Goal: Task Accomplishment & Management: Manage account settings

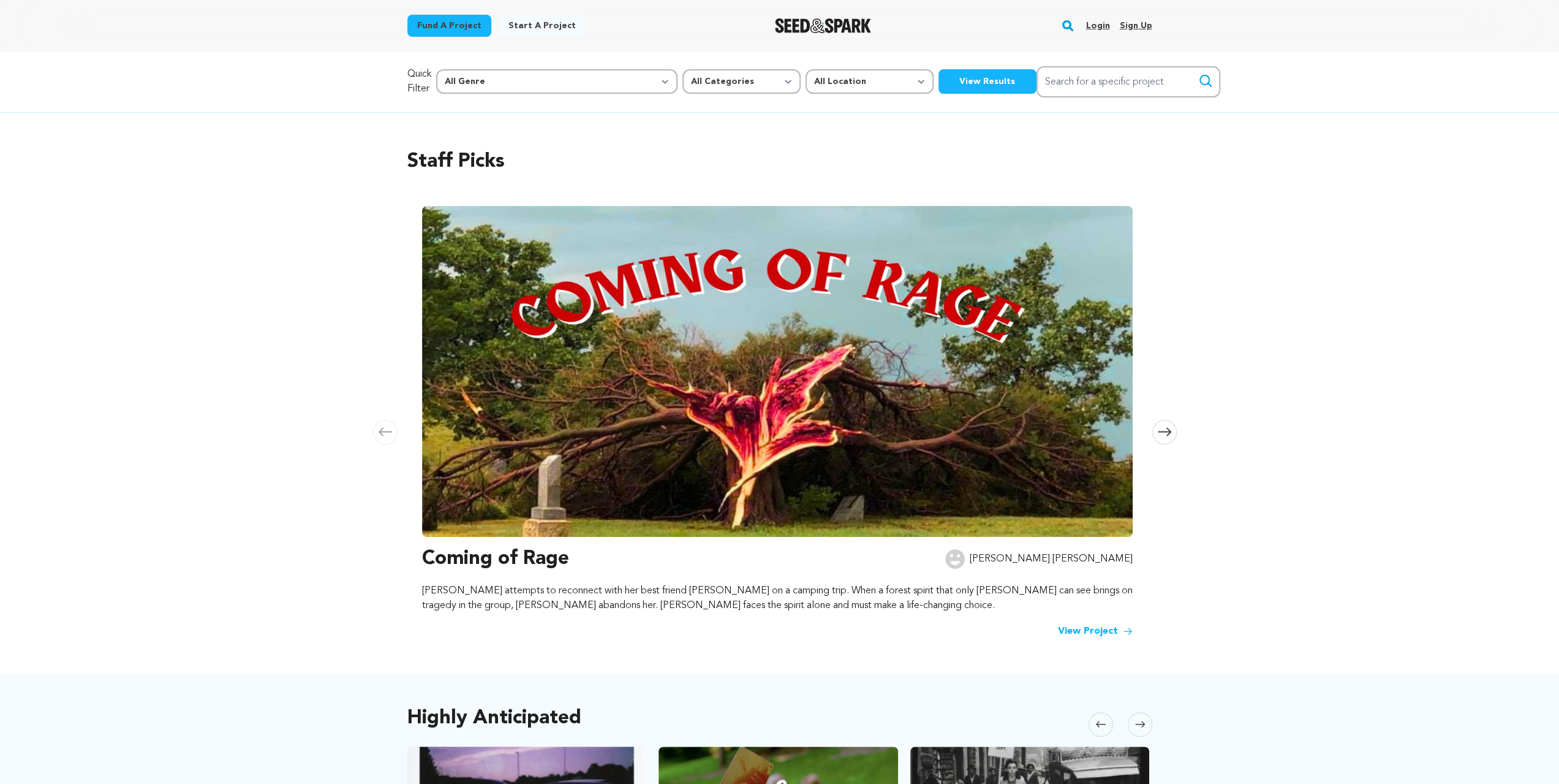
click at [1110, 33] on link "Login" at bounding box center [1097, 26] width 24 height 20
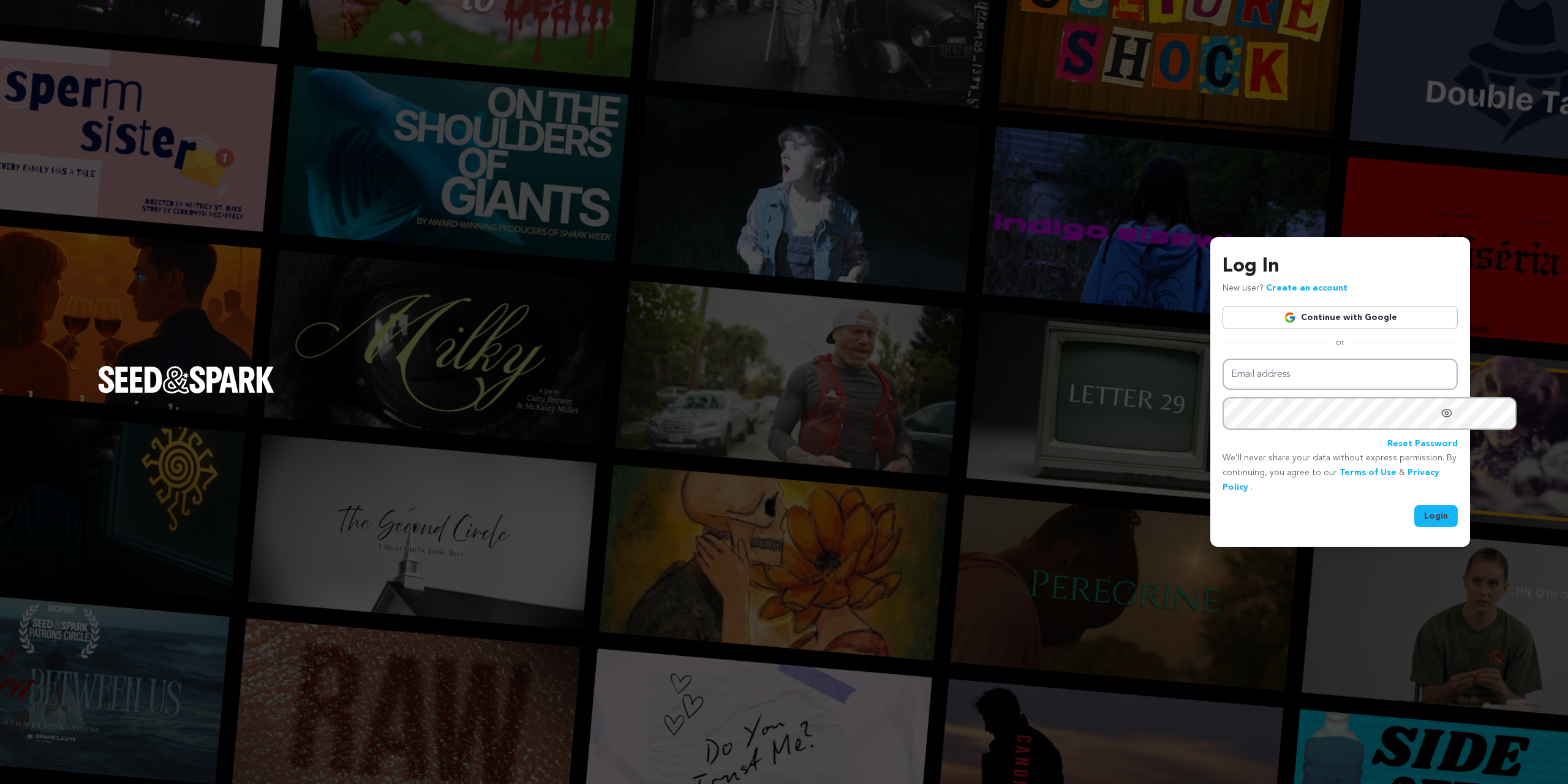
click at [1284, 311] on img at bounding box center [1290, 318] width 13 height 13
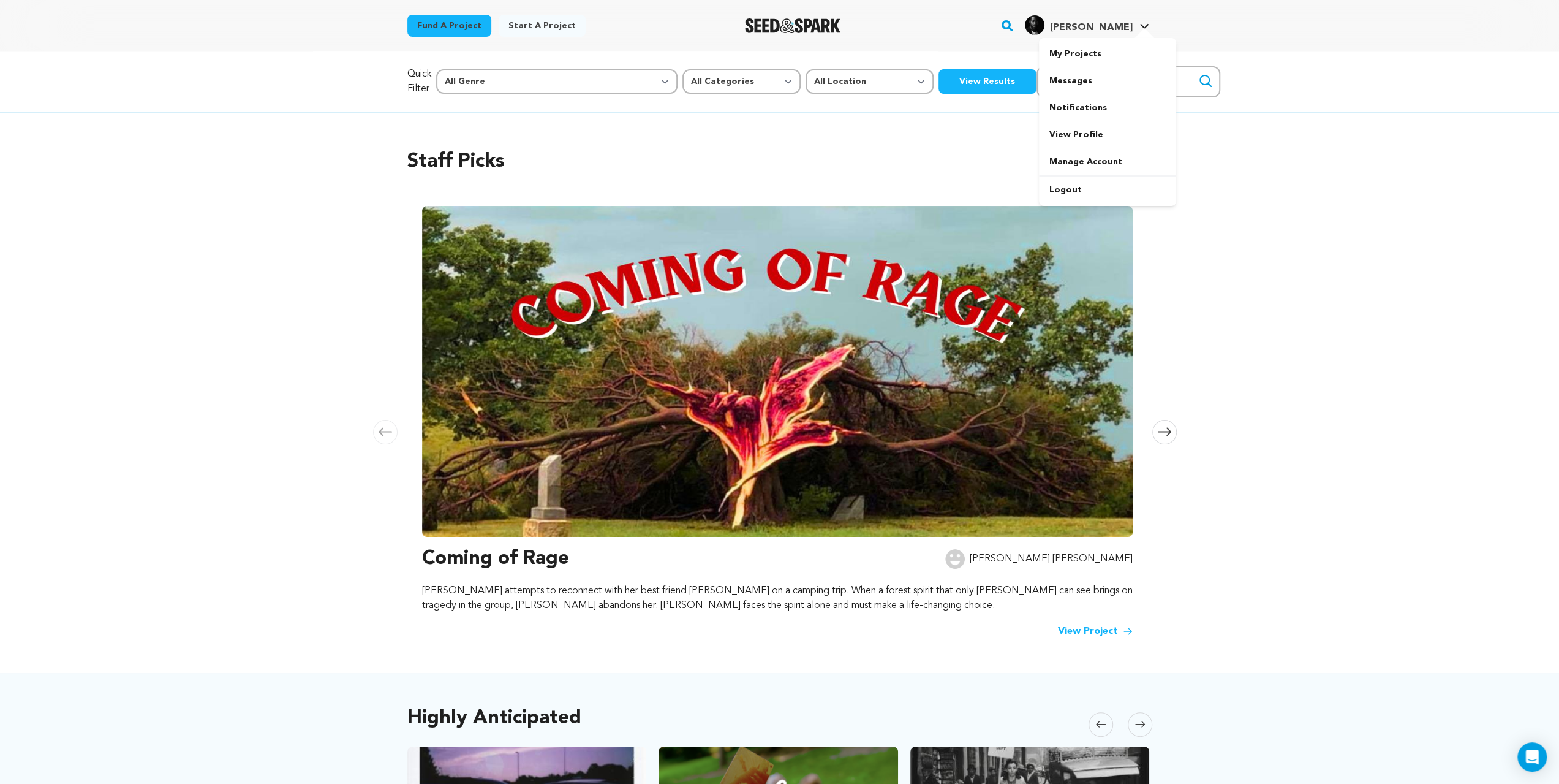
click at [1152, 35] on link "Wilson K. Wilson K." at bounding box center [1087, 23] width 130 height 23
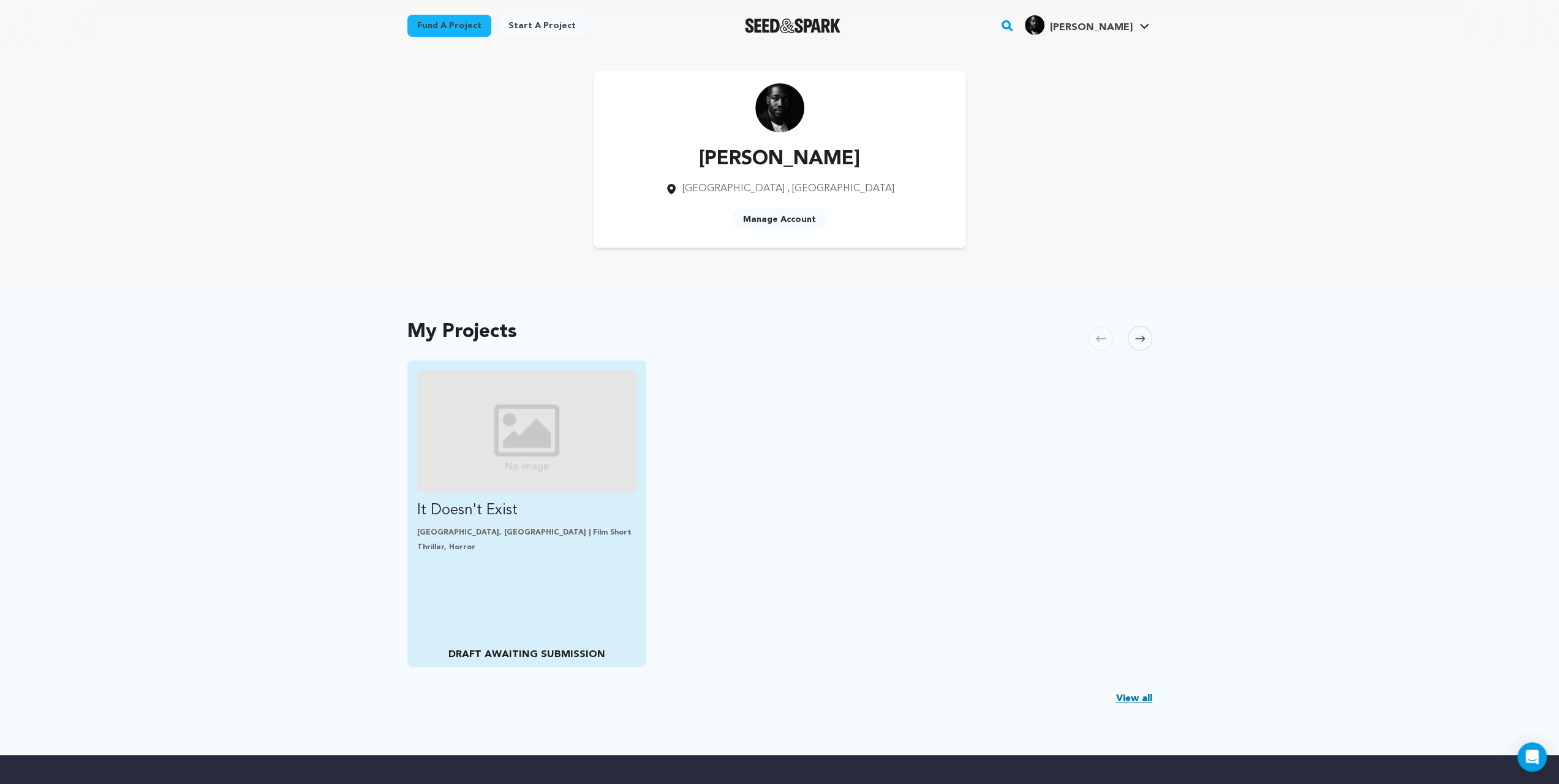
click at [466, 493] on img "Fund It Doesn&#039;t Exist" at bounding box center [527, 431] width 220 height 123
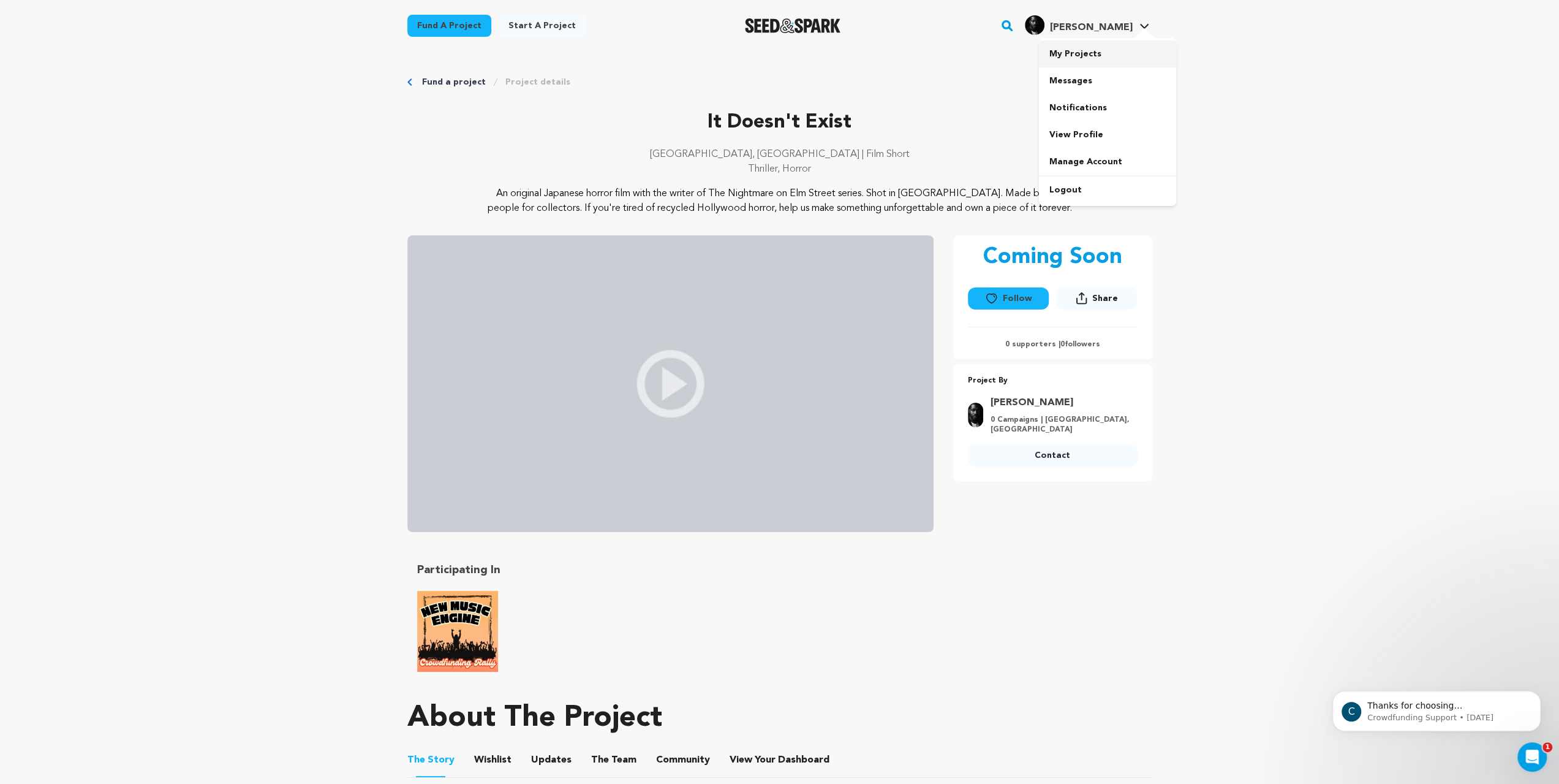
click at [1174, 68] on link "My Projects" at bounding box center [1107, 54] width 137 height 27
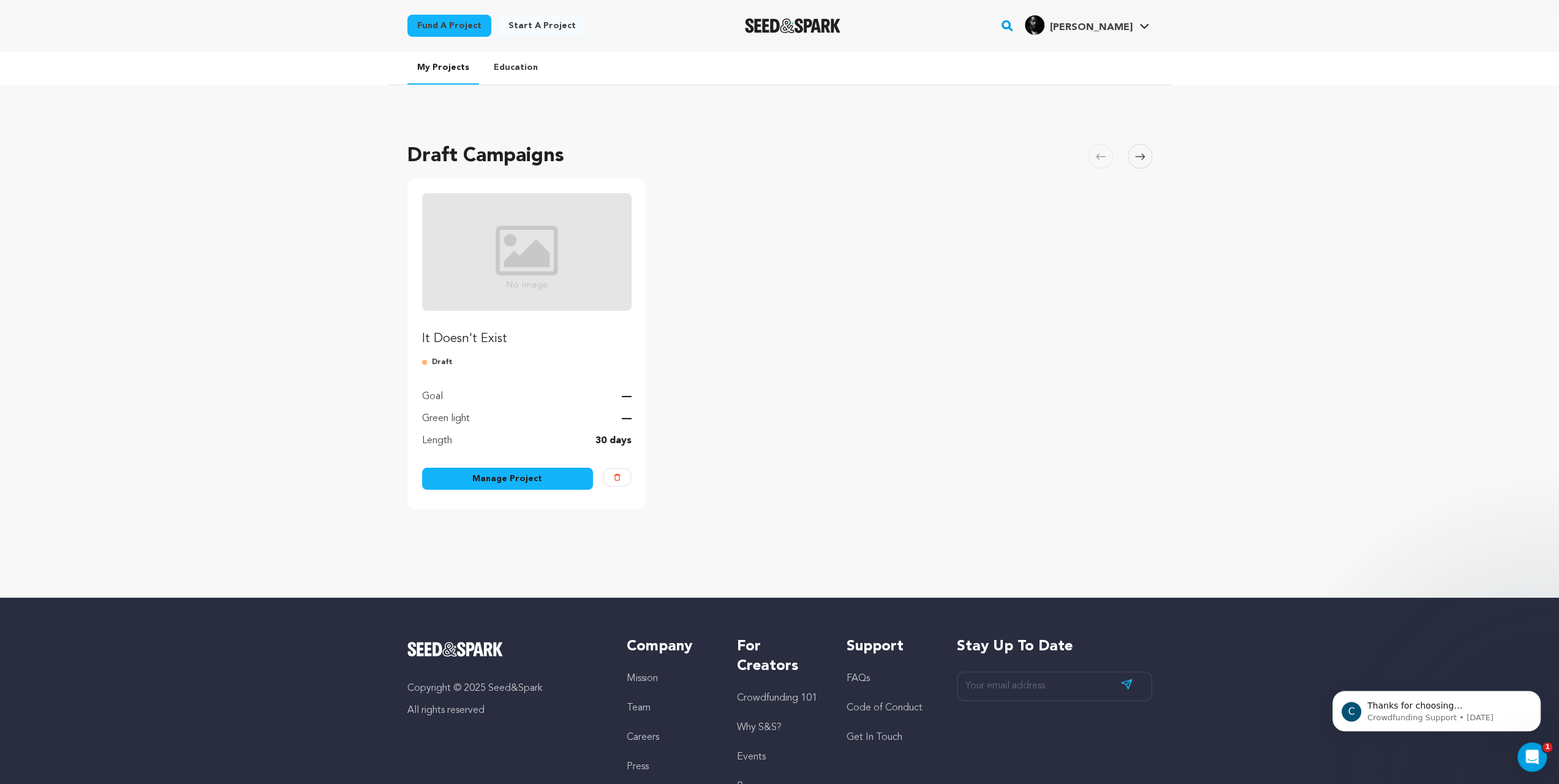
click at [487, 490] on link "Manage Project" at bounding box center [508, 478] width 172 height 23
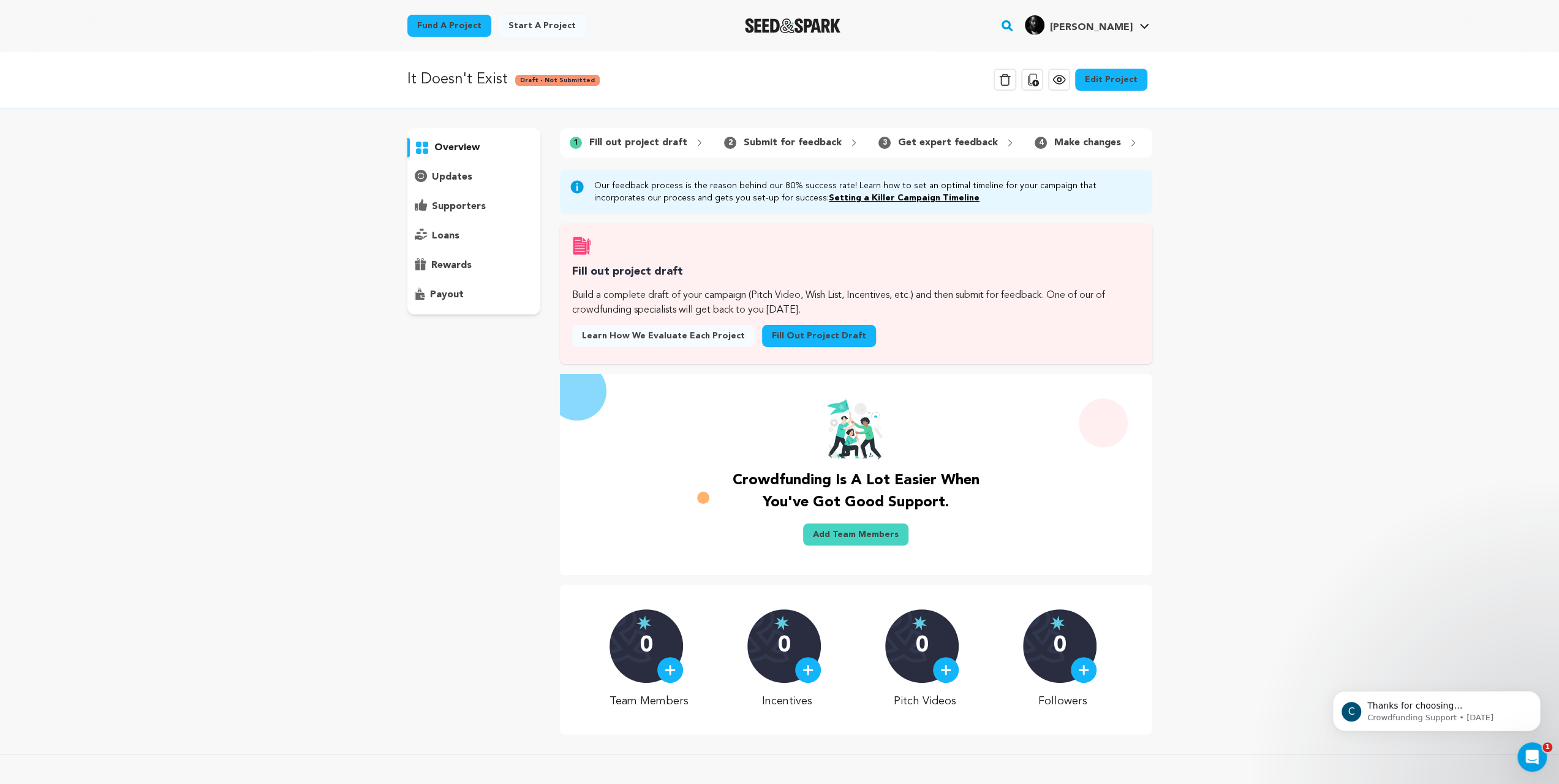
click at [1148, 91] on link "Edit Project" at bounding box center [1112, 79] width 72 height 23
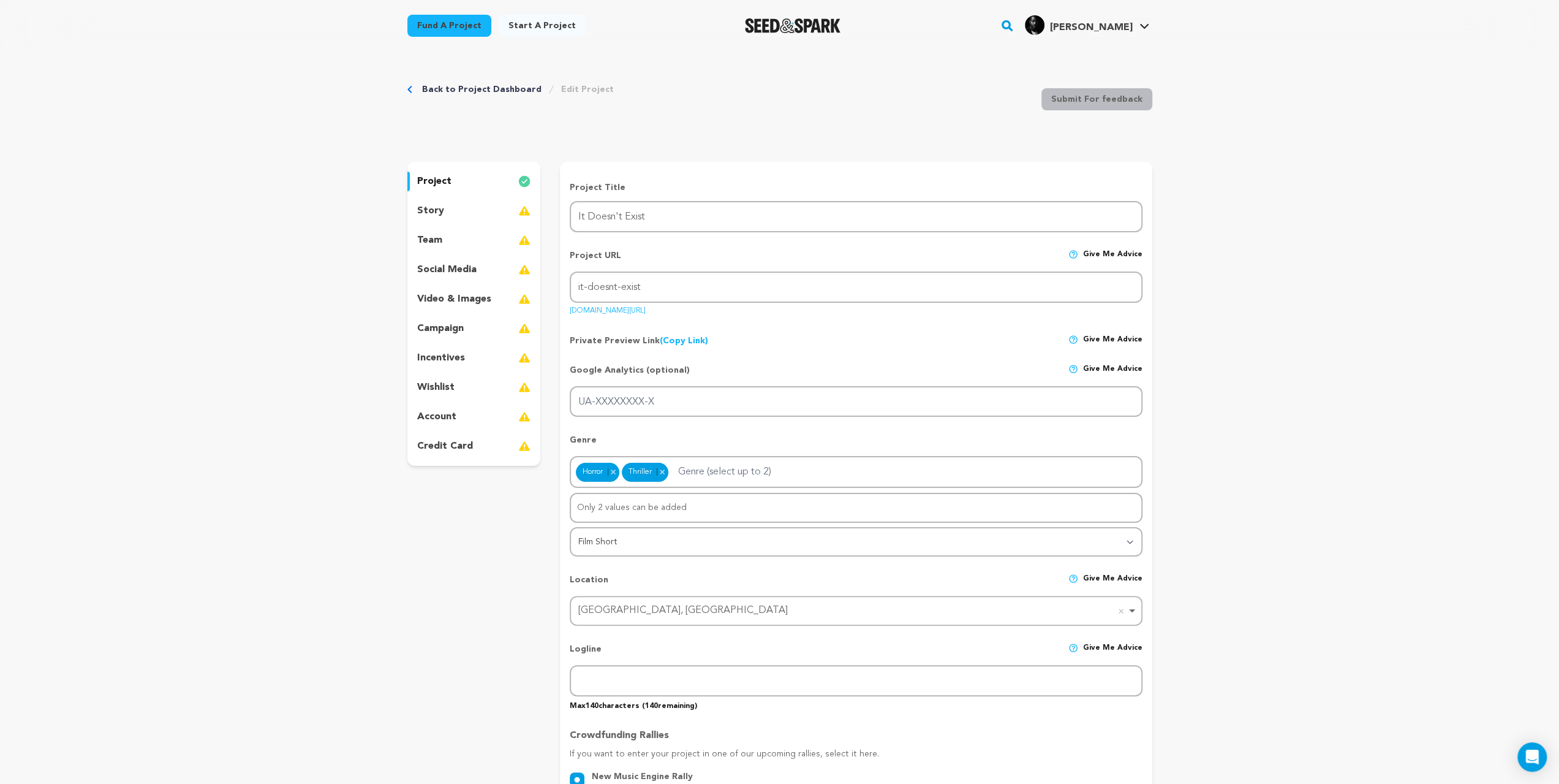
click at [418, 218] on p "story" at bounding box center [431, 211] width 27 height 14
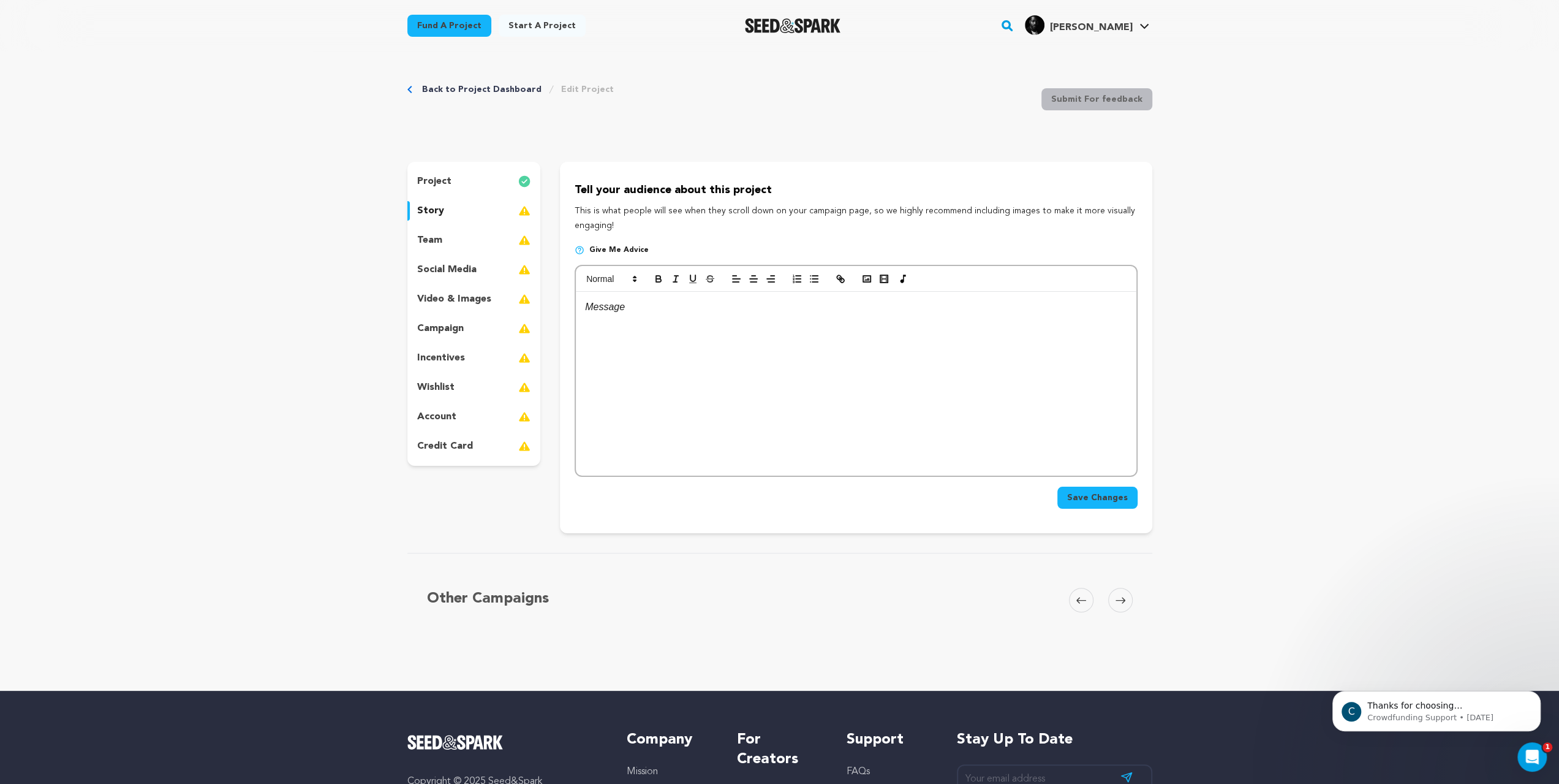
click at [588, 358] on div at bounding box center [856, 383] width 560 height 184
click at [863, 282] on rect "button" at bounding box center [867, 278] width 7 height 6
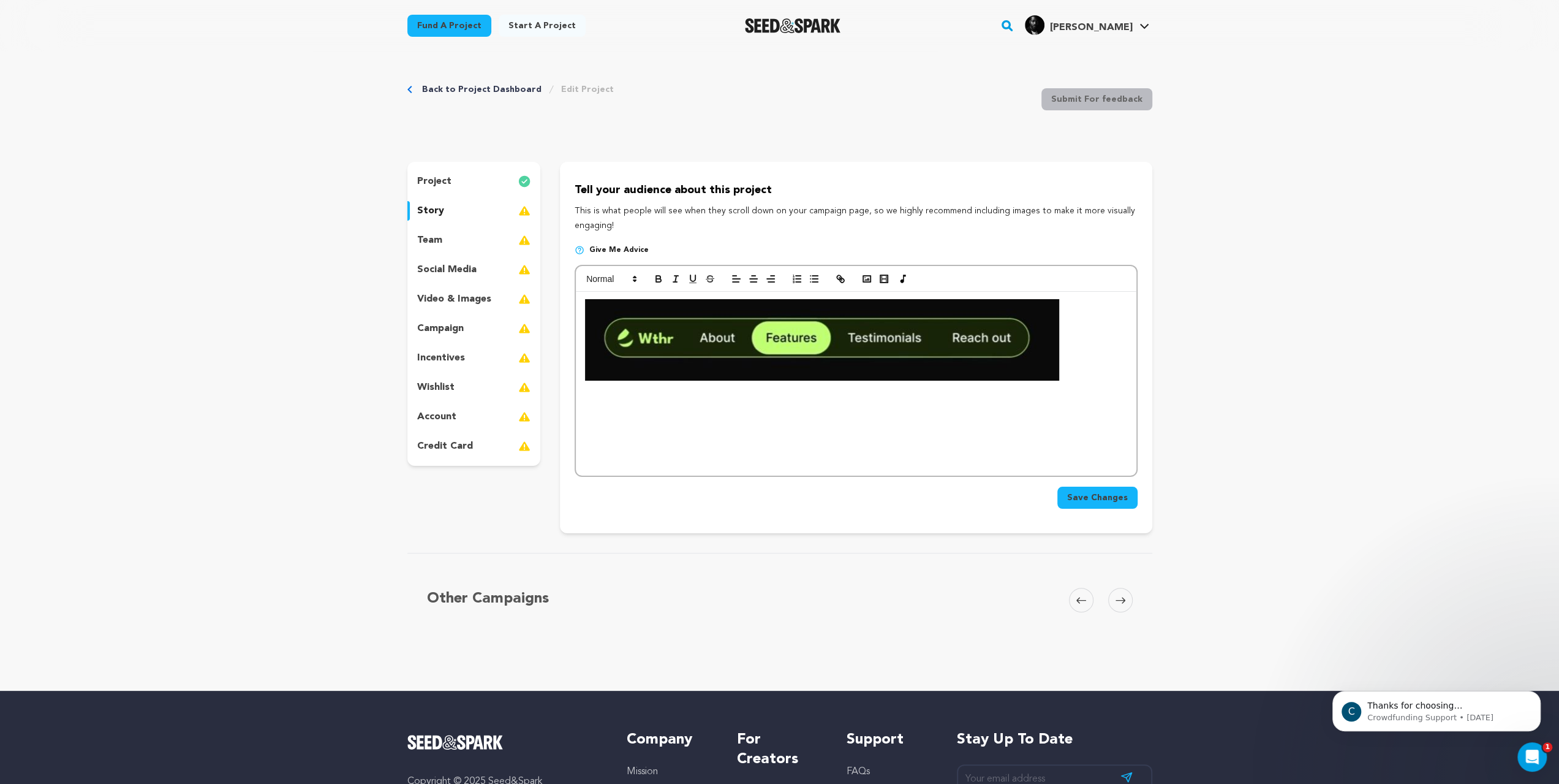
click at [1062, 381] on p at bounding box center [856, 339] width 542 height 82
click at [925, 381] on img at bounding box center [822, 339] width 474 height 82
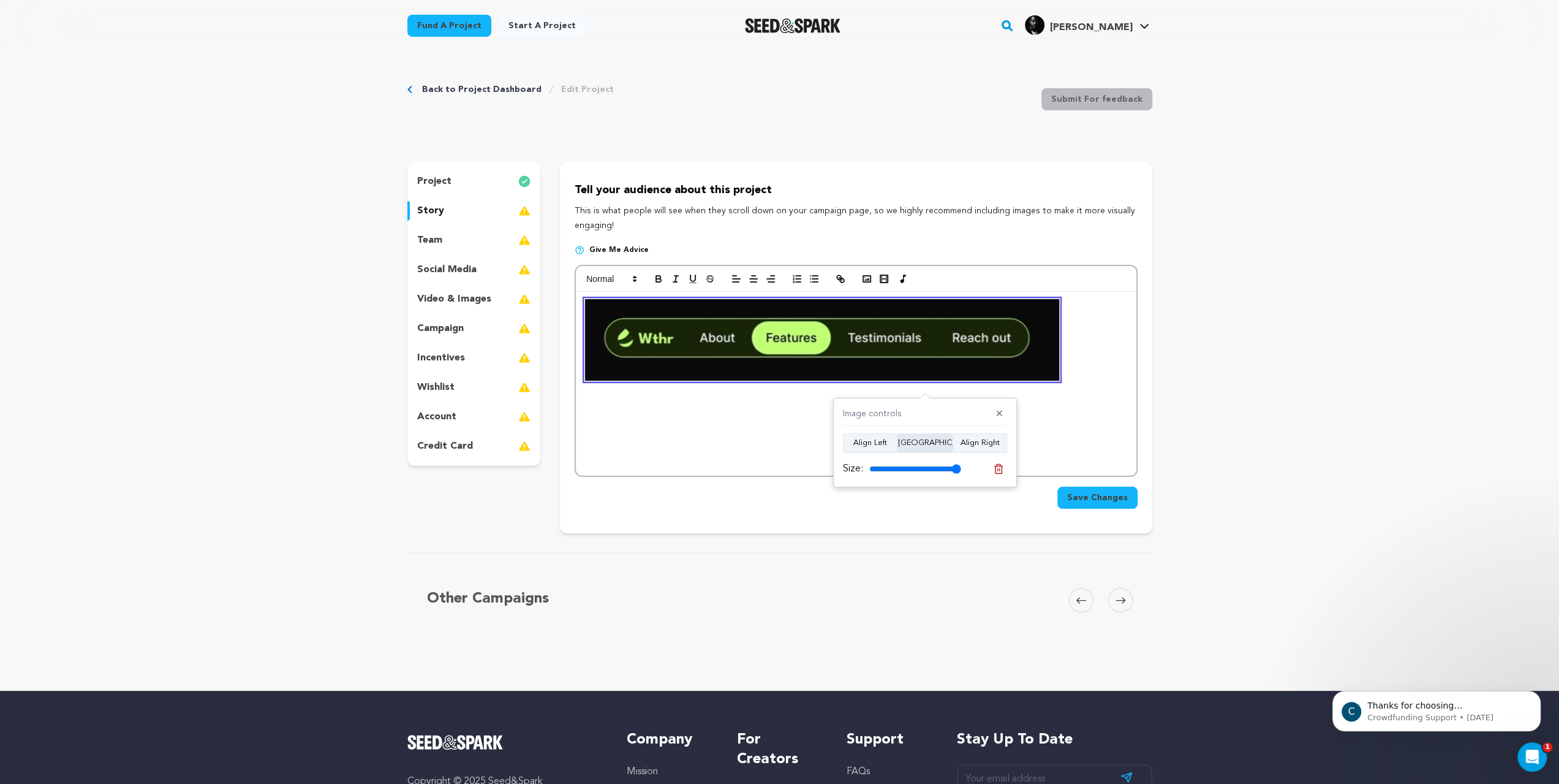
click at [926, 443] on button "Align Center" at bounding box center [924, 443] width 55 height 20
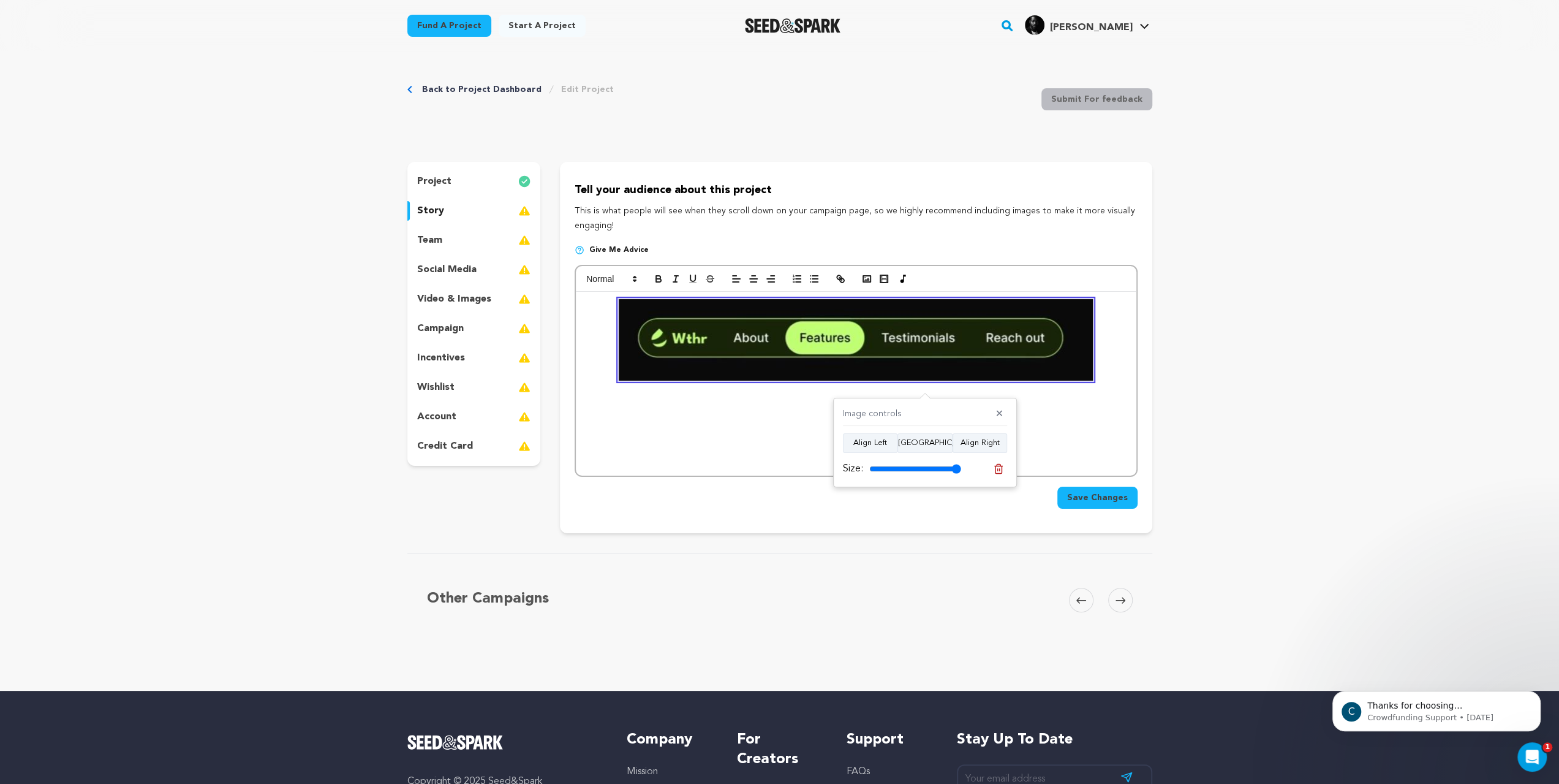
click at [858, 431] on div "Image controls ✕ Align Left Align Center Align Right Size:" at bounding box center [925, 442] width 184 height 89
click at [861, 435] on button "Align Left" at bounding box center [870, 443] width 55 height 20
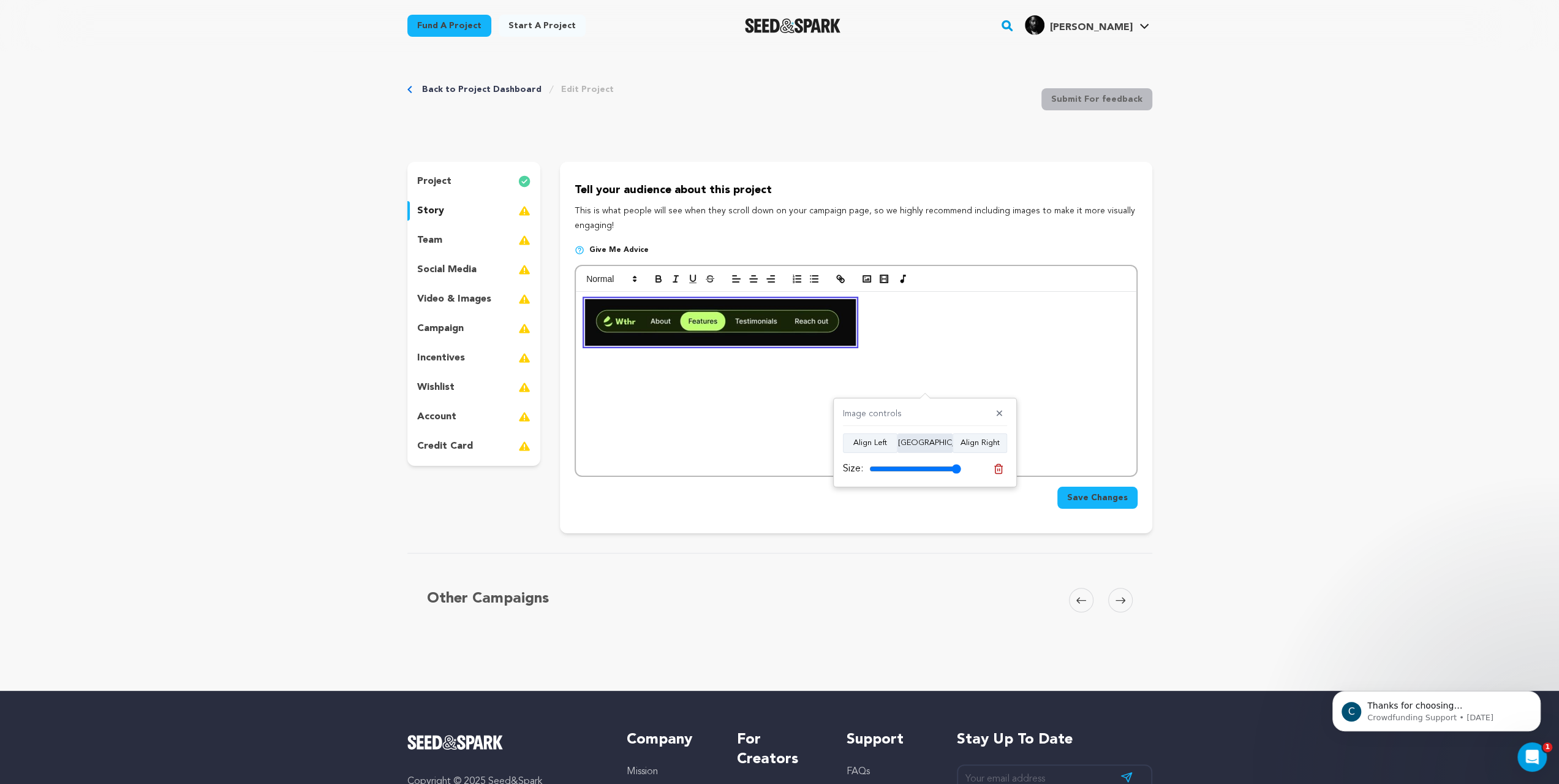
click at [932, 443] on button "Align Center" at bounding box center [924, 443] width 55 height 20
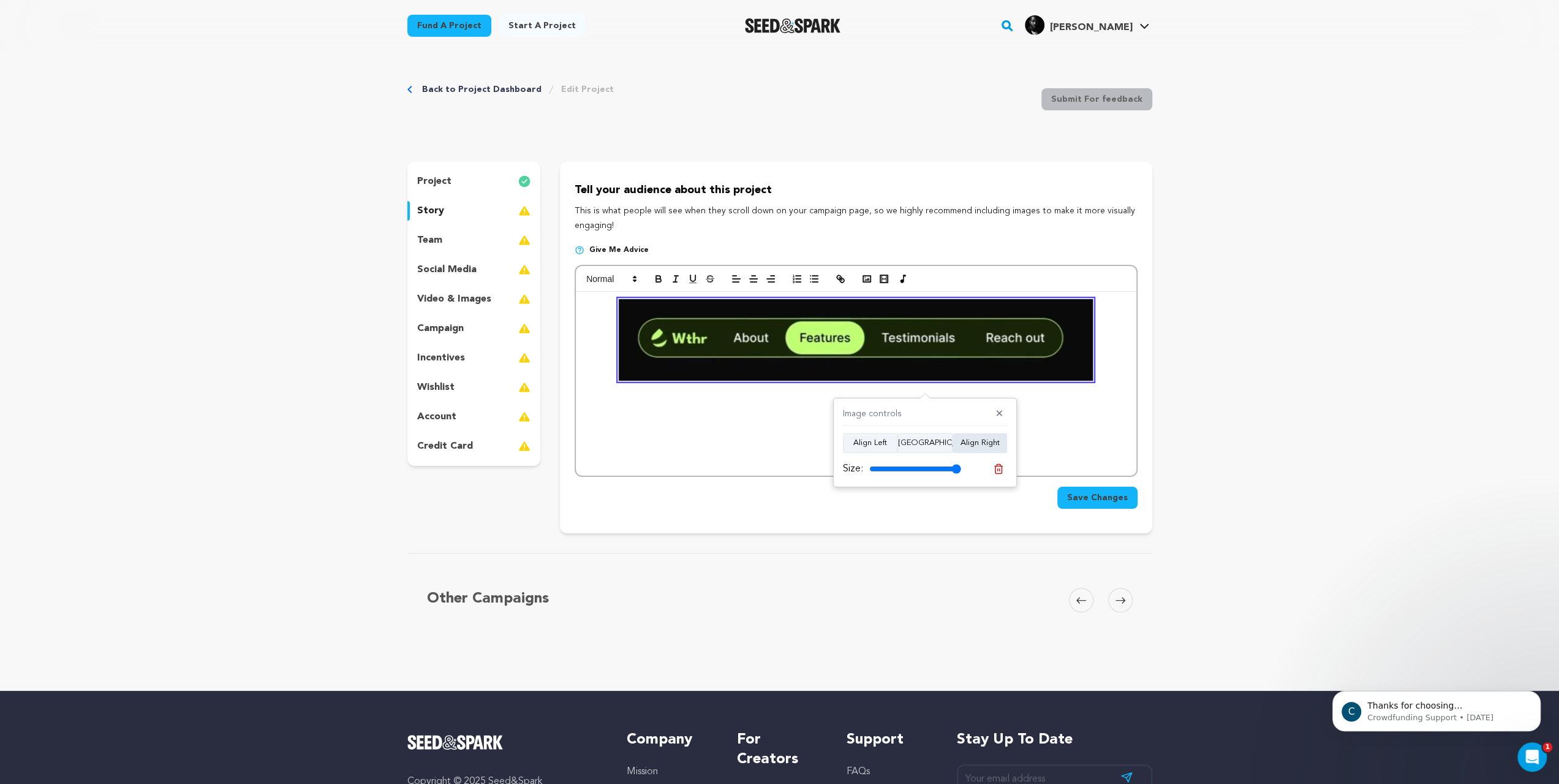
click at [976, 440] on button "Align Right" at bounding box center [979, 443] width 55 height 20
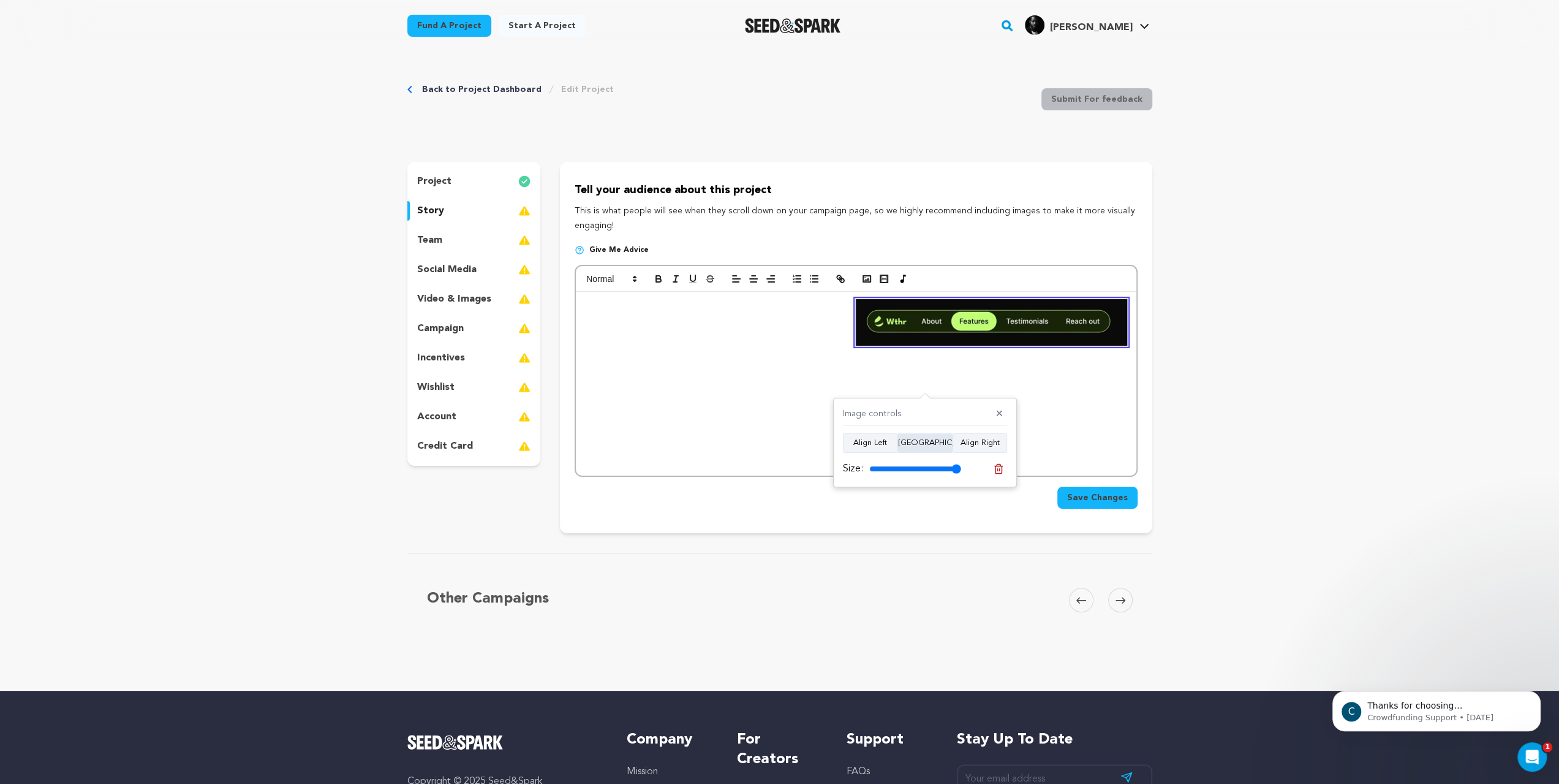
click at [915, 435] on button "Align Center" at bounding box center [924, 443] width 55 height 20
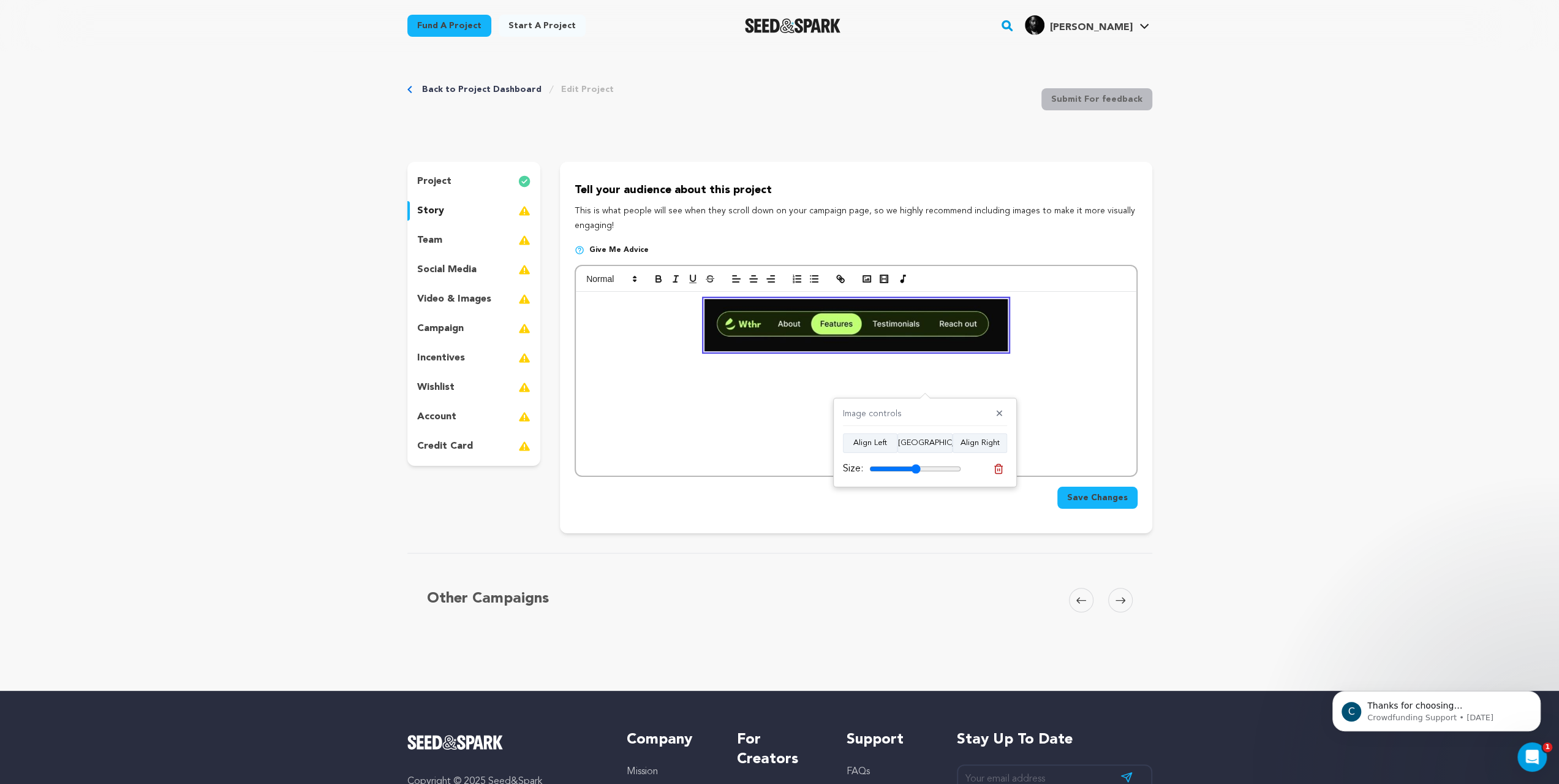
drag, startPoint x: 952, startPoint y: 467, endPoint x: 920, endPoint y: 464, distance: 32.1
type input "56"
click at [920, 464] on input "range" at bounding box center [915, 468] width 92 height 10
click at [1001, 472] on icon at bounding box center [998, 469] width 11 height 11
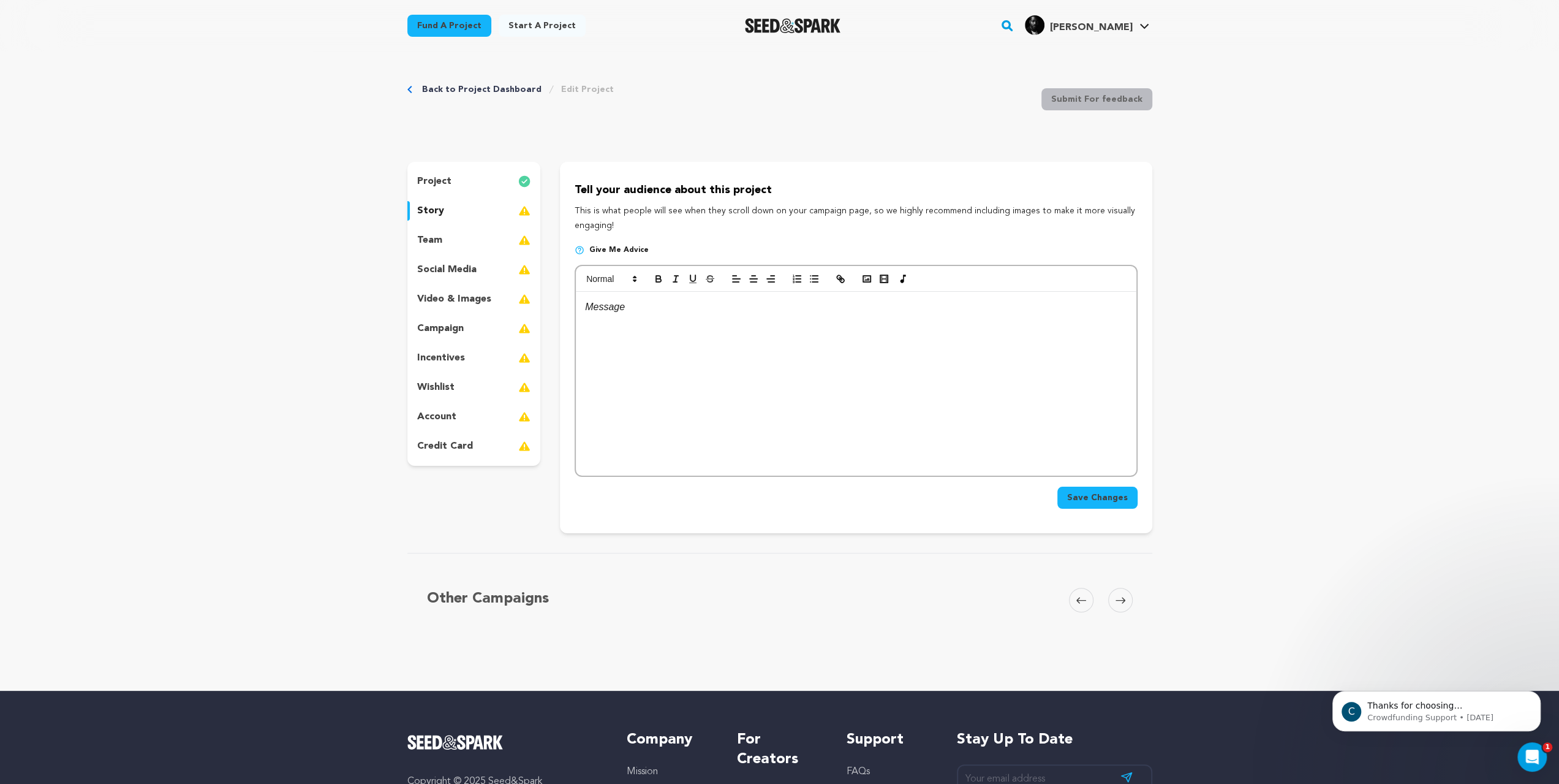
click at [696, 375] on div at bounding box center [856, 383] width 560 height 184
click at [861, 284] on icon "button" at bounding box center [867, 279] width 11 height 11
click at [863, 282] on rect "button" at bounding box center [867, 278] width 7 height 6
click at [861, 284] on icon "button" at bounding box center [867, 279] width 11 height 11
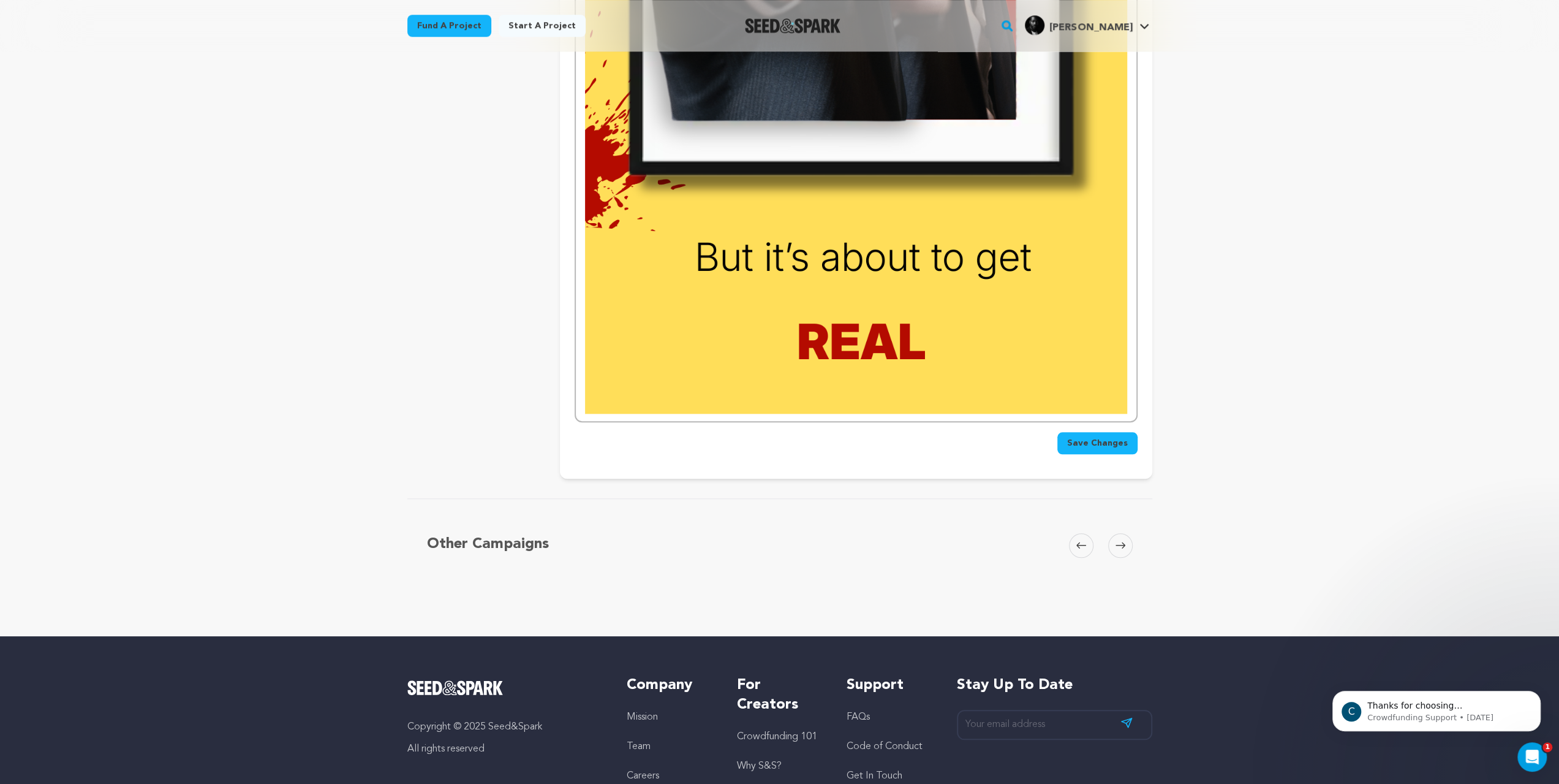
scroll to position [1164, 0]
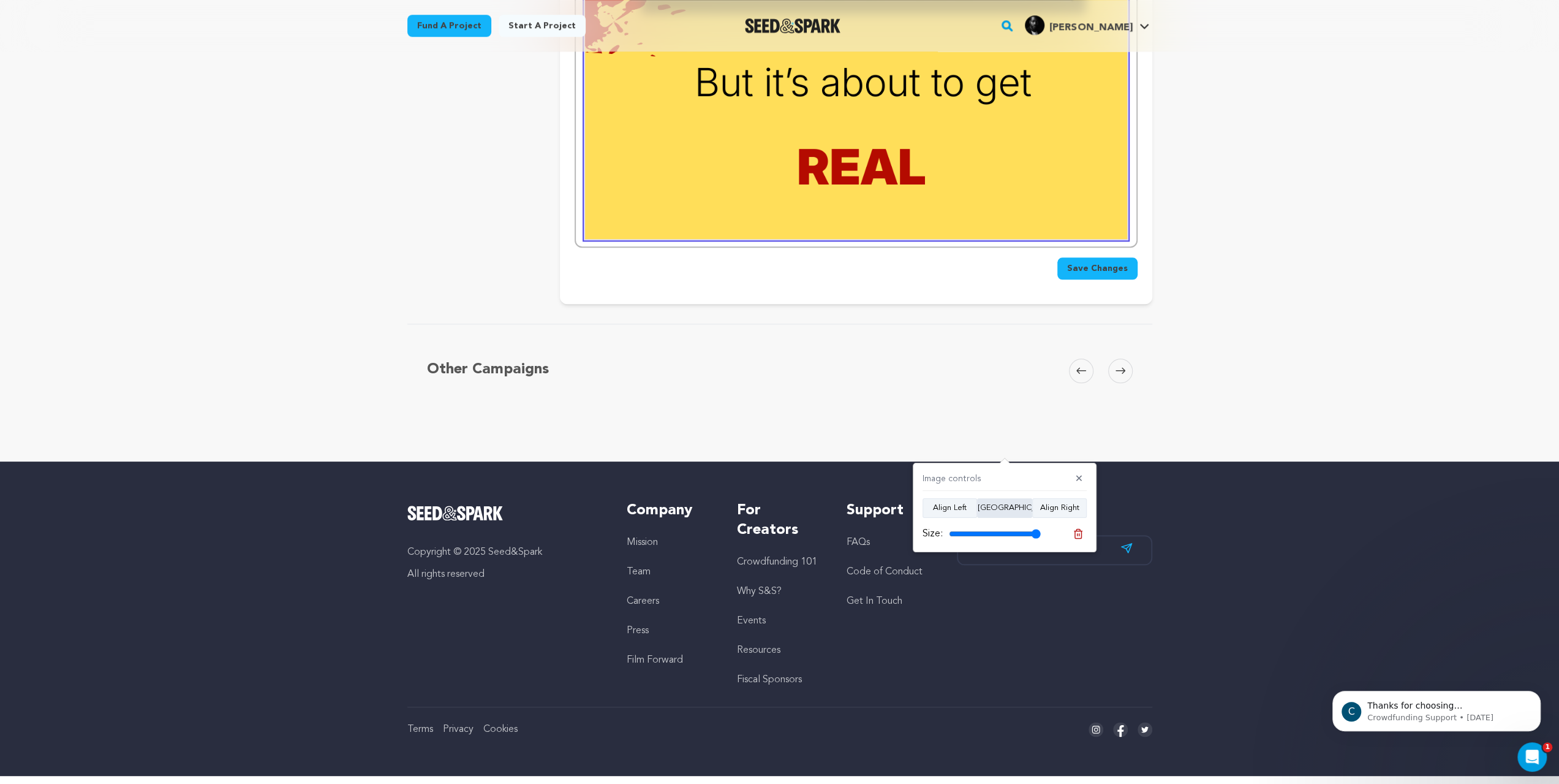
click at [1011, 509] on button "Align Center" at bounding box center [1005, 508] width 55 height 20
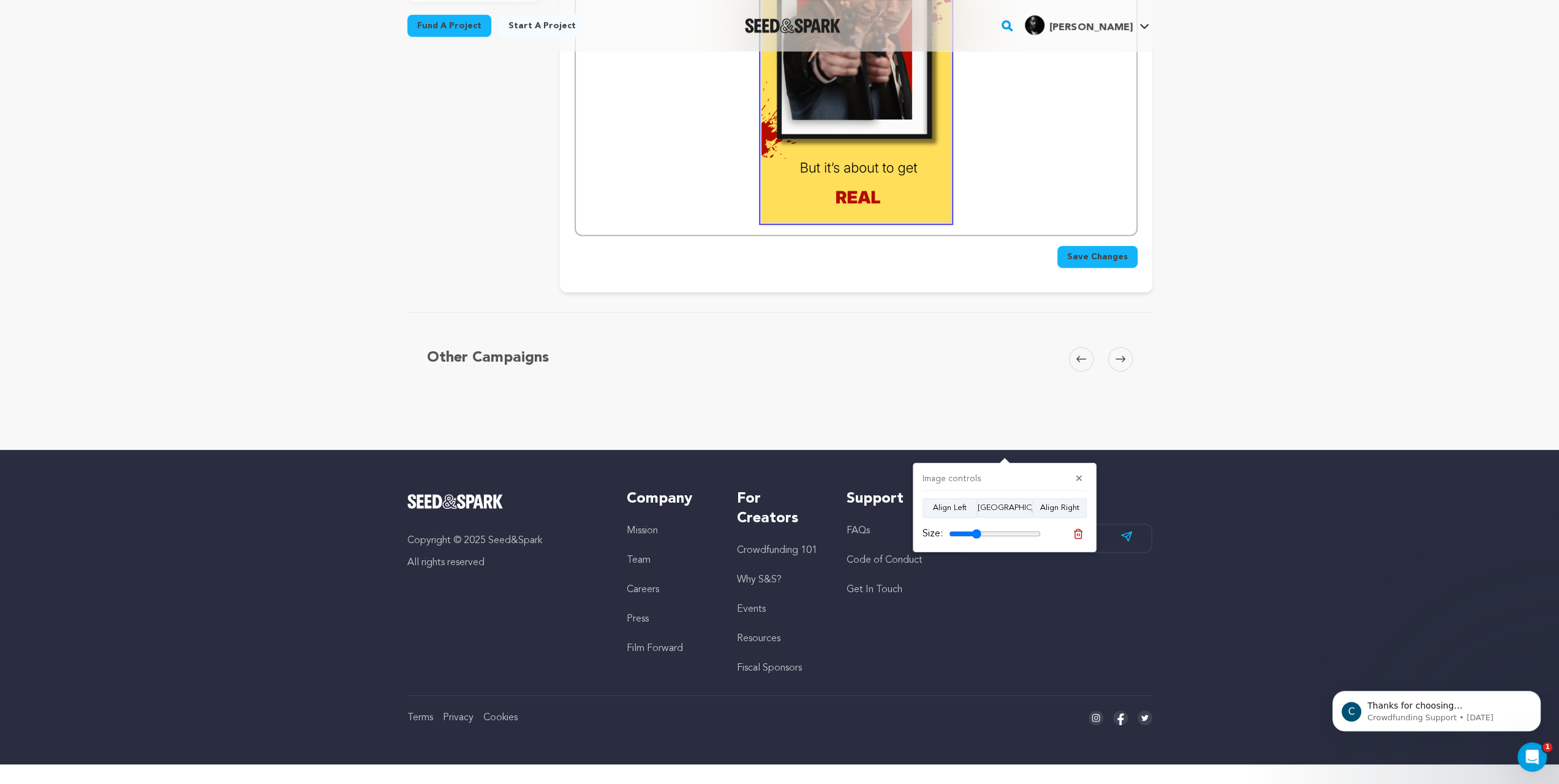
drag, startPoint x: 1041, startPoint y: 535, endPoint x: 981, endPoint y: 527, distance: 60.5
click at [981, 528] on input "range" at bounding box center [995, 533] width 92 height 10
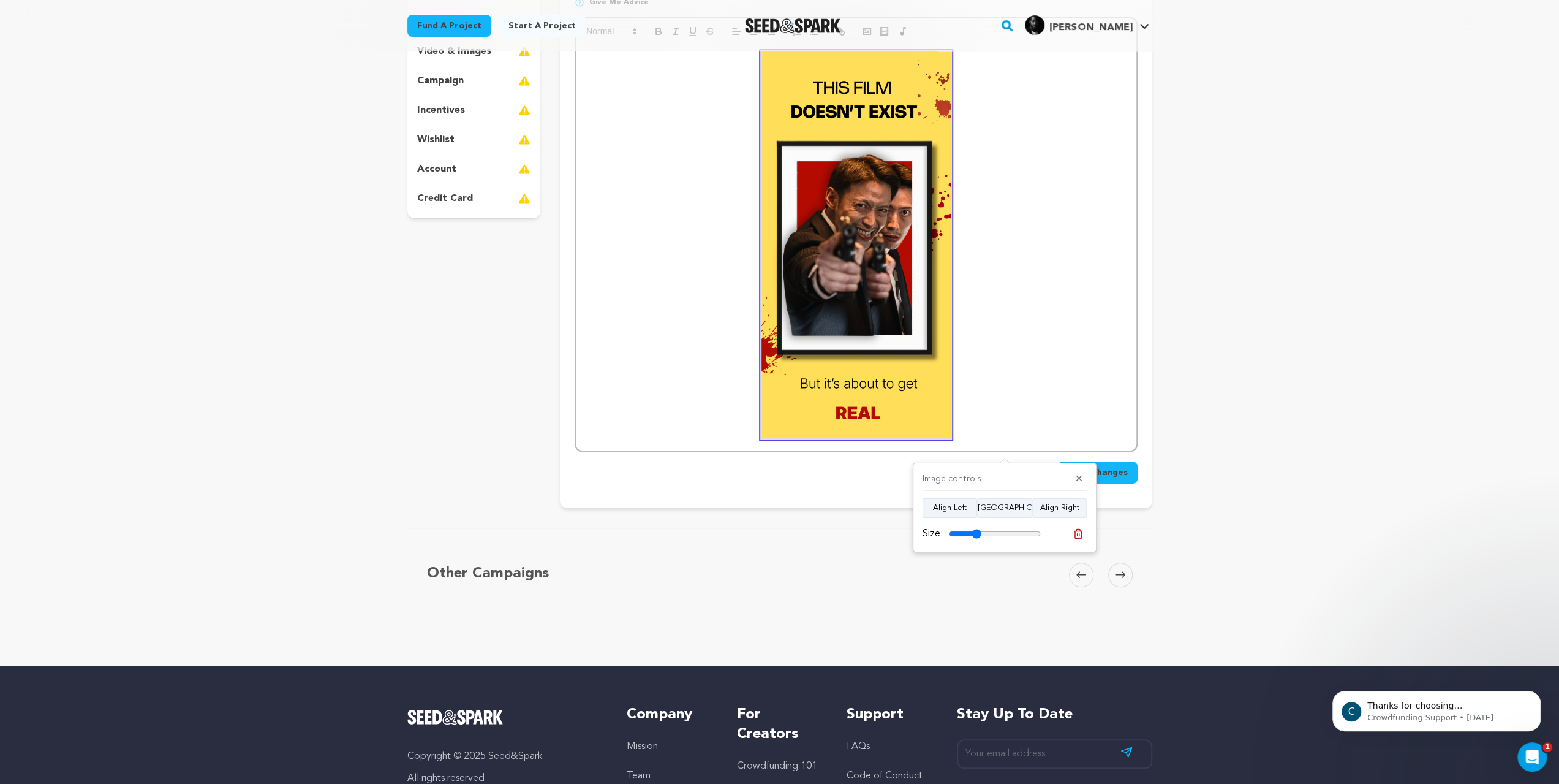
scroll to position [130, 0]
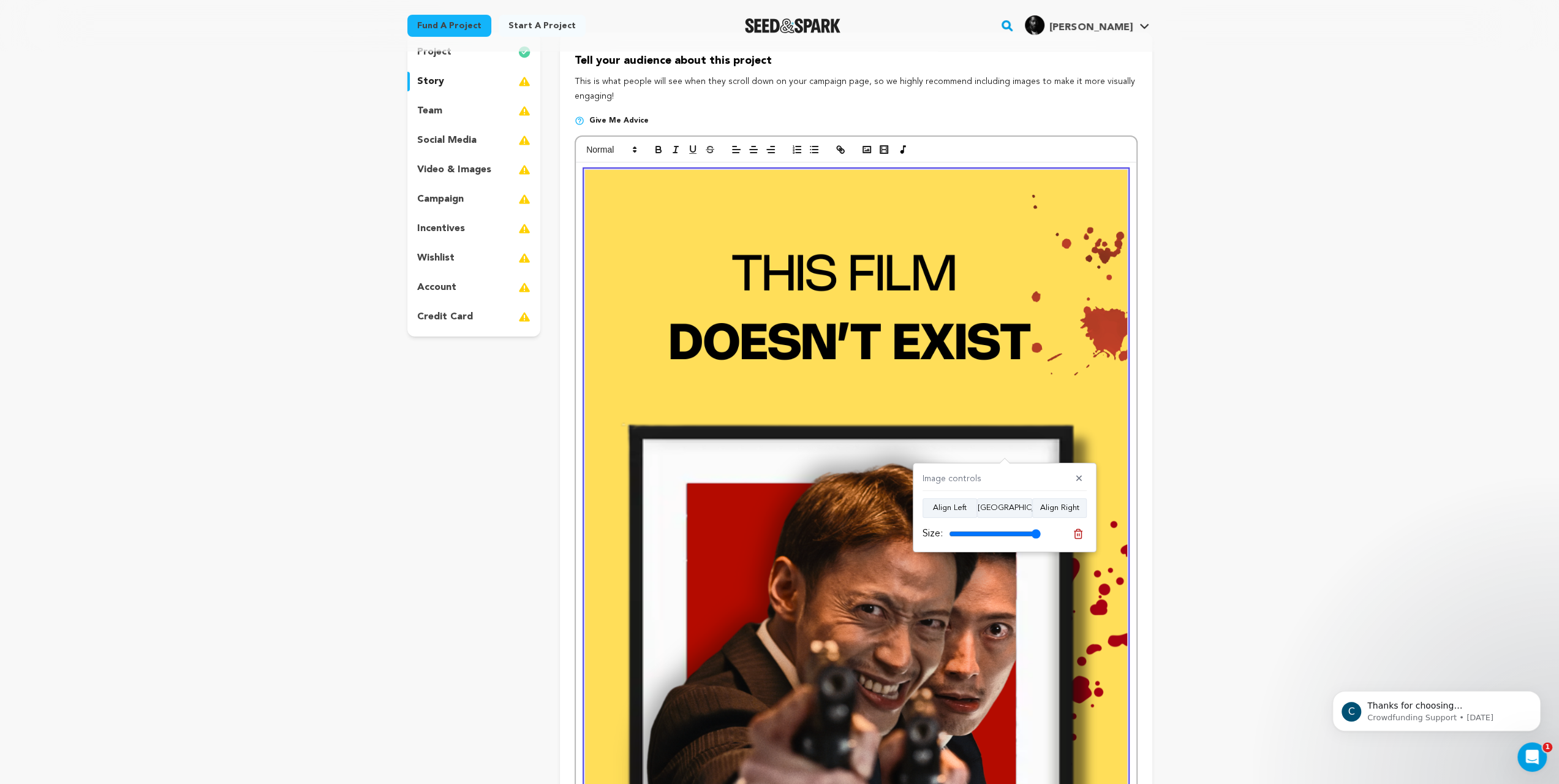
drag, startPoint x: 983, startPoint y: 535, endPoint x: 1091, endPoint y: 554, distance: 109.7
type input "100"
click at [1041, 538] on input "range" at bounding box center [995, 533] width 92 height 10
click at [1127, 482] on img at bounding box center [856, 722] width 542 height 1104
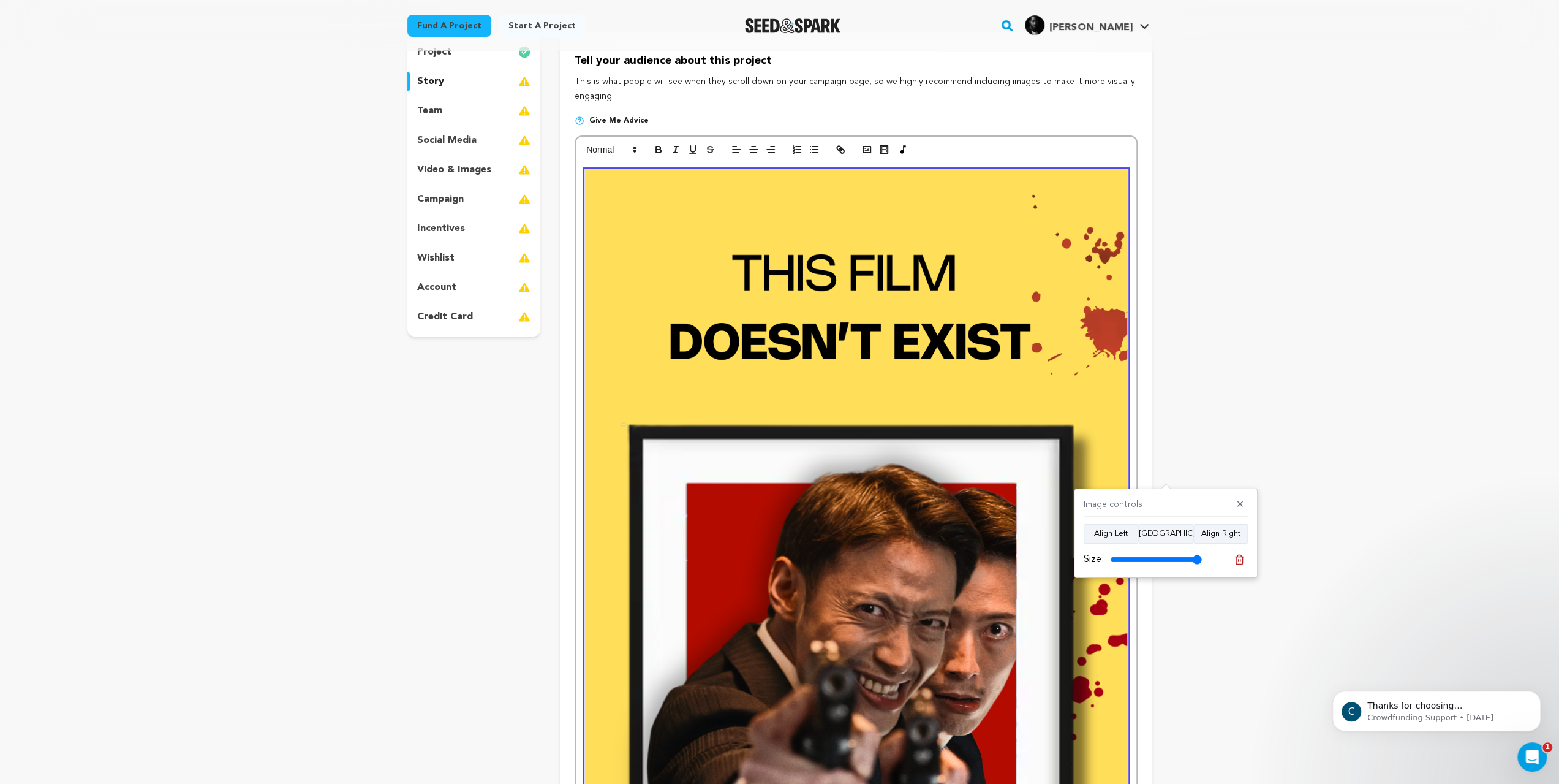
click at [1248, 500] on div "Image controls ✕ Align Left Align Center Align Right Size:" at bounding box center [1166, 532] width 184 height 89
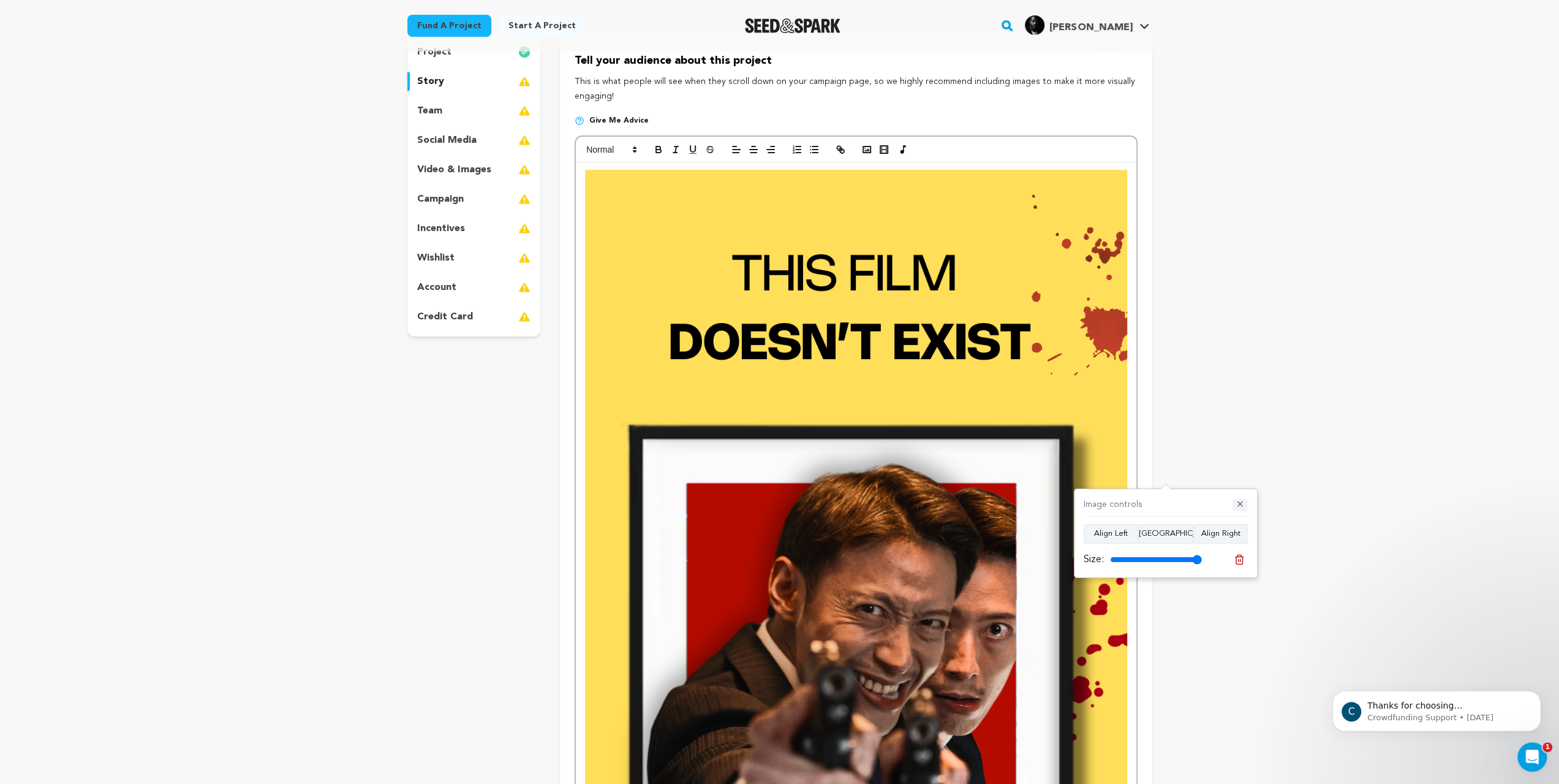
click at [1245, 502] on button "✕" at bounding box center [1240, 505] width 15 height 13
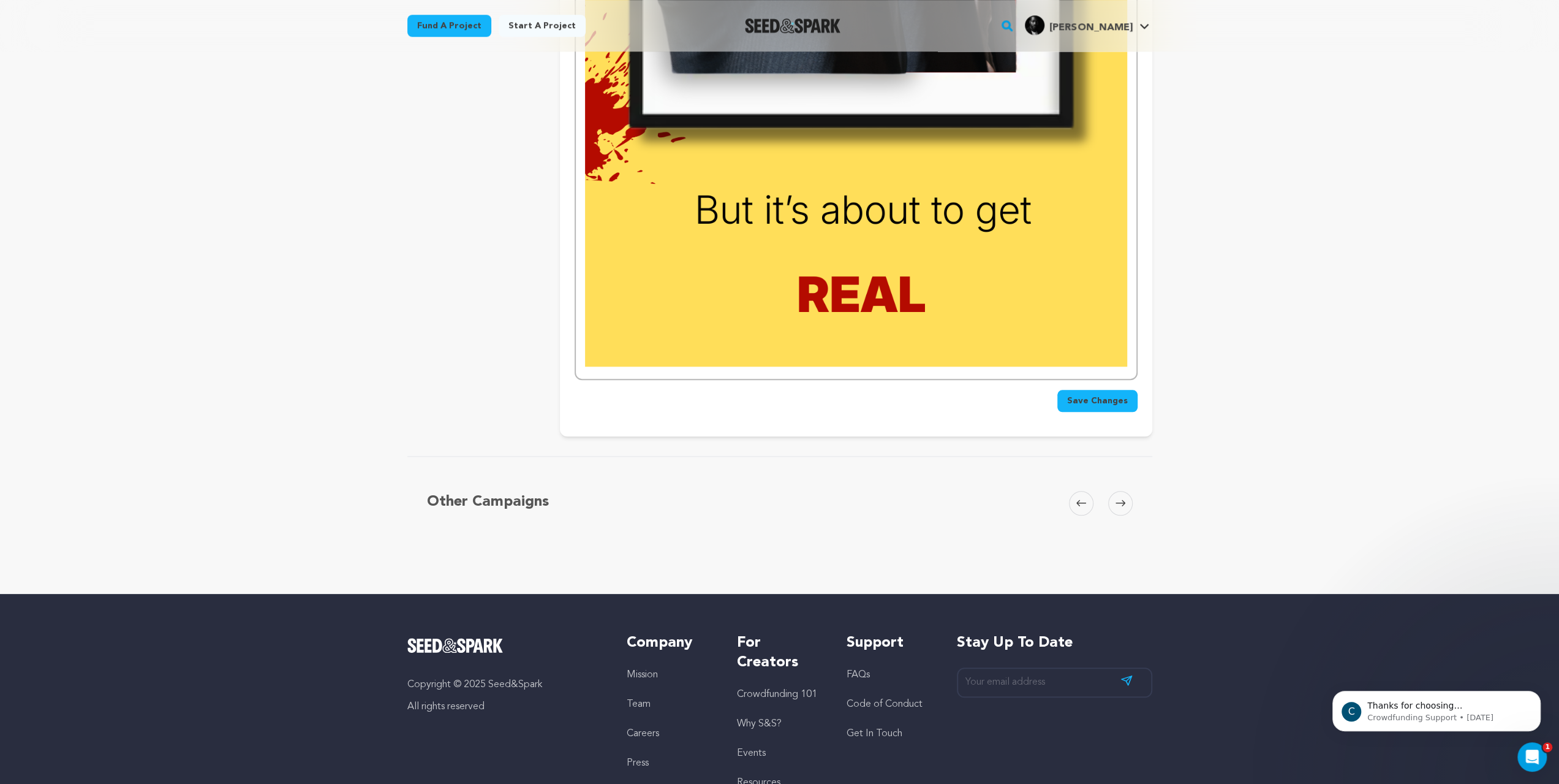
scroll to position [1171, 0]
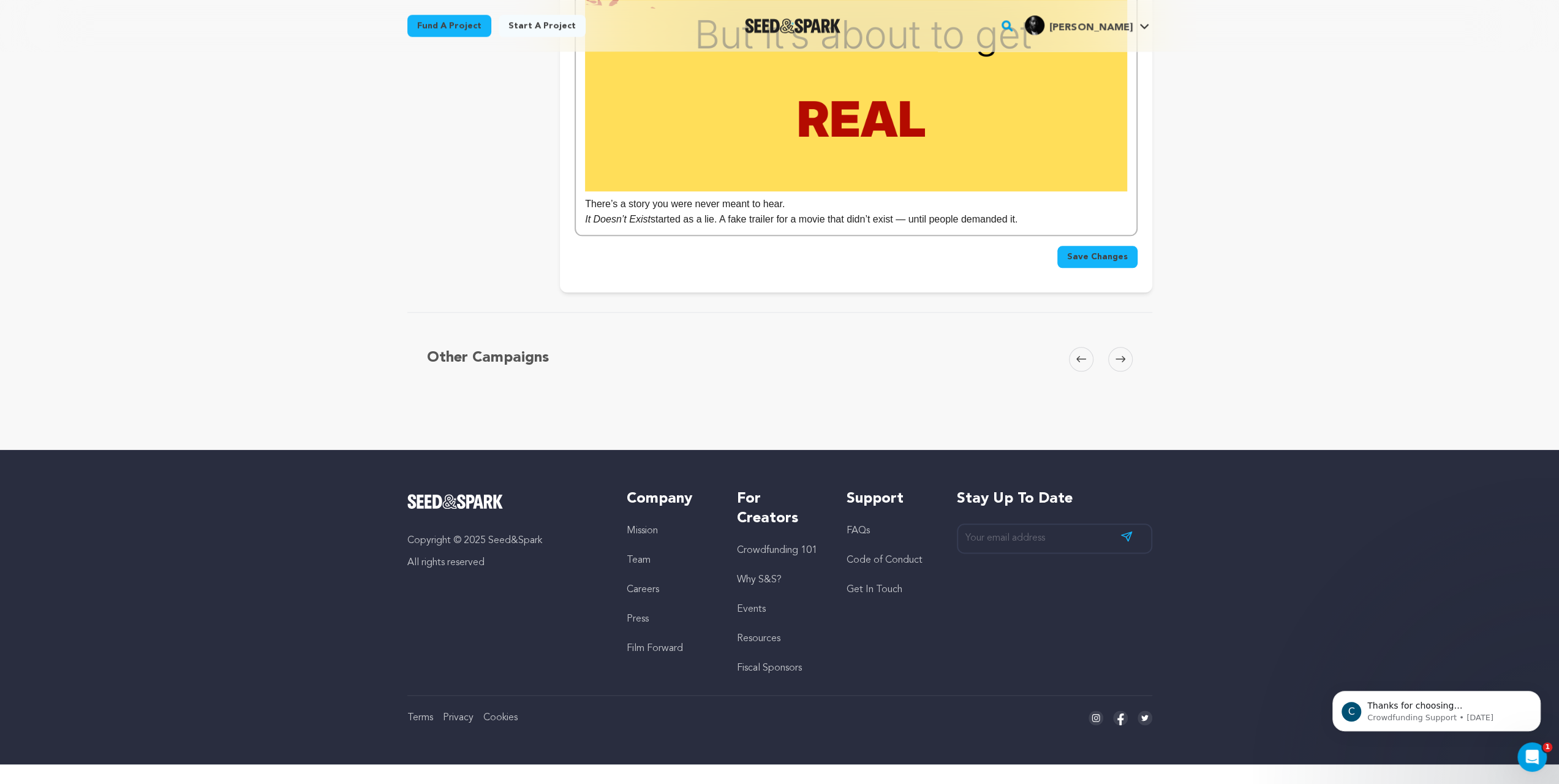
scroll to position [1452, 0]
click at [632, 212] on p "There’s a story you were never meant to hear." at bounding box center [856, 204] width 542 height 16
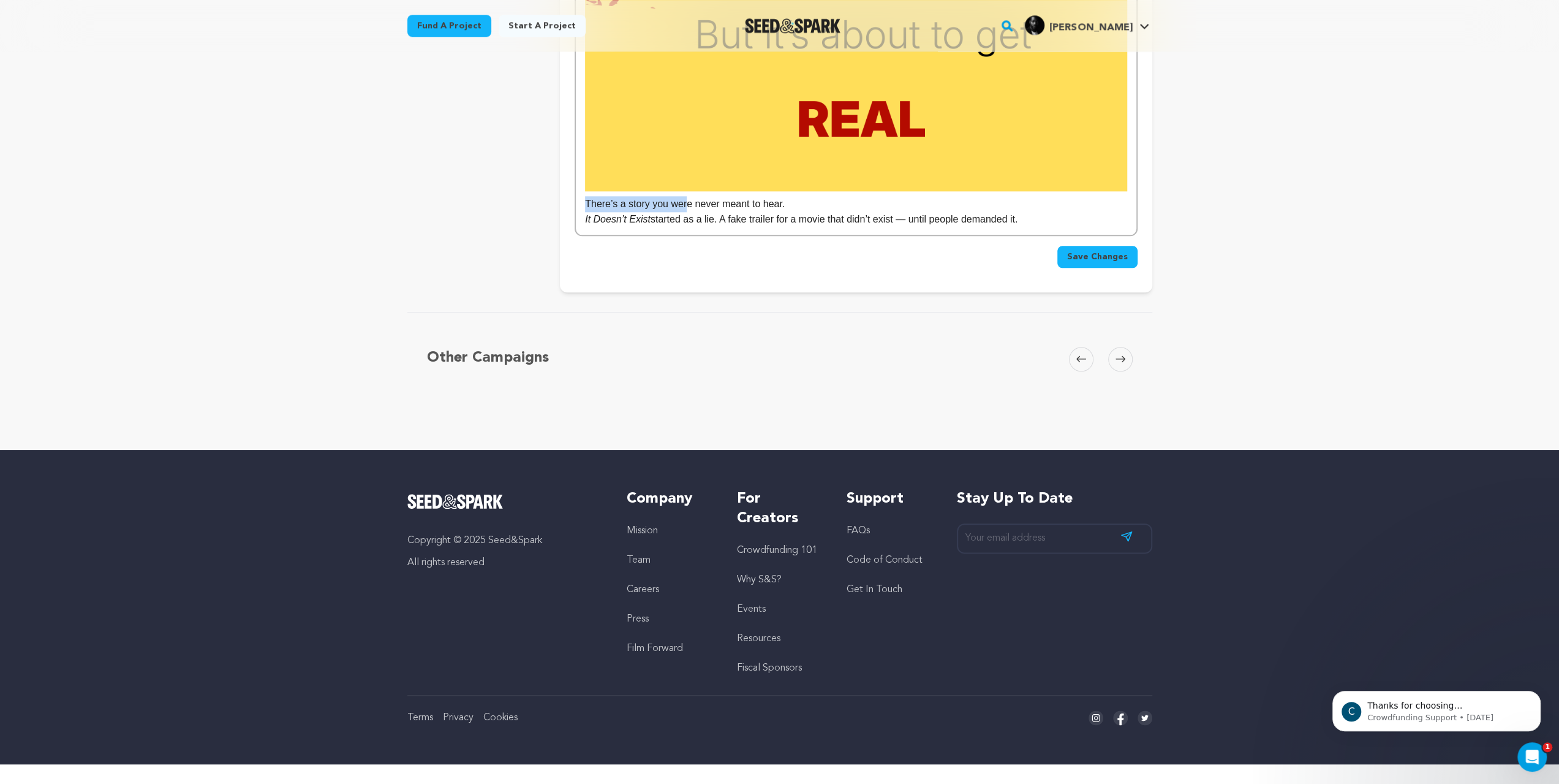
drag, startPoint x: 785, startPoint y: 311, endPoint x: 519, endPoint y: 292, distance: 266.7
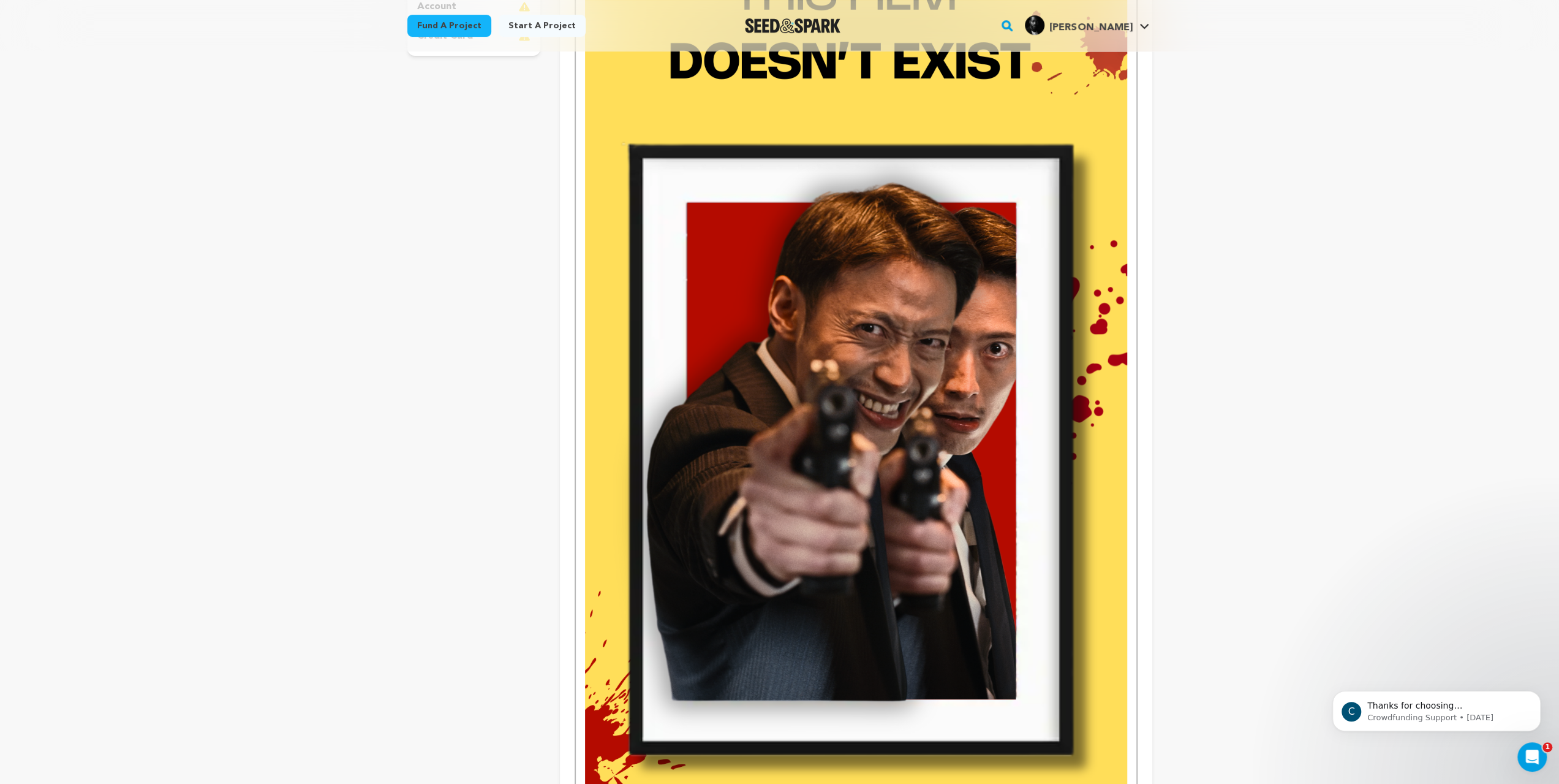
scroll to position [104, 0]
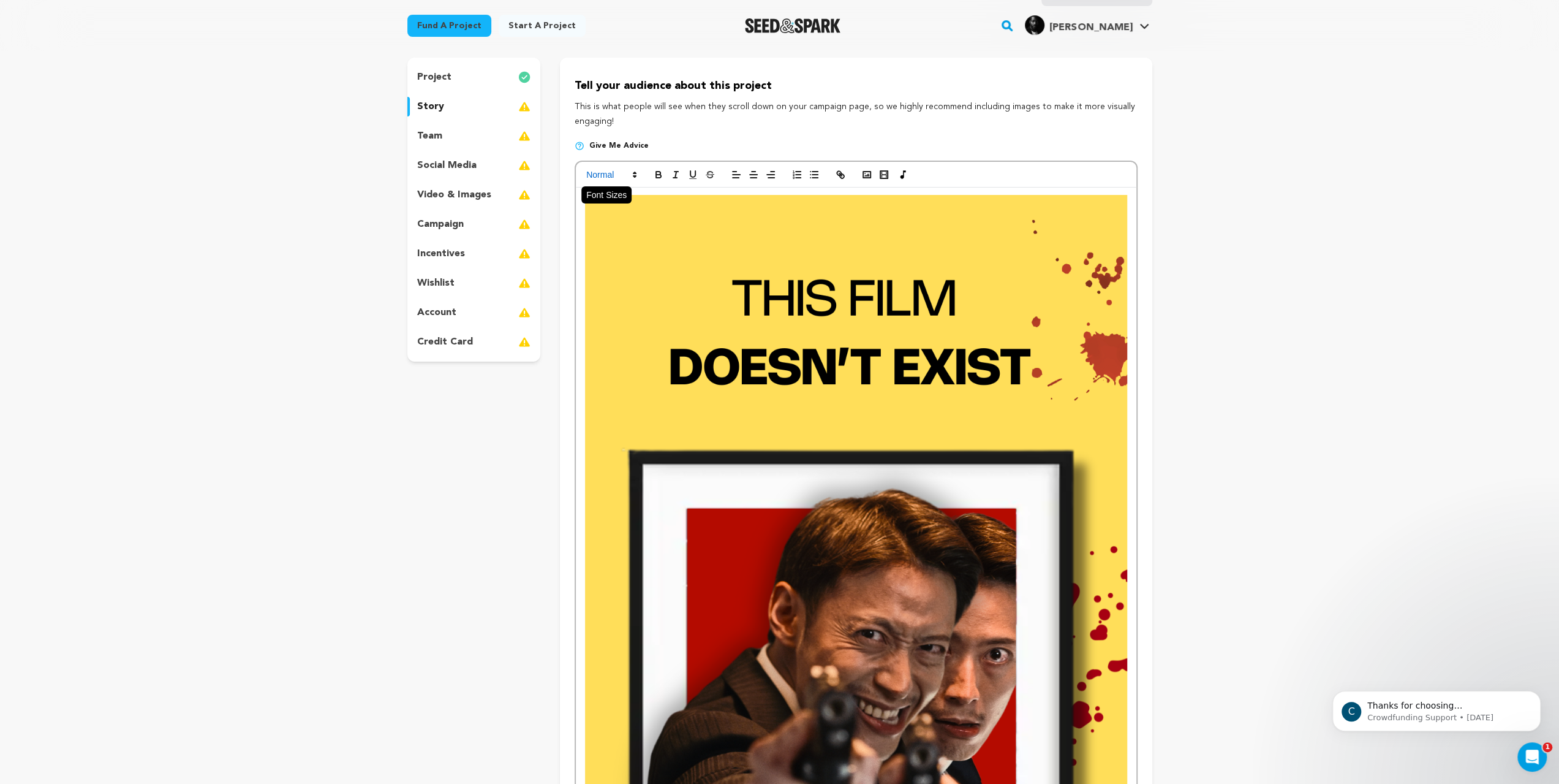
click at [581, 182] on span at bounding box center [610, 175] width 60 height 14
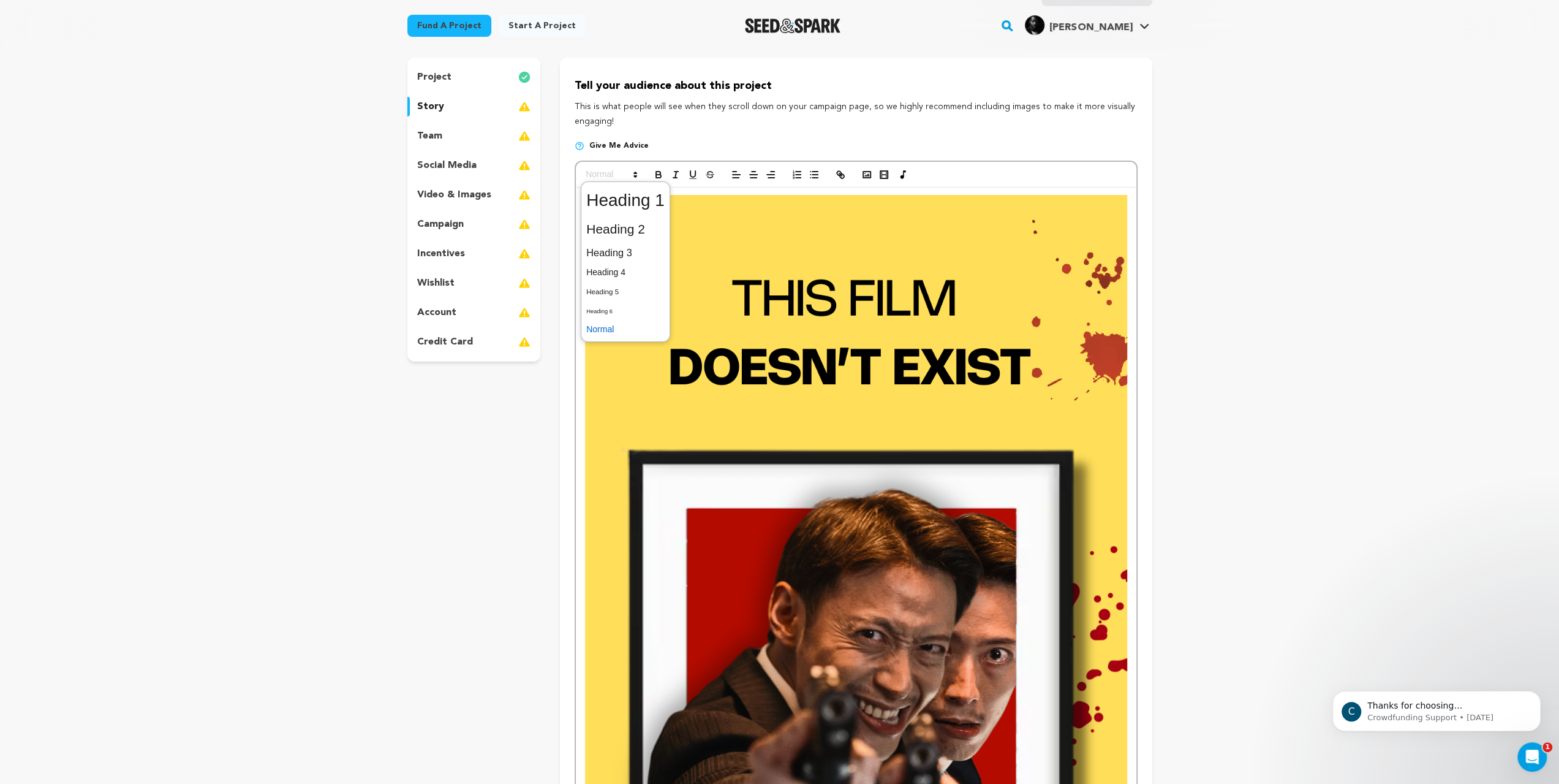
click at [586, 338] on span at bounding box center [625, 329] width 78 height 19
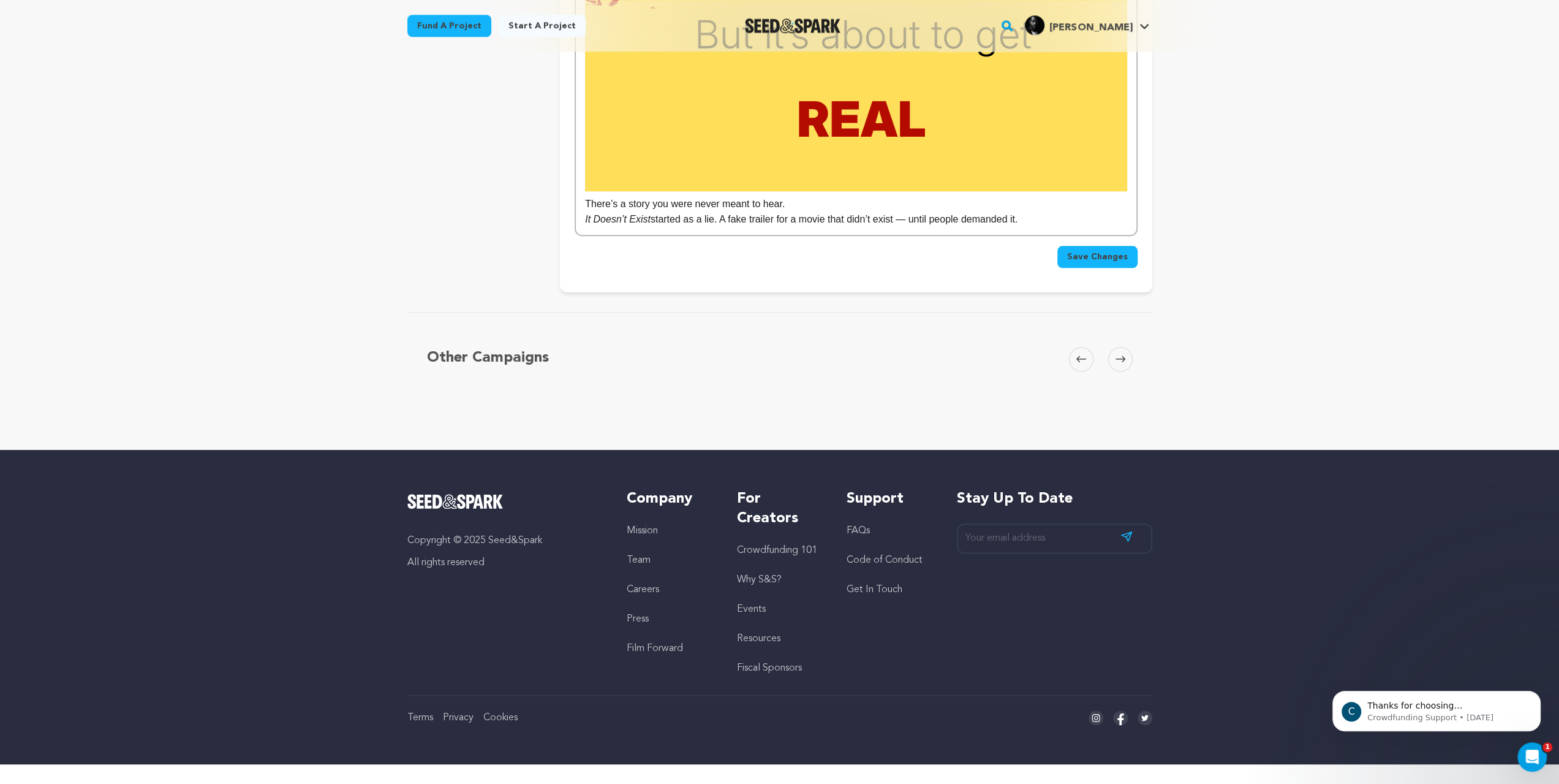
scroll to position [1445, 0]
click at [713, 212] on p "There’s a story you were never meant to hear." at bounding box center [856, 204] width 542 height 16
click at [851, 228] on p "It Doesn’t Exist started as a lie. A fake trailer for a movie that didn’t exist…" at bounding box center [856, 220] width 542 height 16
drag, startPoint x: 665, startPoint y: 320, endPoint x: 679, endPoint y: 318, distance: 14.1
click at [665, 228] on p "It Doesn’t Exist started as a lie. A fake trailer for a movie that didn’t exist…" at bounding box center [856, 220] width 542 height 16
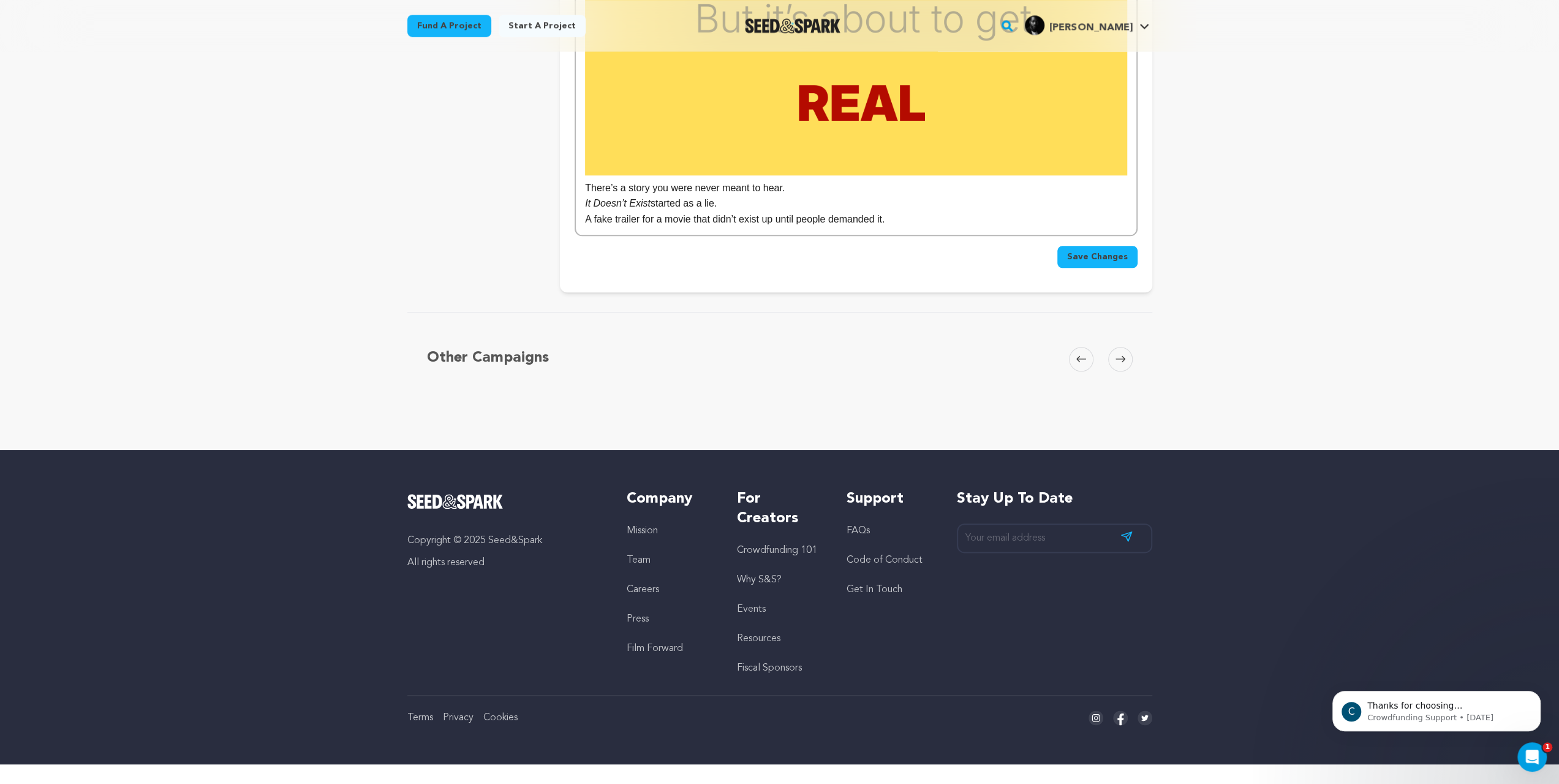
click at [859, 228] on p "A fake trailer for a movie that didn’t exist up until people demanded it." at bounding box center [856, 220] width 542 height 16
drag, startPoint x: 862, startPoint y: 331, endPoint x: 784, endPoint y: 330, distance: 78.0
click at [862, 228] on p "A fake trailer for a movie that didn’t exist, until people demanded it." at bounding box center [856, 220] width 542 height 16
click at [835, 228] on p "A fake trailer for a movie that didn’t exist, until people demanded it." at bounding box center [856, 220] width 542 height 16
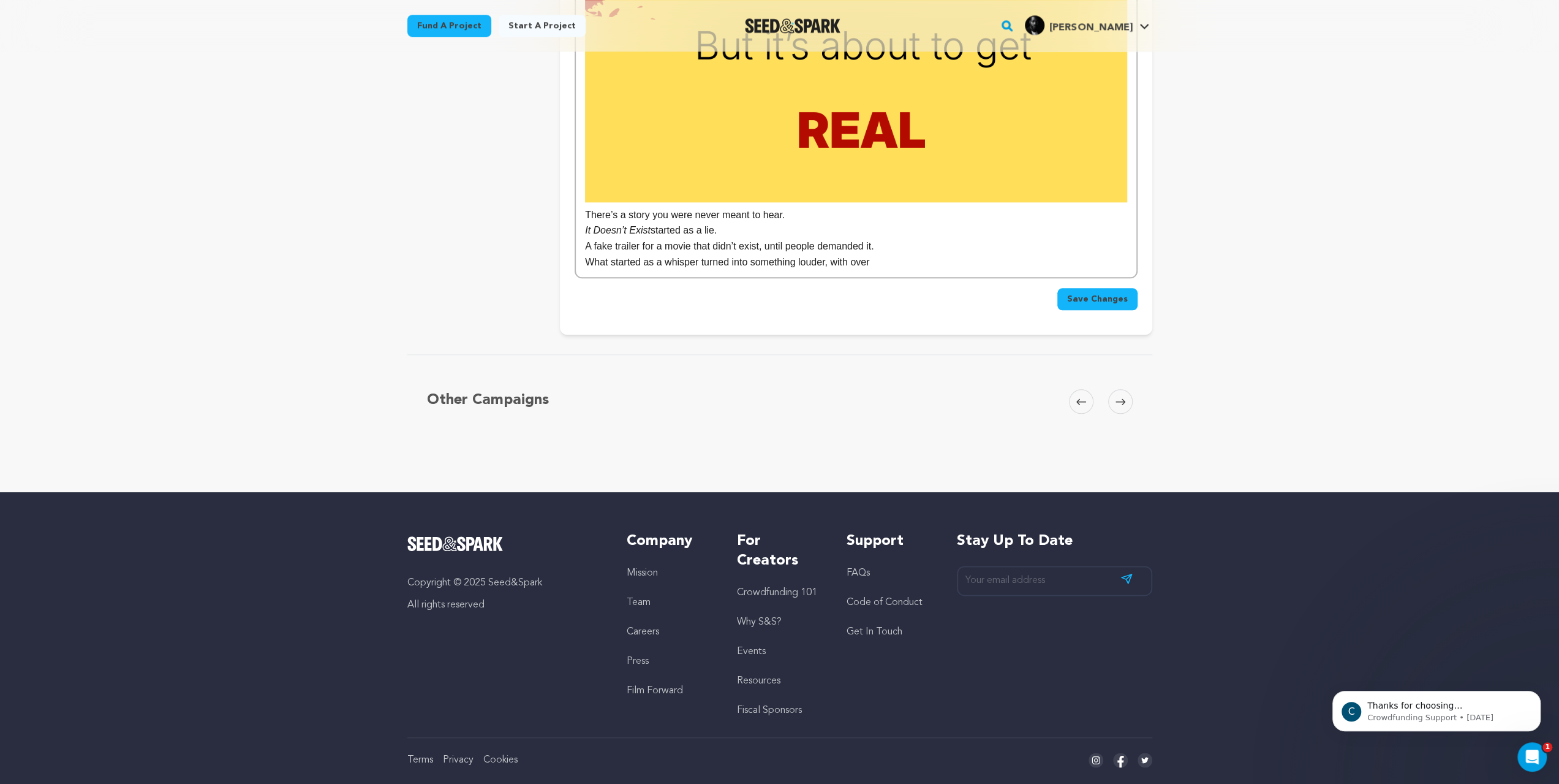
scroll to position [1292, 0]
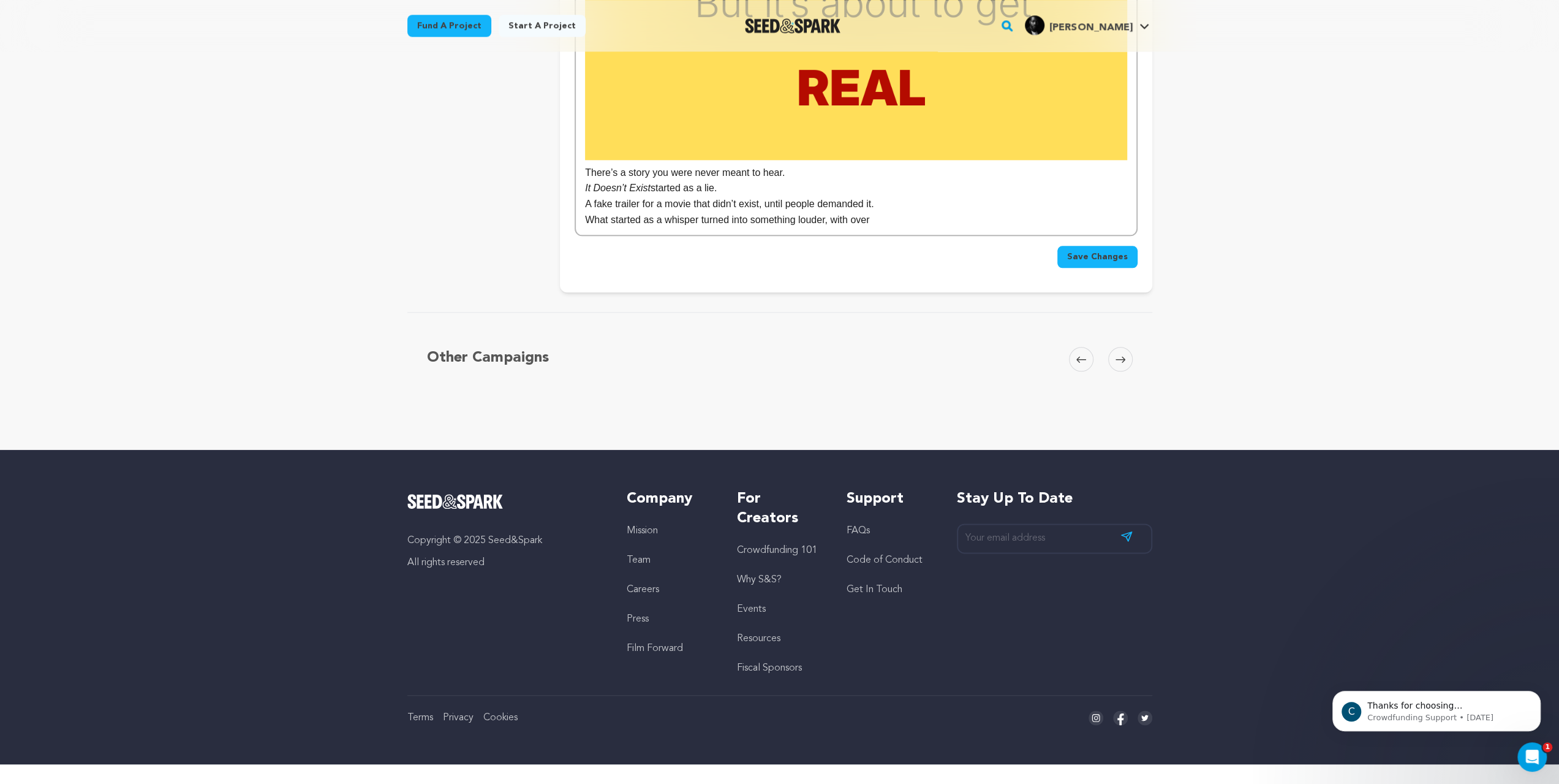
click at [845, 212] on p "A fake trailer for a movie that didn’t exist, until people demanded it." at bounding box center [856, 204] width 542 height 16
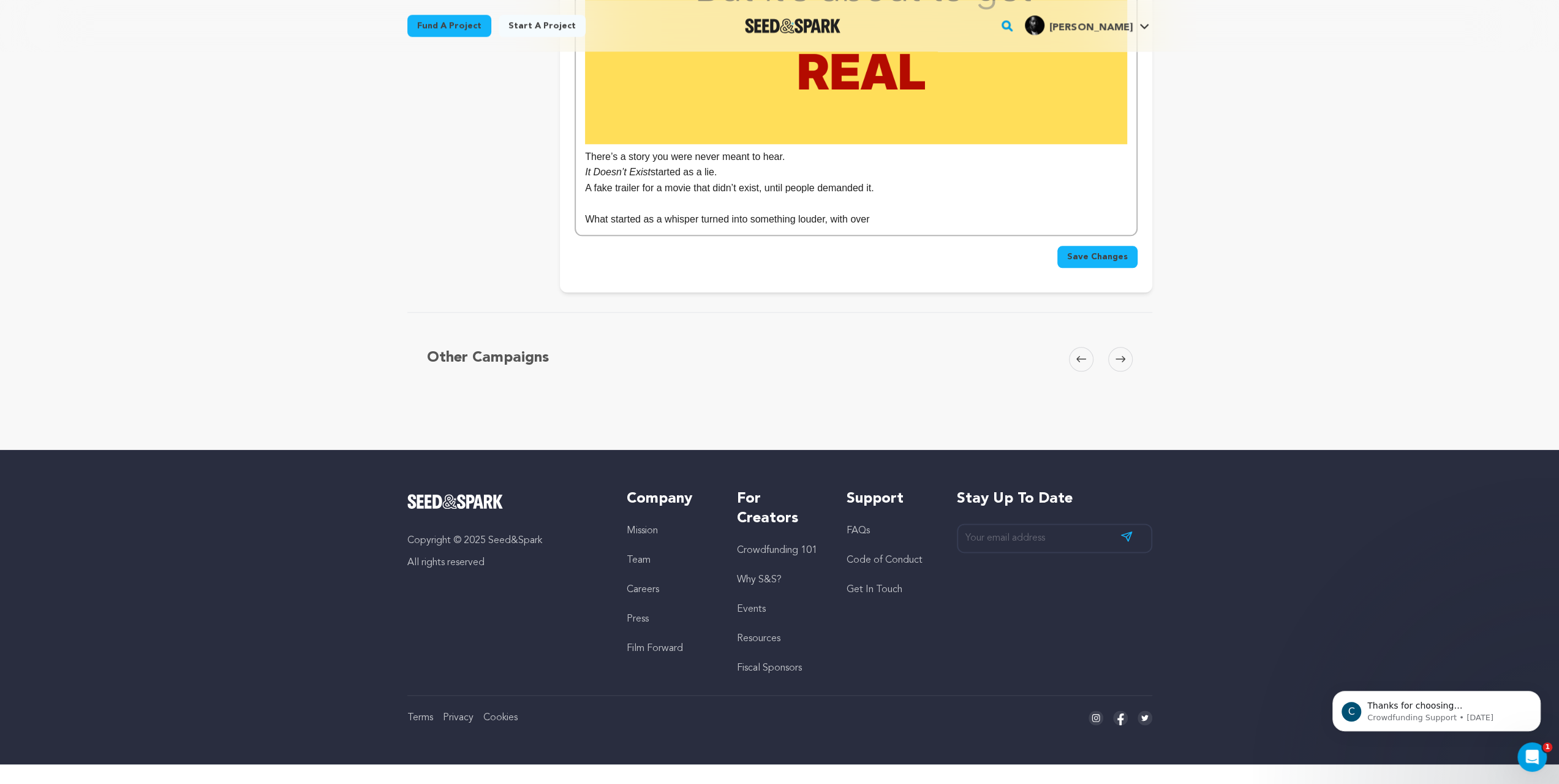
click at [834, 228] on p "What started as a whisper turned into something louder, with over" at bounding box center [856, 220] width 542 height 16
drag, startPoint x: 1009, startPoint y: 515, endPoint x: 1016, endPoint y: 518, distance: 7.6
click at [1009, 228] on p "What started as a whisper turned into something louder, with over 500,00 views …" at bounding box center [856, 220] width 542 height 16
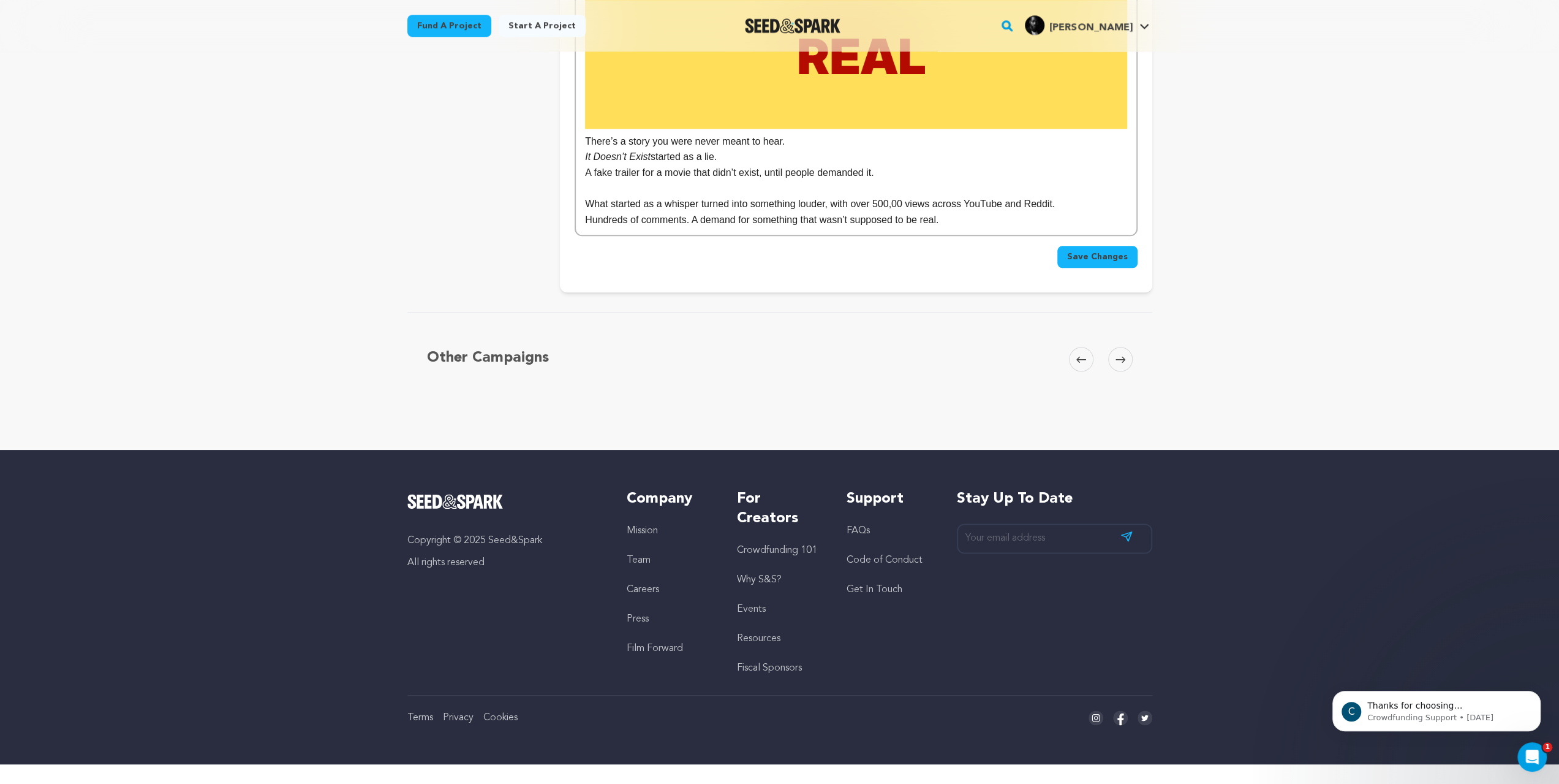
scroll to position [1430, 0]
click at [1005, 212] on p "What started as a whisper turned into something louder, with over 500,00 views …" at bounding box center [856, 204] width 542 height 16
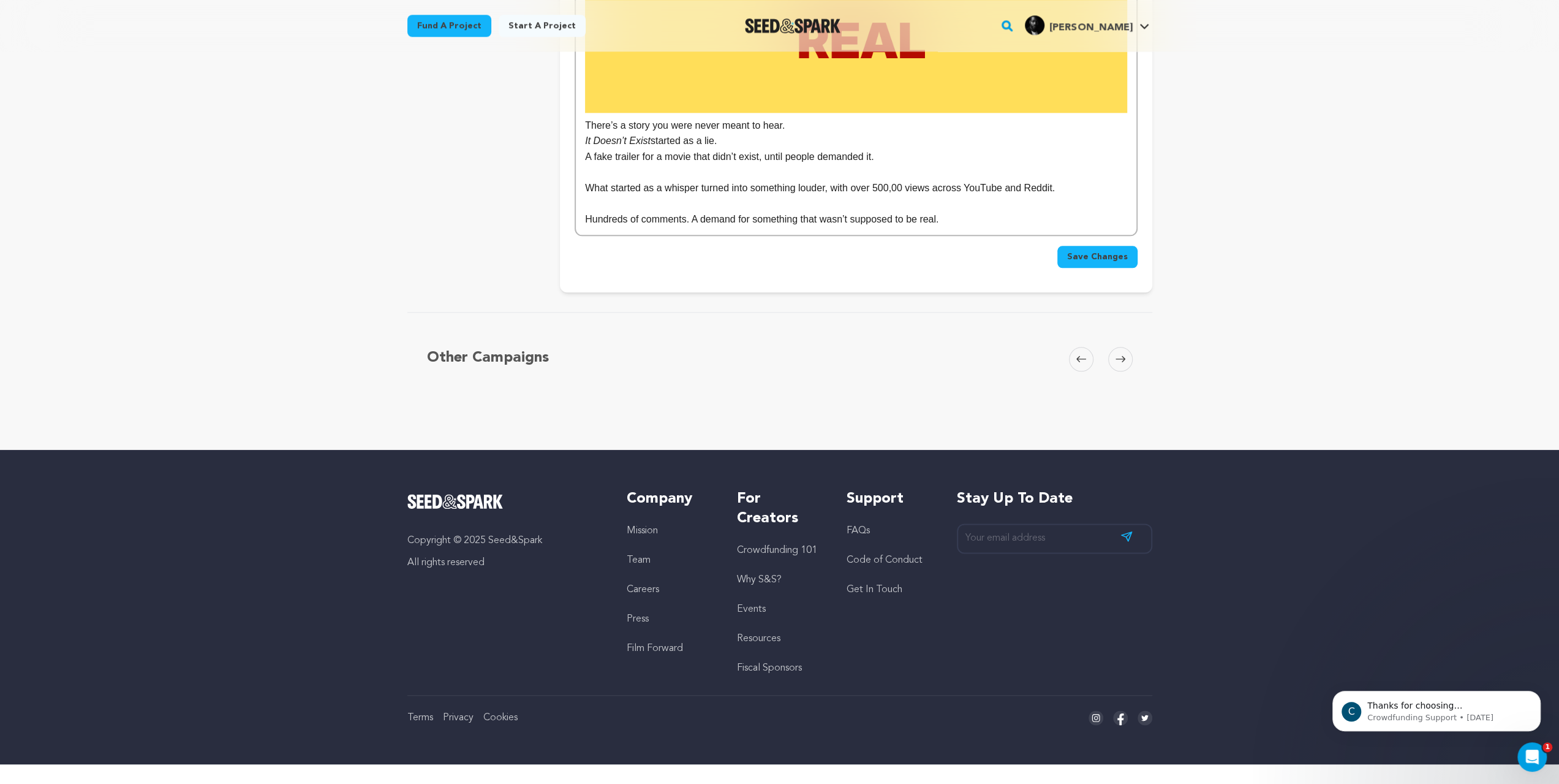
click at [585, 181] on p at bounding box center [856, 173] width 542 height 16
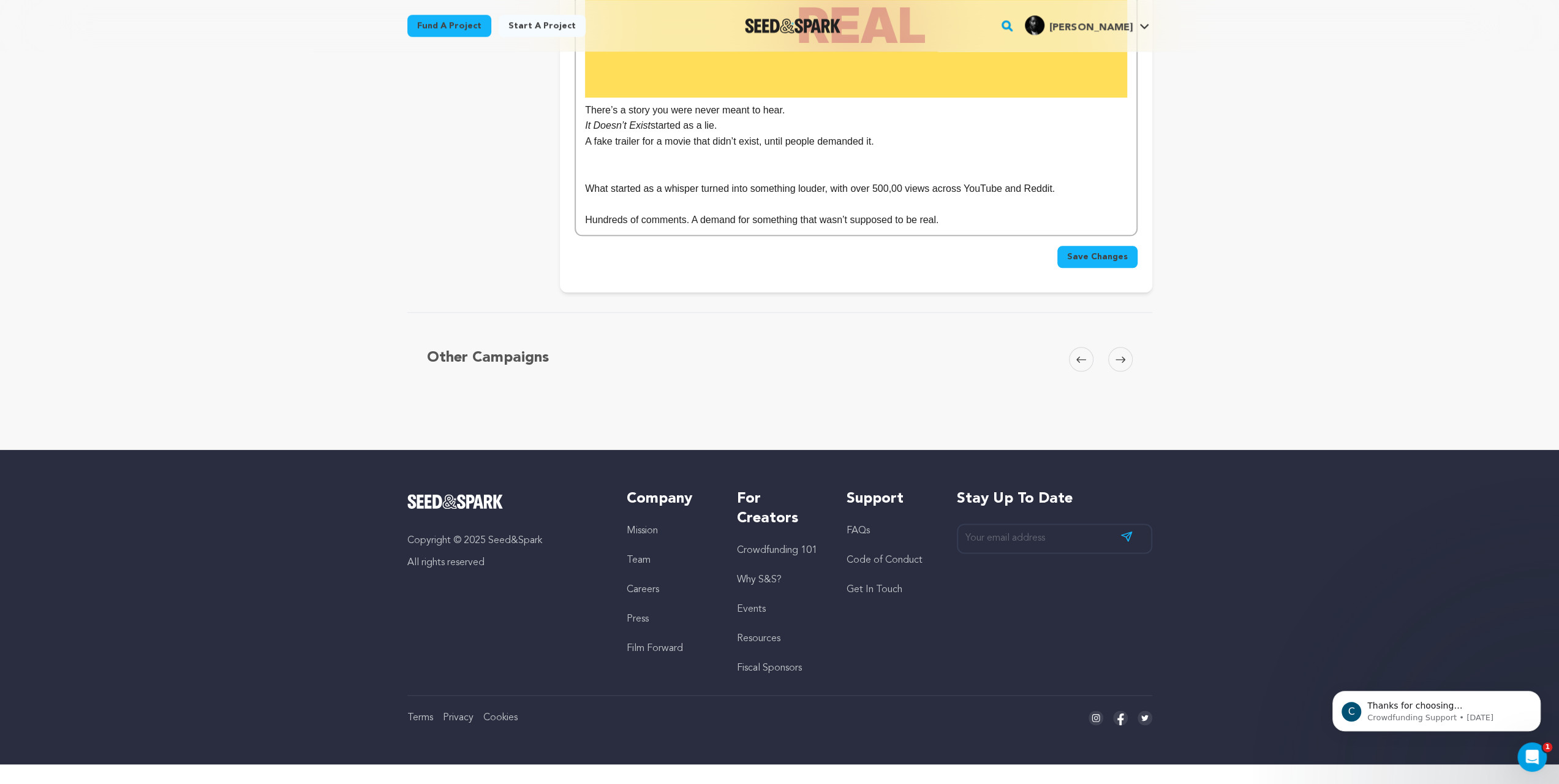
click at [585, 181] on p at bounding box center [856, 173] width 542 height 16
click at [585, 166] on p at bounding box center [856, 158] width 542 height 16
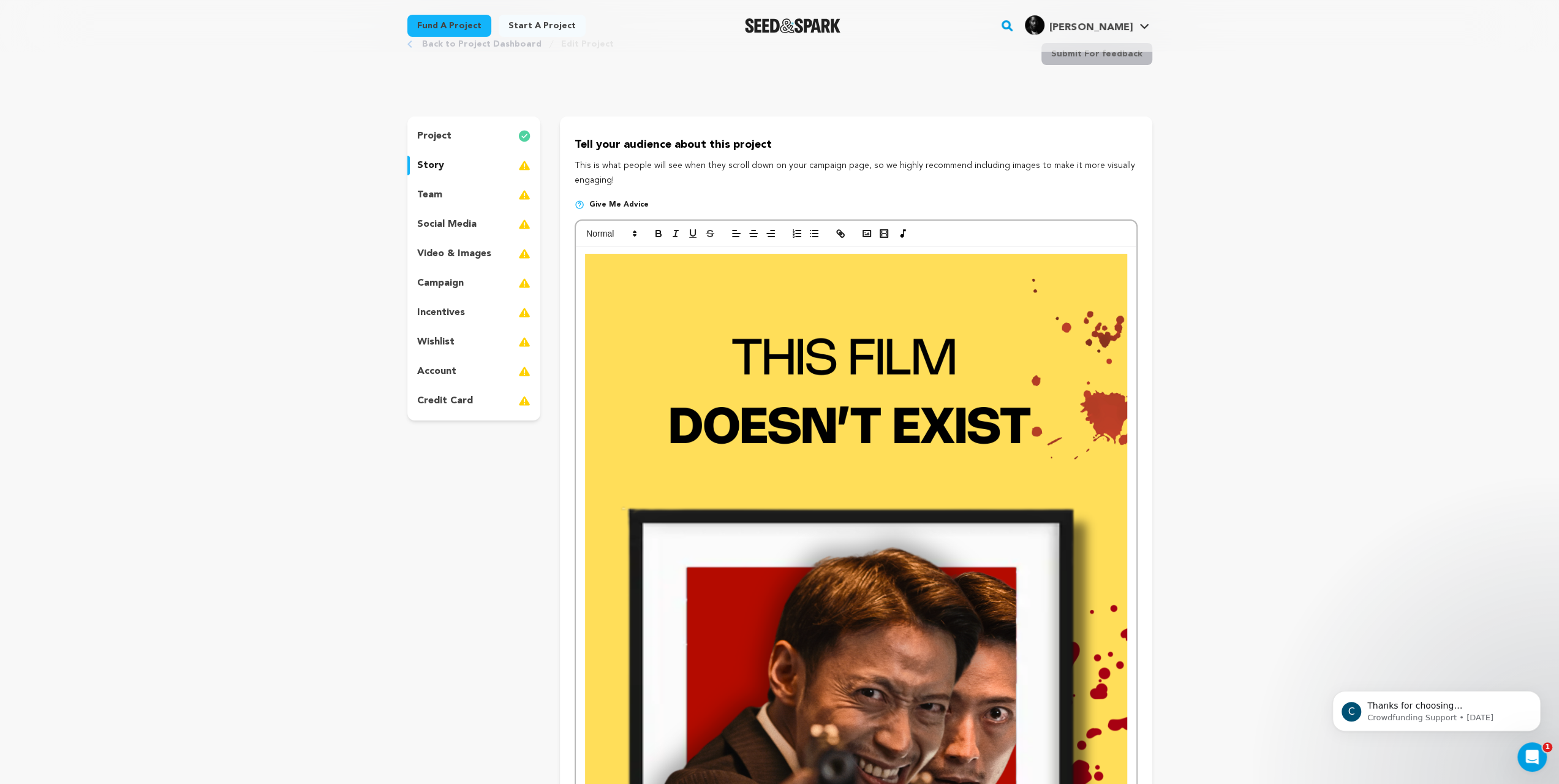
scroll to position [0, 0]
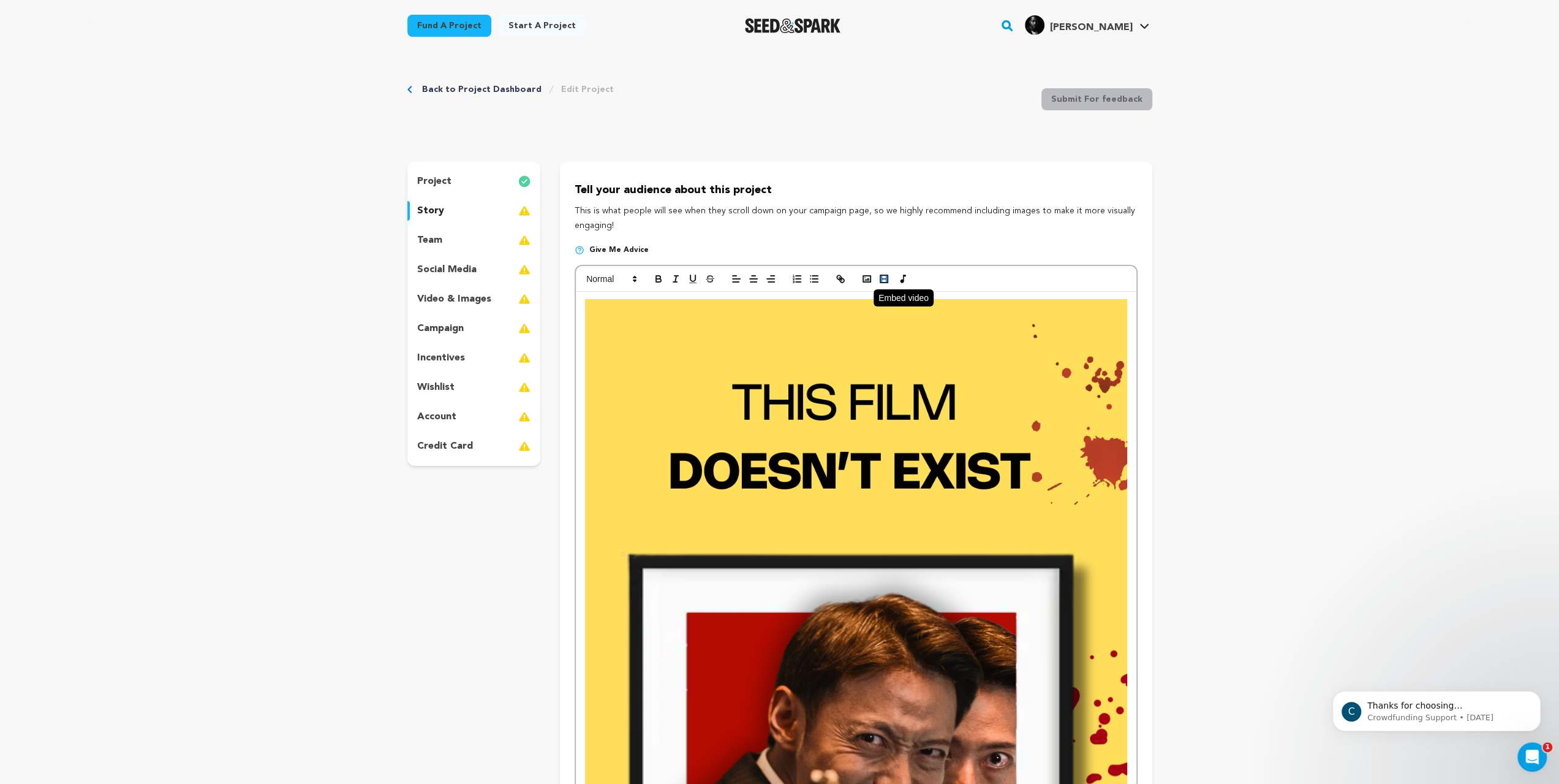
click at [881, 279] on rect "button" at bounding box center [883, 278] width 5 height 1
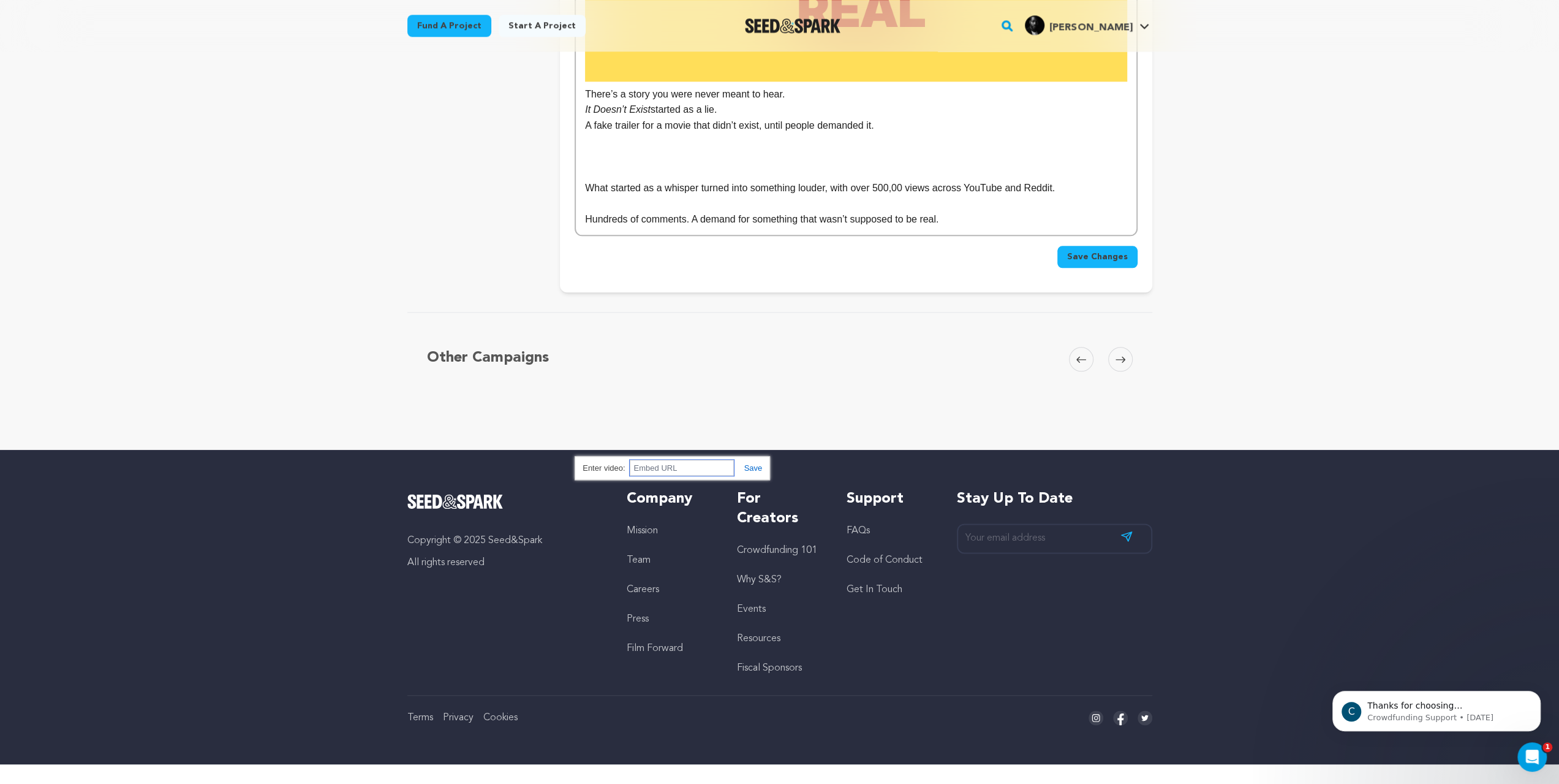
scroll to position [1471, 0]
paste input "https://youtu.be/hIIi-j07z9g"
type input "https://youtu.be/hIIi-j07z9g"
click at [734, 464] on link at bounding box center [747, 468] width 28 height 9
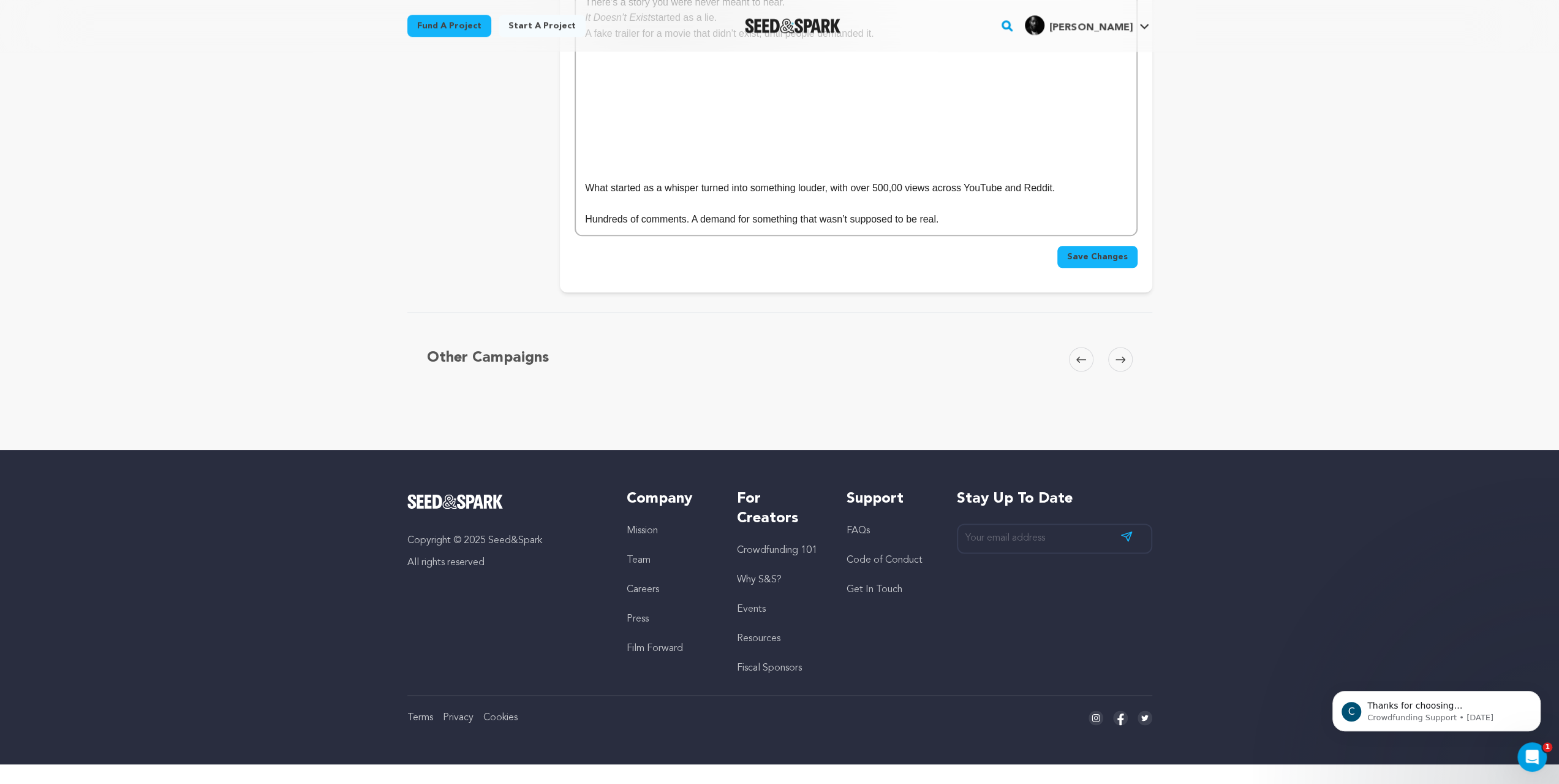
scroll to position [1683, 0]
click at [855, 58] on p at bounding box center [856, 50] width 542 height 16
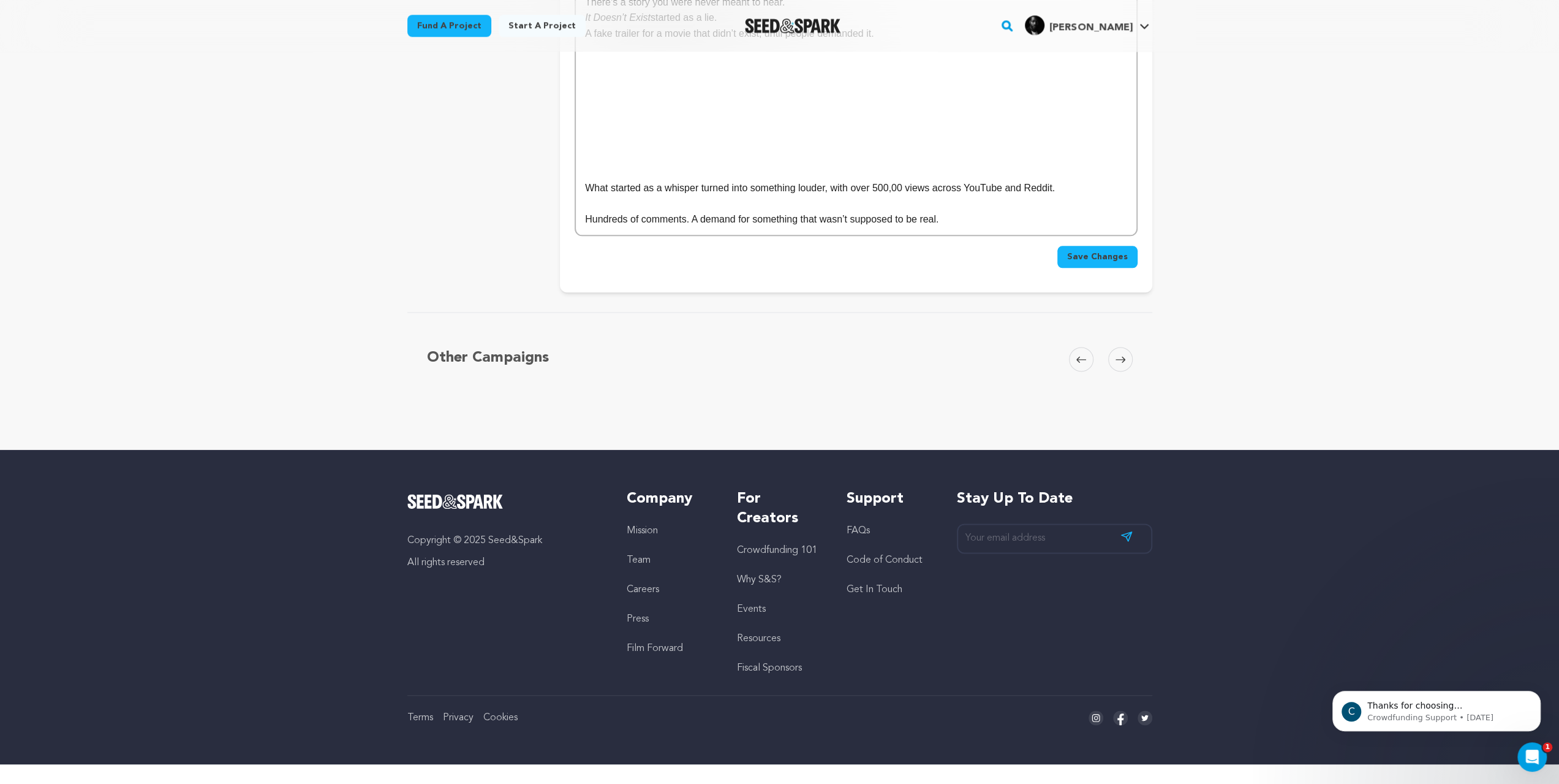
click at [1128, 263] on span "Save Changes" at bounding box center [1097, 257] width 60 height 13
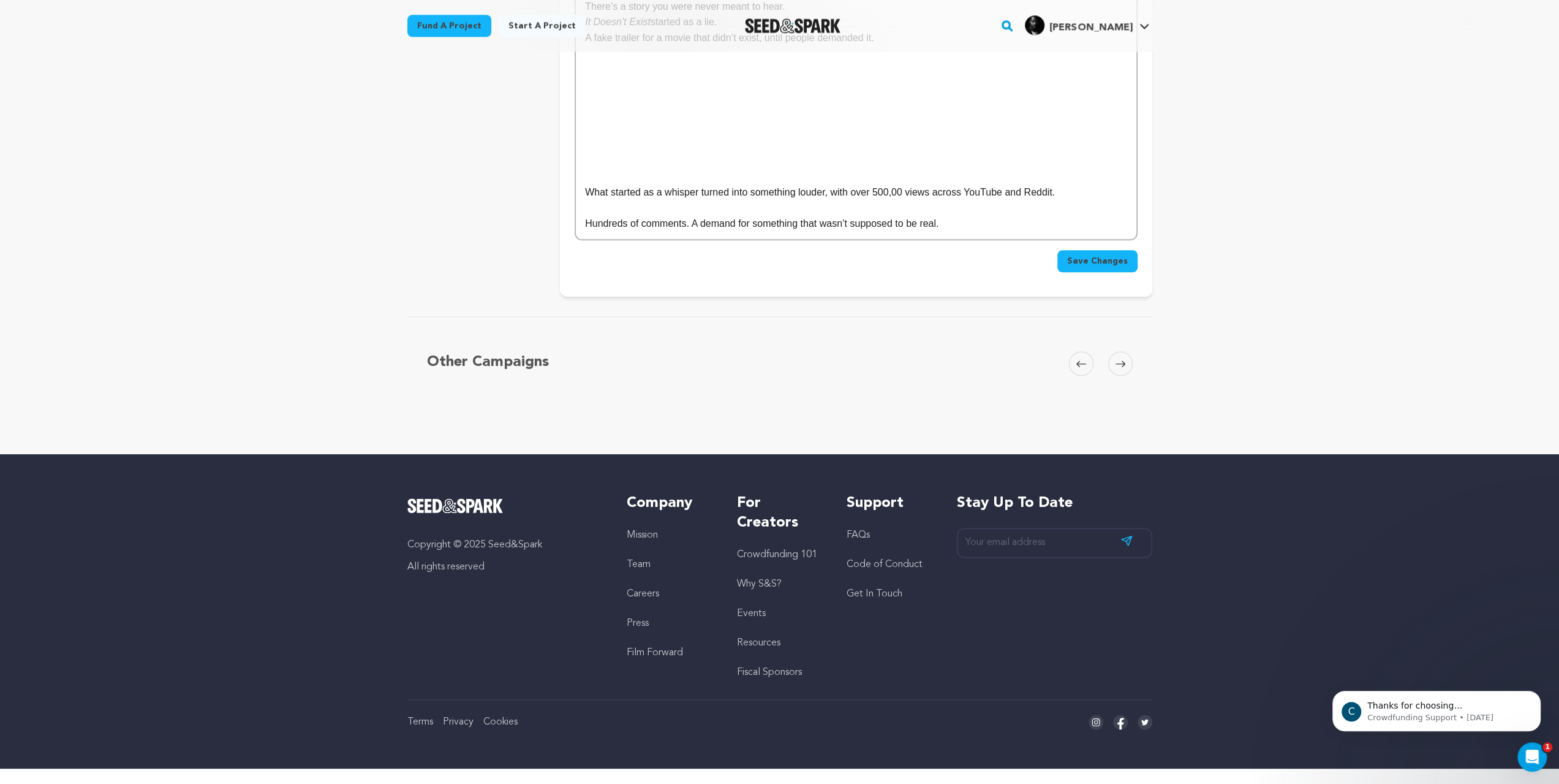
scroll to position [1532, 0]
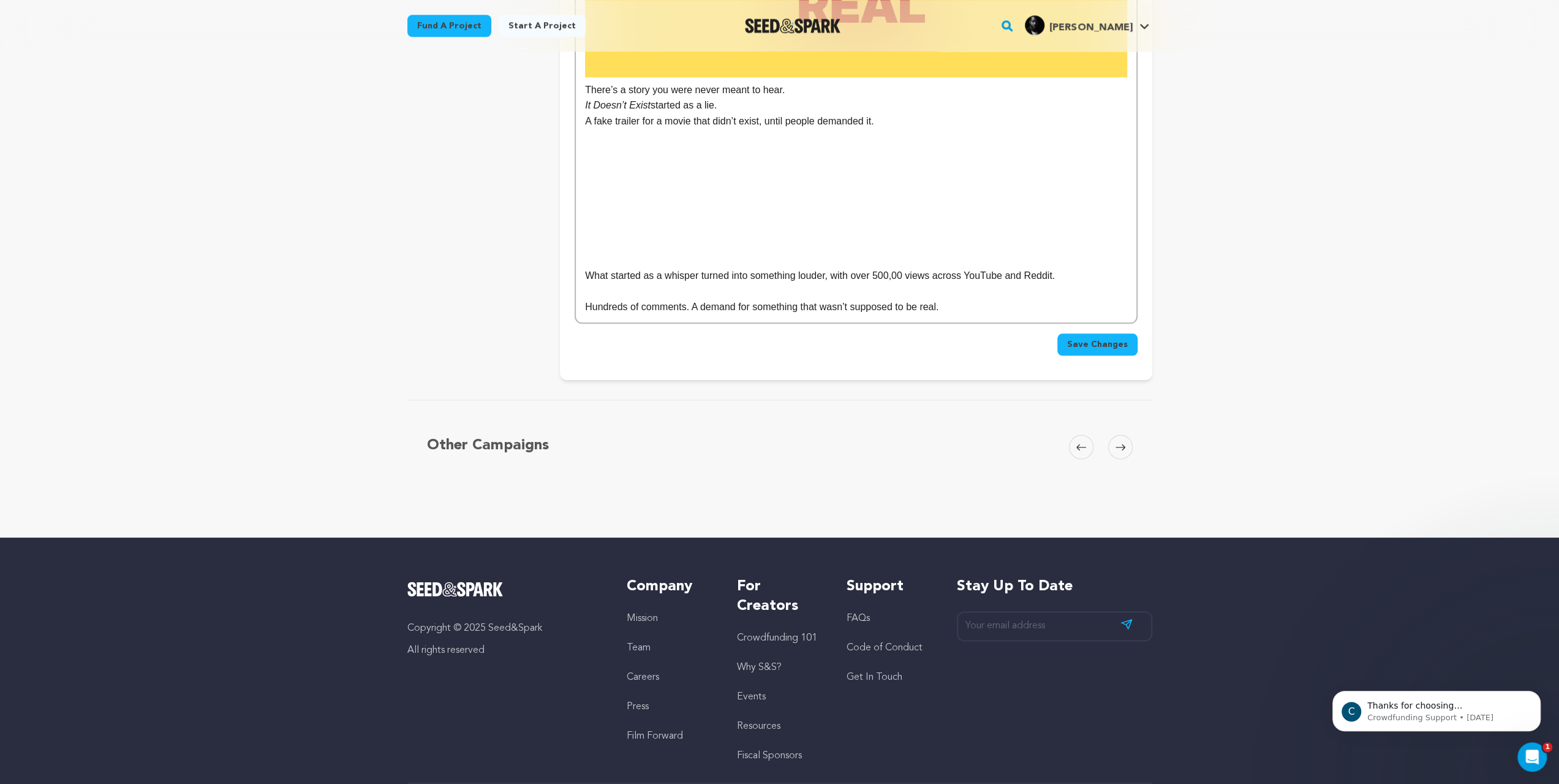
scroll to position [1471, 0]
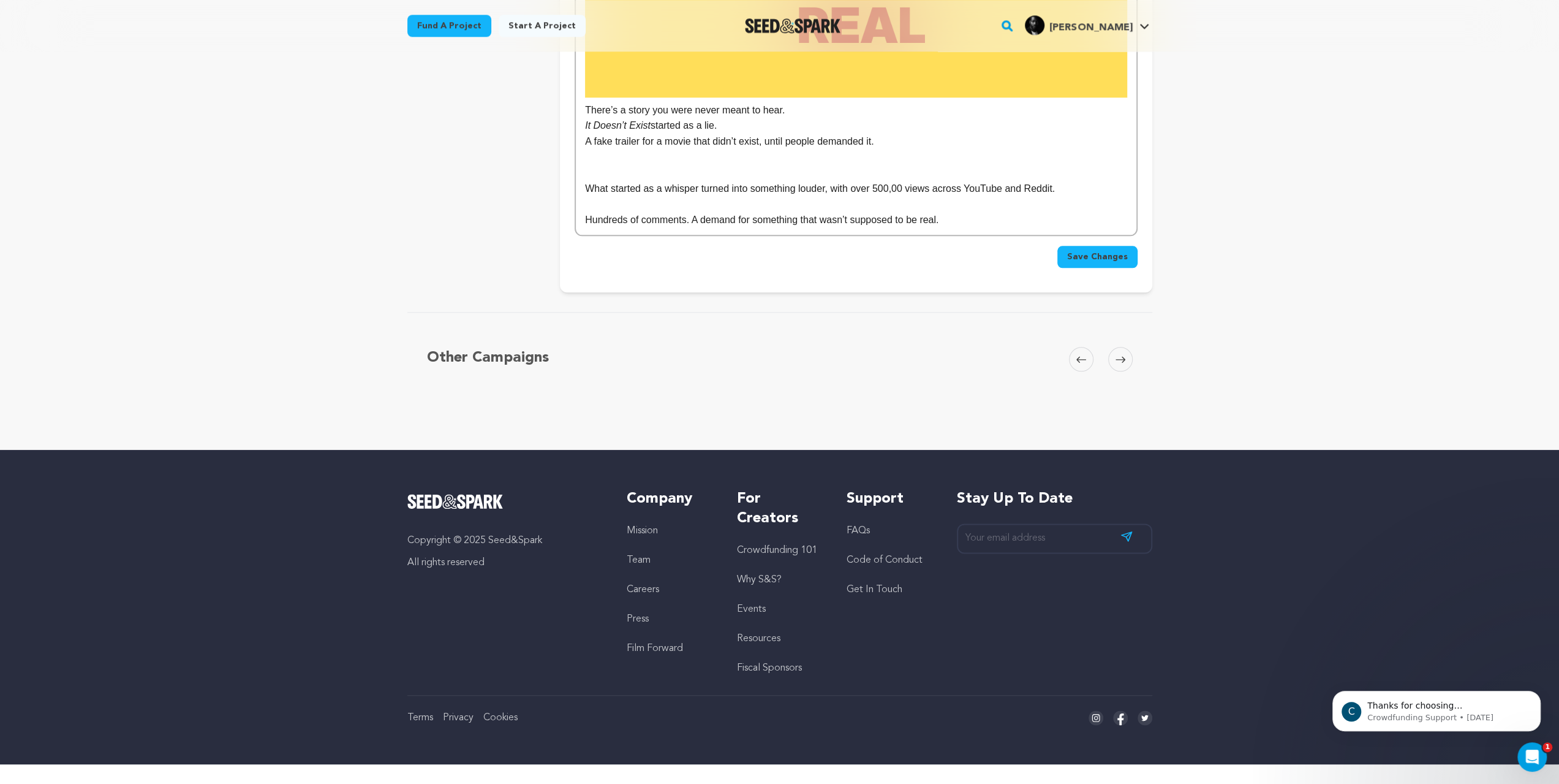
click at [585, 181] on p at bounding box center [856, 173] width 542 height 16
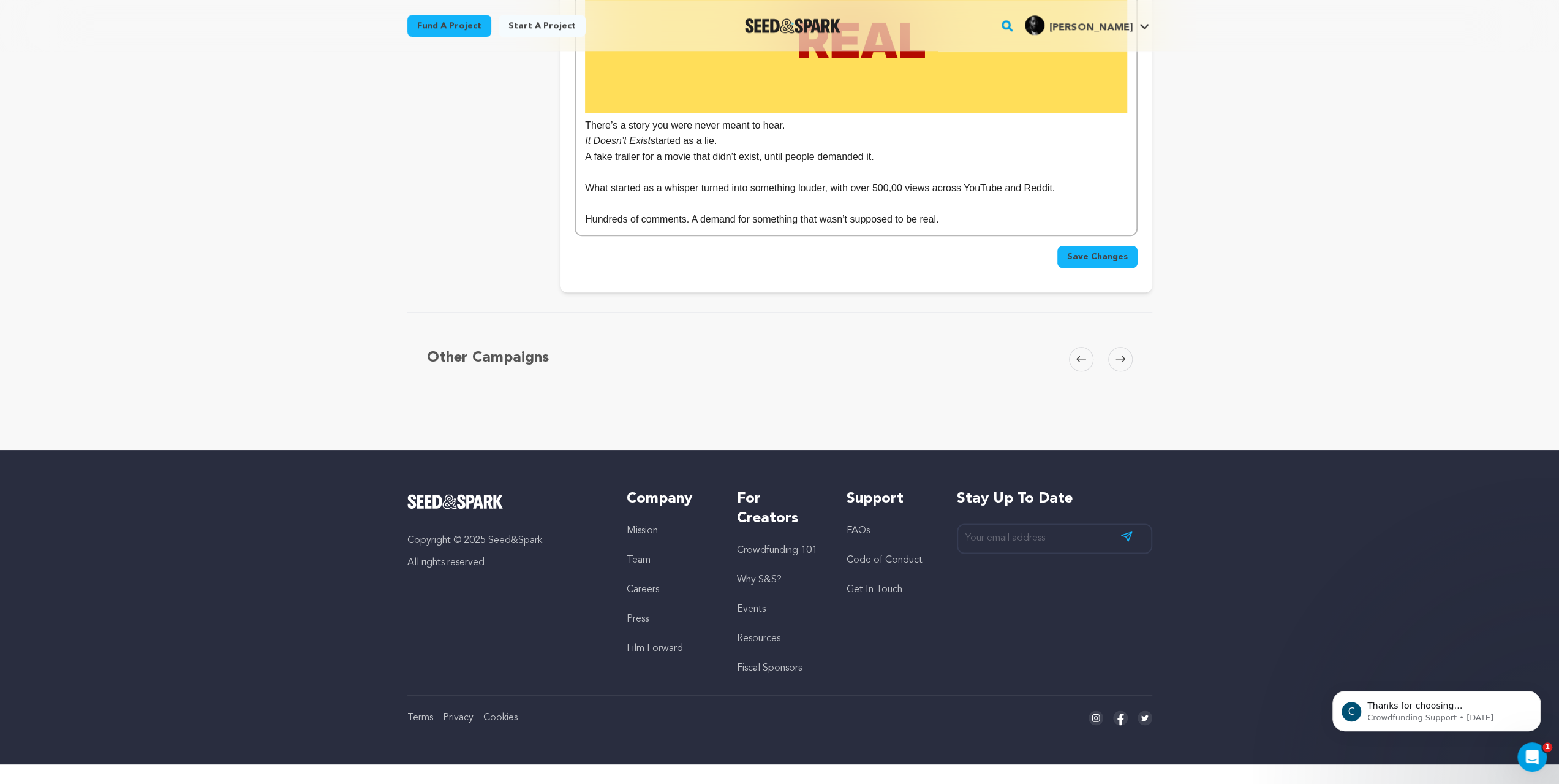
click at [585, 212] on p at bounding box center [856, 204] width 542 height 16
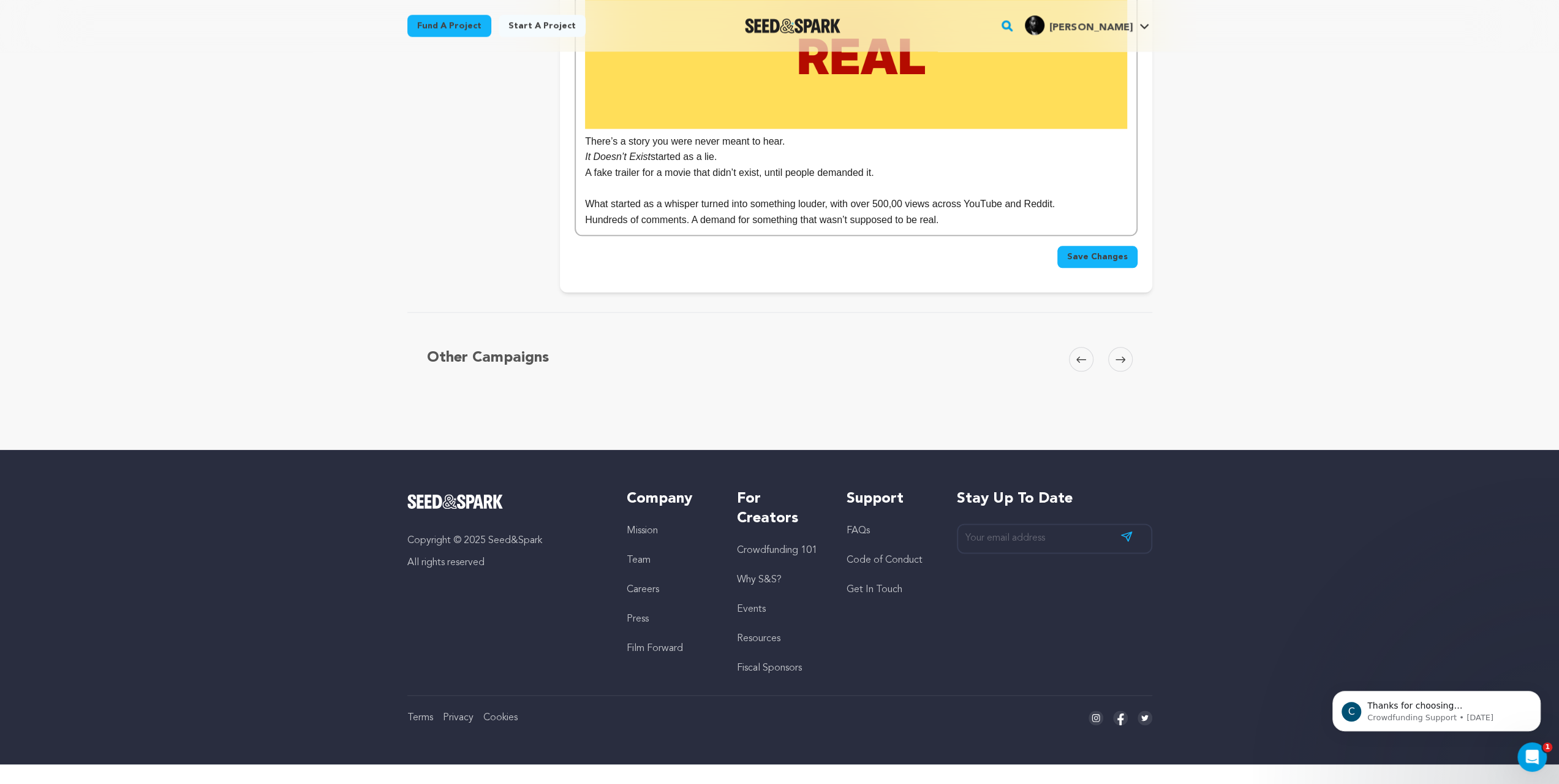
click at [940, 228] on p "Hundreds of comments. A demand for something that wasn’t supposed to be real." at bounding box center [856, 221] width 542 height 16
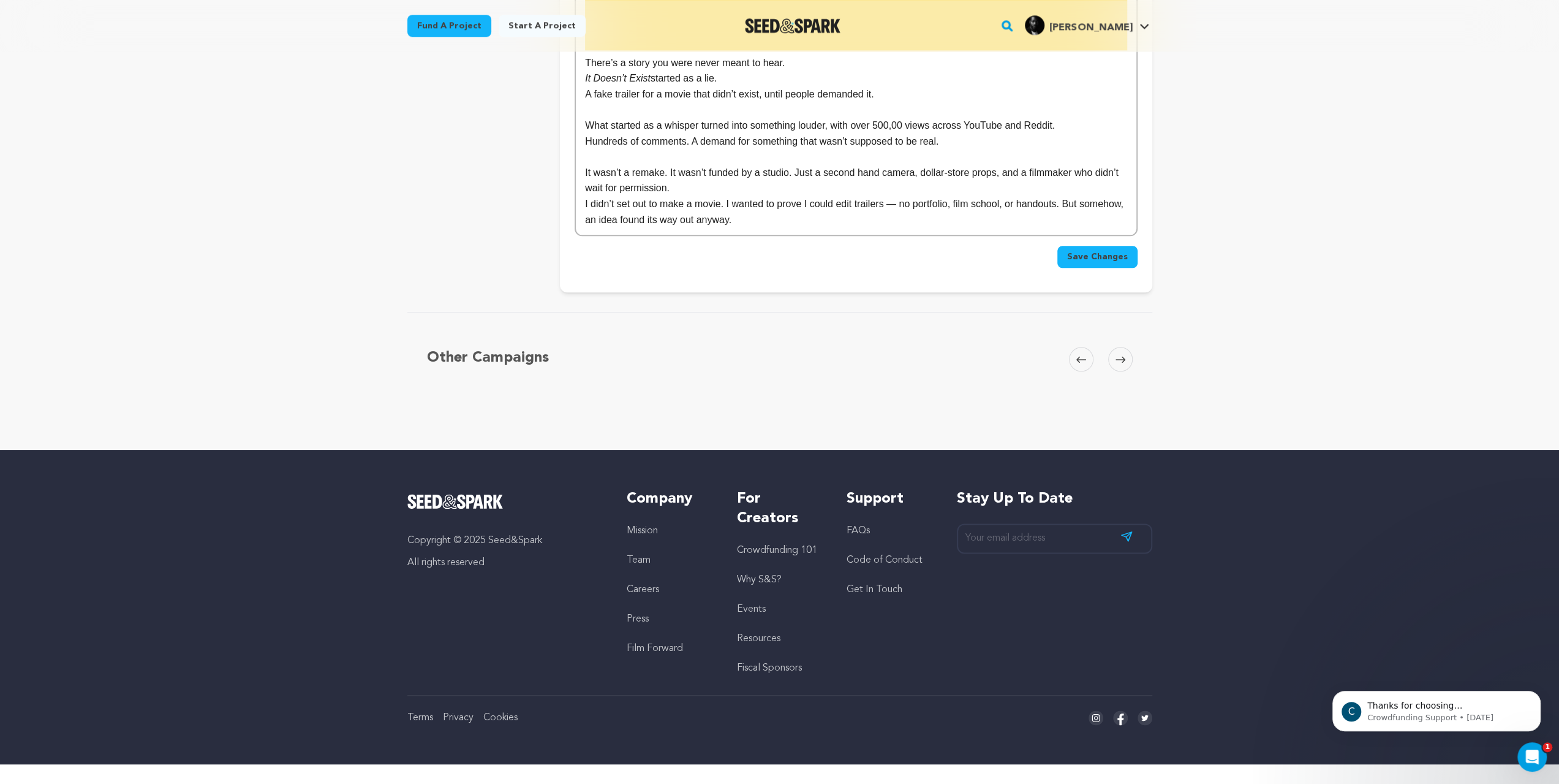
scroll to position [1507, 0]
click at [832, 228] on p "I didn’t set out to make a movie. I wanted to prove I could edit trailers — no …" at bounding box center [856, 212] width 542 height 32
click at [849, 228] on p "I didn’t set out to make a movie. I wanted to prove I could edit trailers — no …" at bounding box center [856, 212] width 542 height 32
drag, startPoint x: 848, startPoint y: 365, endPoint x: 840, endPoint y: 365, distance: 8.0
click at [840, 228] on p "I didn’t set out to make a movie. I wanted to prove I could edit trailers — no …" at bounding box center [856, 212] width 542 height 32
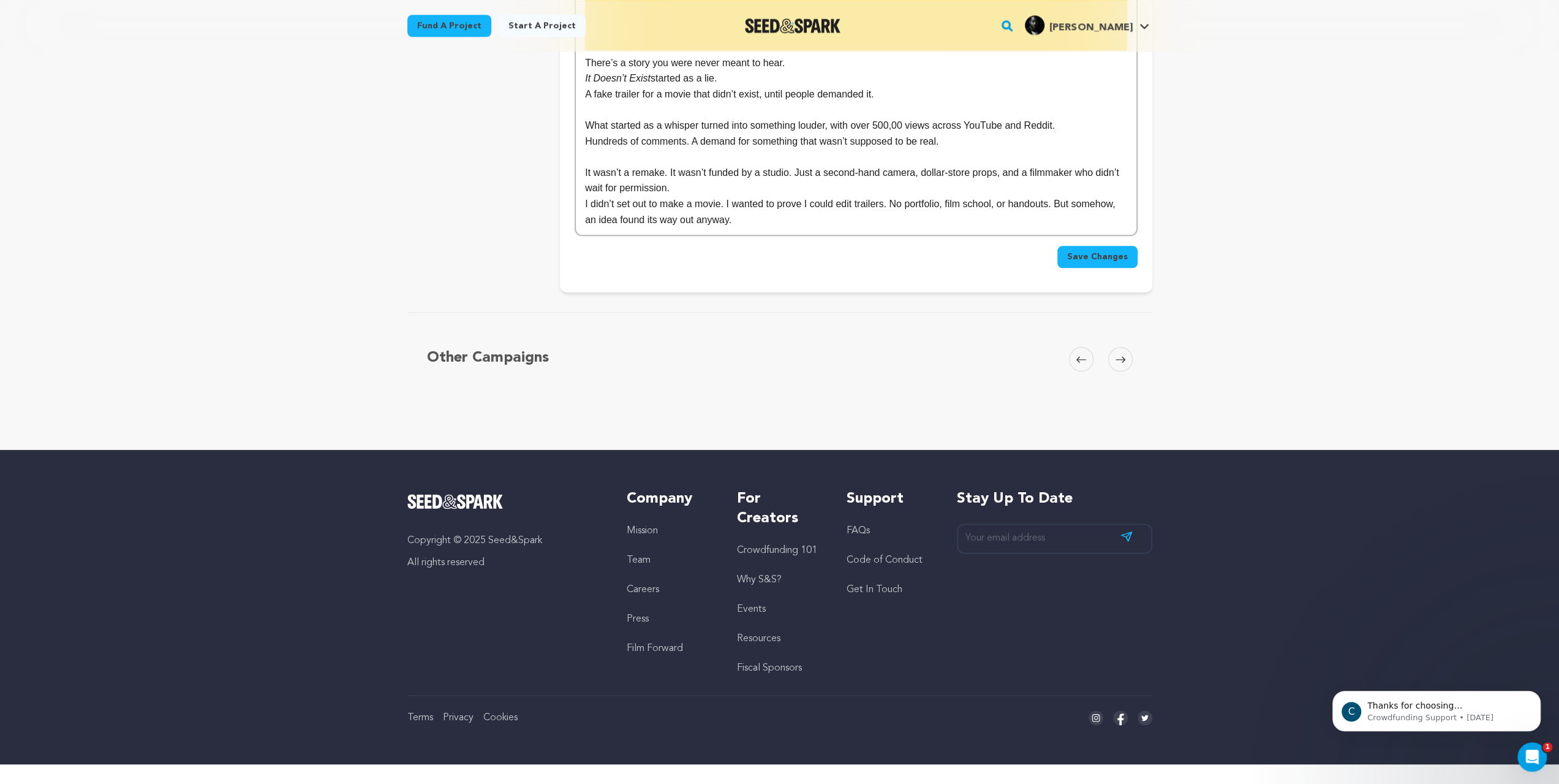
click at [608, 228] on p "I didn’t set out to make a movie. I wanted to prove I could edit trailers. No p…" at bounding box center [856, 212] width 542 height 32
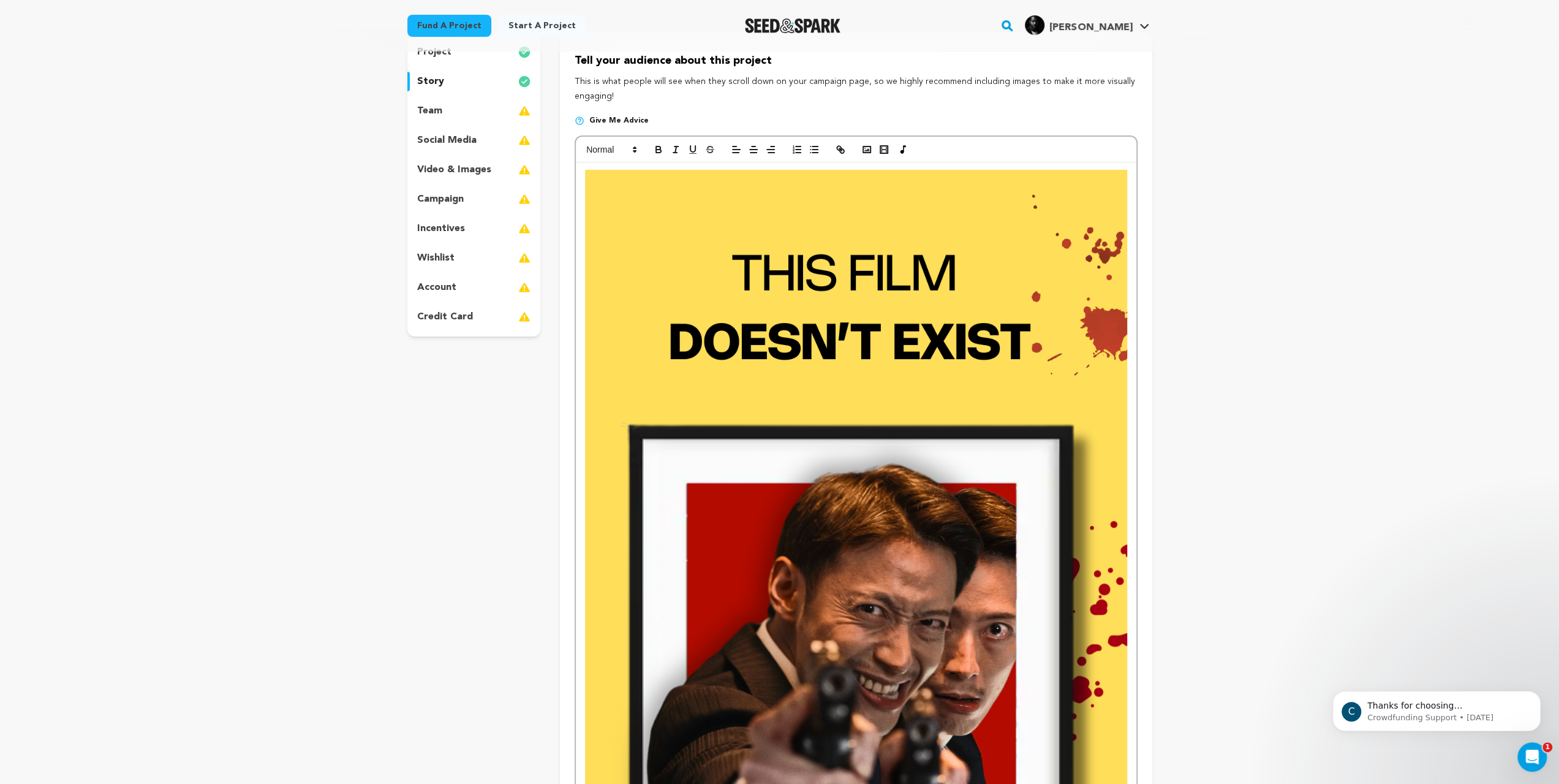
scroll to position [0, 0]
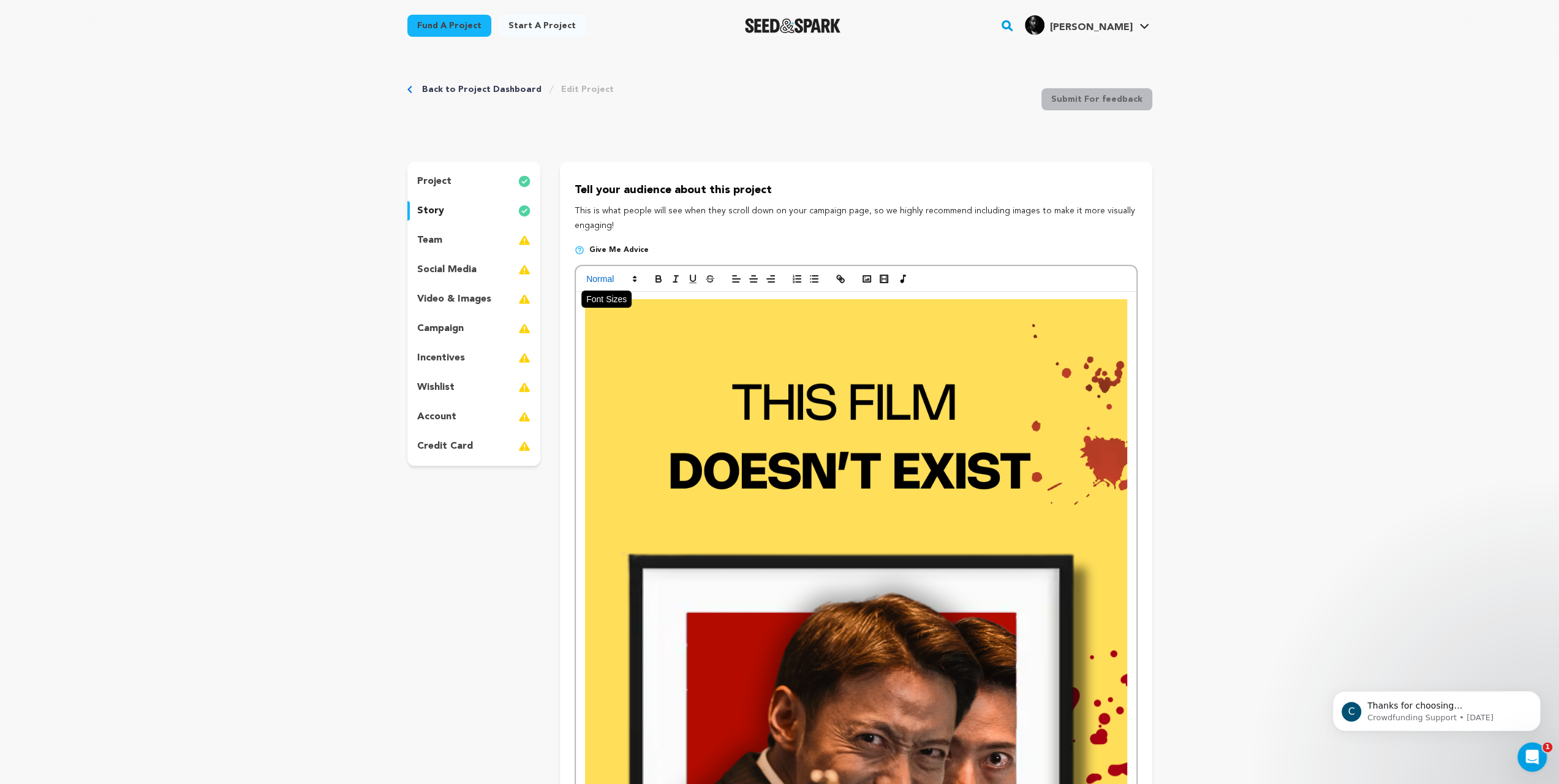
click at [581, 286] on span at bounding box center [610, 279] width 60 height 14
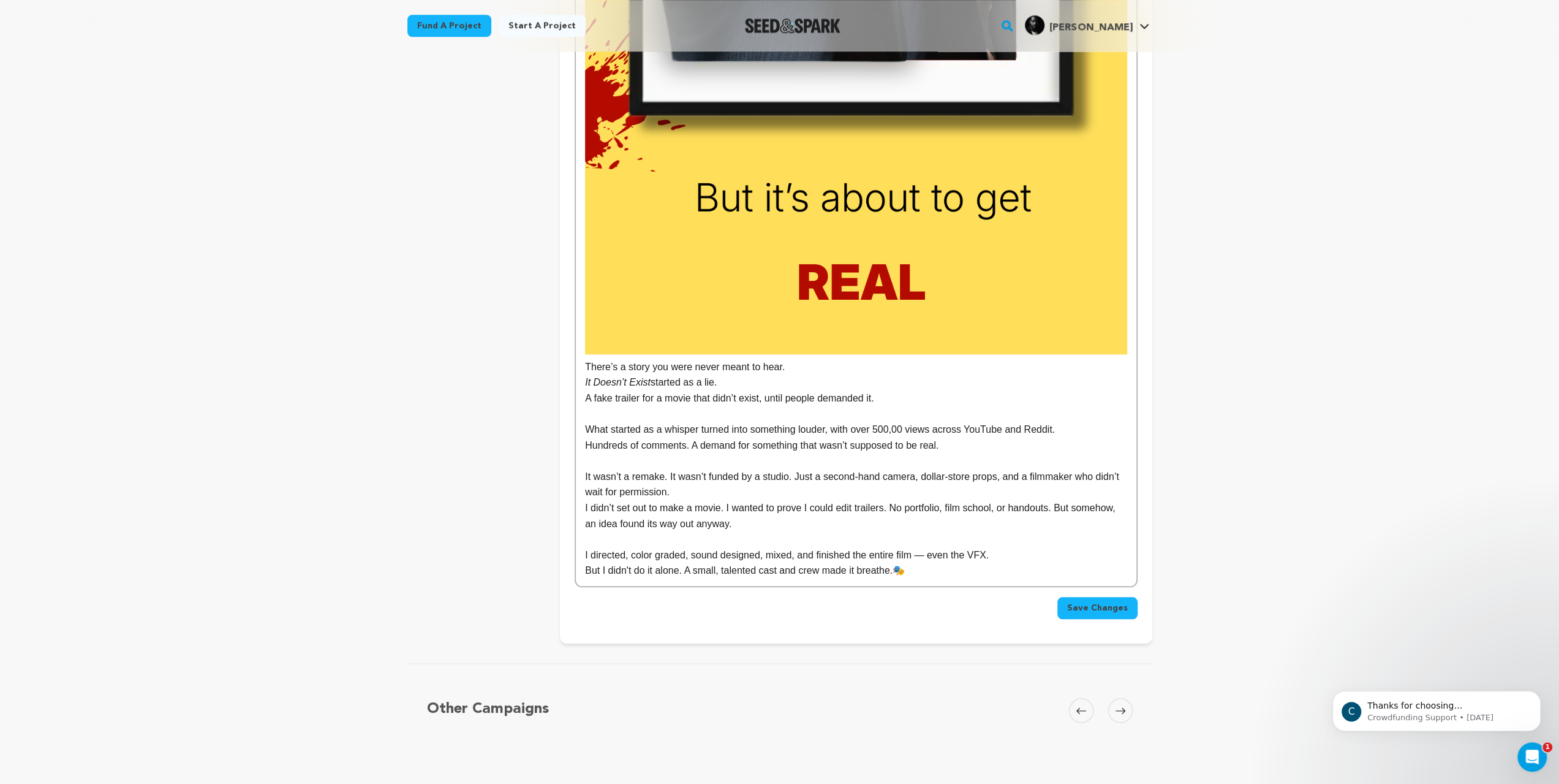
scroll to position [1225, 0]
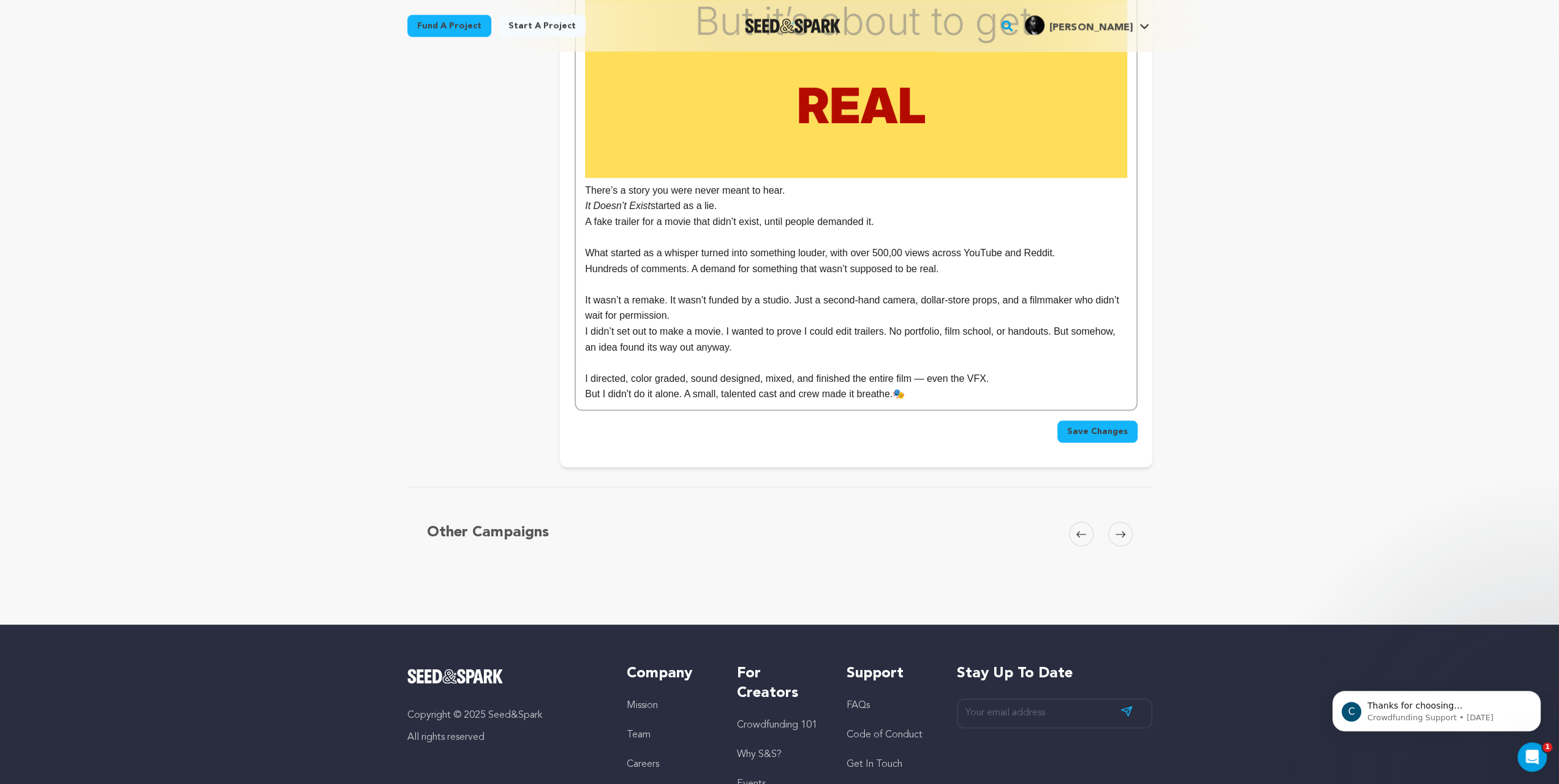
click at [872, 402] on p "But I didn't do it alone. A small, talented cast and crew made it breathe.🎭" at bounding box center [856, 394] width 542 height 16
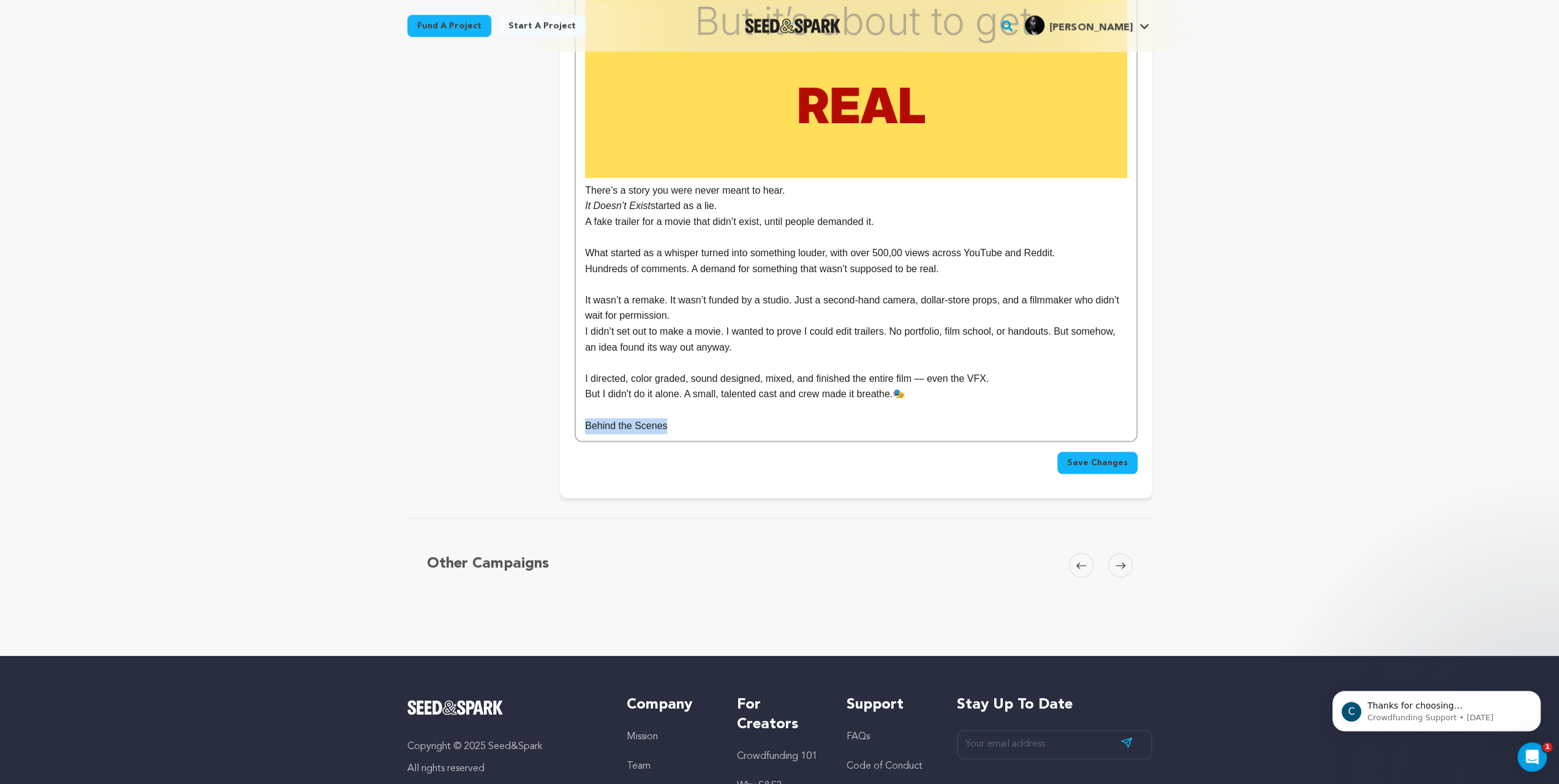
drag, startPoint x: 617, startPoint y: 744, endPoint x: 460, endPoint y: 737, distance: 157.2
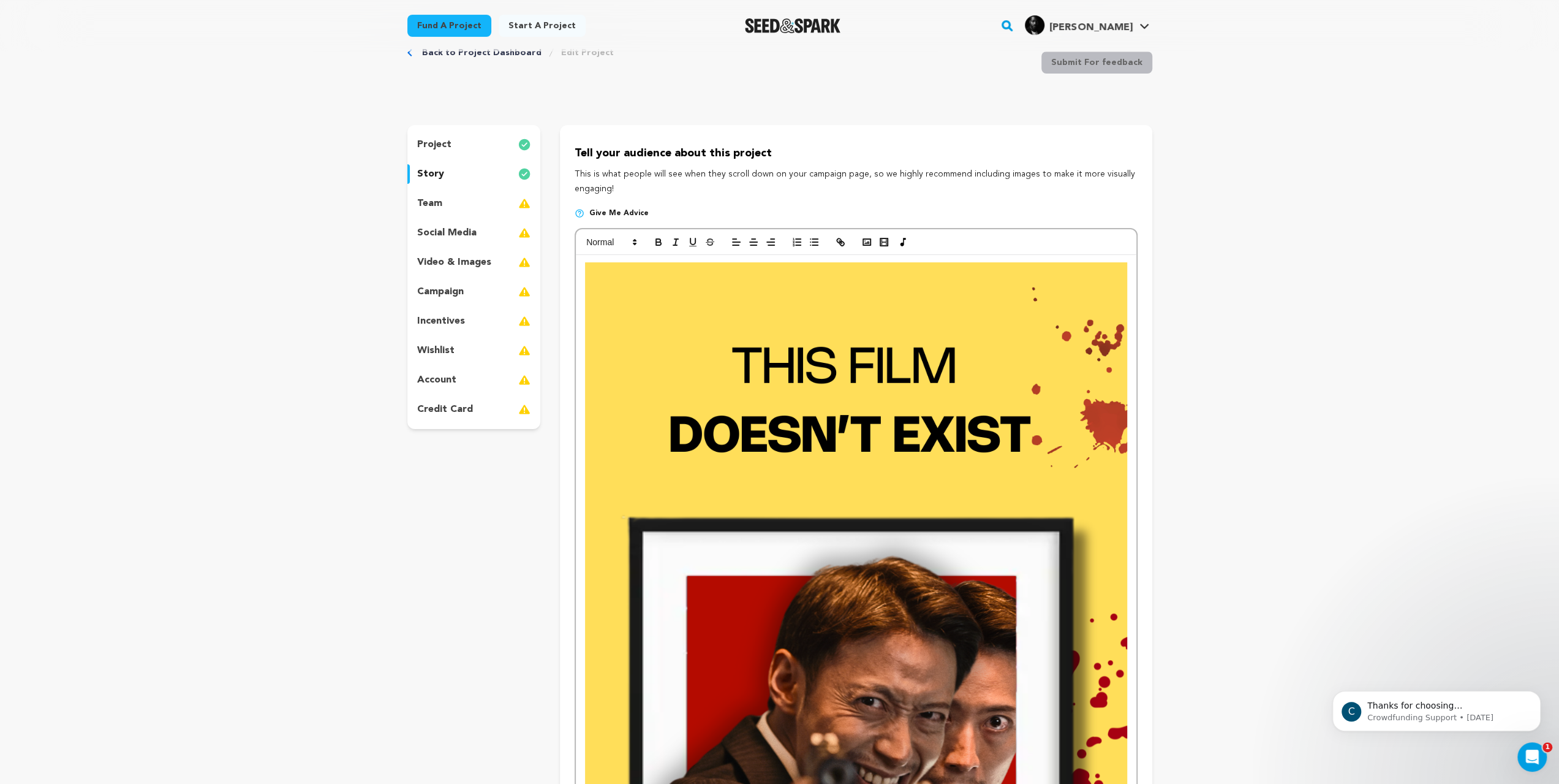
scroll to position [0, 0]
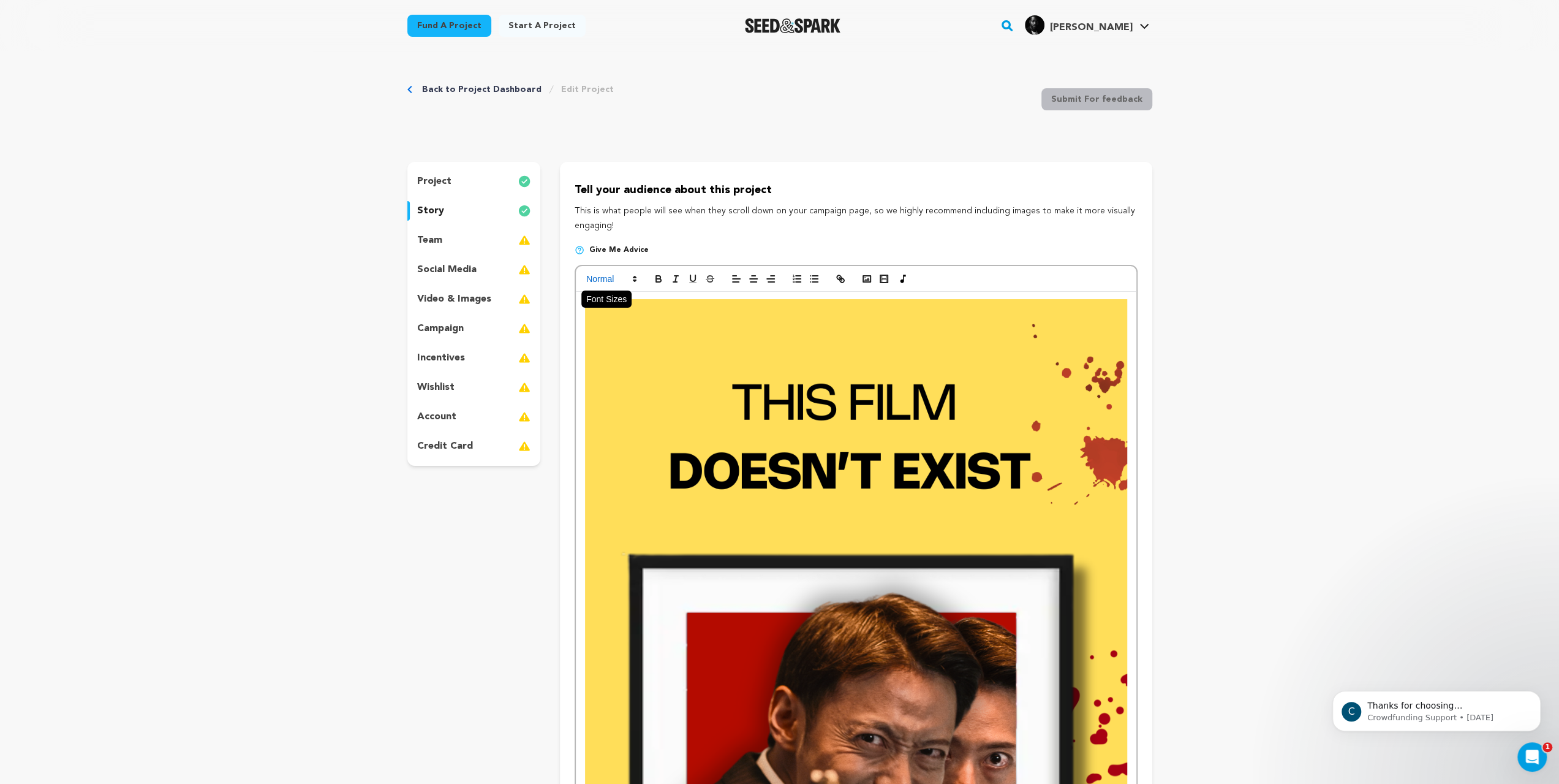
click at [581, 286] on span at bounding box center [610, 279] width 60 height 14
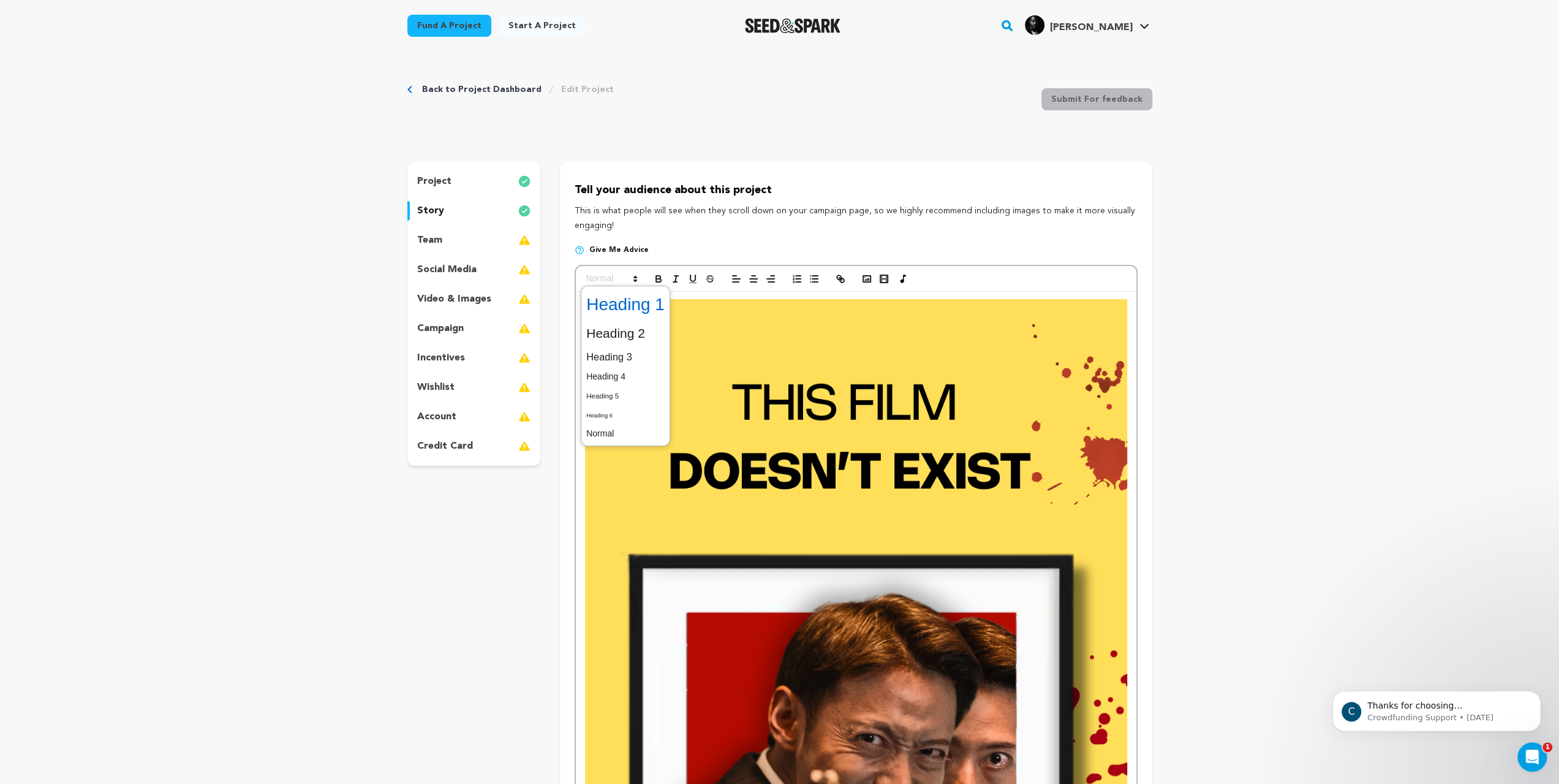
click at [591, 320] on span at bounding box center [625, 304] width 78 height 32
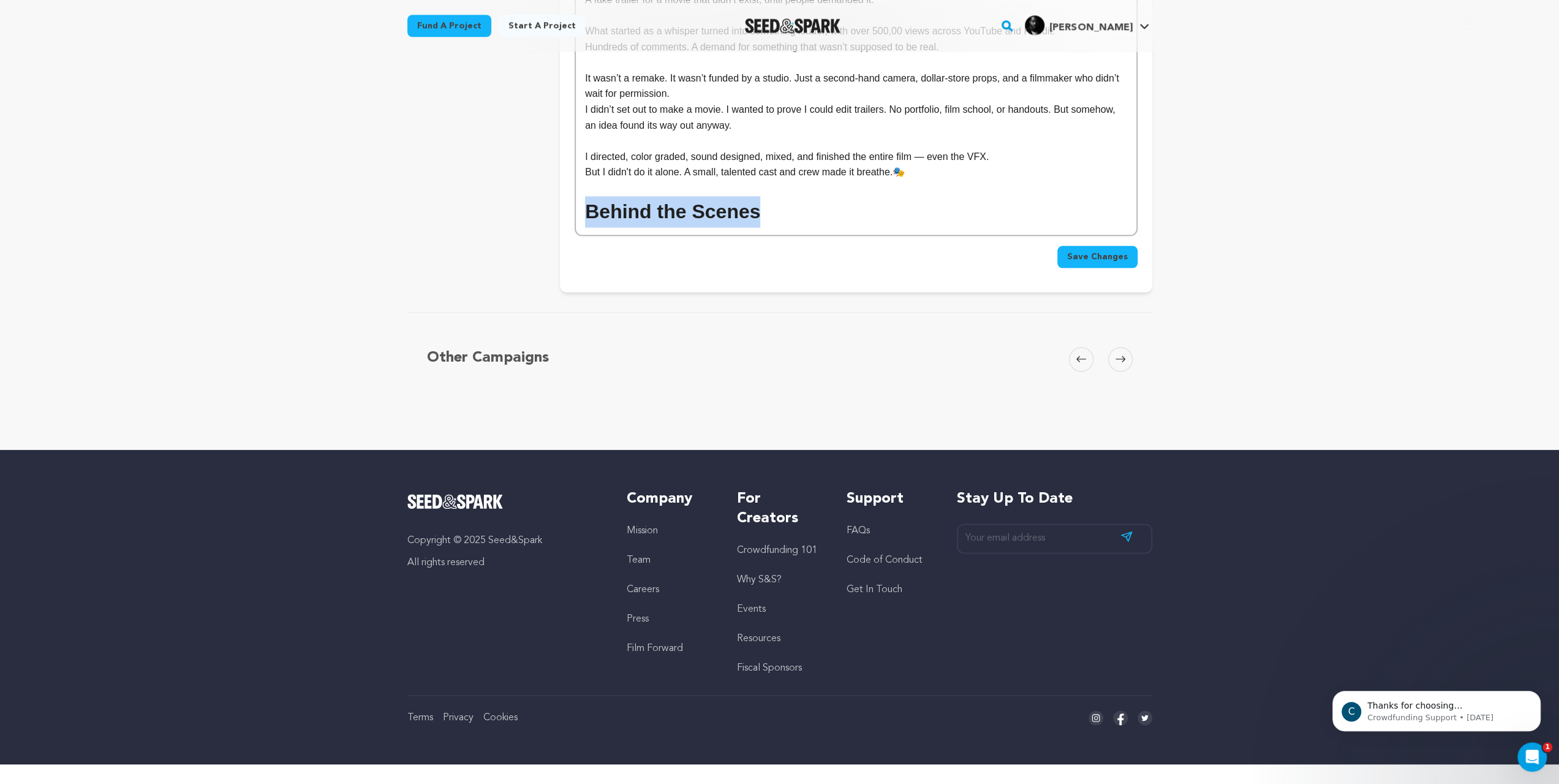
scroll to position [1690, 0]
click at [759, 228] on h1 "Behind the Scenes" at bounding box center [856, 212] width 542 height 32
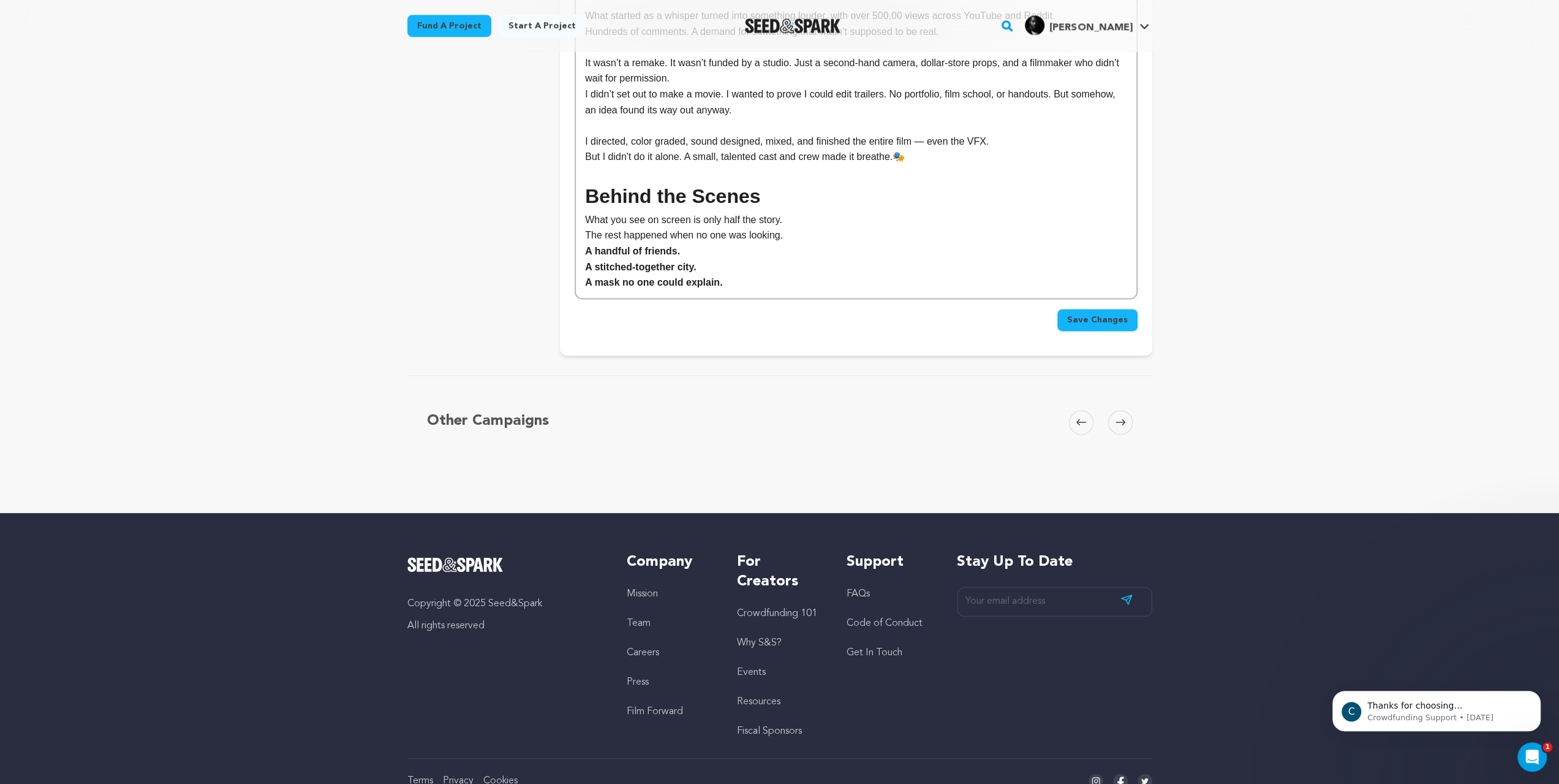
scroll to position [1578, 0]
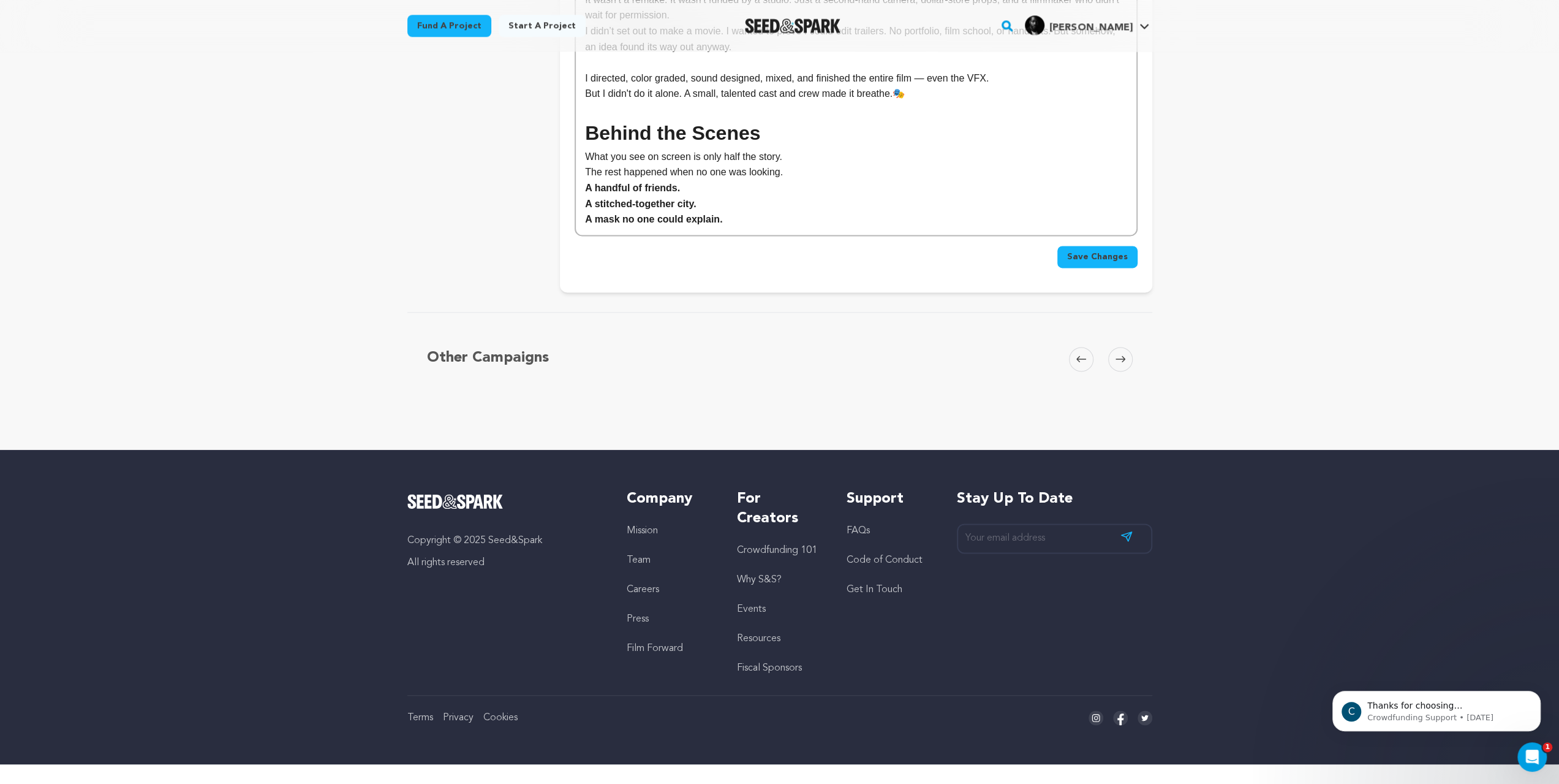
click at [740, 180] on p "The rest happened when no one was looking." at bounding box center [856, 172] width 542 height 16
drag, startPoint x: 651, startPoint y: 465, endPoint x: 496, endPoint y: 462, distance: 155.0
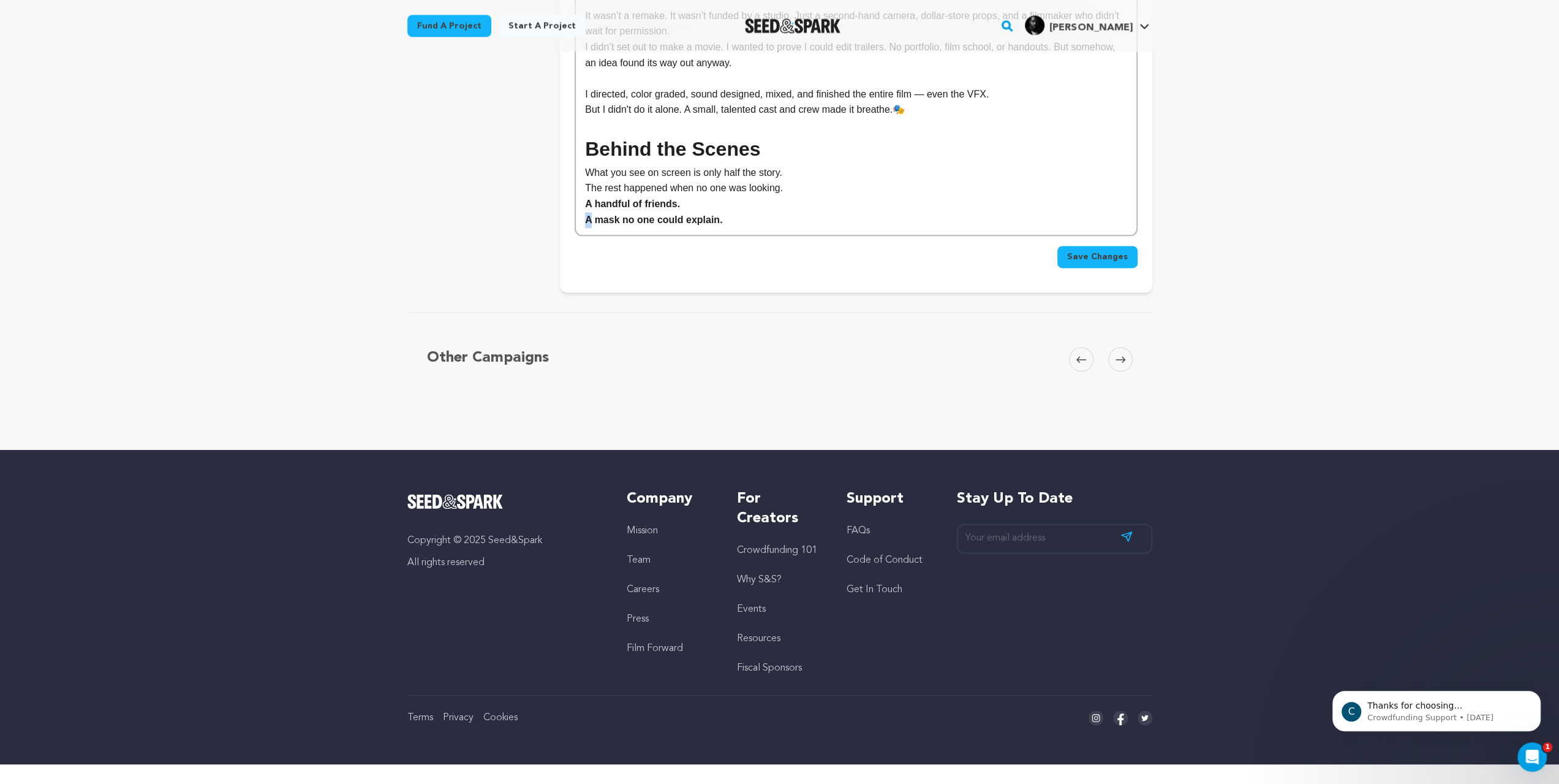
drag, startPoint x: 538, startPoint y: 466, endPoint x: 523, endPoint y: 466, distance: 15.0
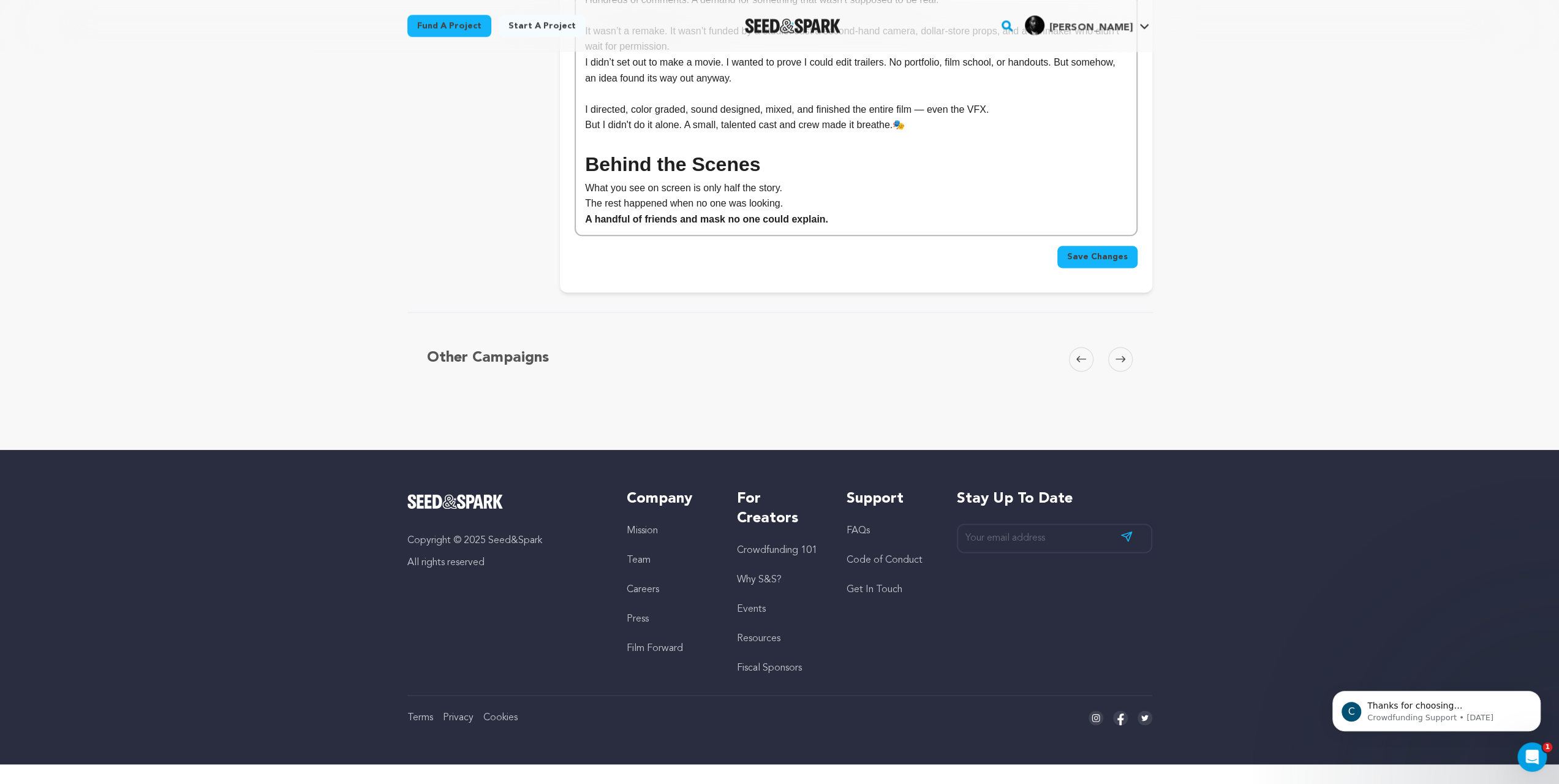
click at [749, 212] on p "The rest happened when no one was looking." at bounding box center [856, 203] width 542 height 16
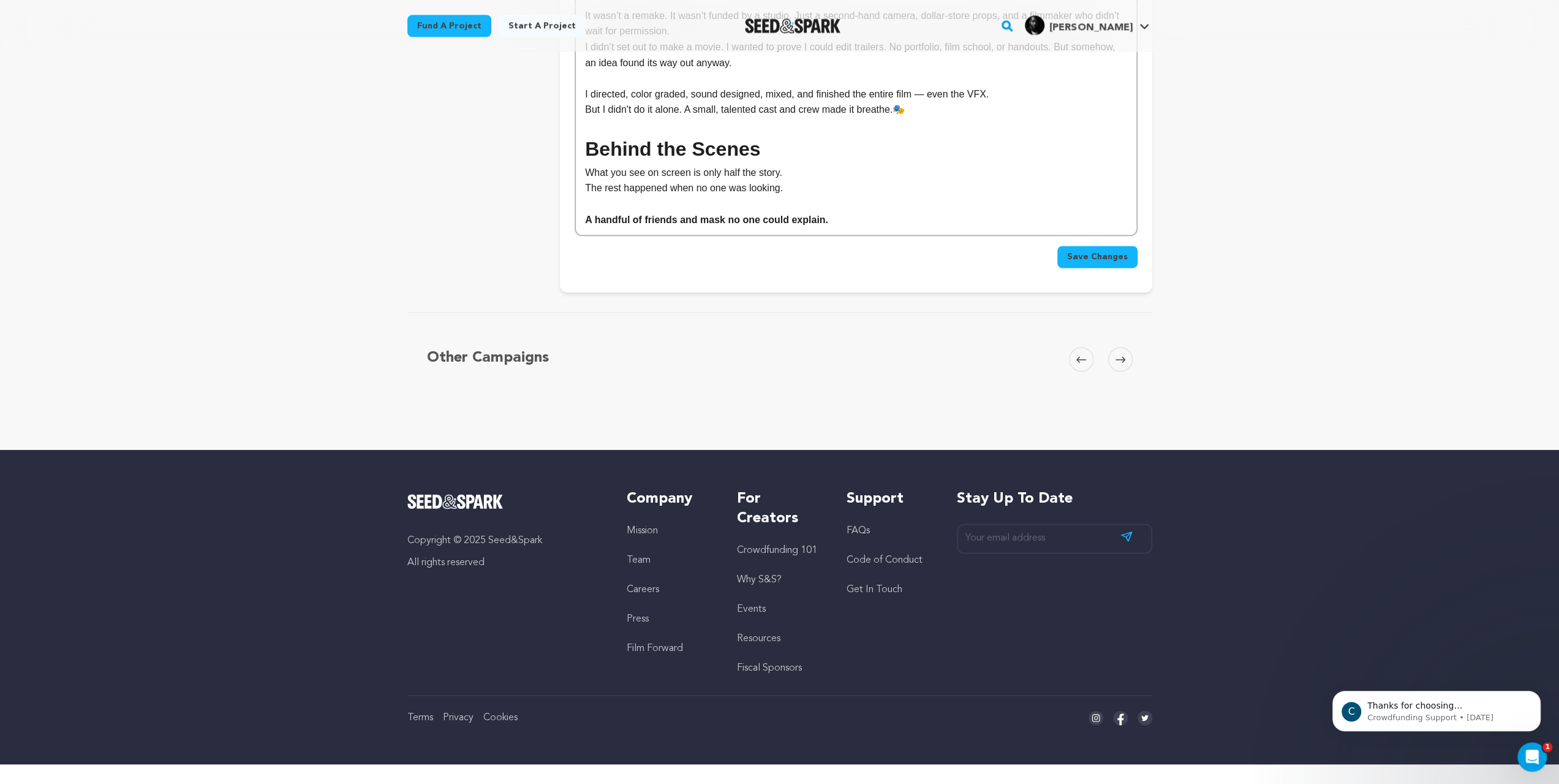
click at [728, 165] on h1 "Behind the Scenes" at bounding box center [856, 149] width 542 height 32
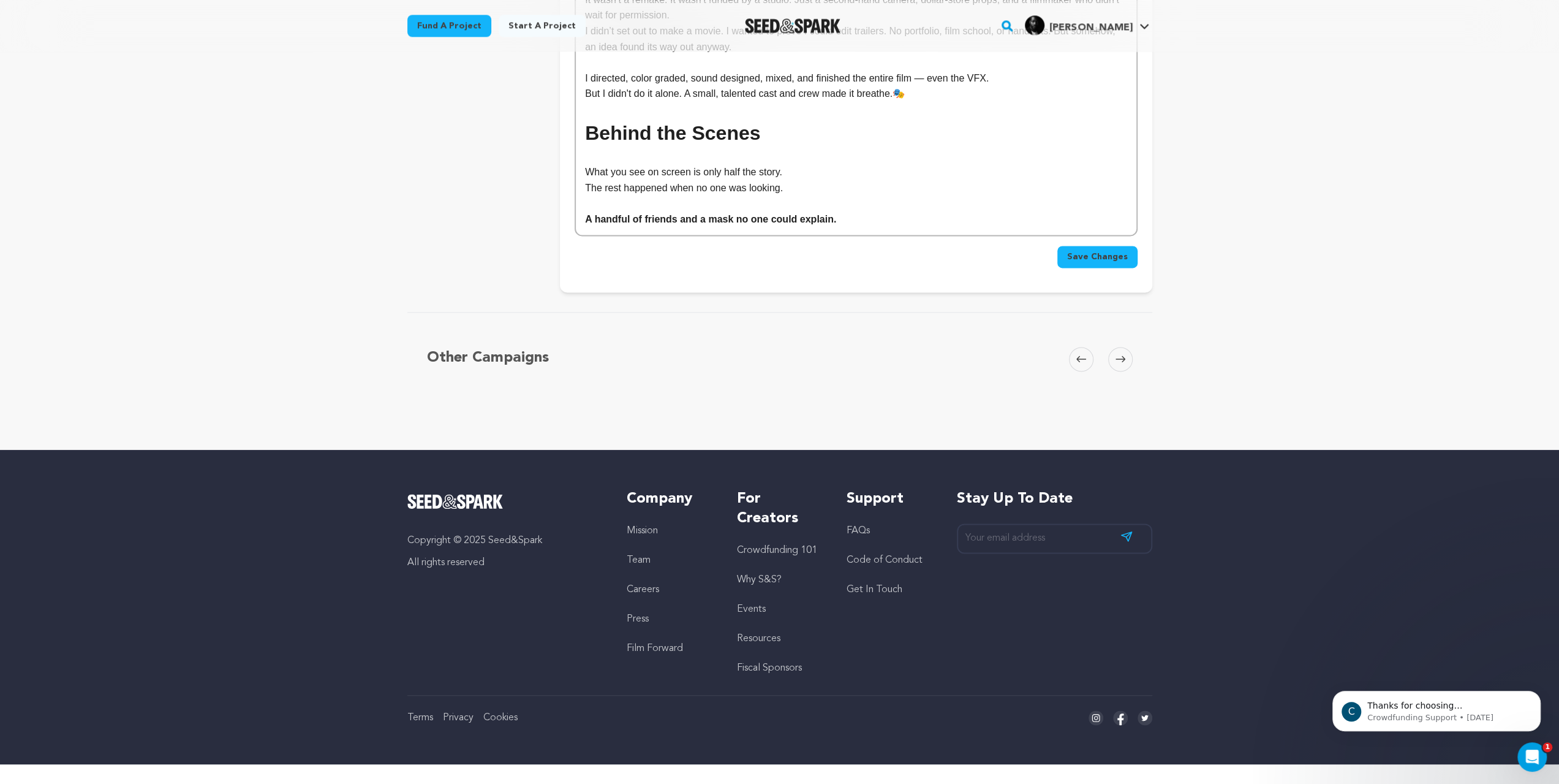
click at [816, 228] on p "A handful of friends and a mask no one could explain." at bounding box center [856, 220] width 542 height 16
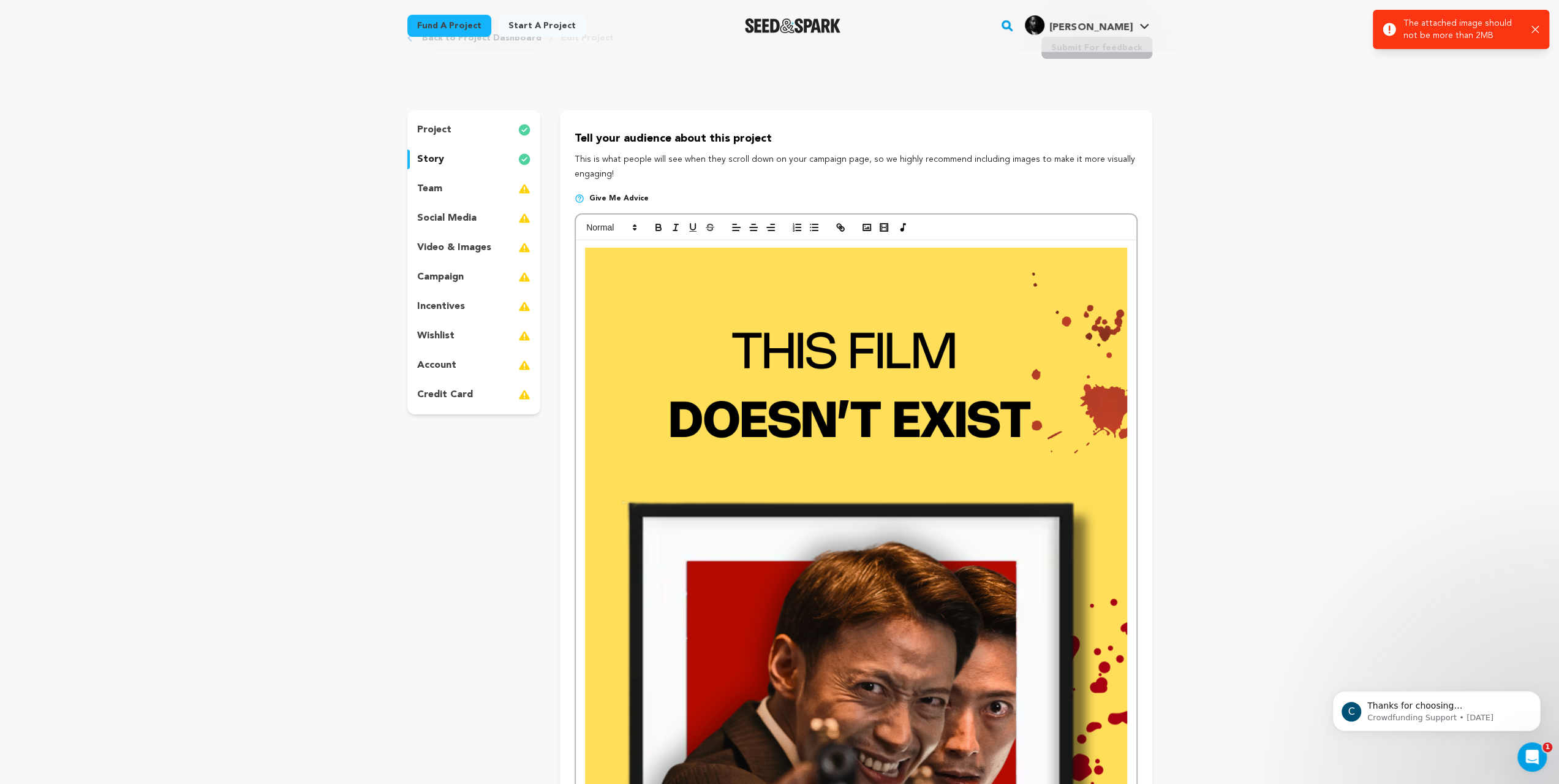
scroll to position [0, 0]
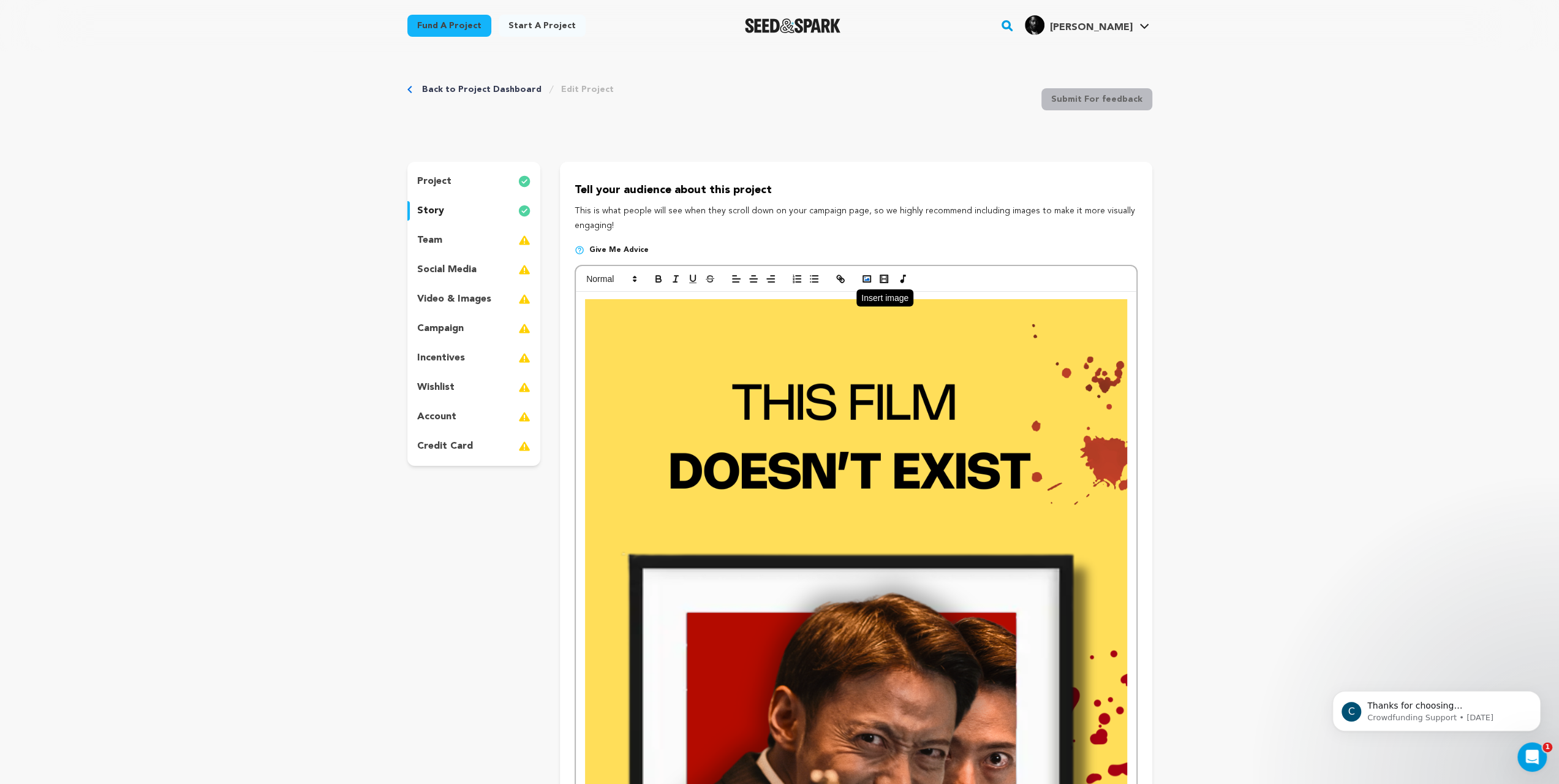
click at [861, 284] on icon "button" at bounding box center [867, 279] width 11 height 11
click at [859, 286] on button "button" at bounding box center [867, 279] width 17 height 14
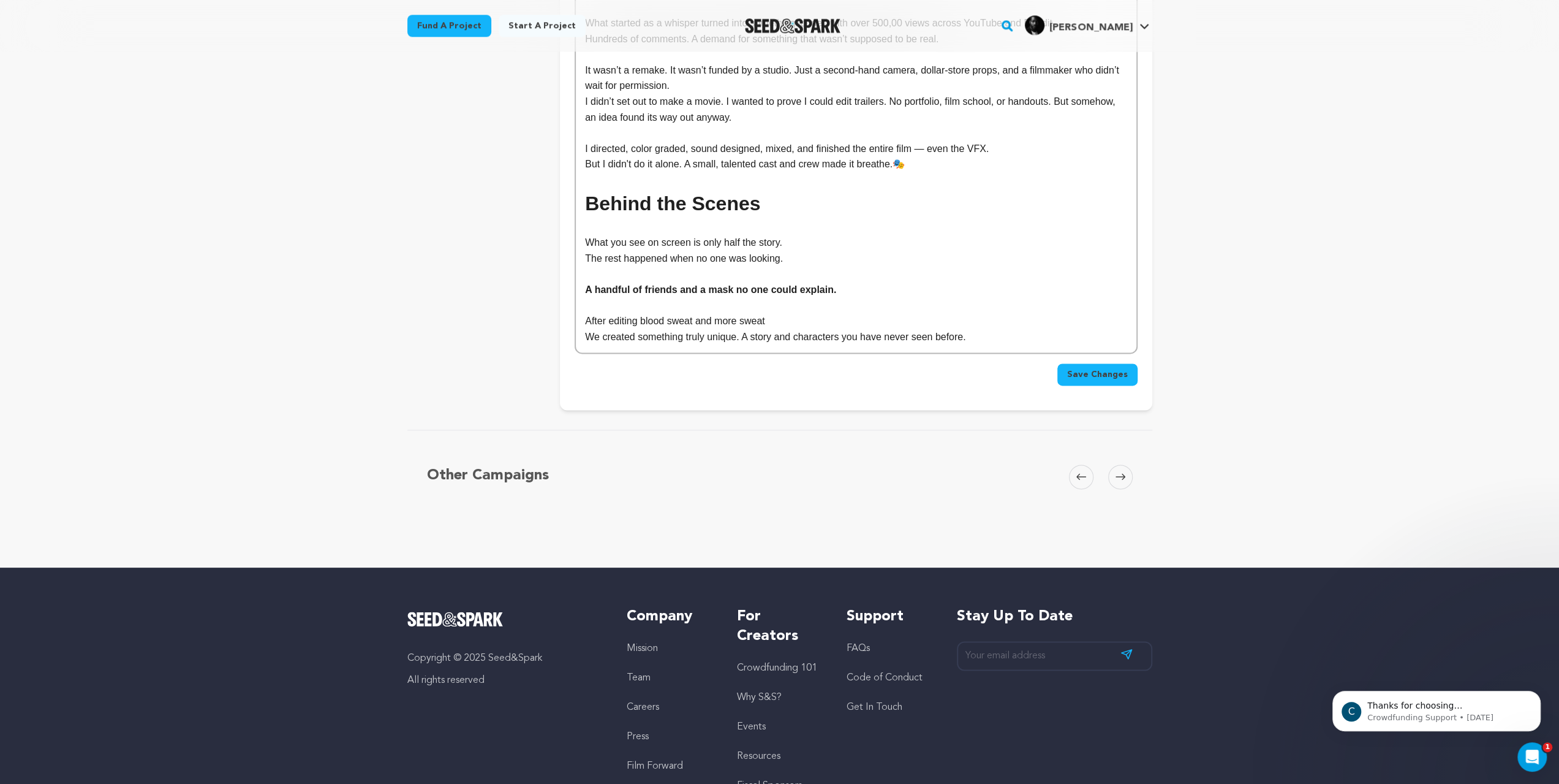
scroll to position [1625, 0]
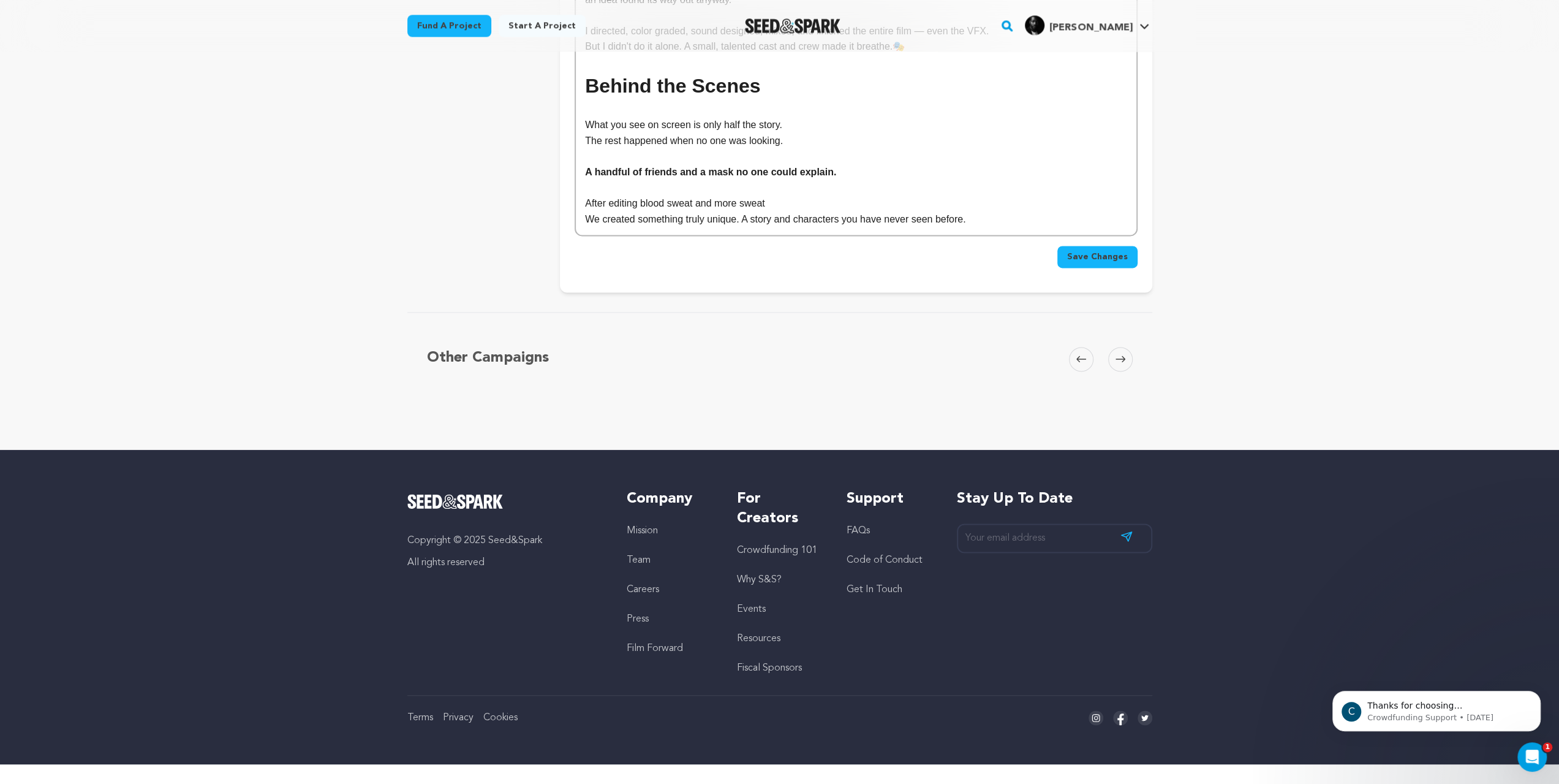
click at [929, 228] on p "We created something truly unique. A story and characters you have never seen b…" at bounding box center [856, 220] width 542 height 16
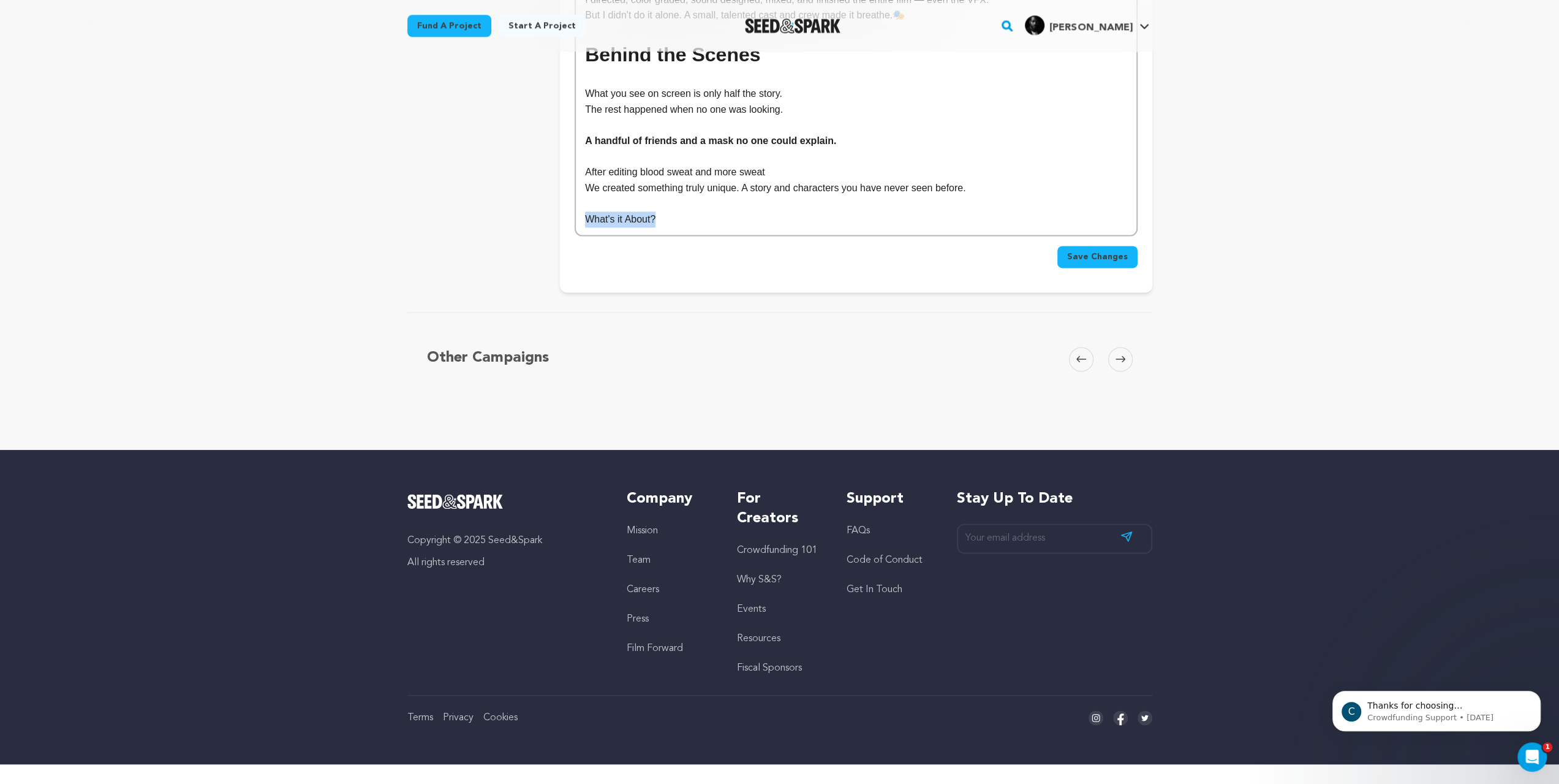
drag, startPoint x: 646, startPoint y: 516, endPoint x: 479, endPoint y: 515, distance: 167.0
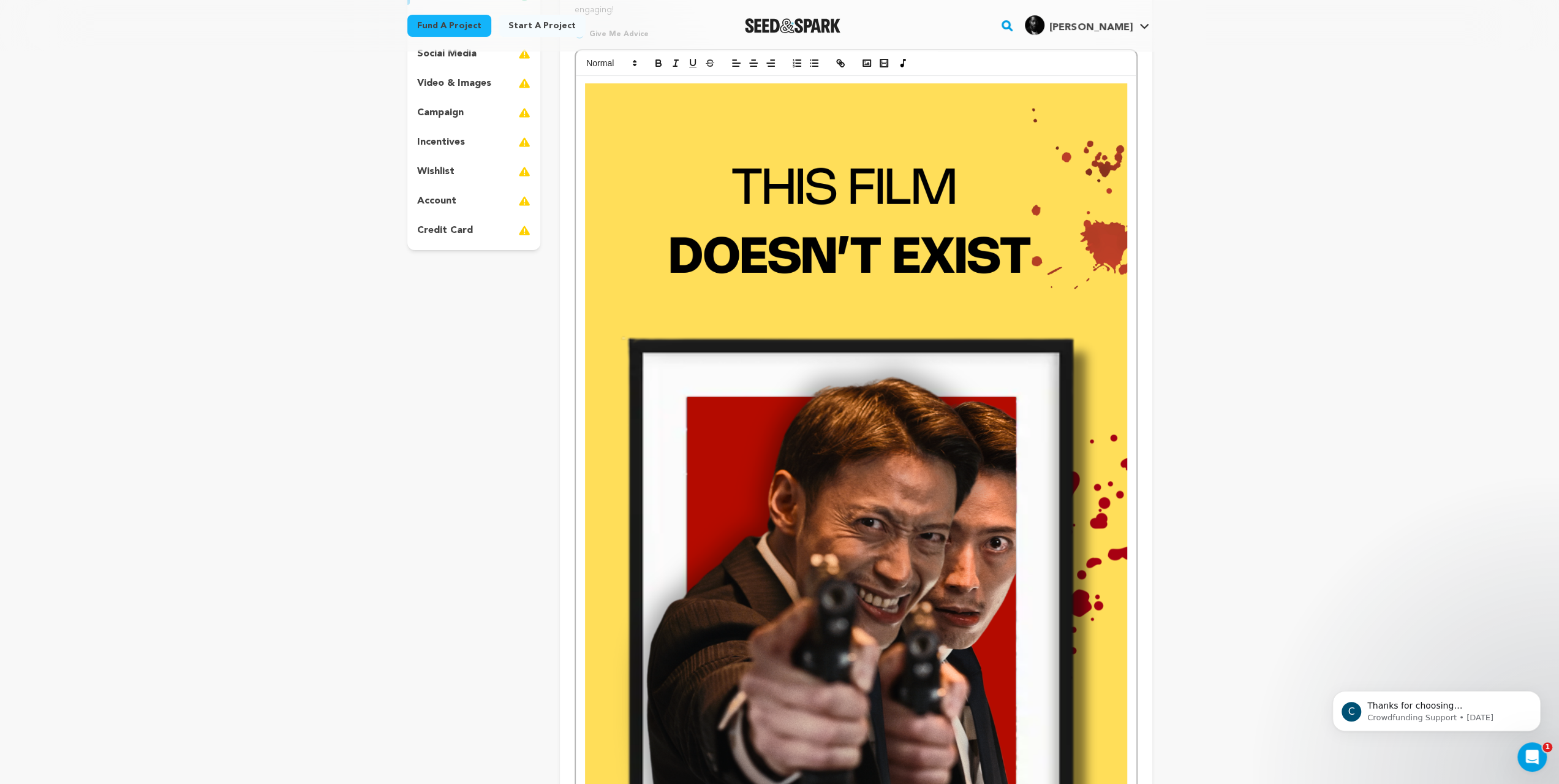
scroll to position [0, 0]
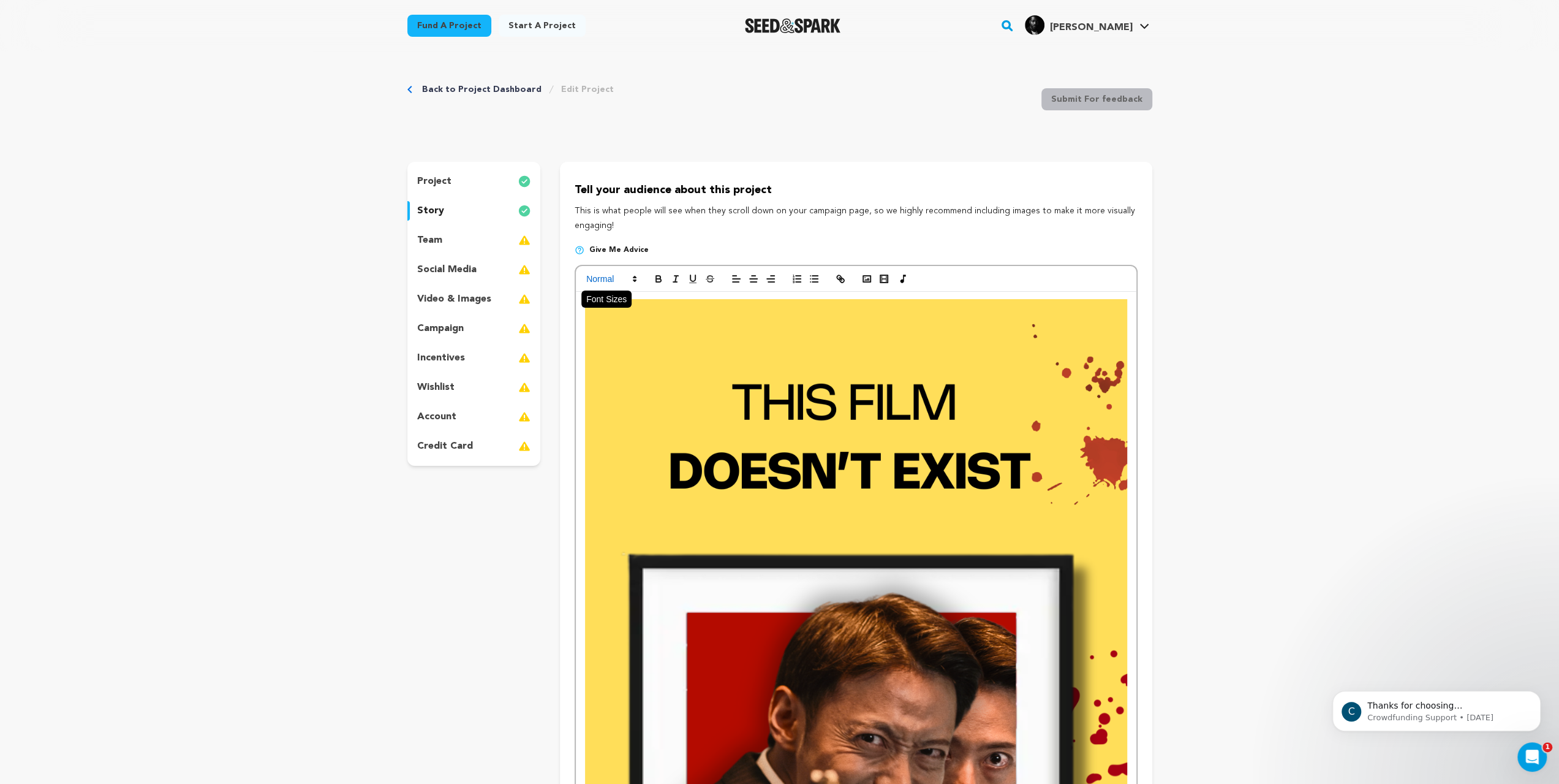
click at [581, 286] on span at bounding box center [610, 279] width 60 height 14
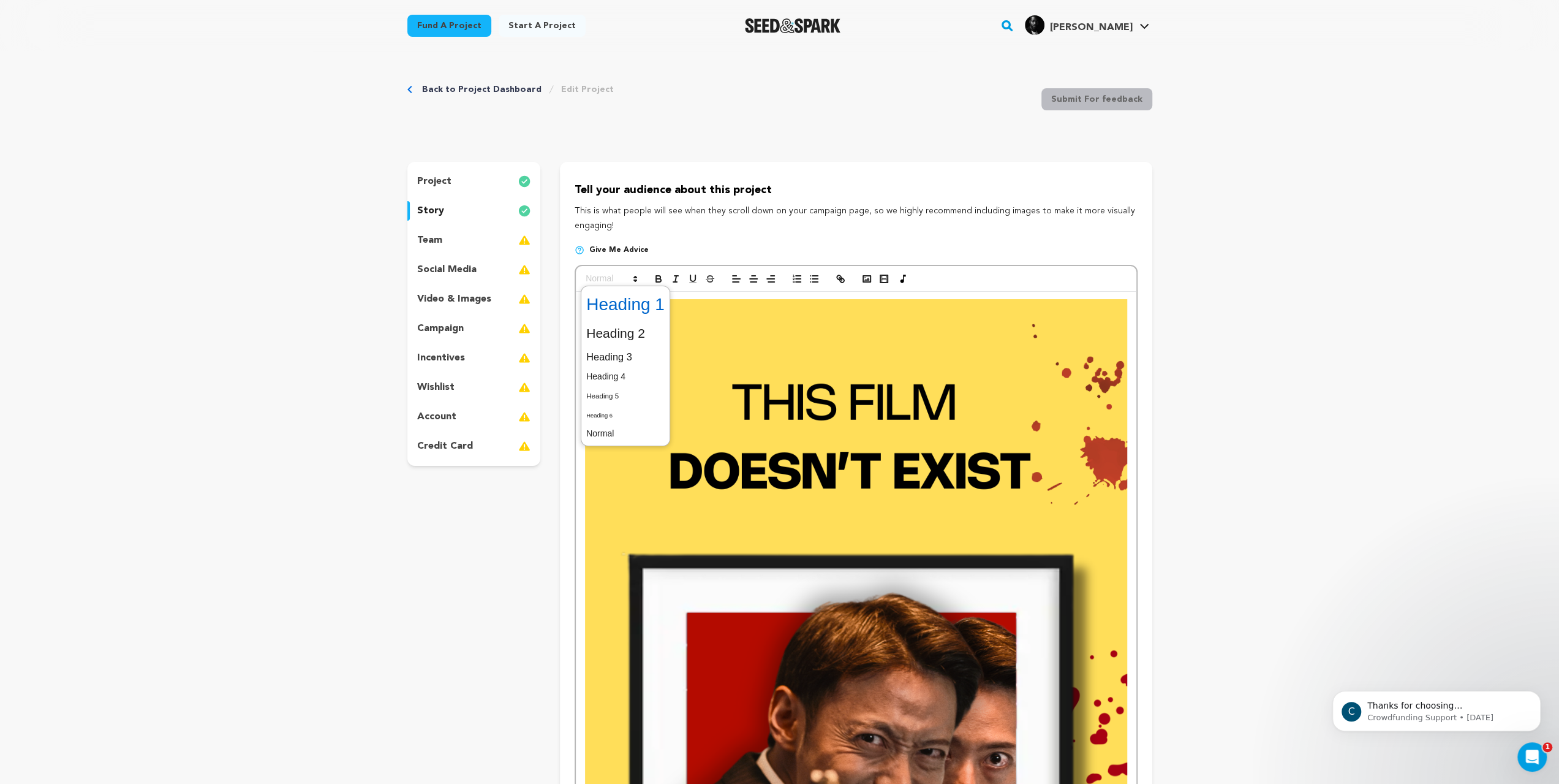
click at [593, 320] on span at bounding box center [625, 304] width 78 height 32
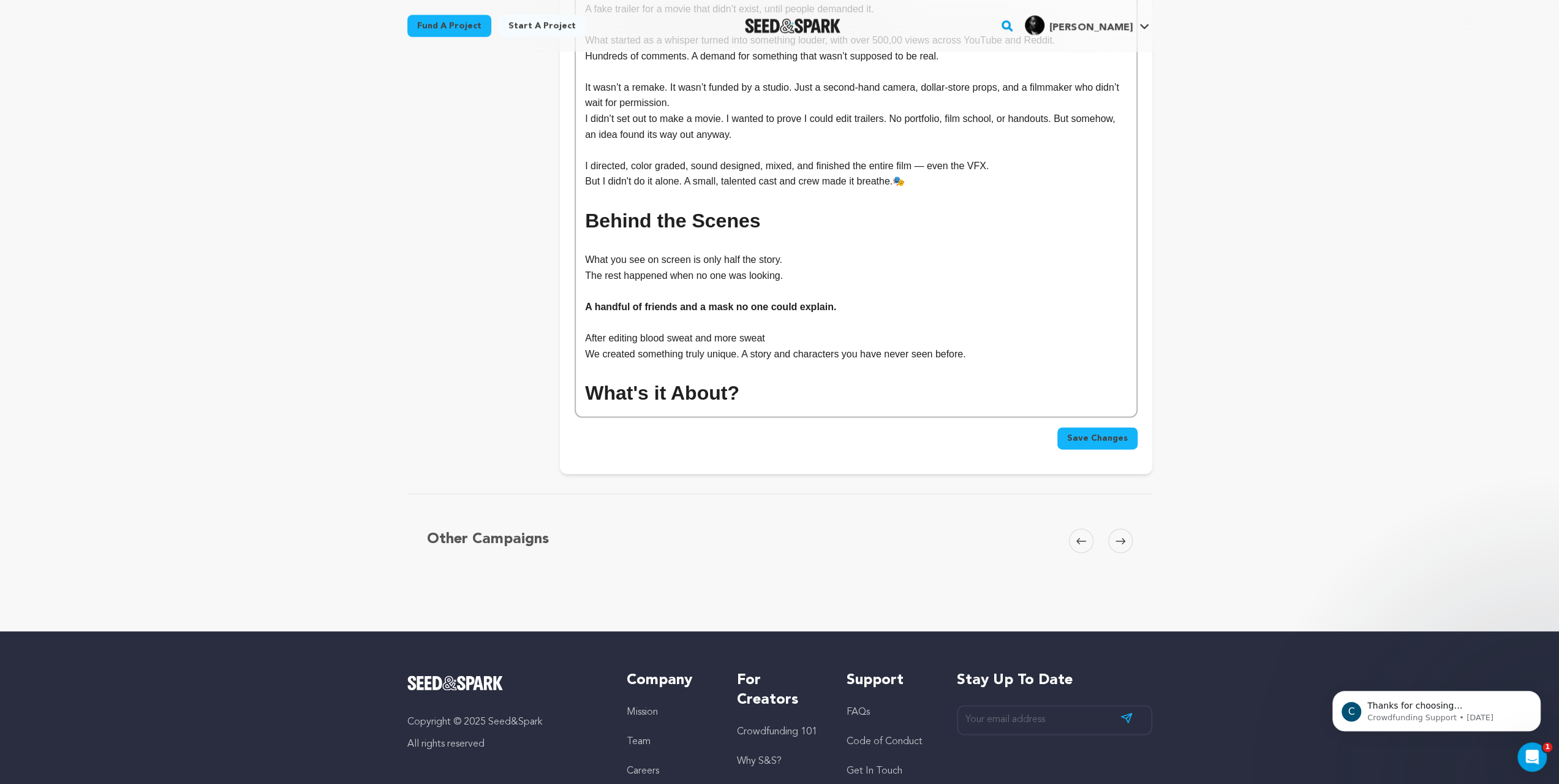
scroll to position [1567, 0]
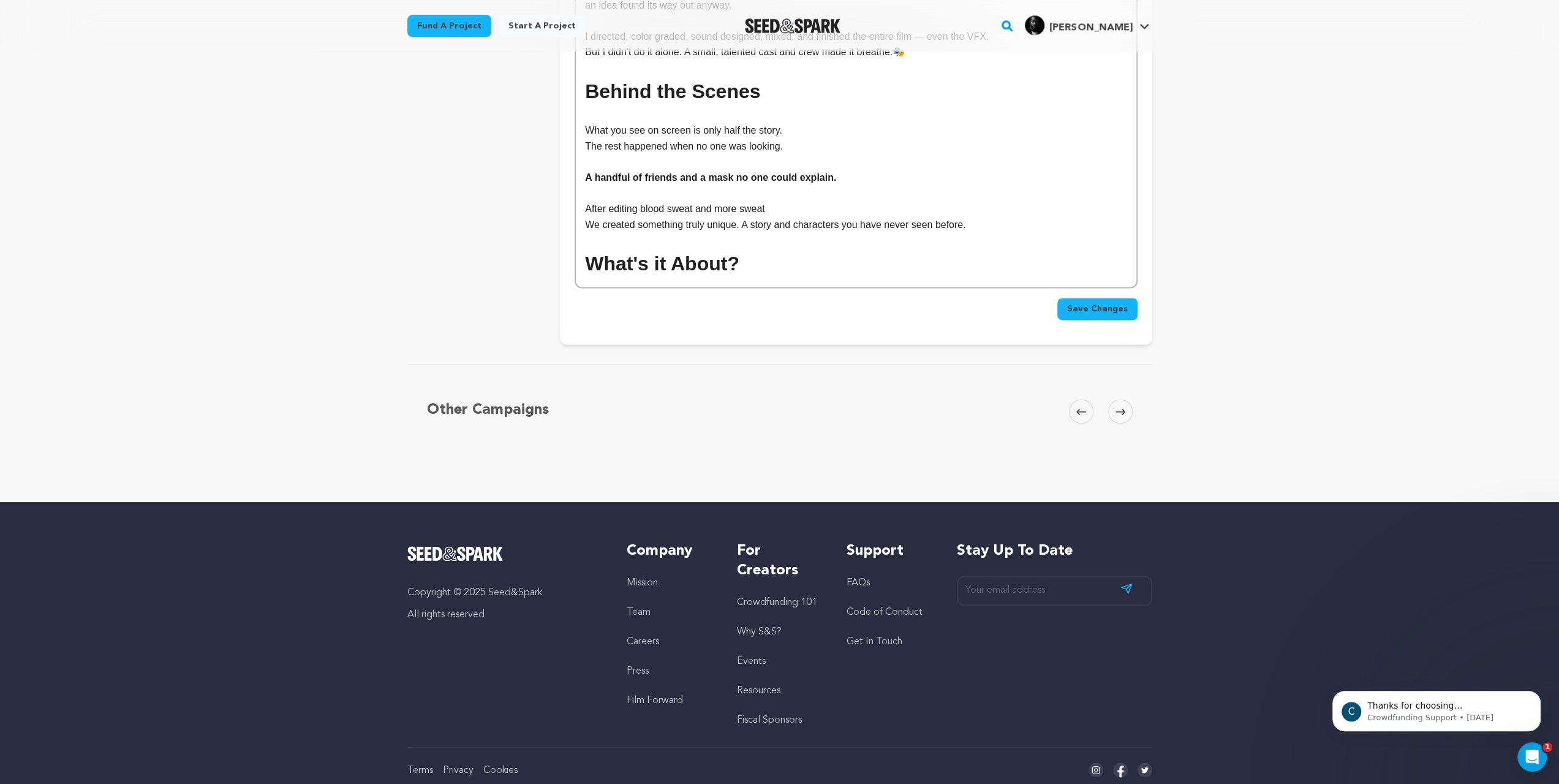
click at [768, 279] on h1 "What's it About?" at bounding box center [856, 264] width 542 height 32
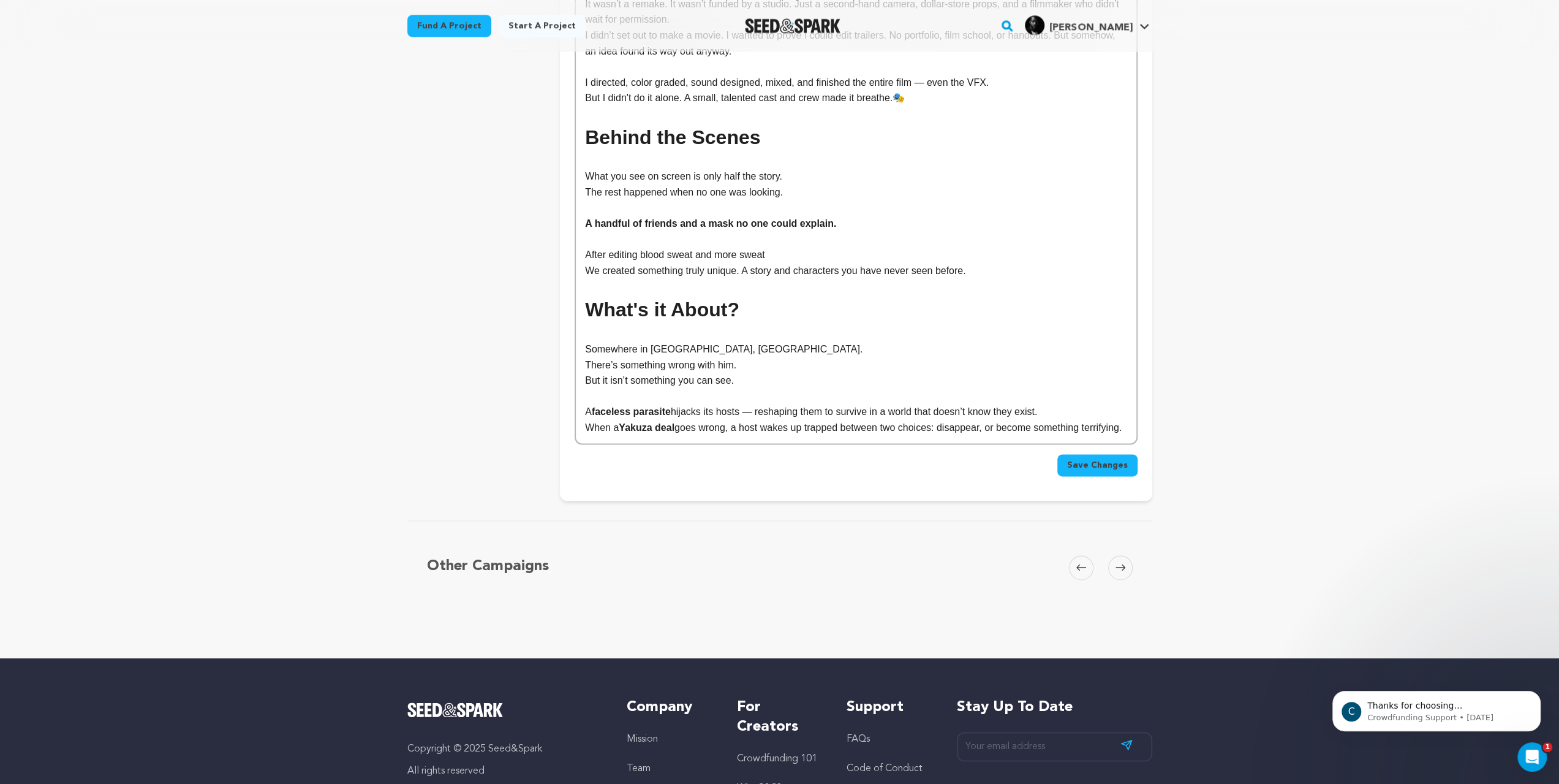
scroll to position [1764, 0]
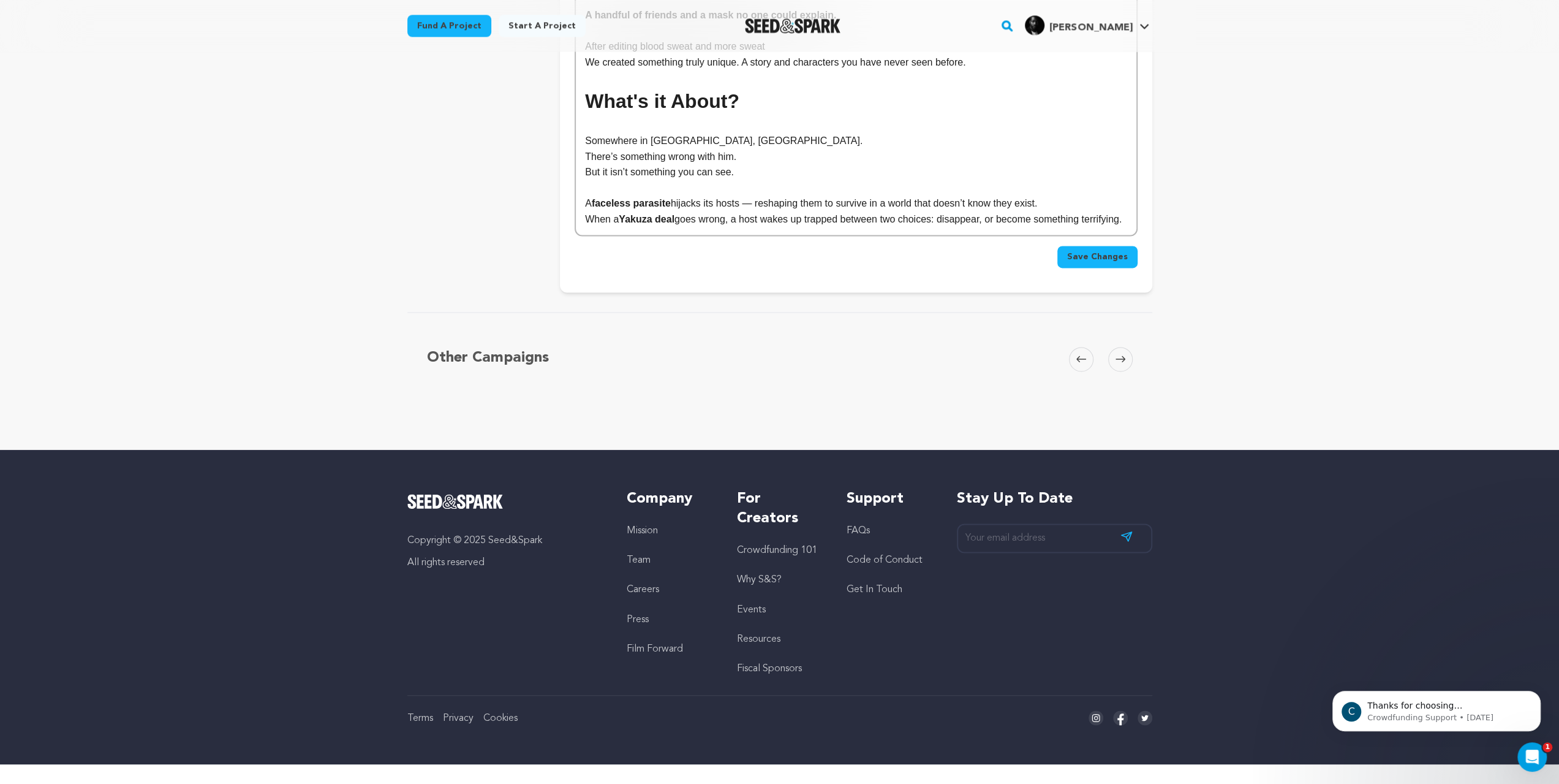
click at [696, 212] on p "A faceless parasite hijacks its hosts — reshaping them to survive in a world th…" at bounding box center [856, 203] width 542 height 16
click at [707, 212] on p "A faceless parasite hijacks its hosts — reshaping them to survive in a world th…" at bounding box center [856, 203] width 542 height 16
click at [703, 212] on p "A faceless parasite hijacks its hosts — reshaping them to survive in a world th…" at bounding box center [856, 203] width 542 height 16
click at [1089, 228] on p "When a Yakuza deal goes wrong, a host wakes up trapped between two choices: dis…" at bounding box center [856, 220] width 542 height 16
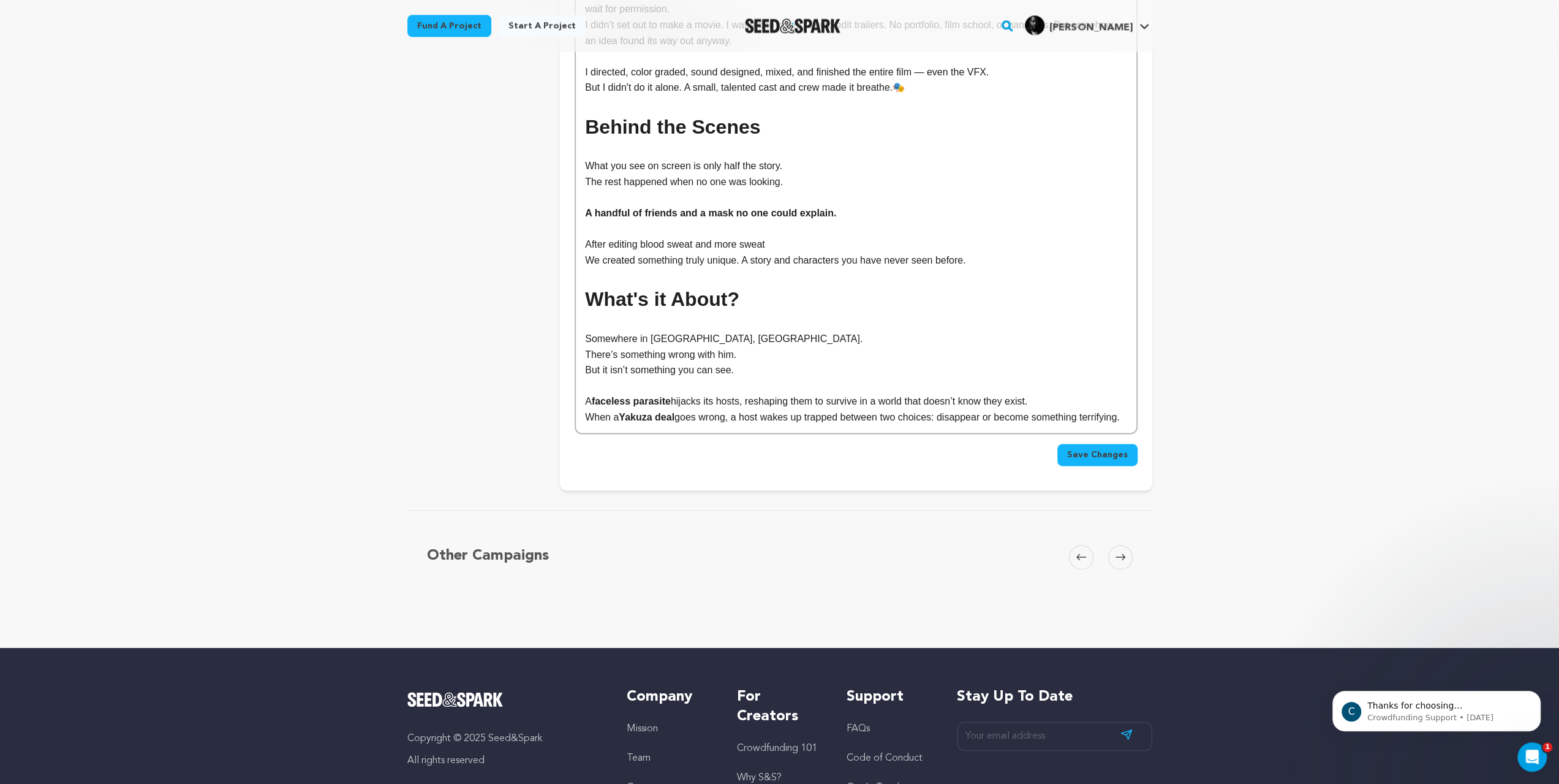
scroll to position [1899, 0]
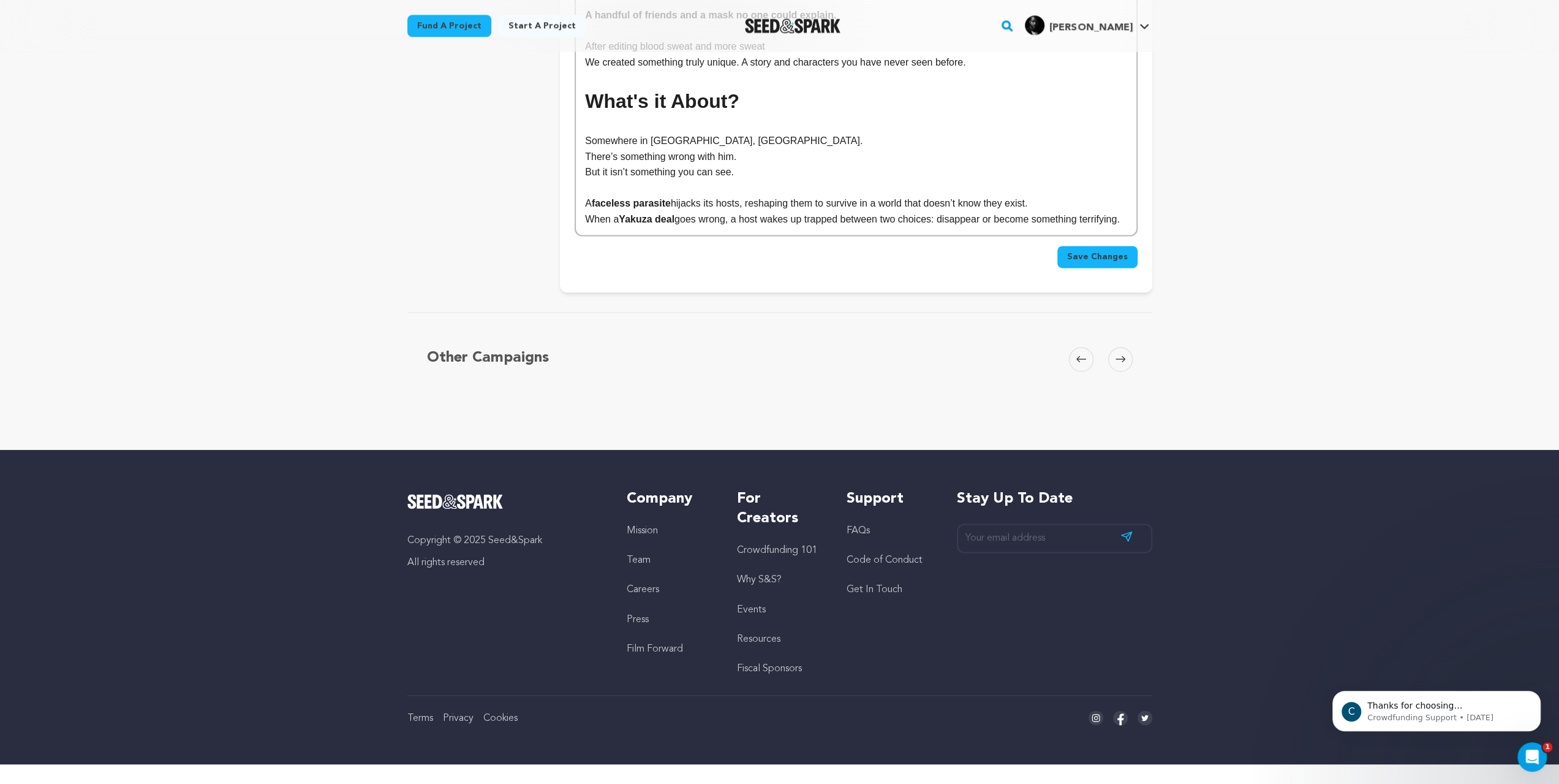
click at [1100, 228] on p "When a Yakuza deal goes wrong, a host wakes up trapped between two choices: dis…" at bounding box center [856, 220] width 542 height 16
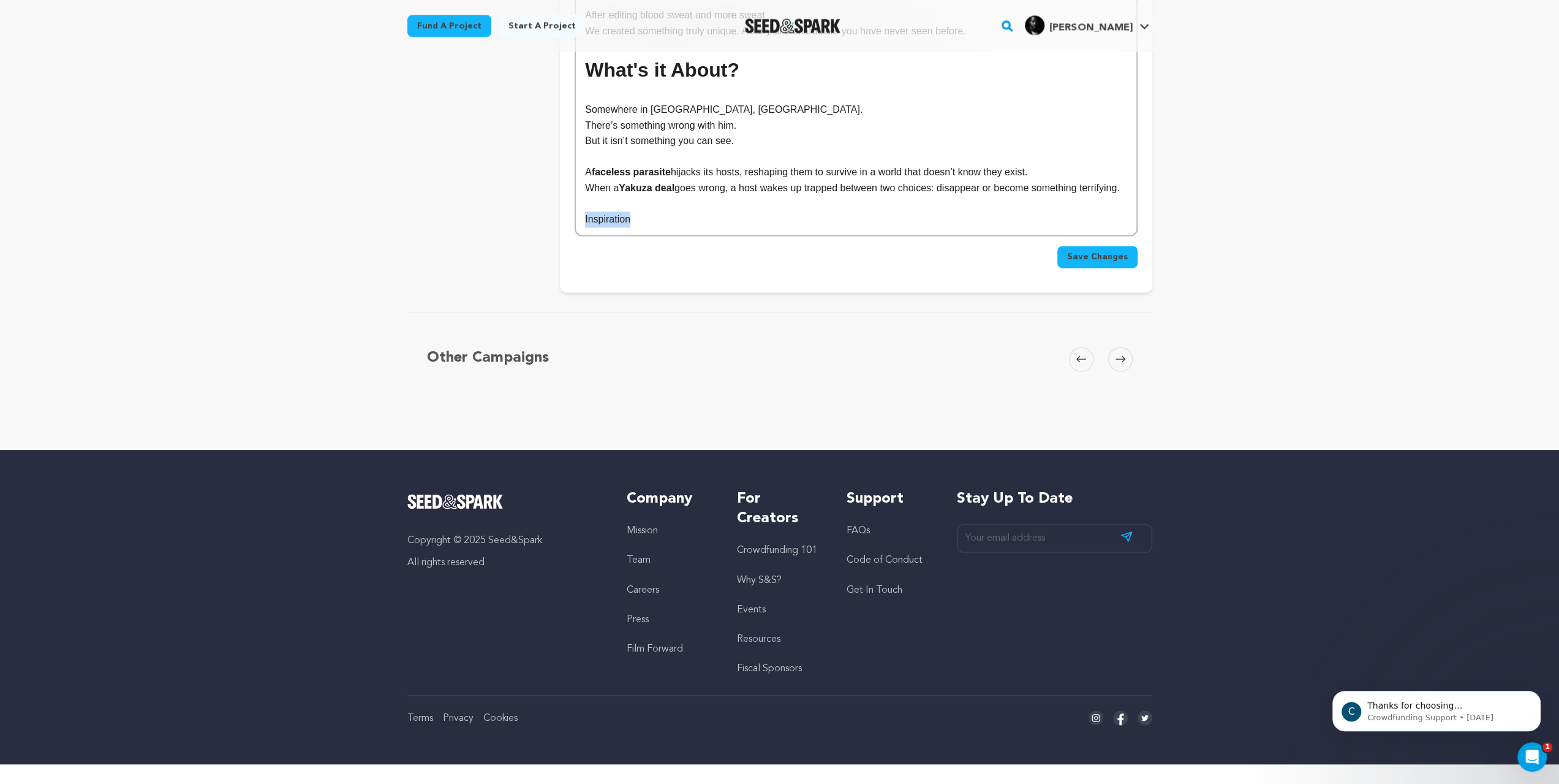
drag, startPoint x: 599, startPoint y: 400, endPoint x: 506, endPoint y: 396, distance: 93.1
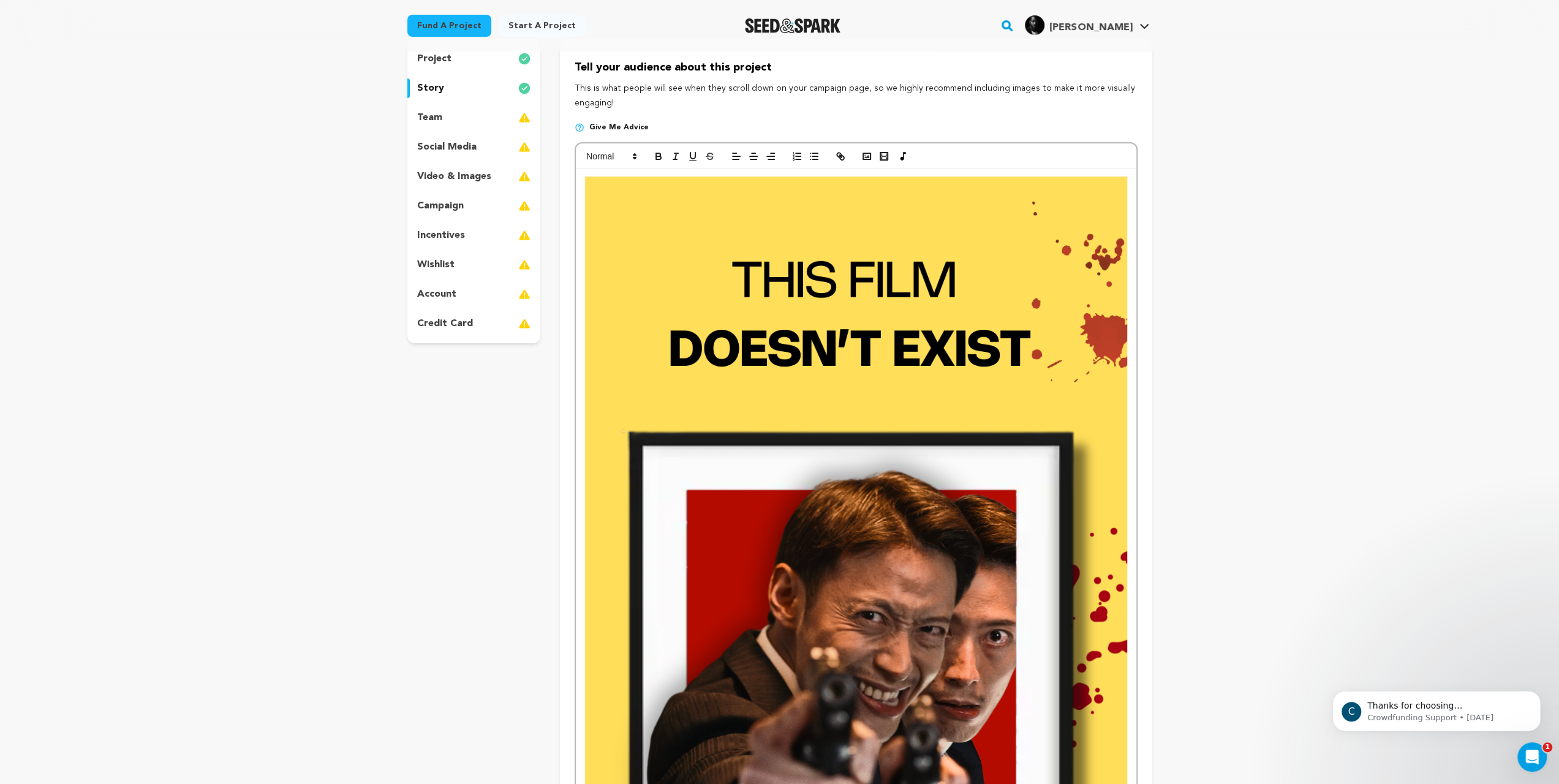
scroll to position [0, 0]
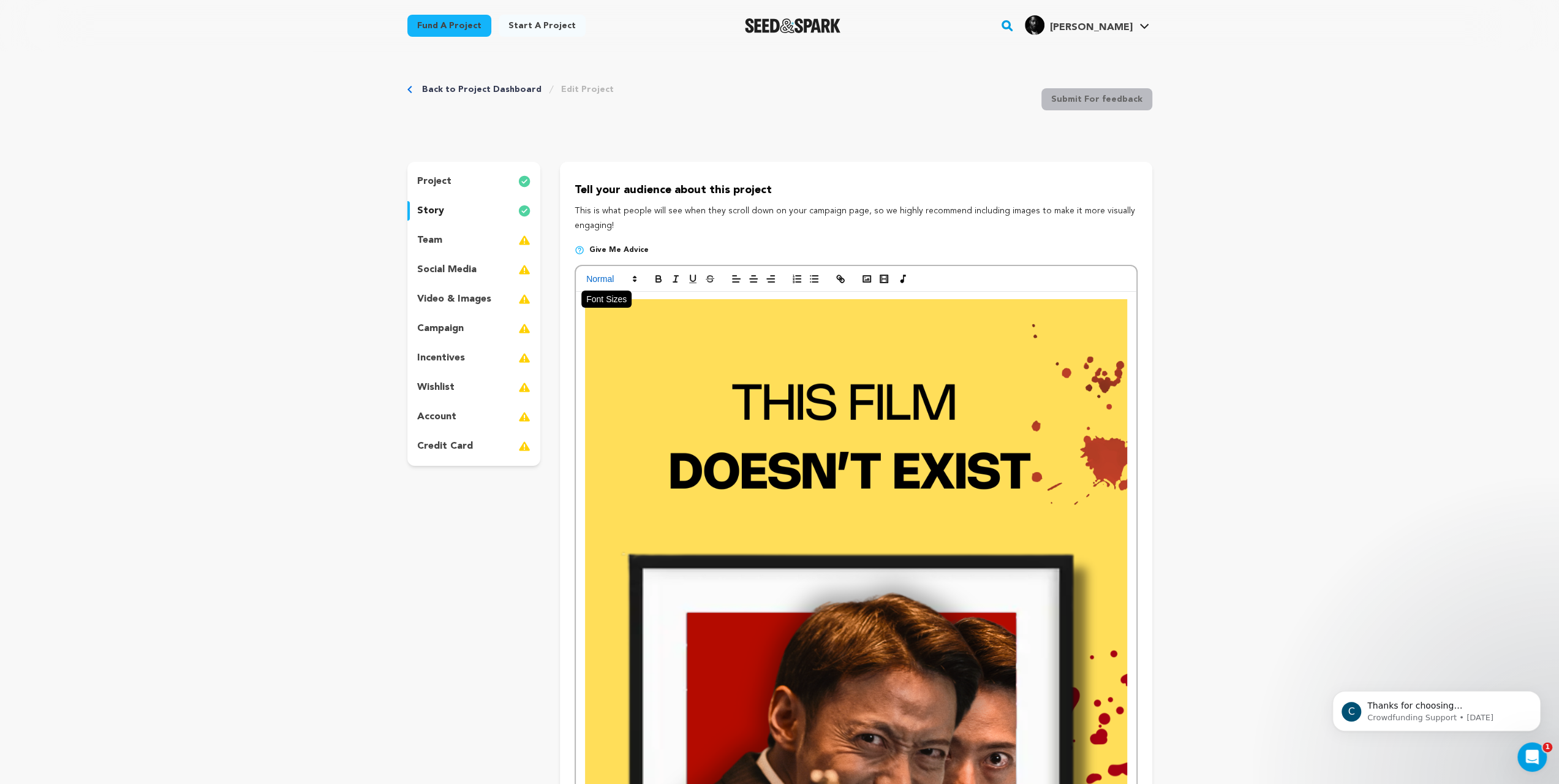
click at [581, 286] on span at bounding box center [610, 279] width 60 height 14
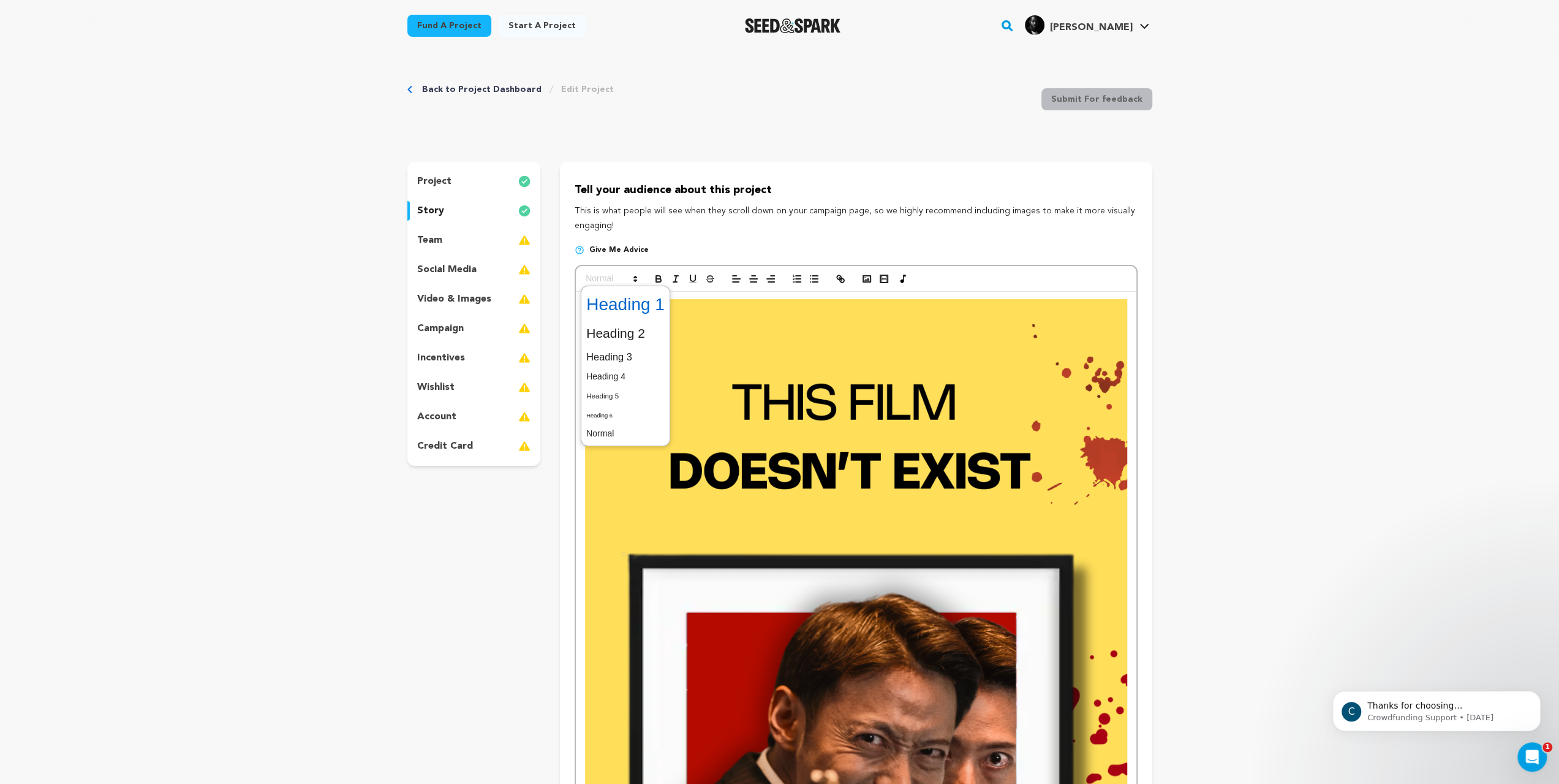
click at [586, 320] on span at bounding box center [625, 304] width 78 height 32
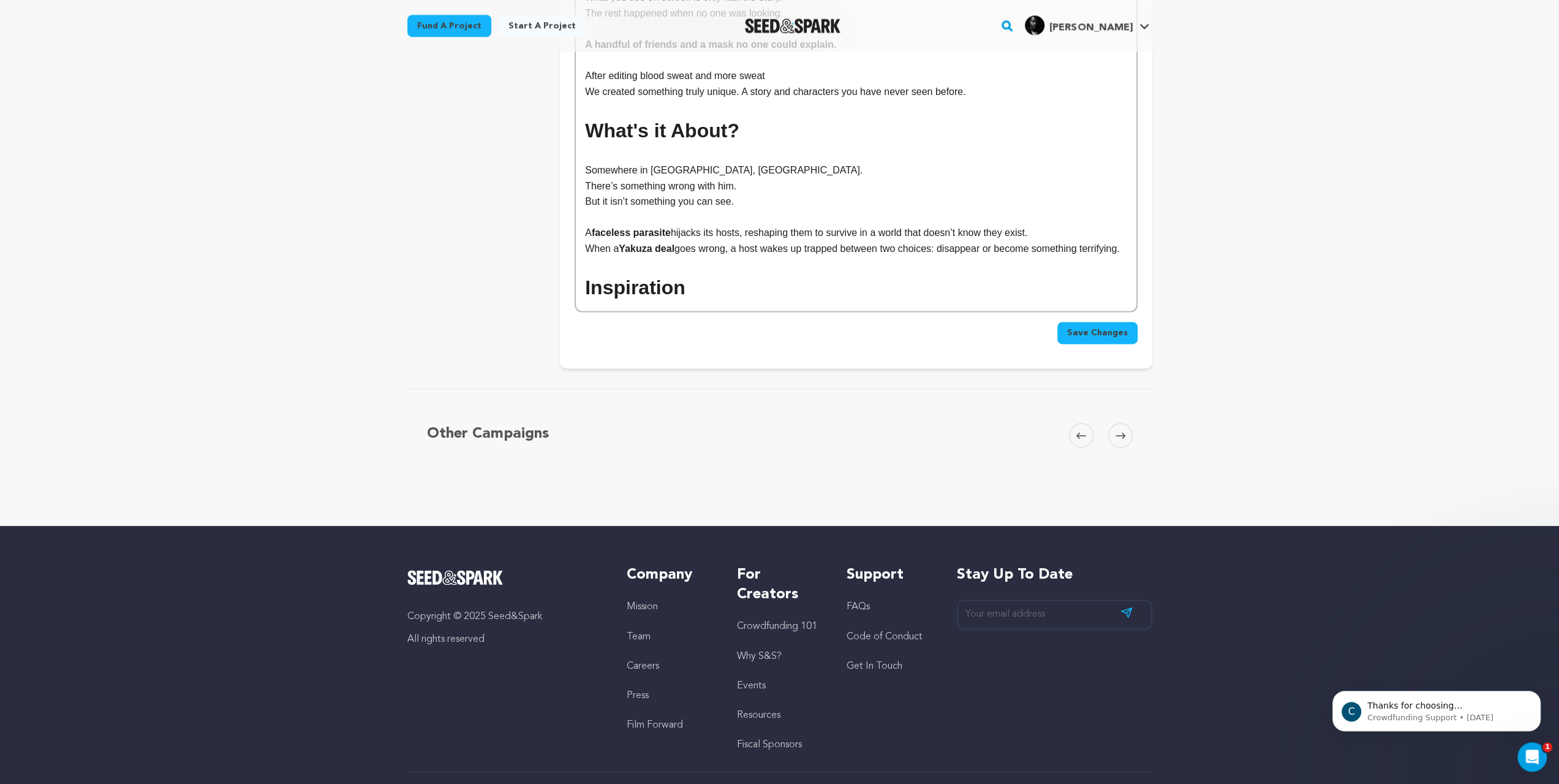
scroll to position [1812, 0]
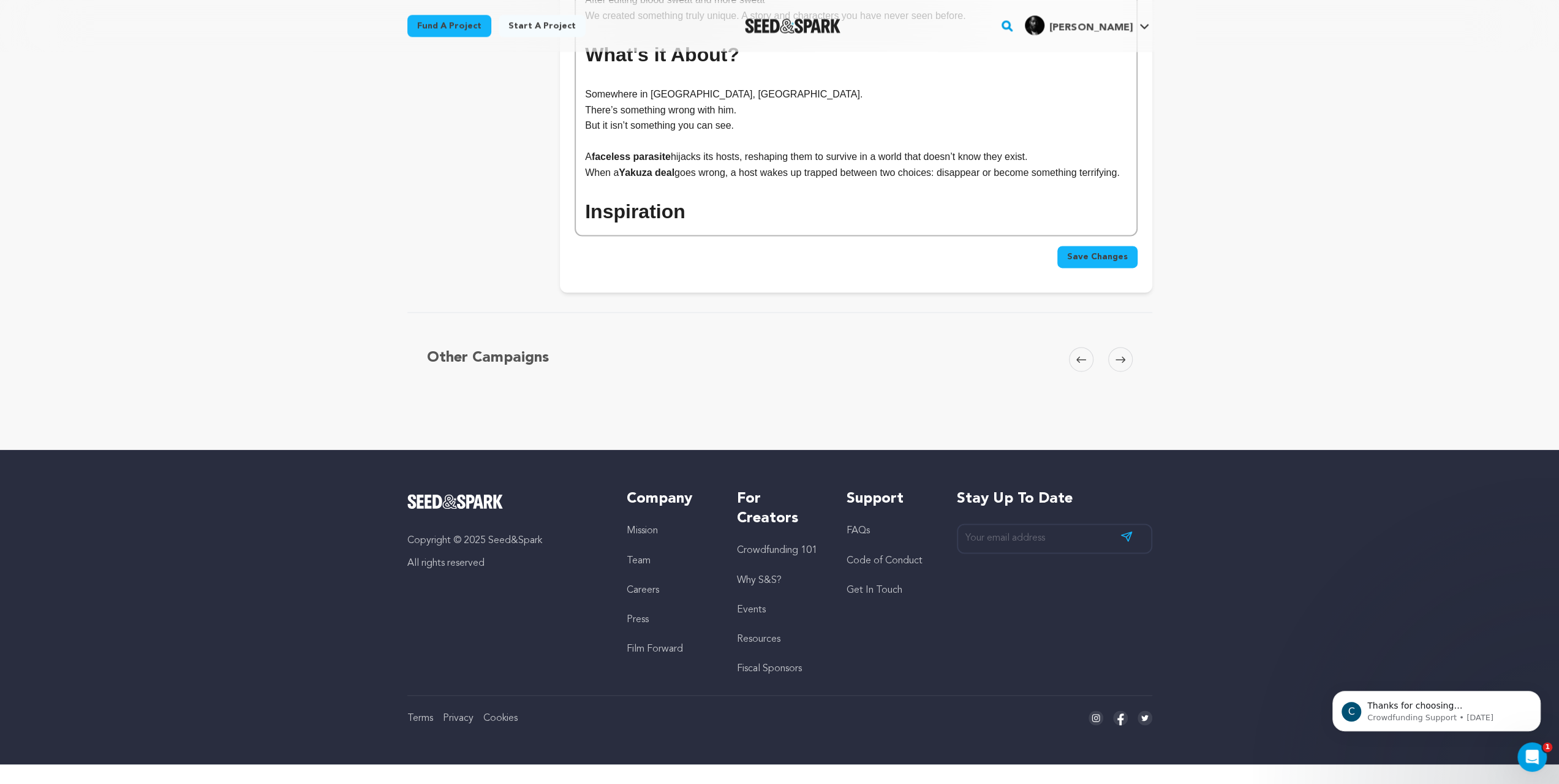
click at [655, 228] on h1 "Inspiration" at bounding box center [856, 212] width 542 height 32
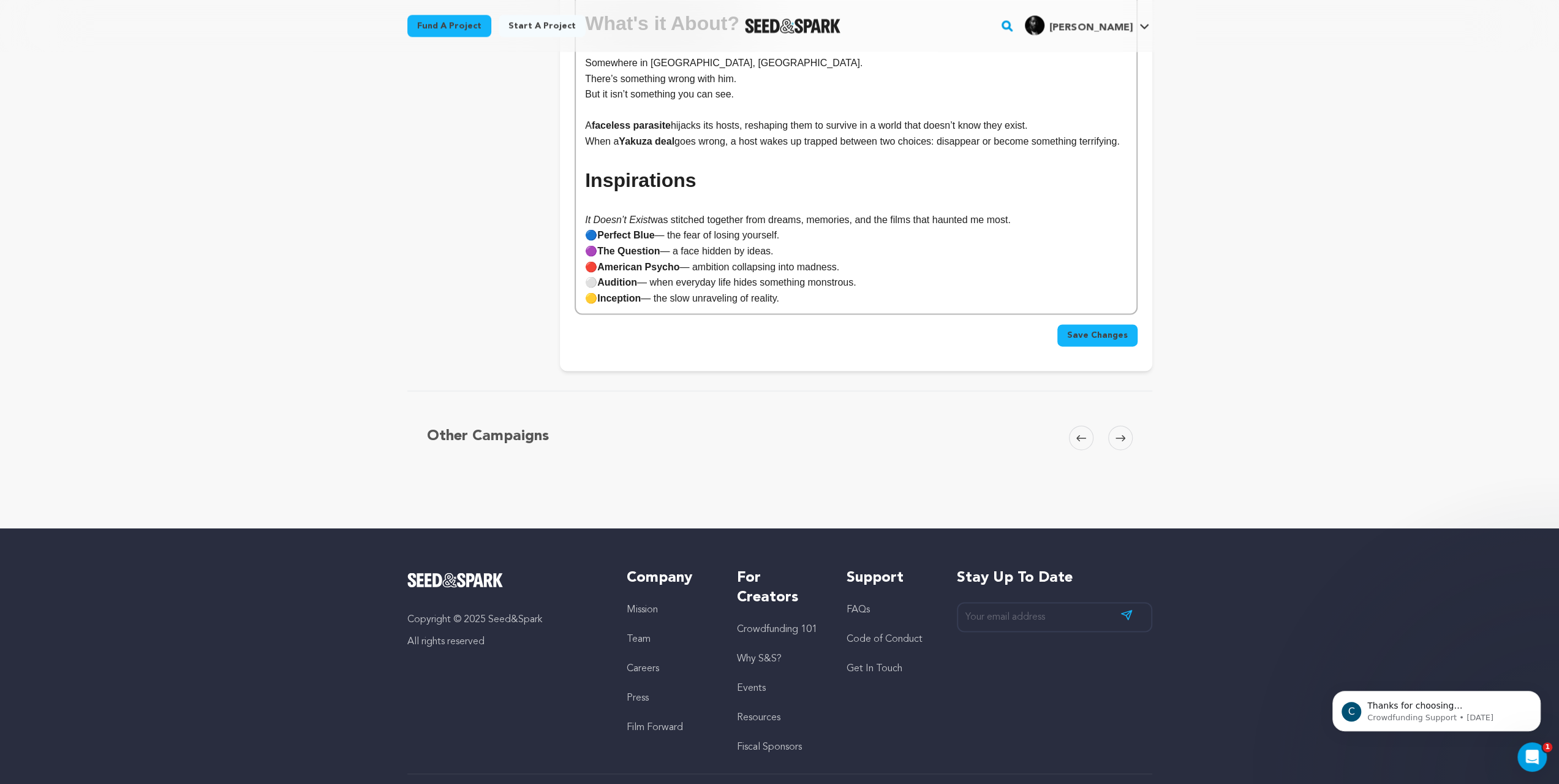
scroll to position [2113, 0]
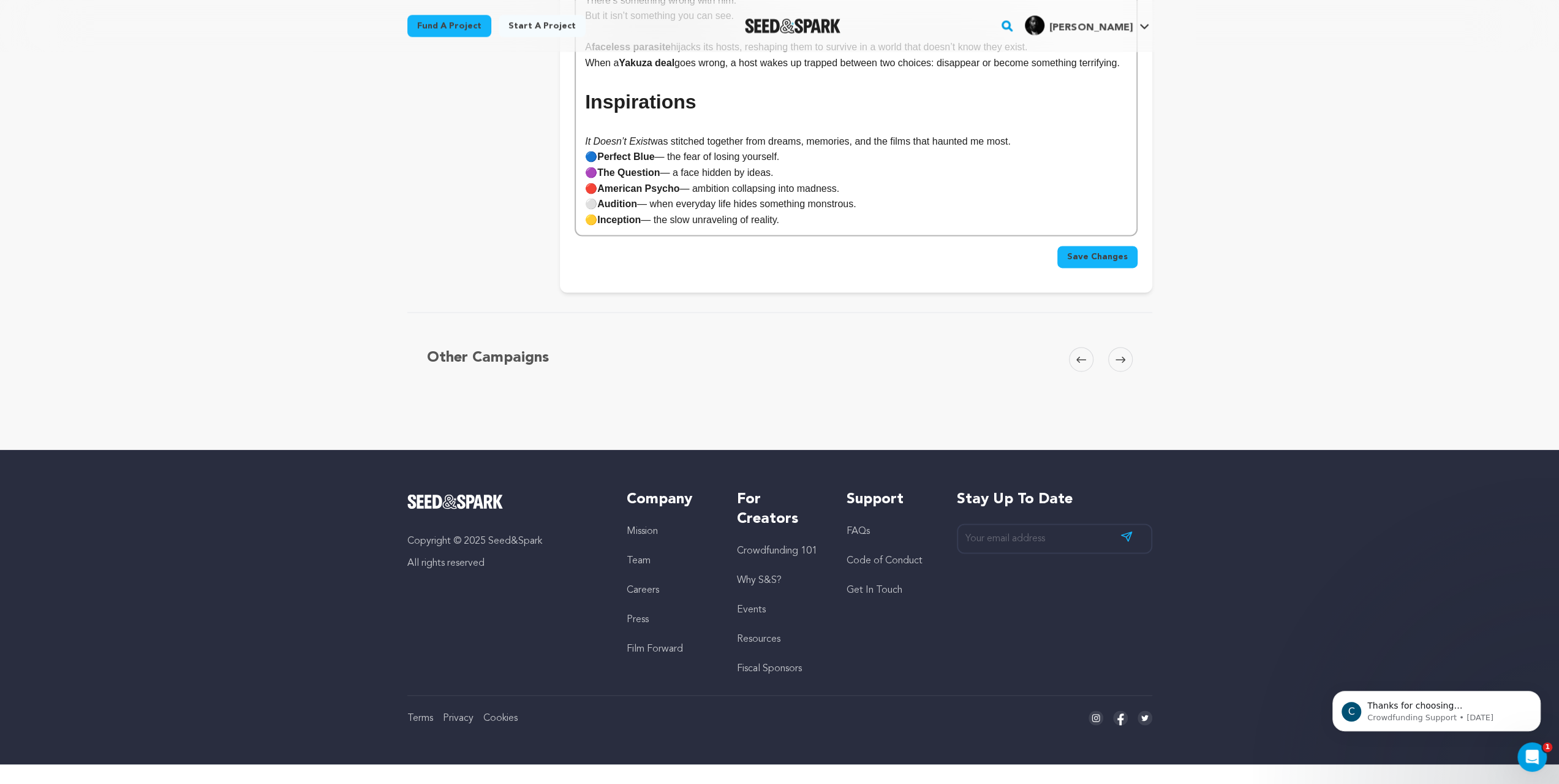
click at [978, 149] on p "It Doesn’t Exist was stitched together from dreams, memories, and the films tha…" at bounding box center [856, 141] width 542 height 16
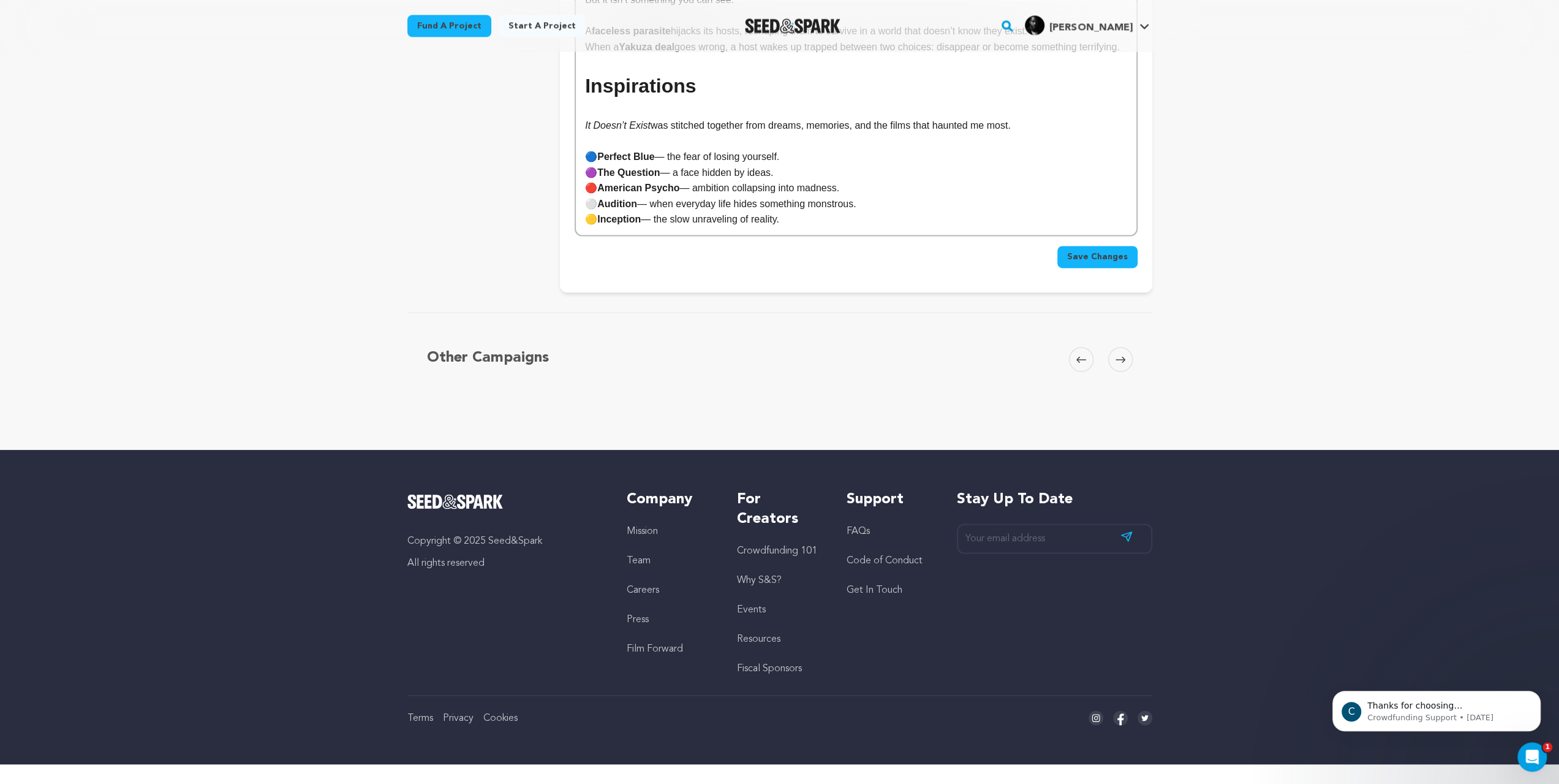
click at [769, 228] on p "🟡 Inception — the slow unraveling of reality." at bounding box center [856, 220] width 542 height 16
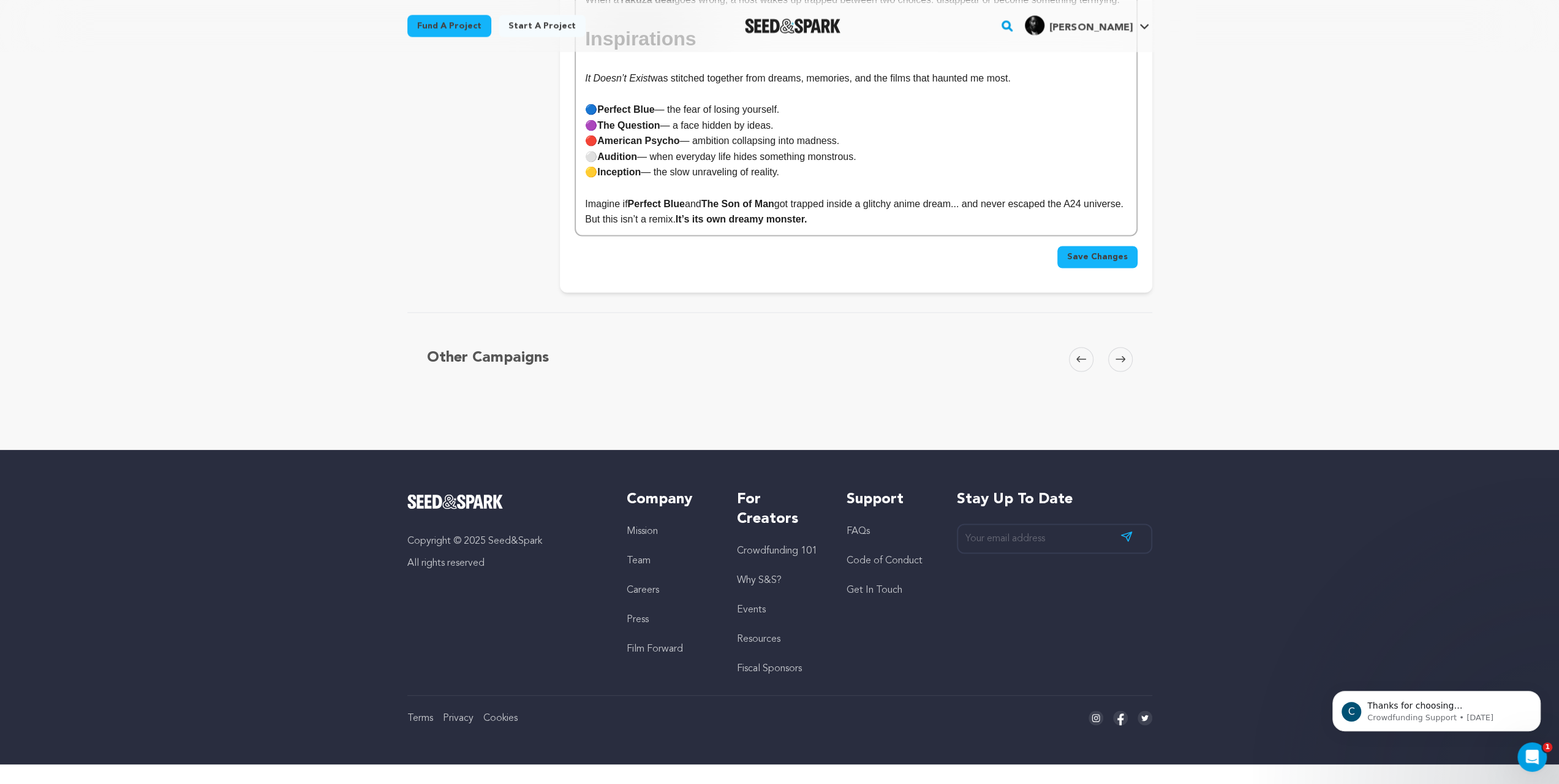
click at [818, 228] on p "But this isn’t a remix. It’s its own dreamy monster." at bounding box center [856, 220] width 542 height 16
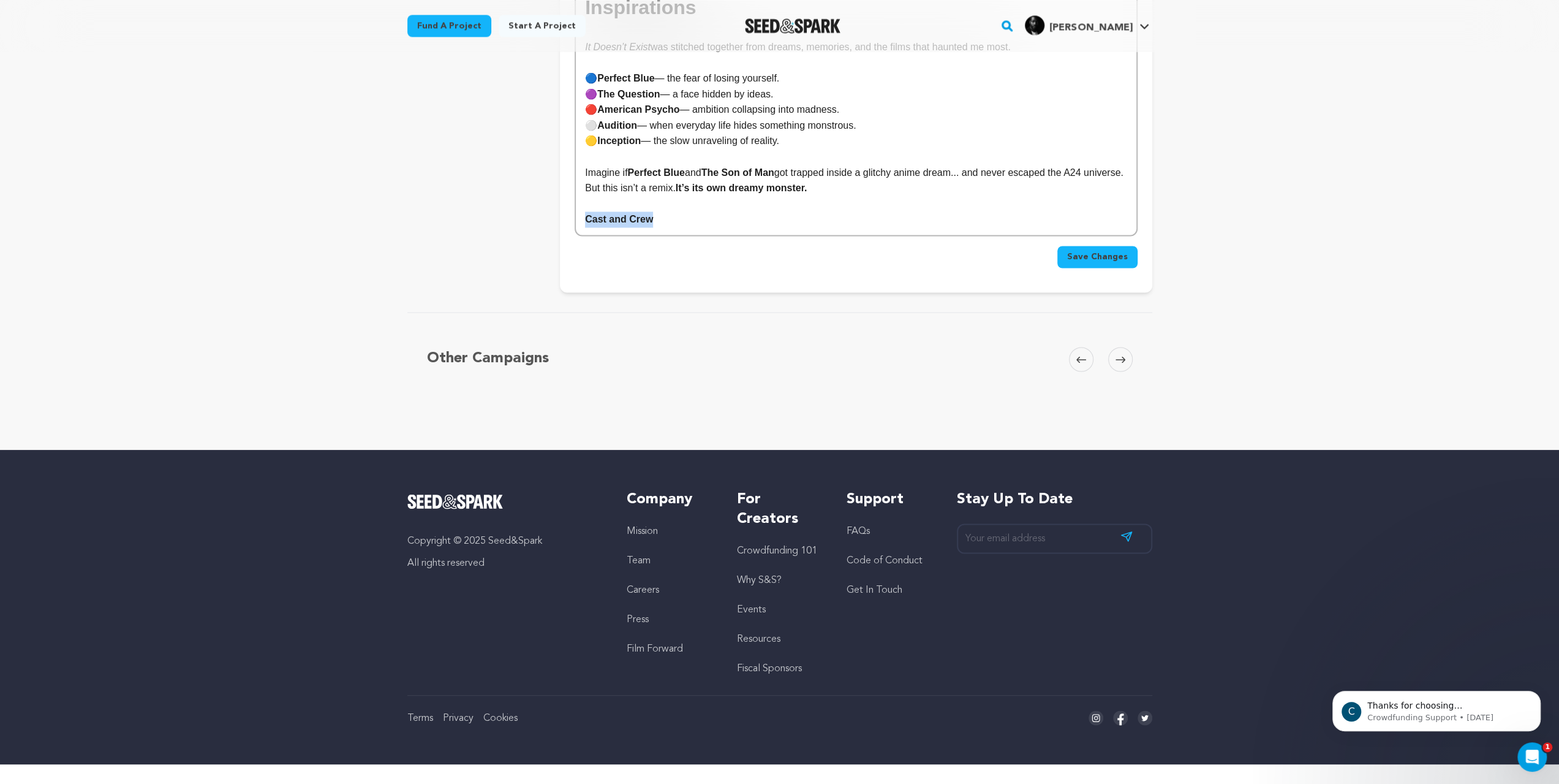
drag, startPoint x: 606, startPoint y: 397, endPoint x: 397, endPoint y: 395, distance: 209.0
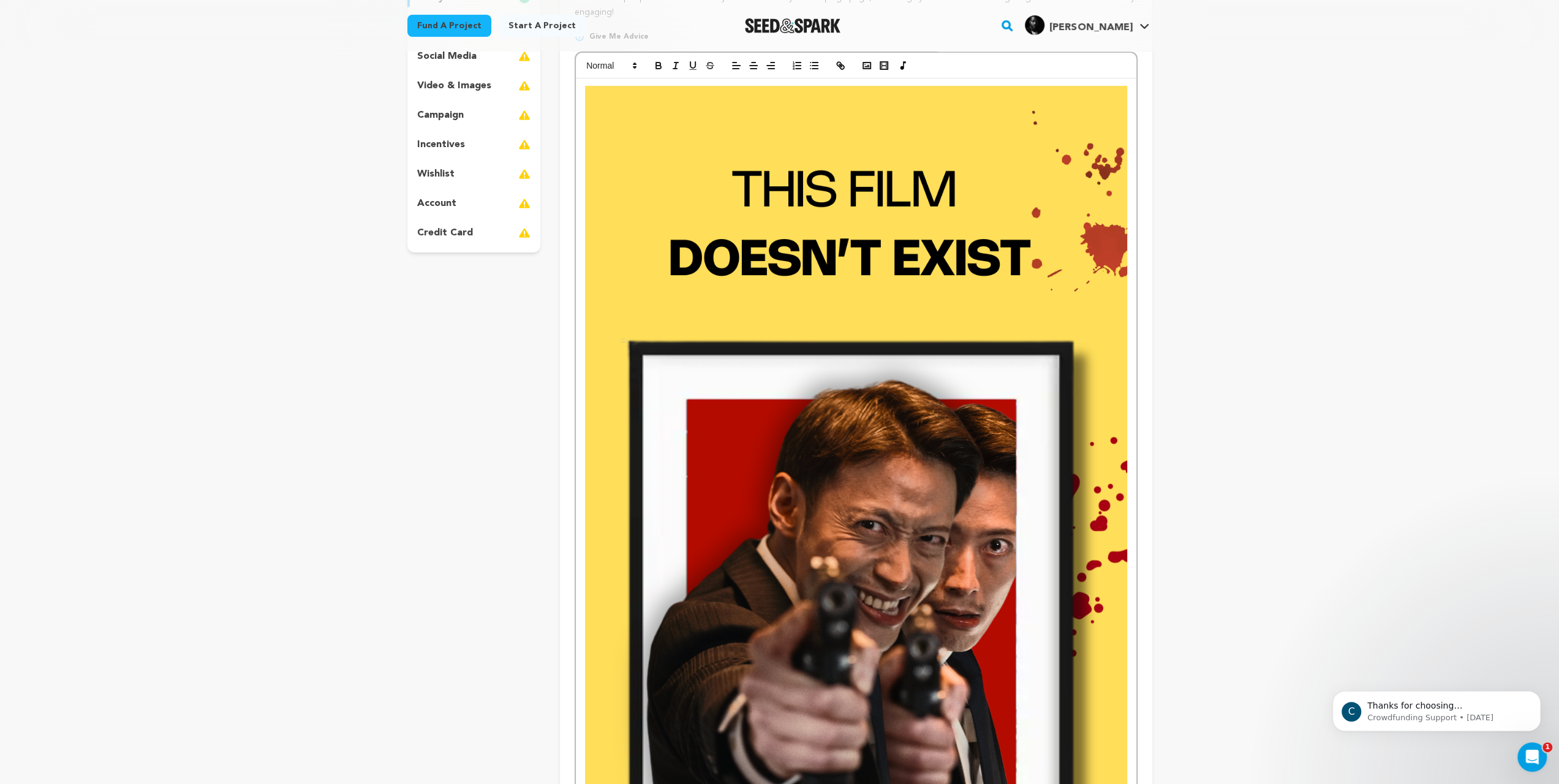
scroll to position [0, 0]
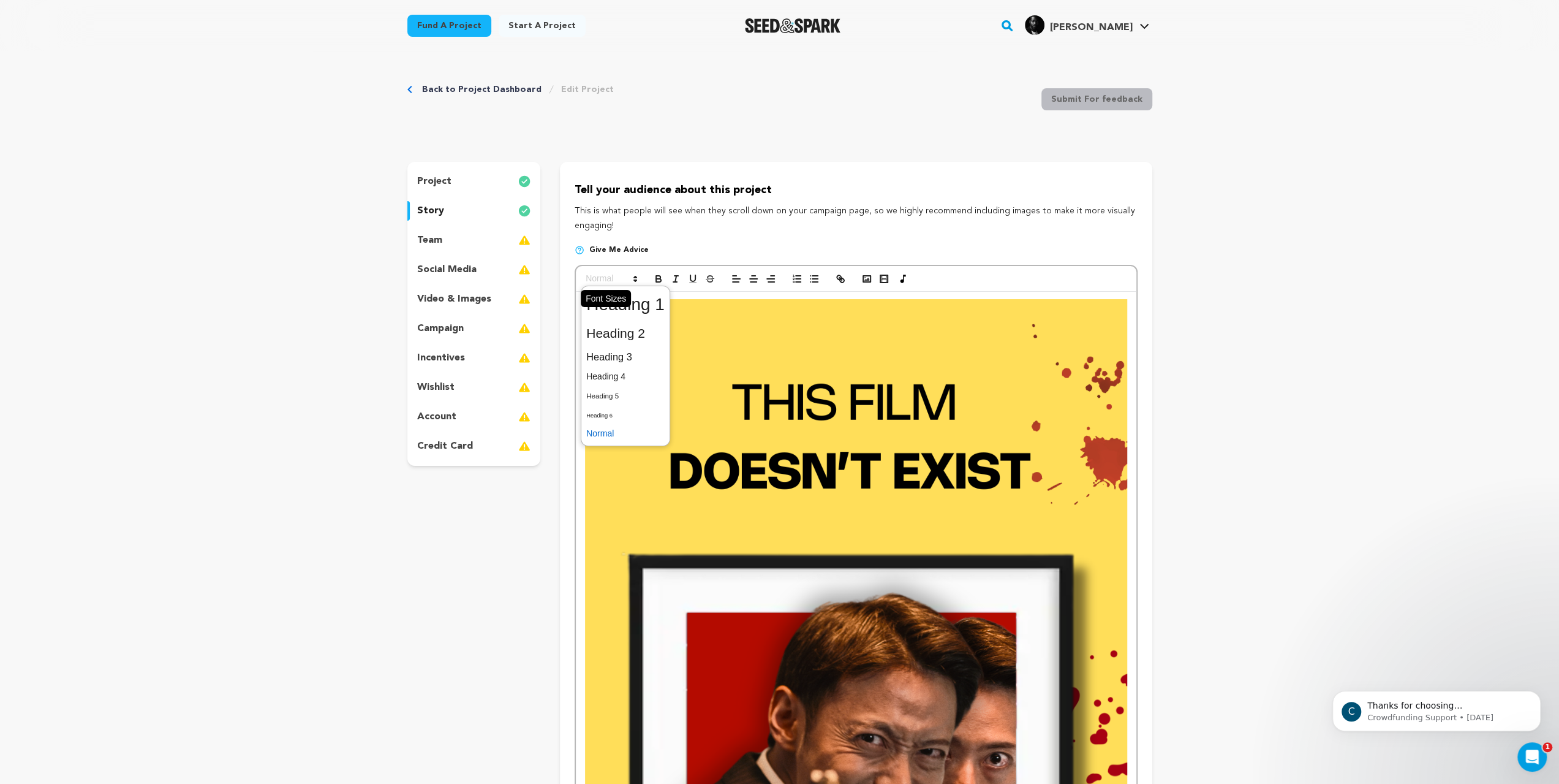
click at [581, 286] on span at bounding box center [610, 279] width 60 height 14
click at [586, 320] on span at bounding box center [625, 304] width 78 height 32
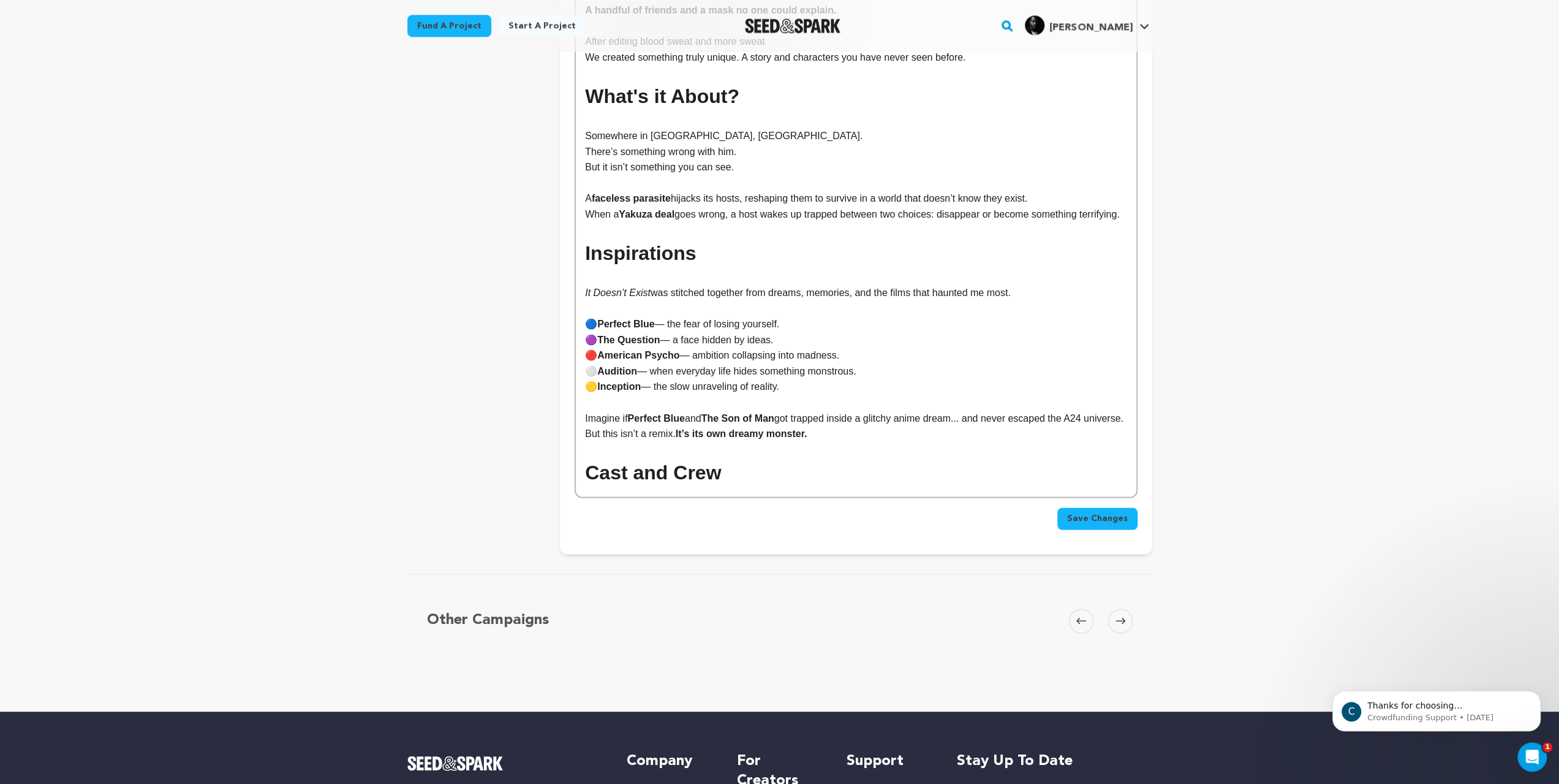
scroll to position [1935, 0]
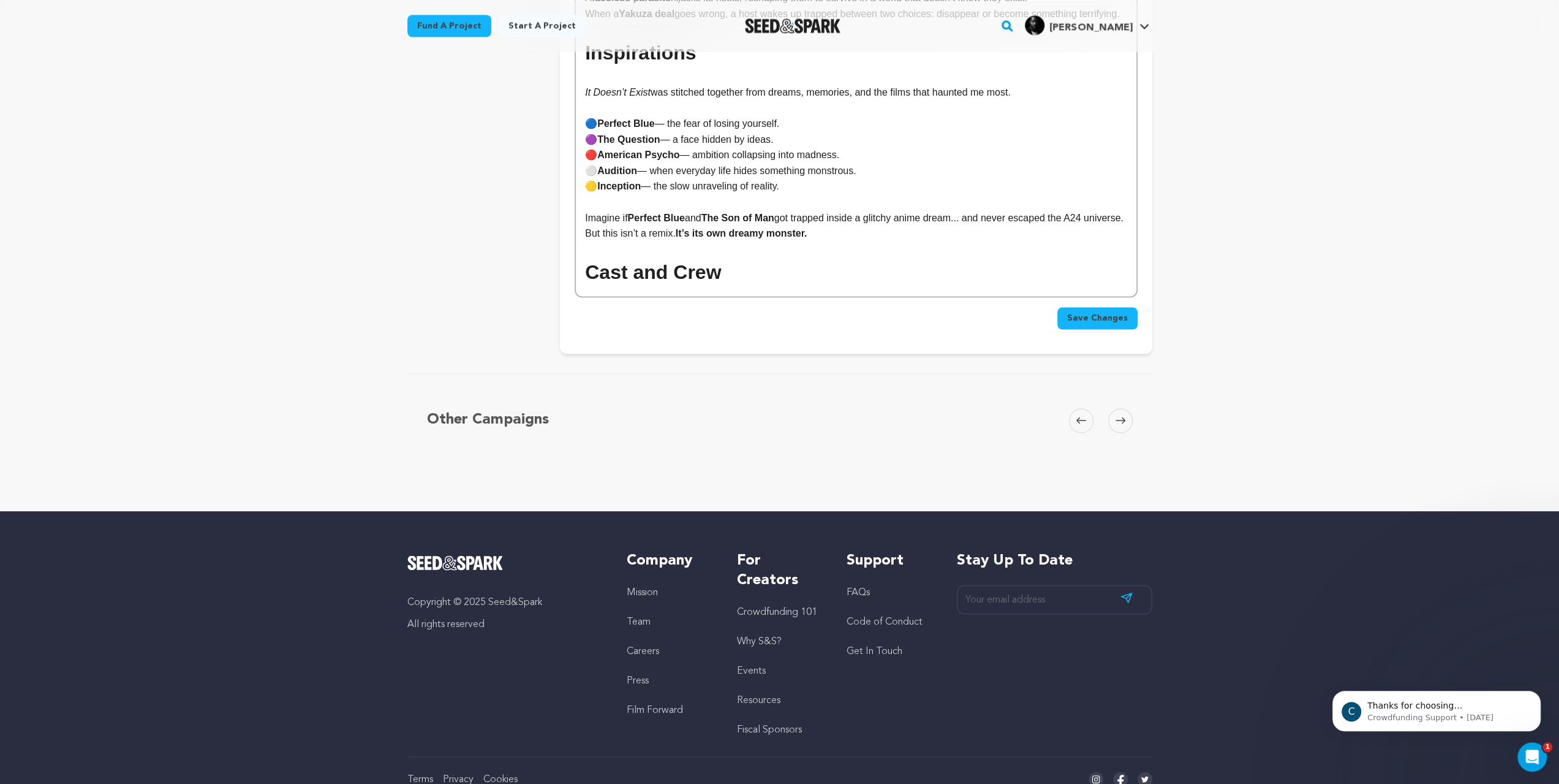
click at [711, 288] on h1 "Cast and Crew" at bounding box center [856, 272] width 542 height 32
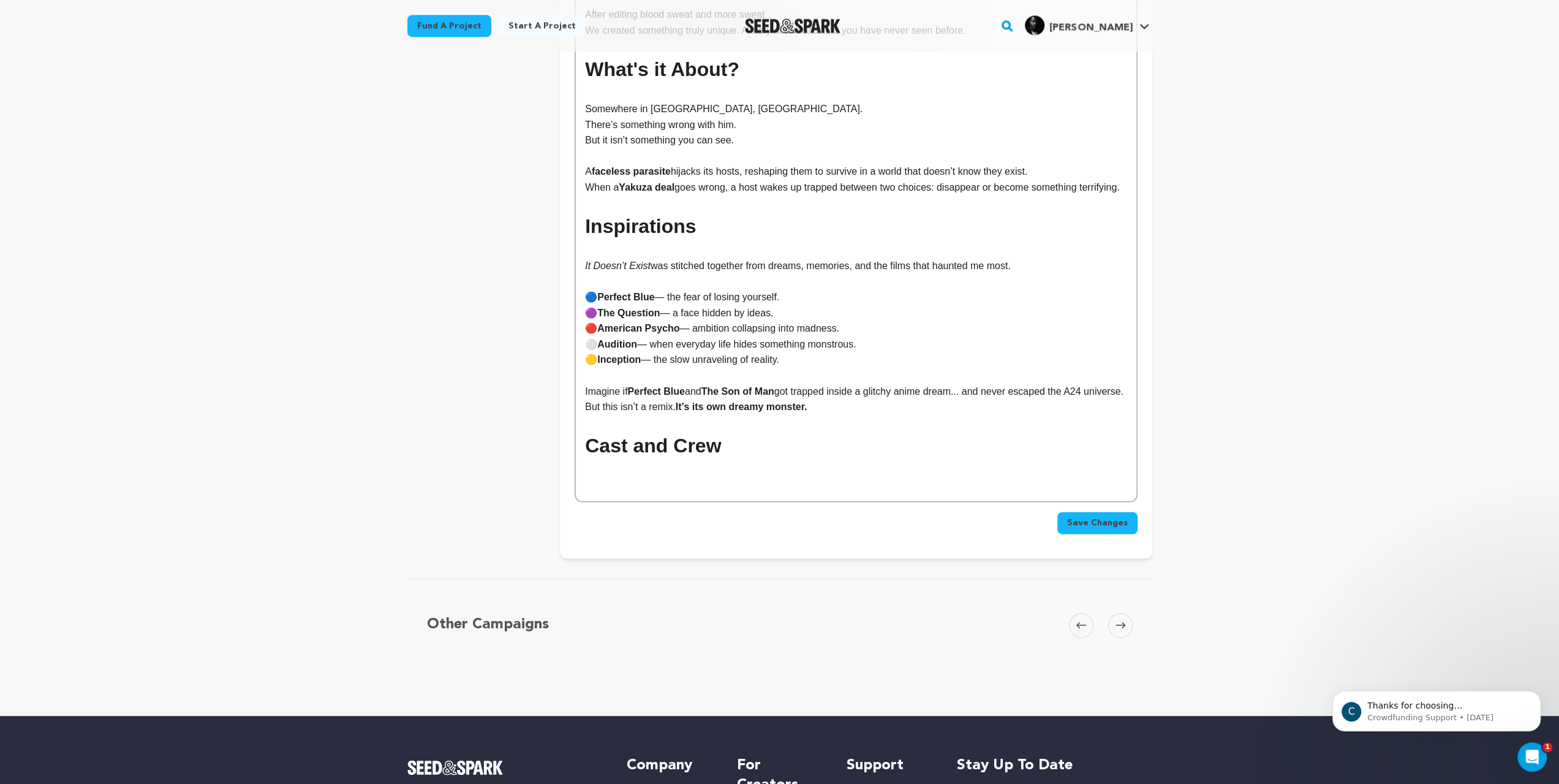
scroll to position [1567, 0]
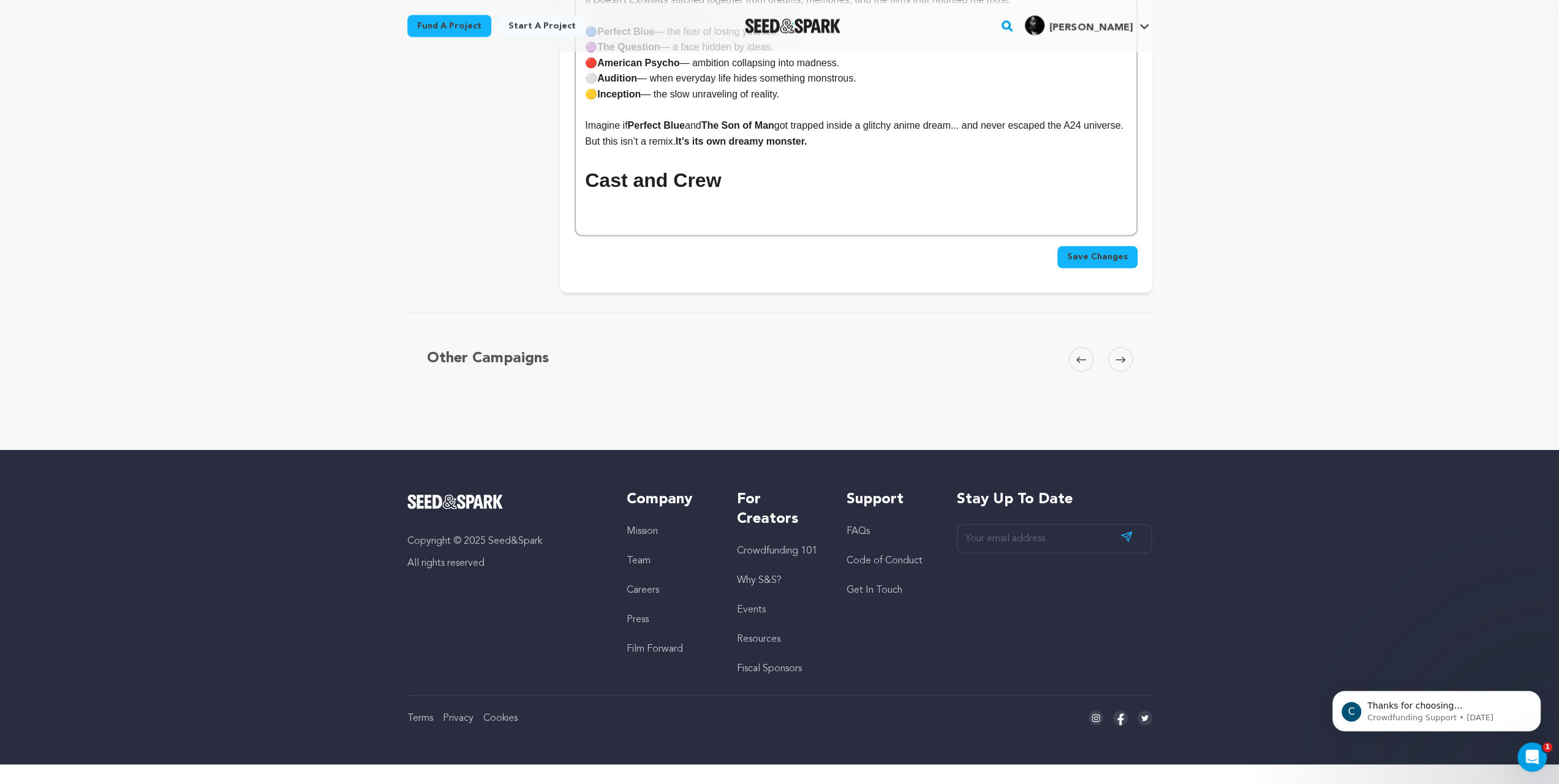
scroll to position [2241, 0]
click at [588, 228] on p at bounding box center [856, 221] width 542 height 16
click at [601, 228] on p at bounding box center [856, 221] width 542 height 16
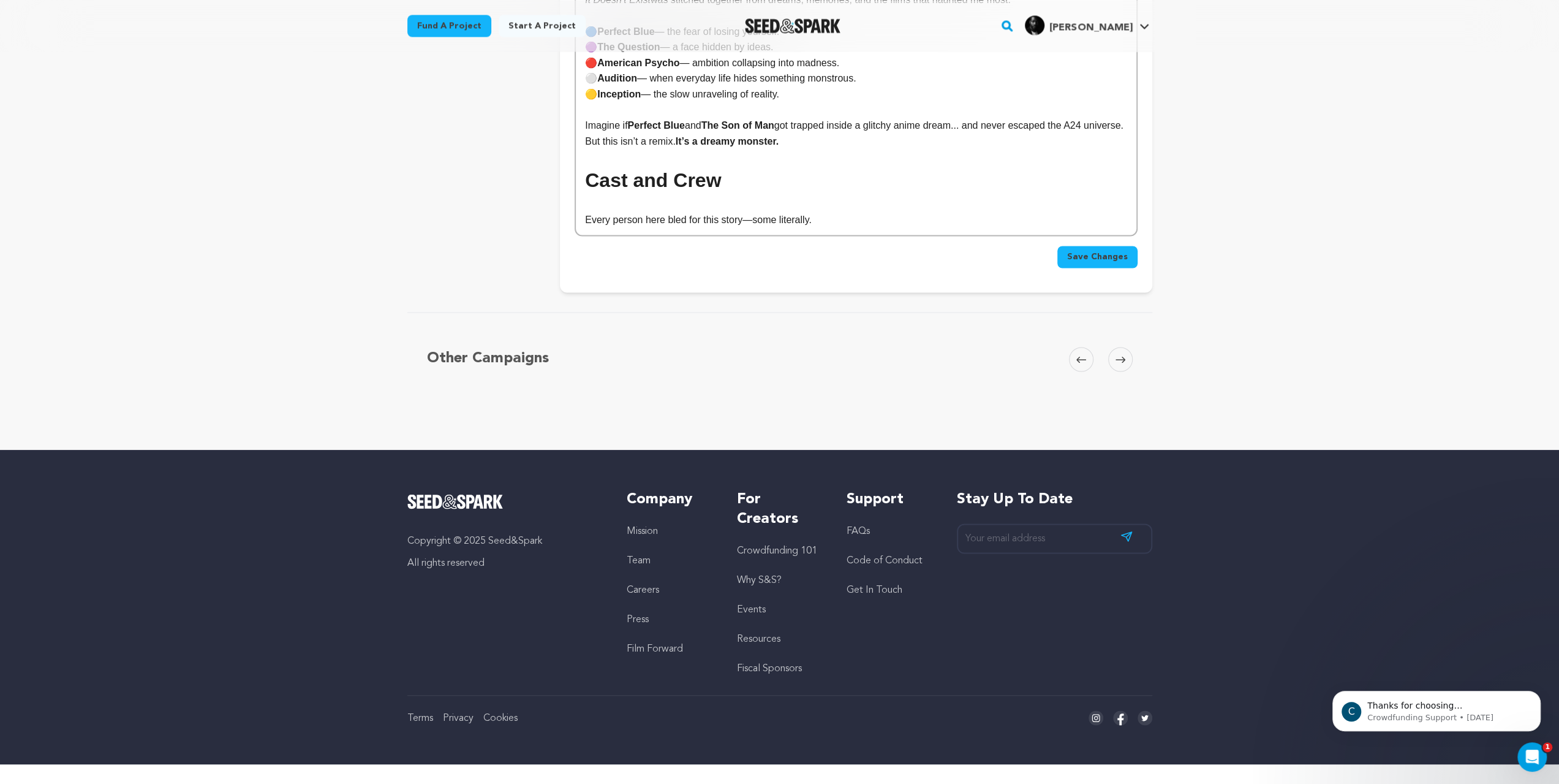
click at [698, 228] on p "Every person here bled for this story—some literally." at bounding box center [856, 221] width 542 height 16
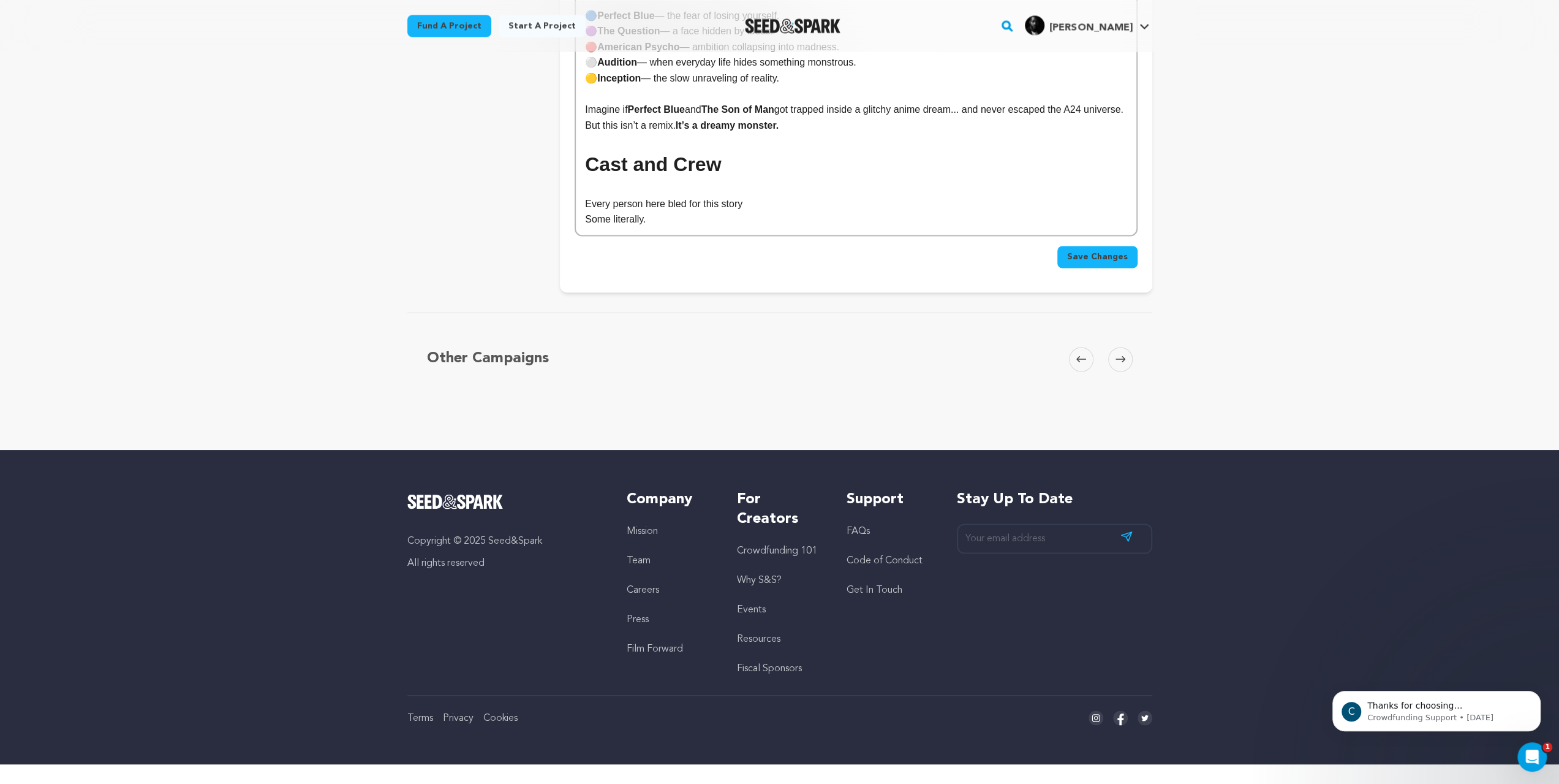
click at [625, 228] on p "Some literally." at bounding box center [856, 220] width 542 height 16
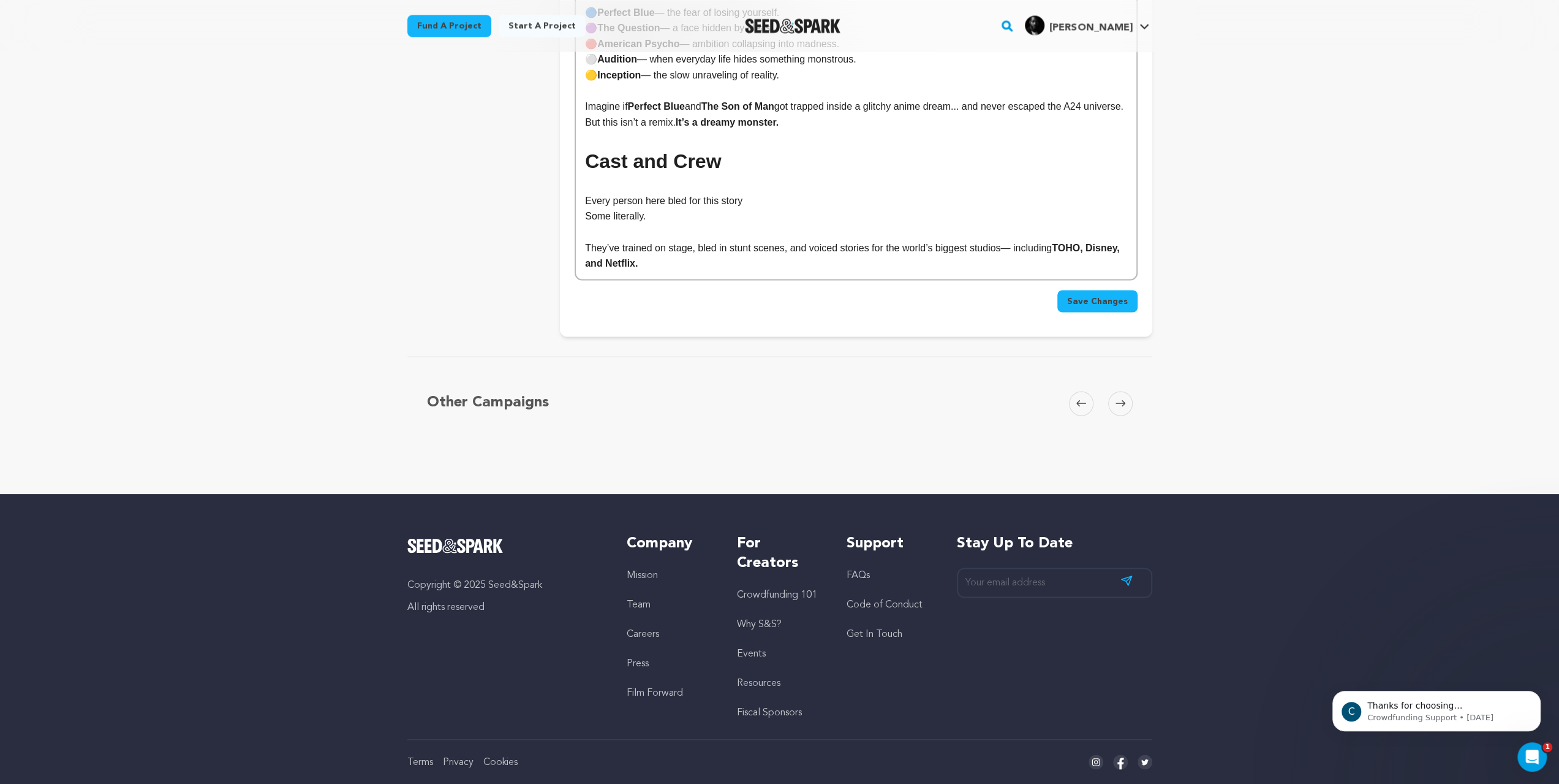
scroll to position [2174, 0]
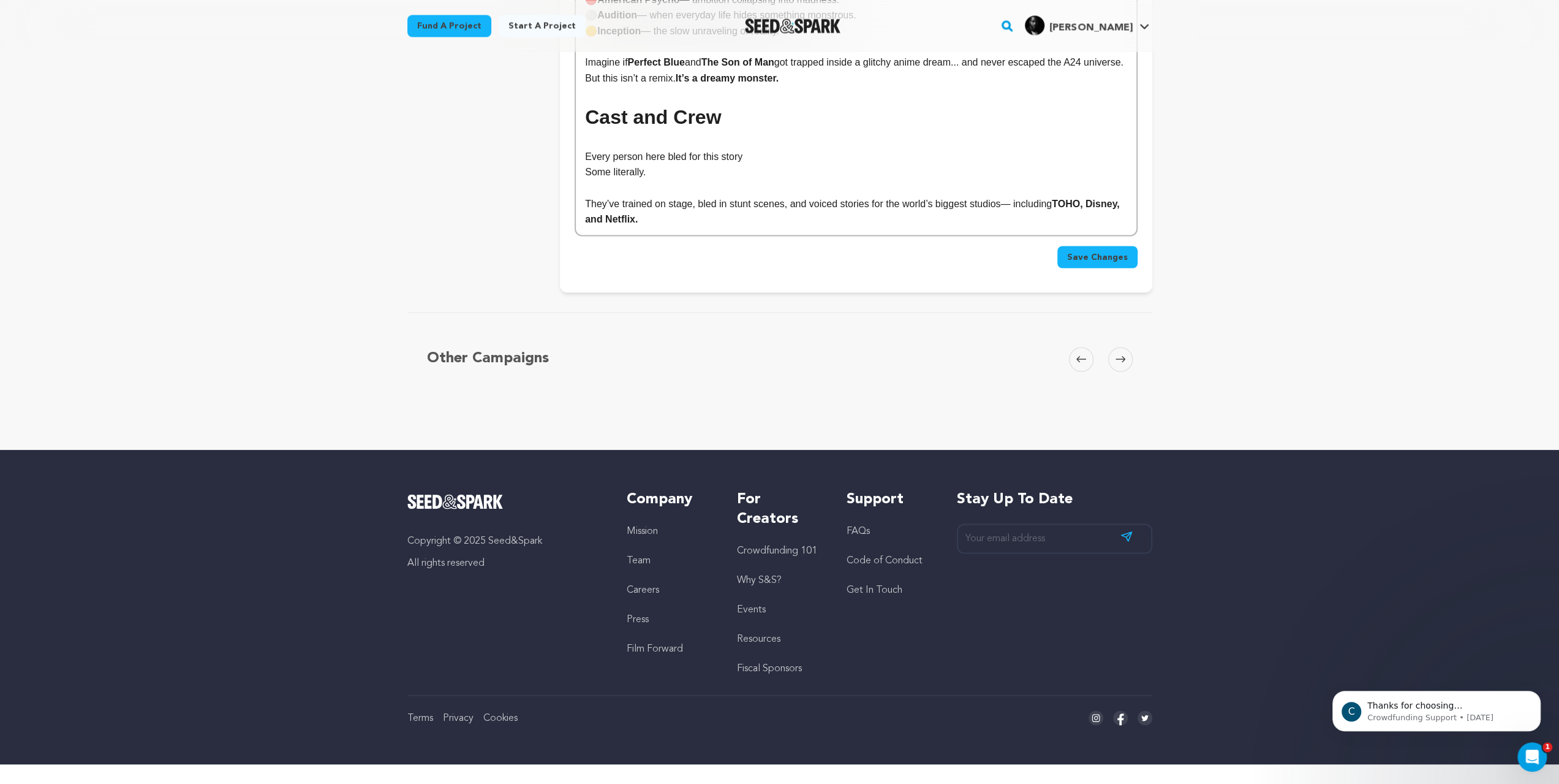
click at [957, 228] on p "They’ve trained on stage, bled in stunt scenes, and voiced stories for the worl…" at bounding box center [856, 212] width 542 height 32
click at [1128, 263] on span "Save Changes" at bounding box center [1097, 257] width 60 height 13
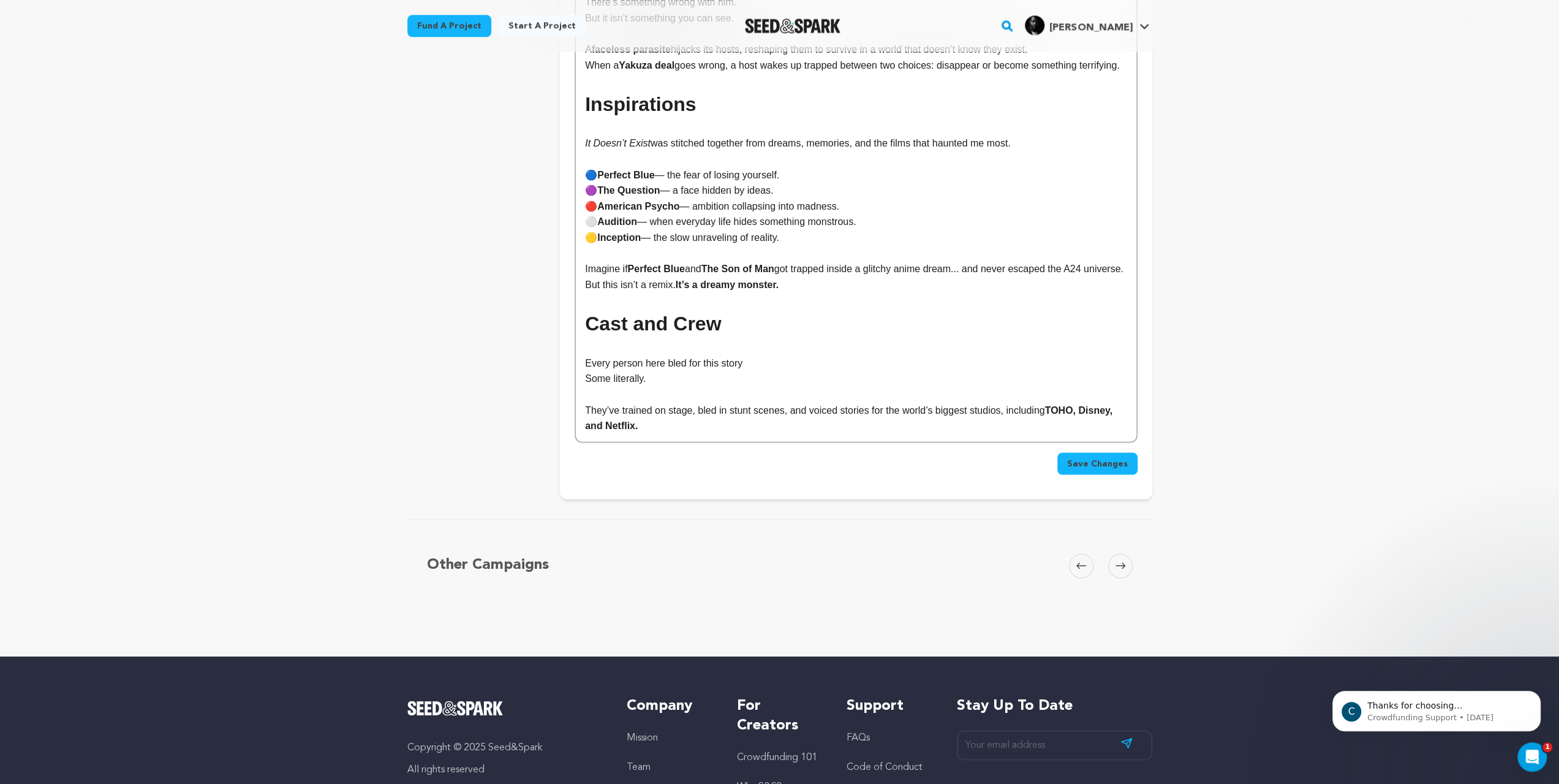
scroll to position [2022, 0]
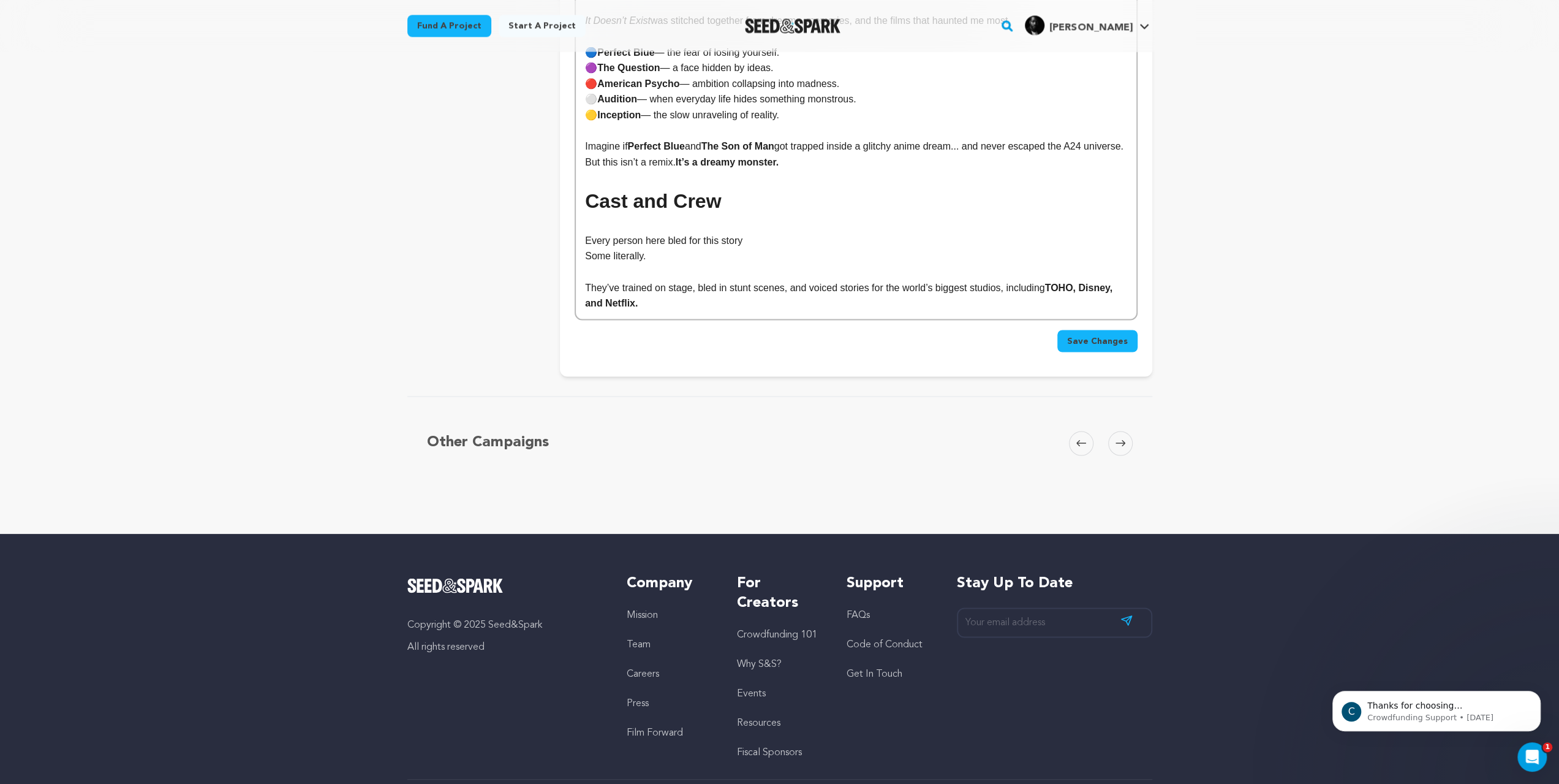
click at [654, 212] on strong "Cast and Crew" at bounding box center [653, 201] width 136 height 23
click at [647, 212] on strong "Cast and Crew" at bounding box center [653, 201] width 136 height 23
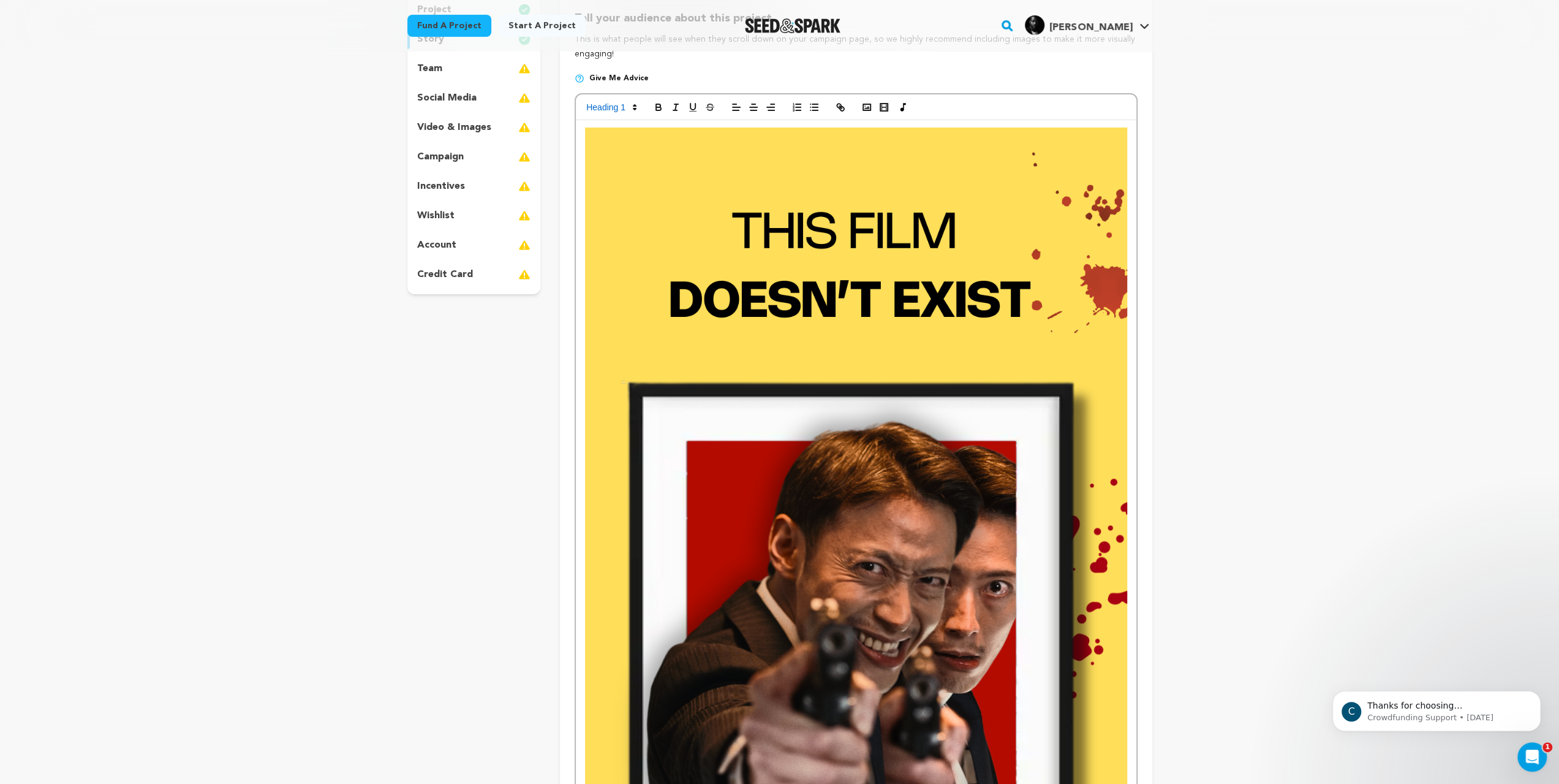
scroll to position [0, 0]
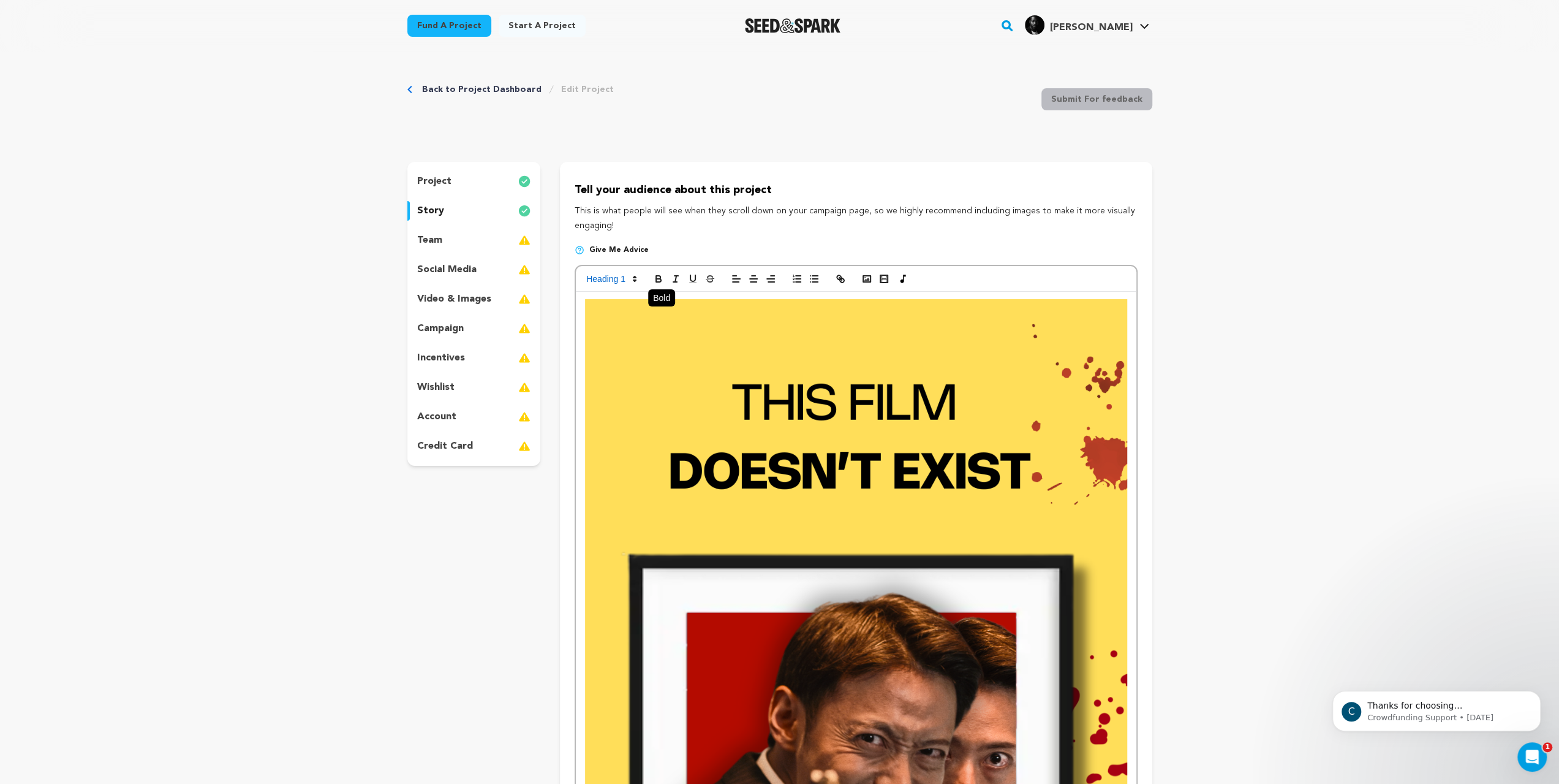
click at [656, 279] on icon "button" at bounding box center [658, 276] width 5 height 3
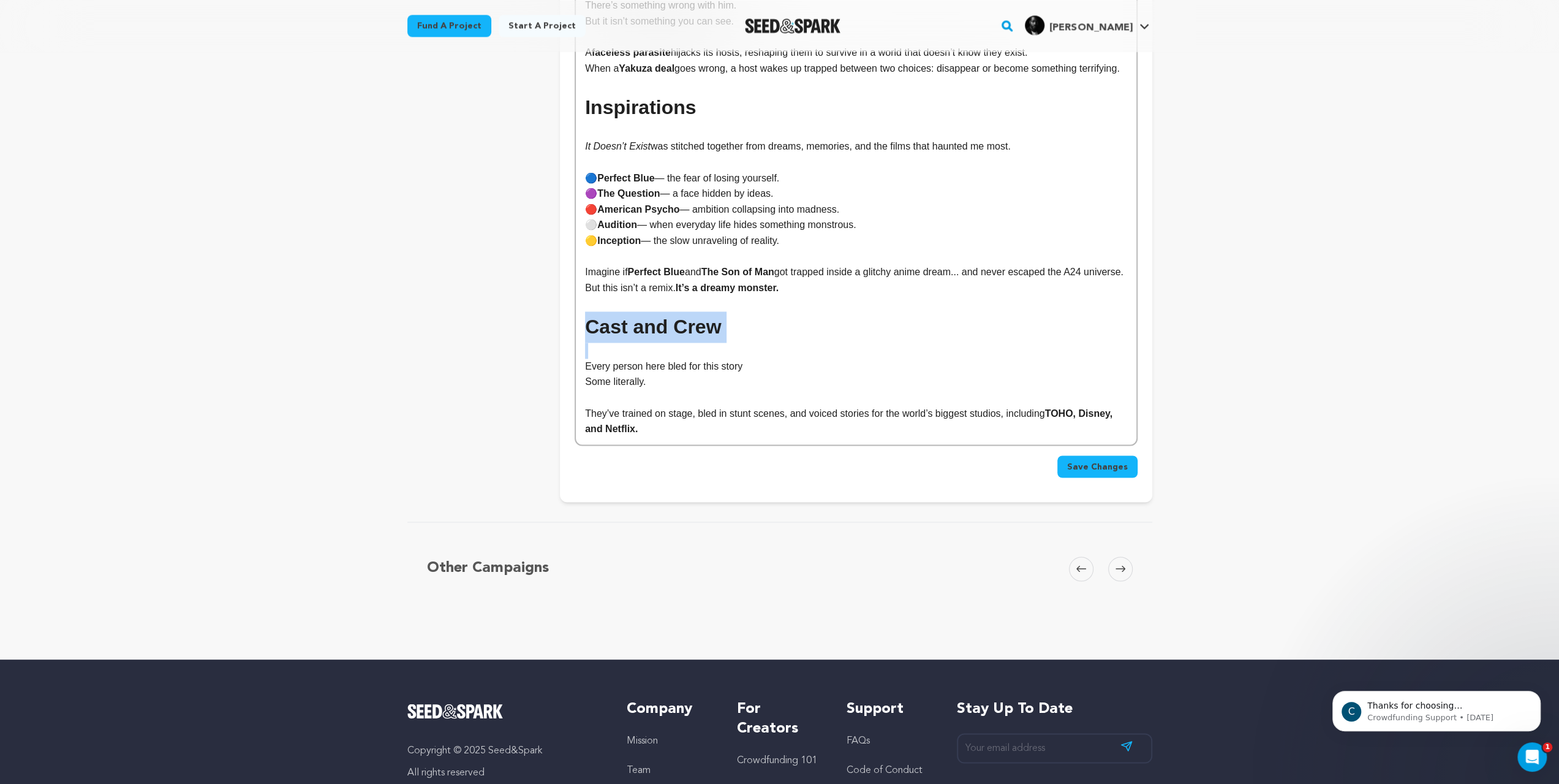
scroll to position [2022, 0]
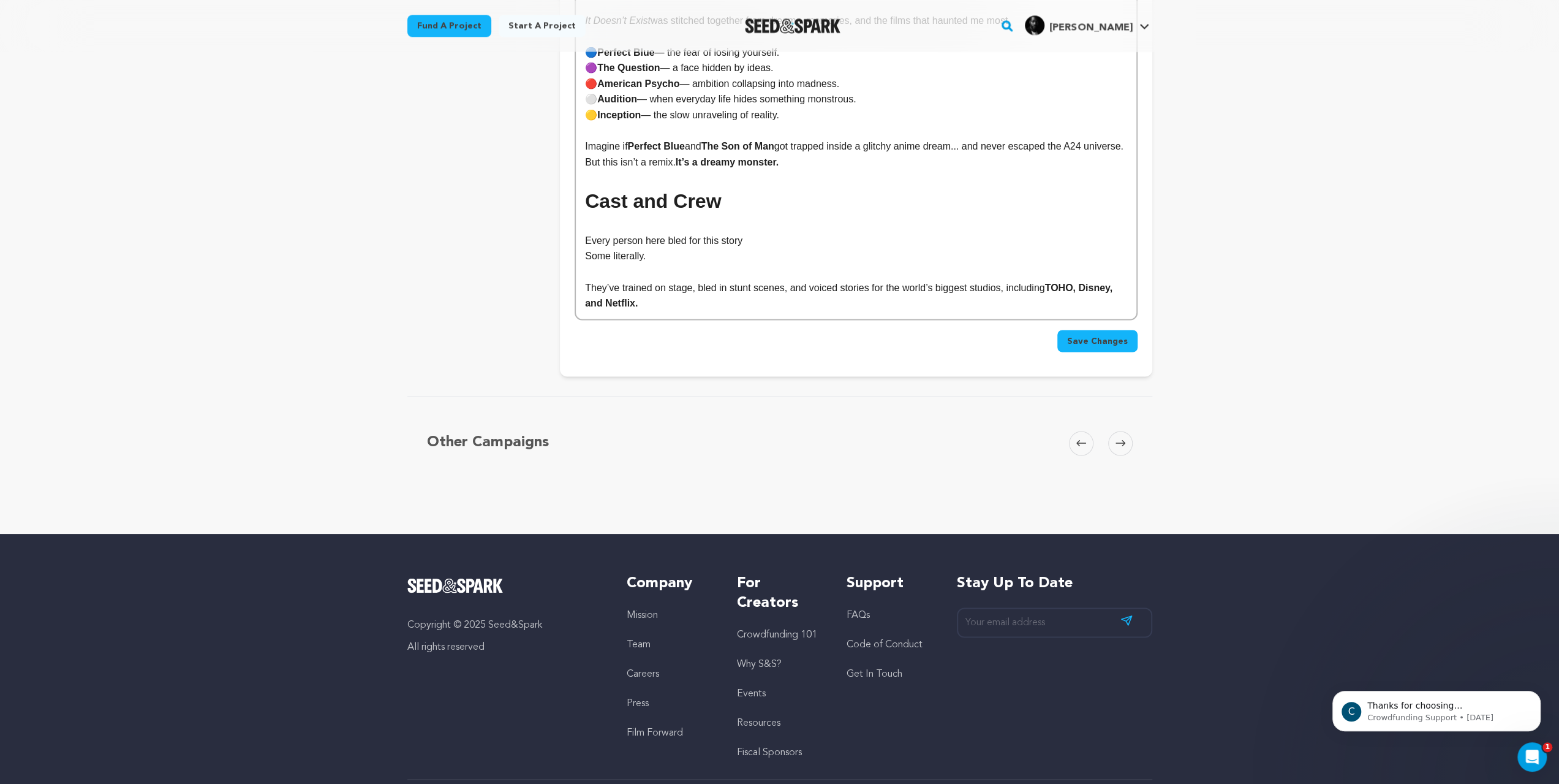
click at [815, 123] on p "🟡 Inception — the slow unraveling of reality." at bounding box center [856, 115] width 542 height 16
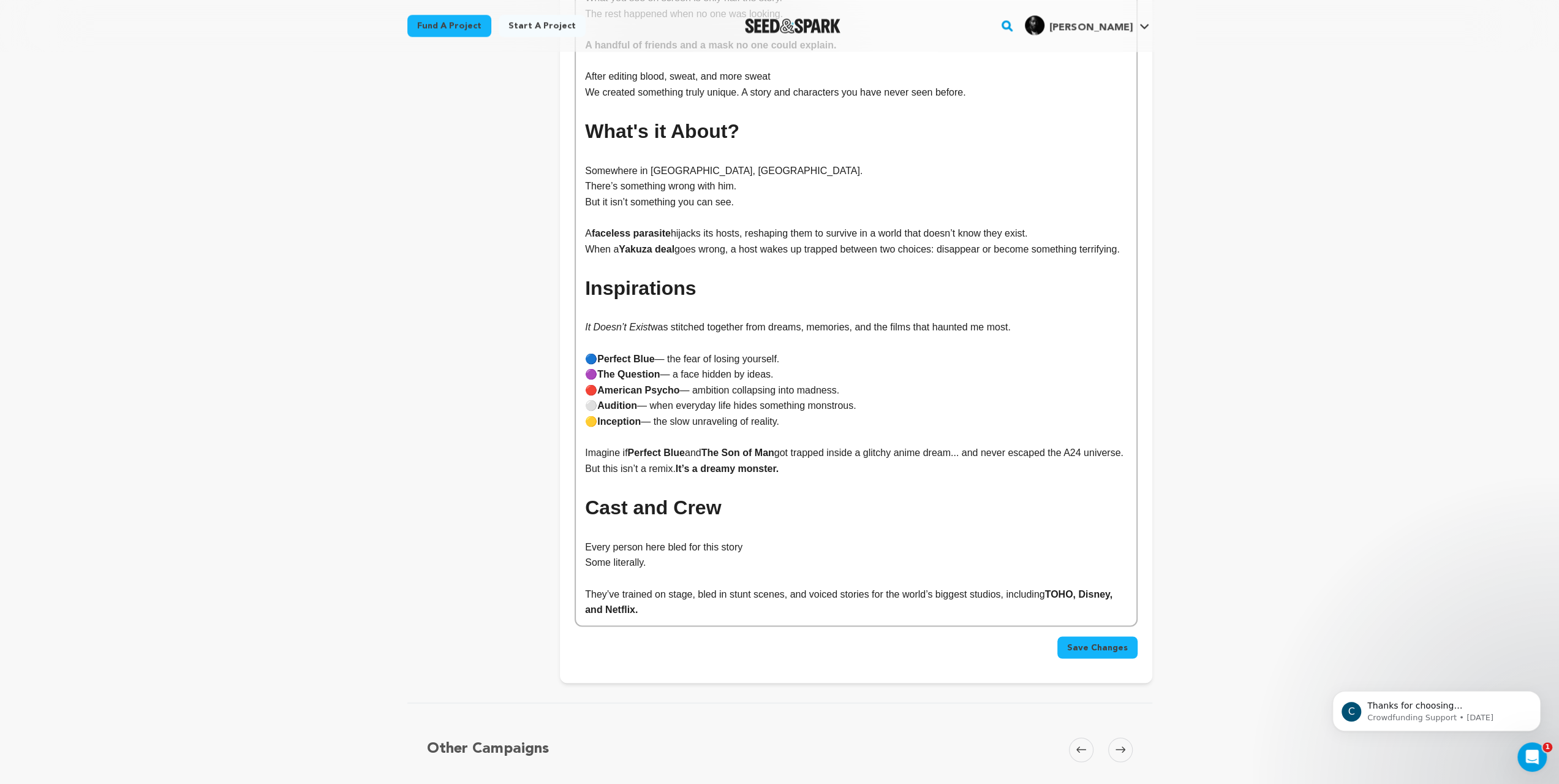
scroll to position [1960, 0]
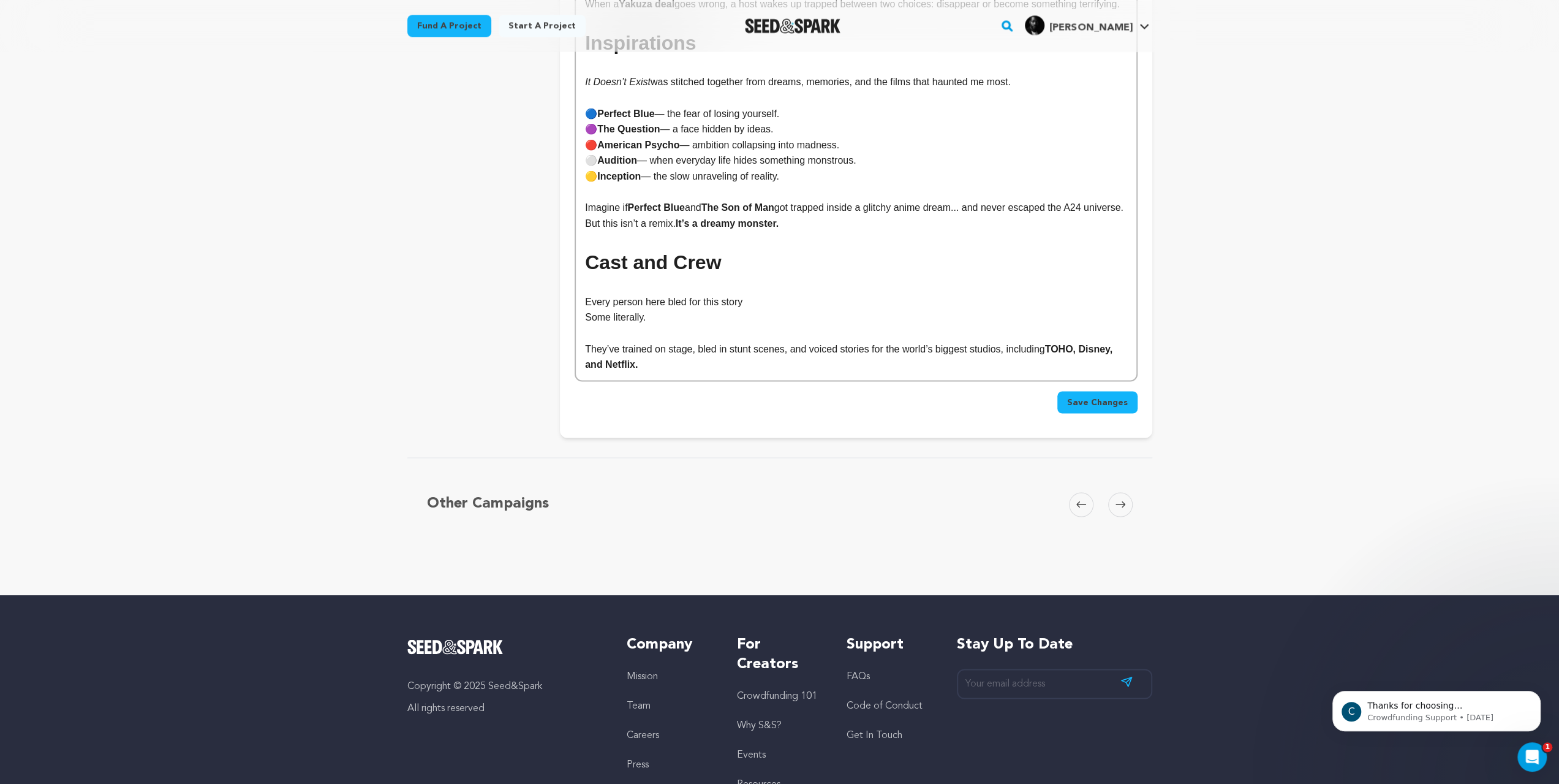
click at [1138, 413] on button "Save Changes" at bounding box center [1097, 401] width 80 height 23
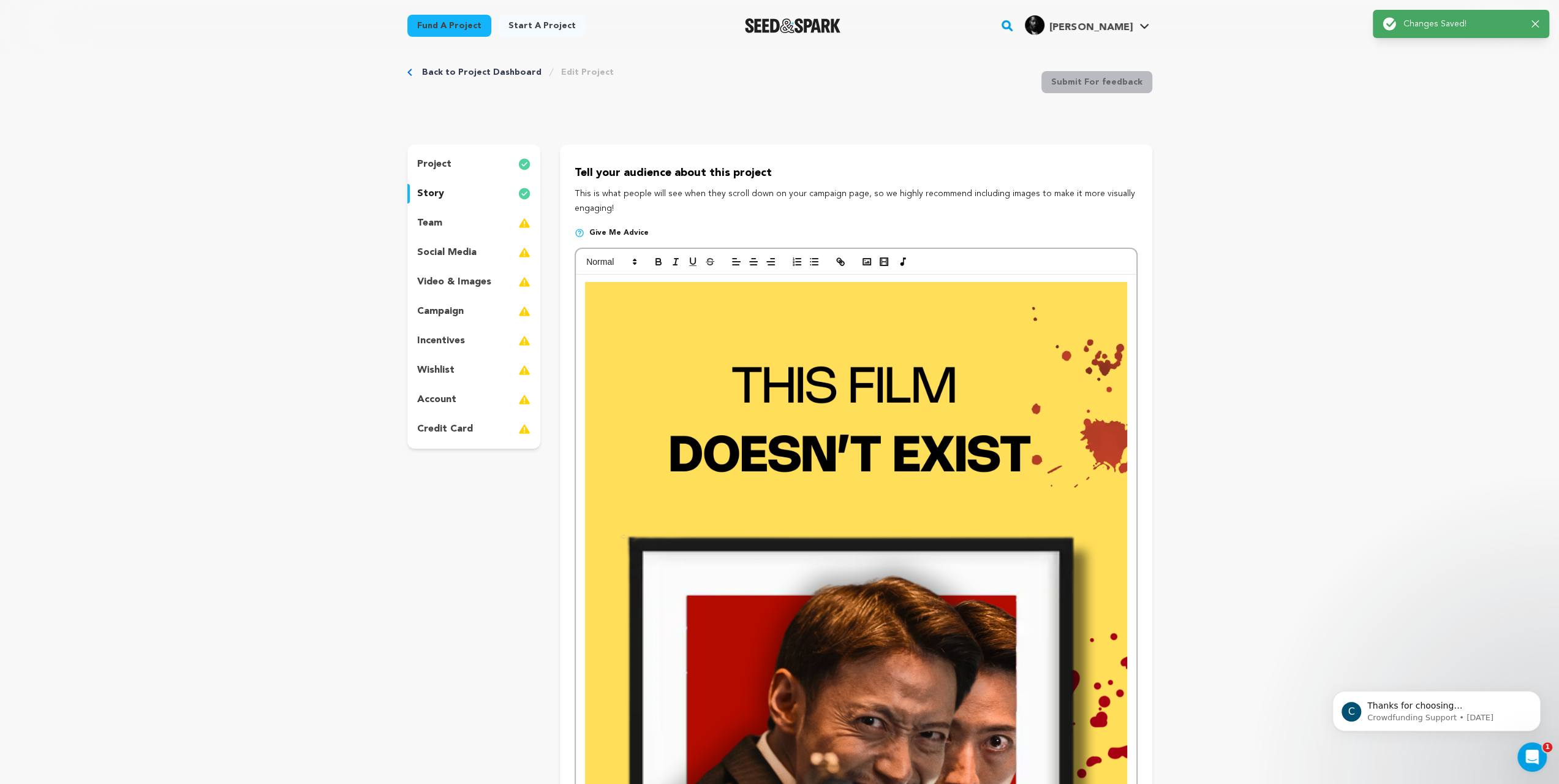
scroll to position [0, 0]
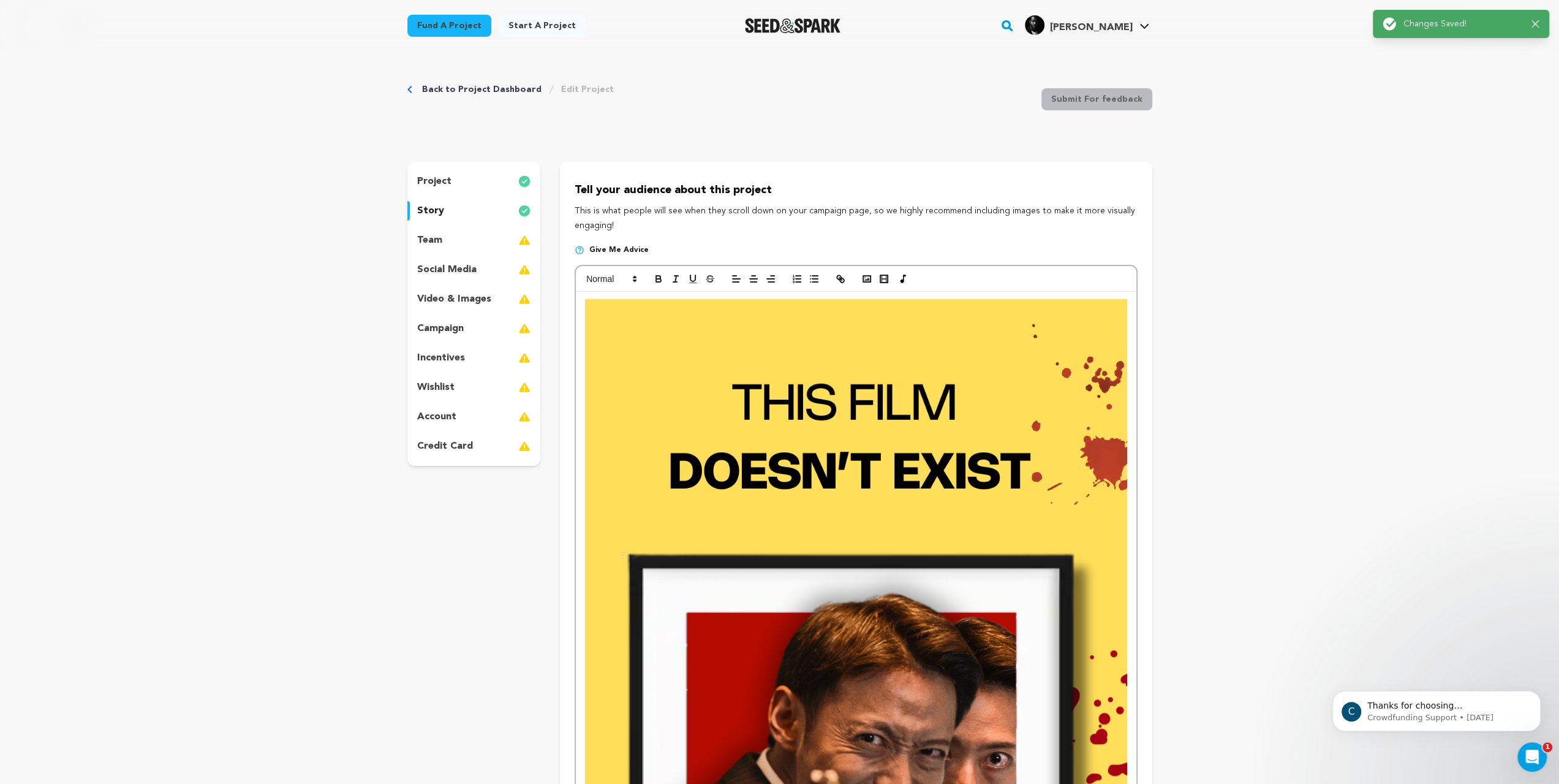
click at [408, 250] on div "team" at bounding box center [474, 240] width 133 height 20
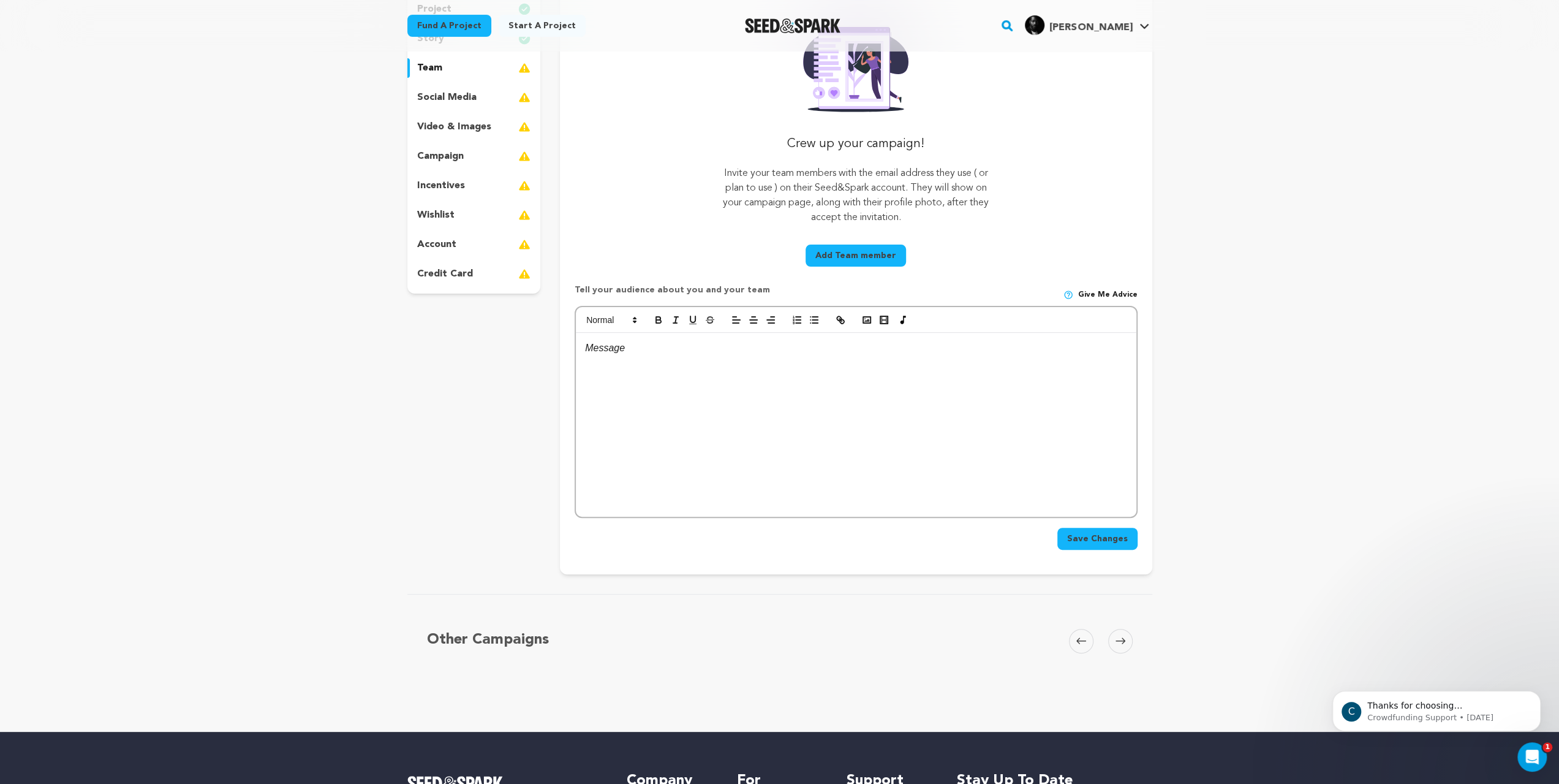
scroll to position [306, 0]
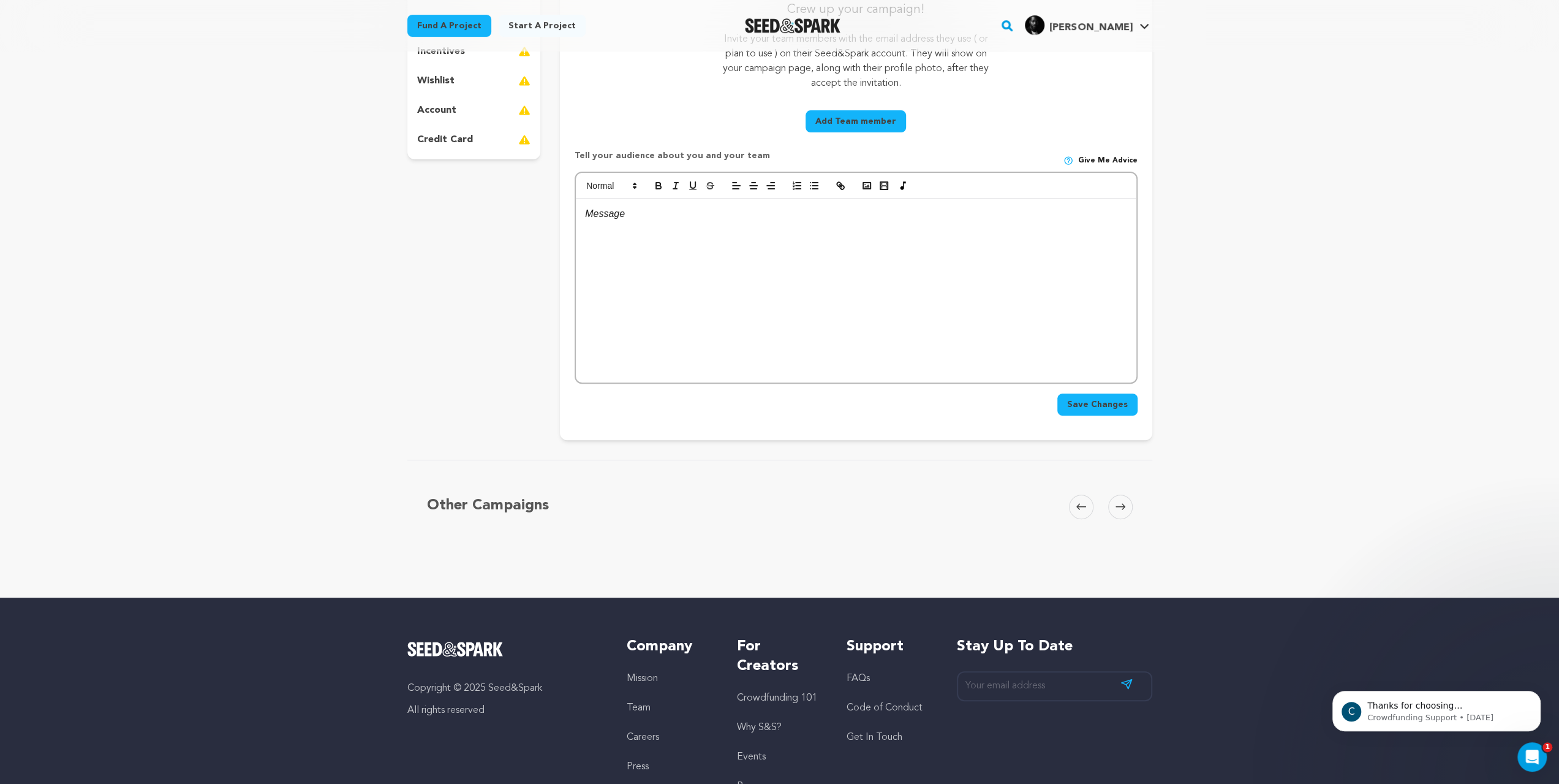
click at [608, 327] on div at bounding box center [856, 291] width 560 height 184
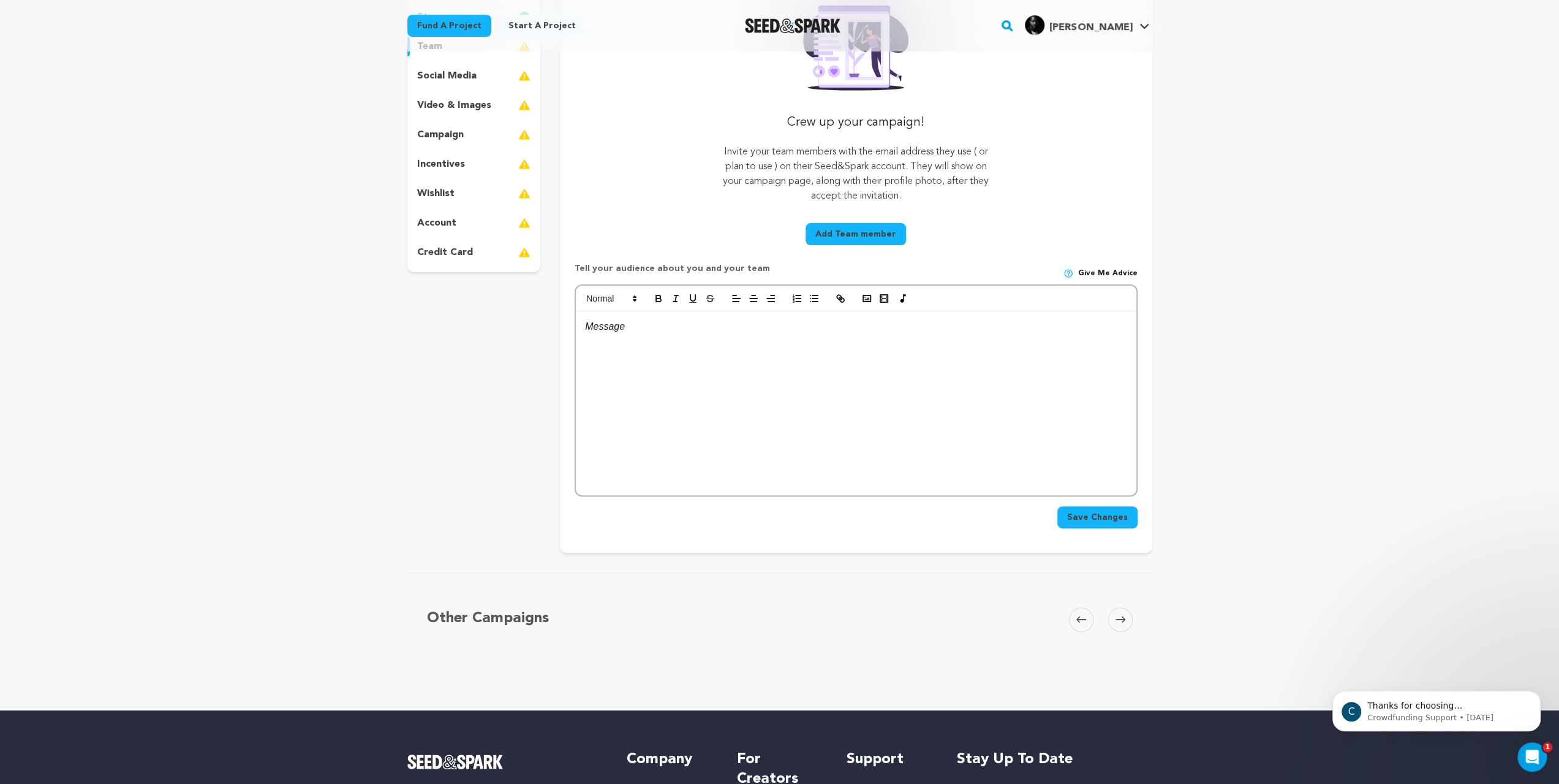
scroll to position [61, 0]
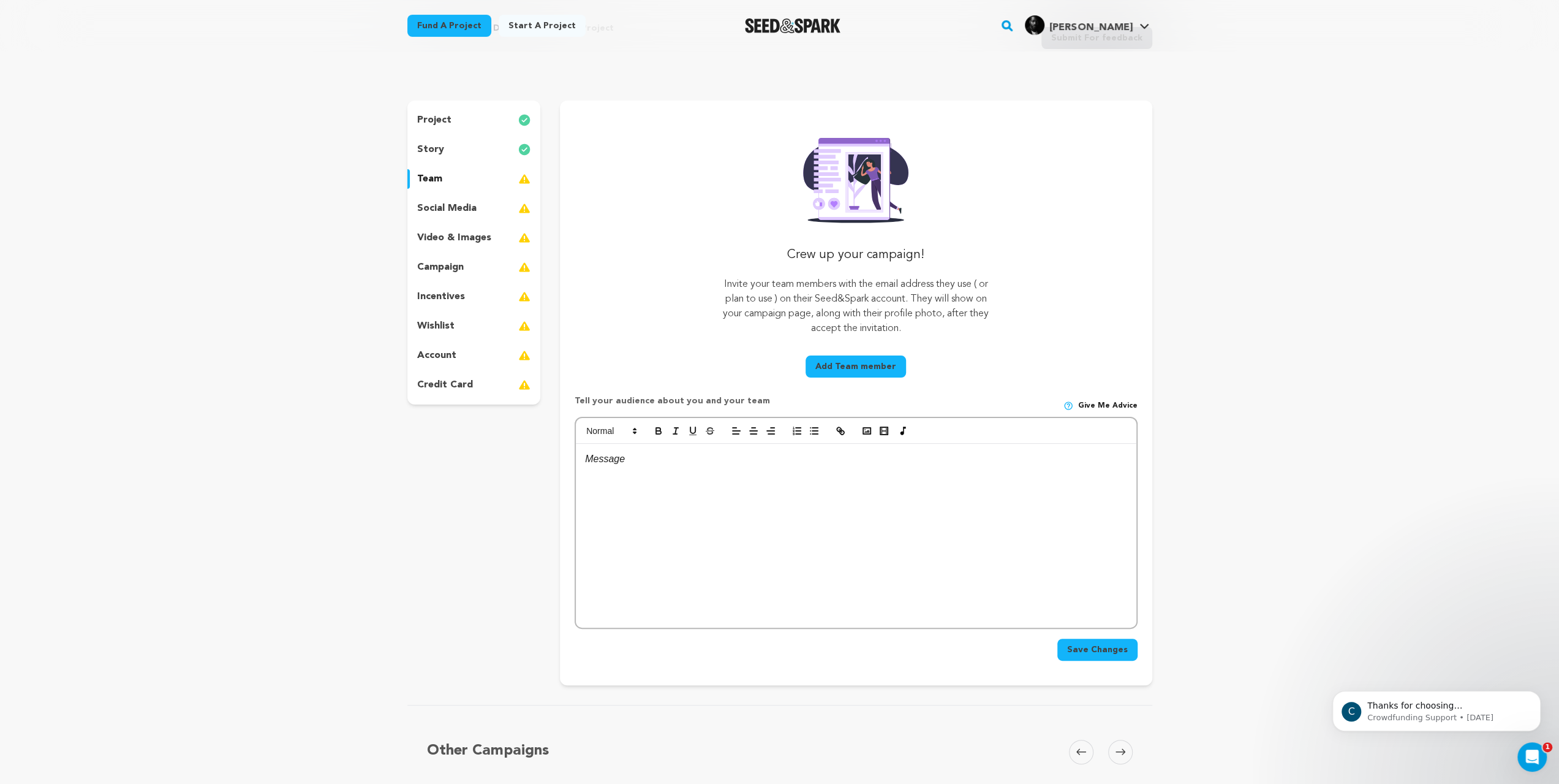
click at [408, 159] on div "story" at bounding box center [474, 149] width 133 height 20
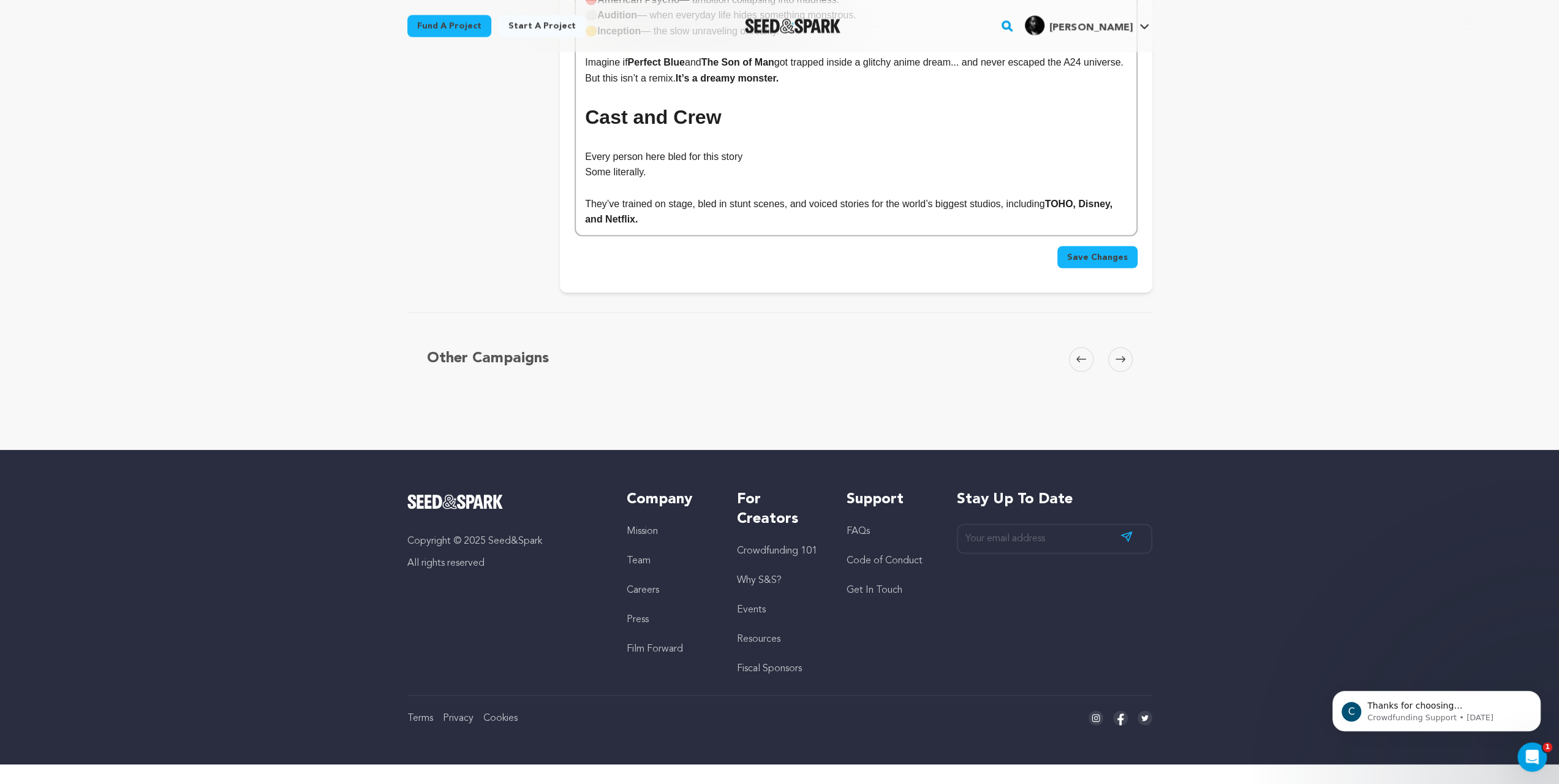
scroll to position [2266, 0]
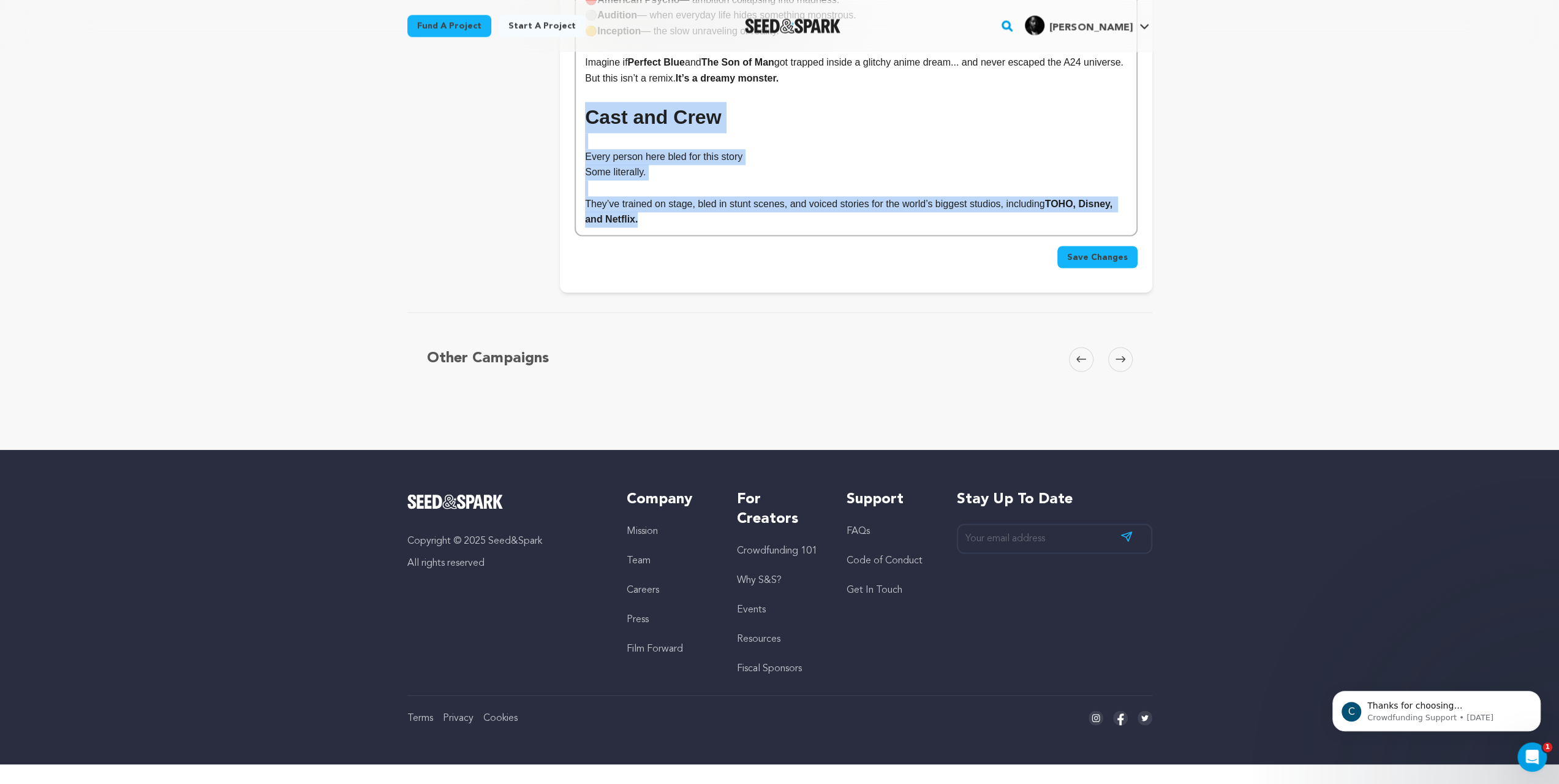
drag, startPoint x: 1131, startPoint y: 355, endPoint x: 495, endPoint y: 281, distance: 640.3
copy div "Cast and Crew Every person here bled for this story Some literally. They’ve tra…"
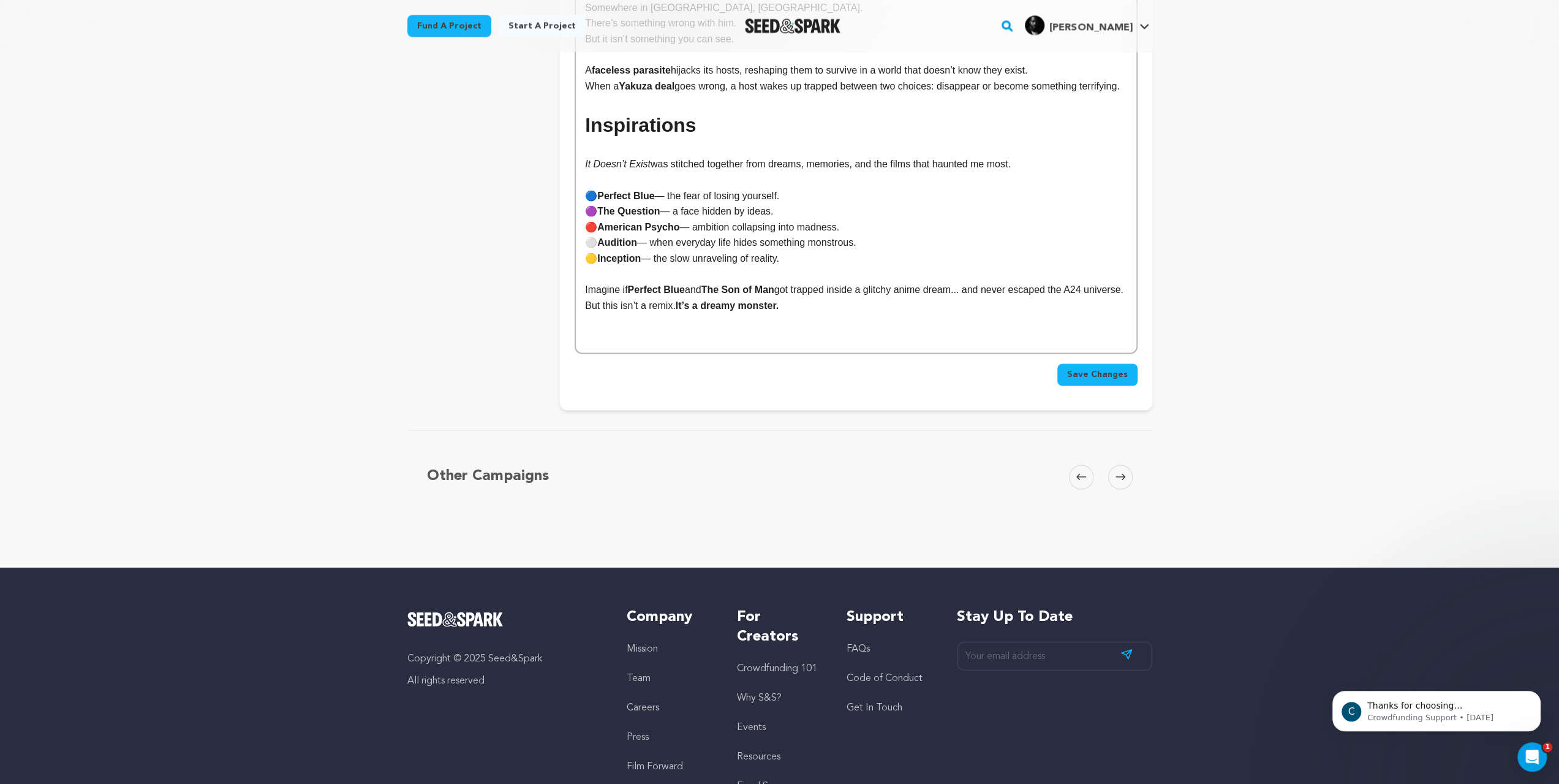
scroll to position [1960, 0]
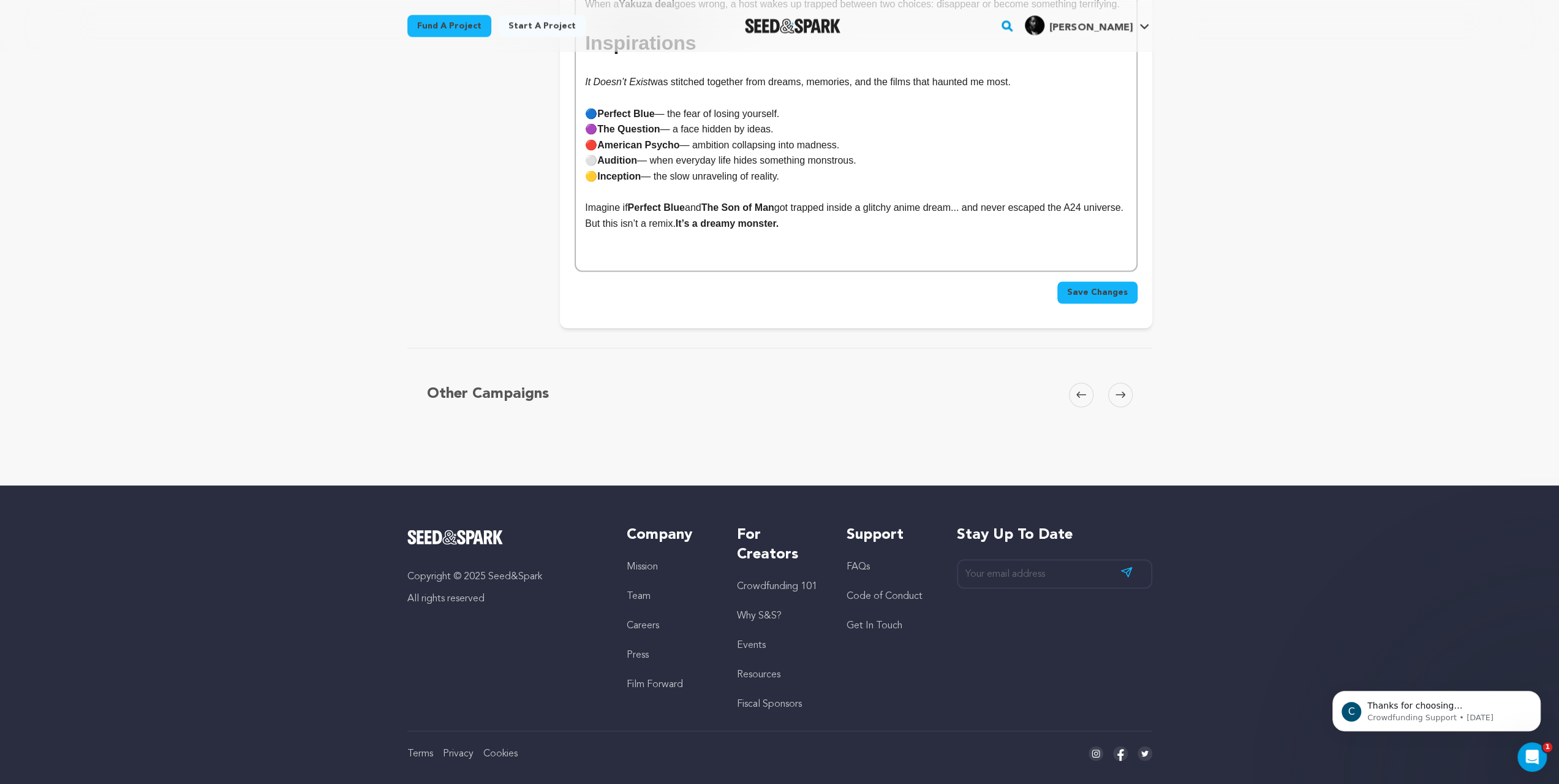
click at [1128, 298] on span "Save Changes" at bounding box center [1097, 293] width 60 height 13
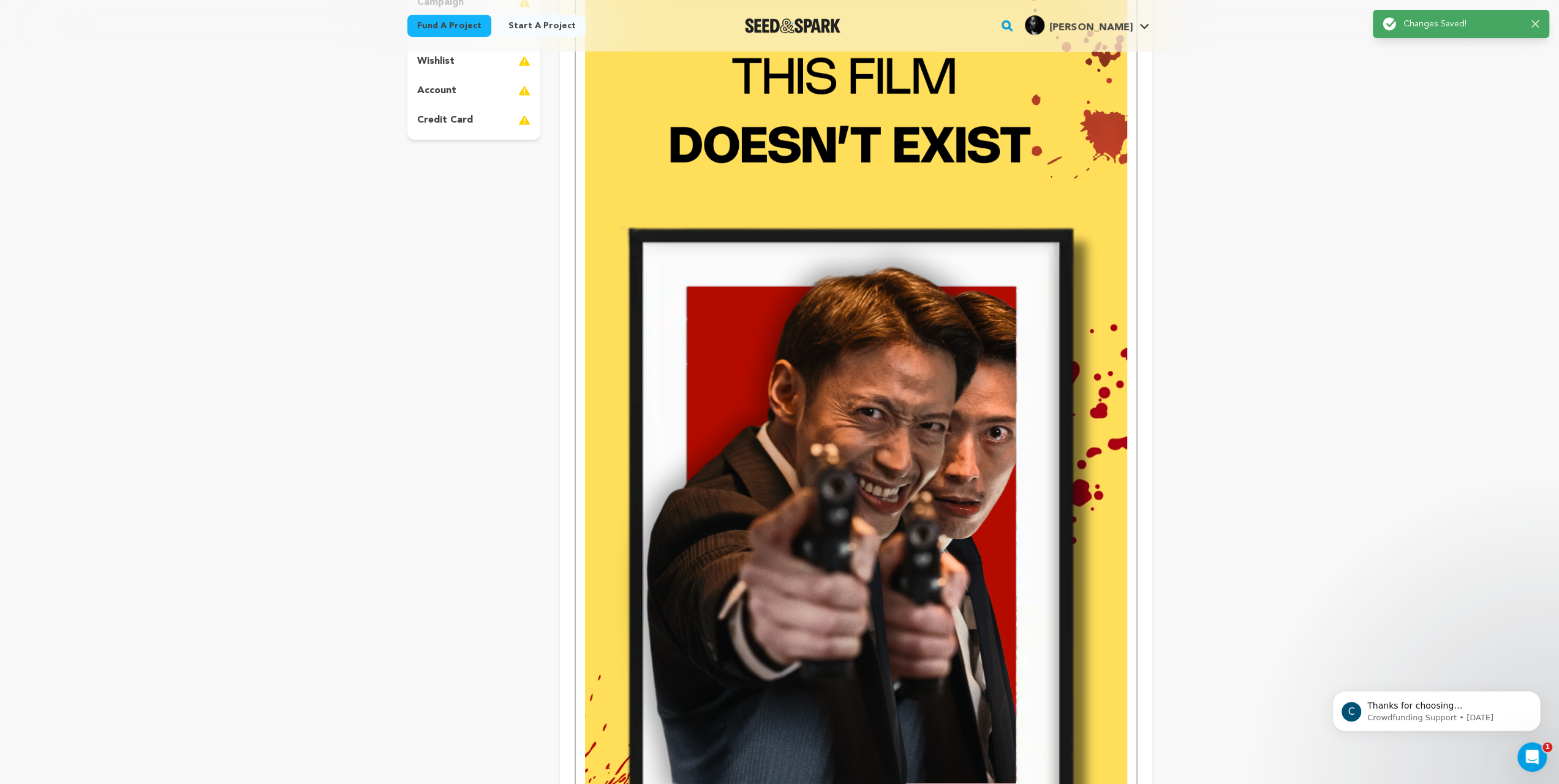
scroll to position [0, 0]
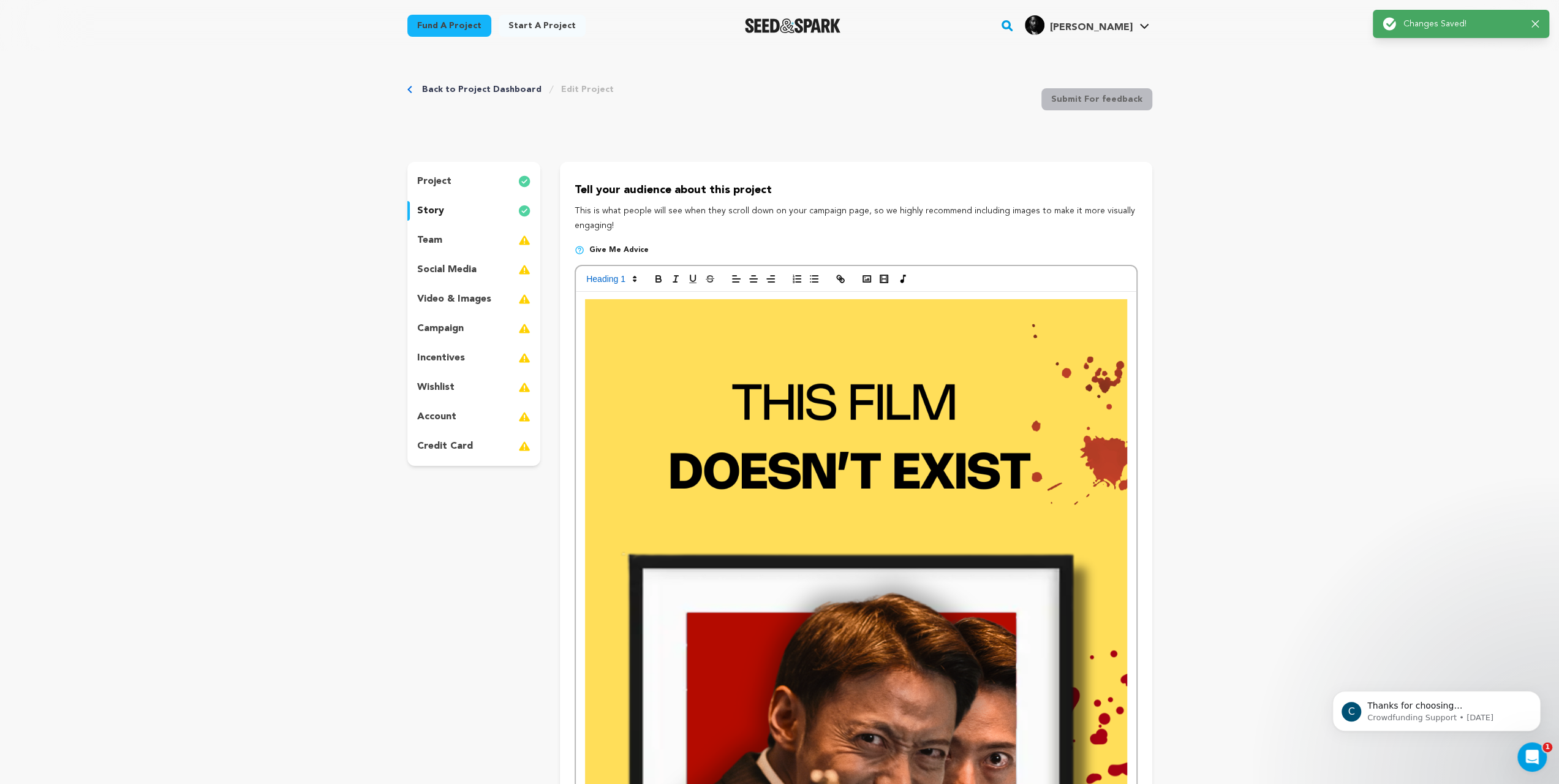
click at [408, 250] on div "team" at bounding box center [474, 240] width 133 height 20
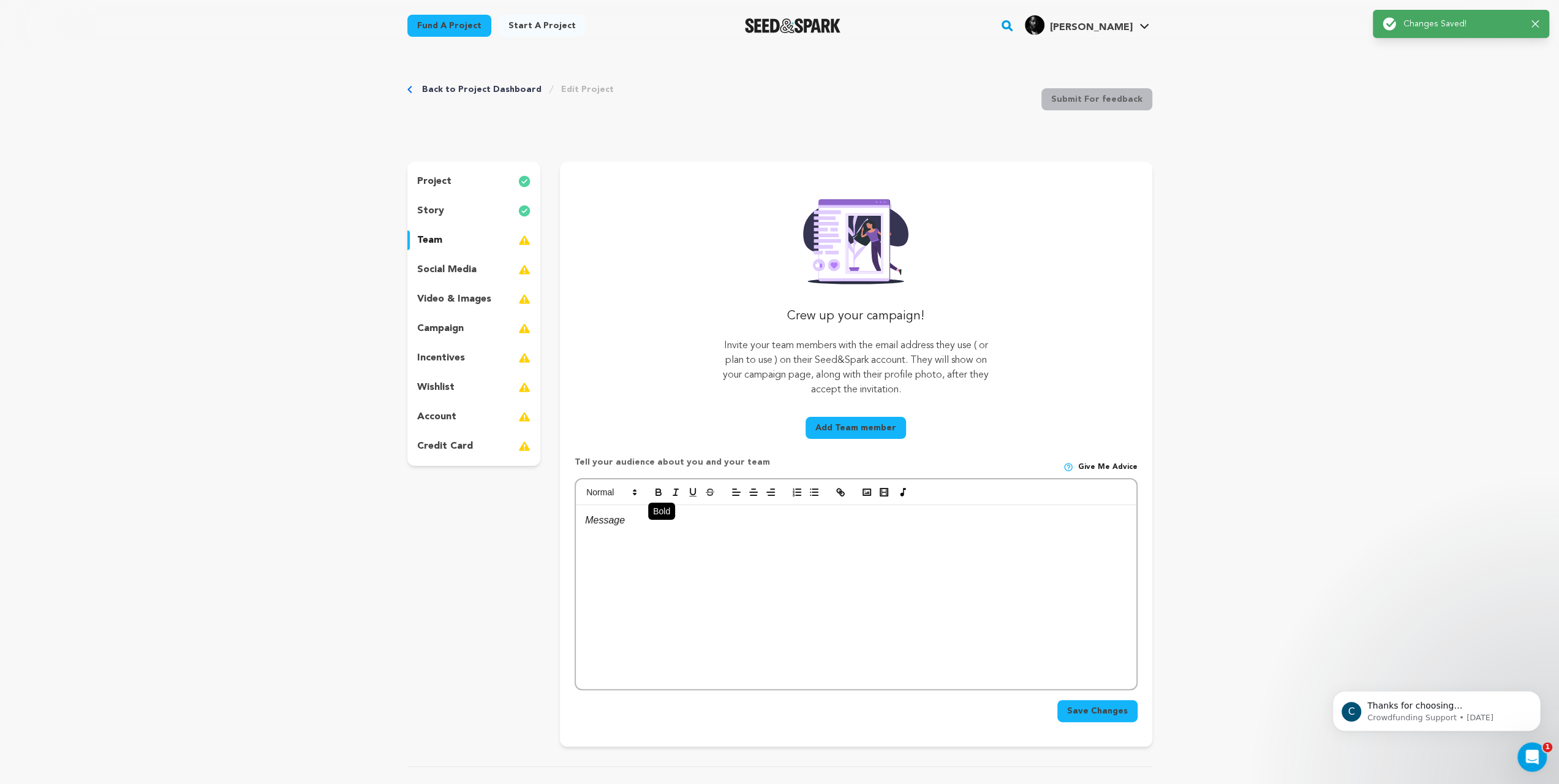
click at [650, 500] on button "button" at bounding box center [658, 491] width 17 height 14
click at [585, 528] on p "﻿" at bounding box center [856, 520] width 542 height 16
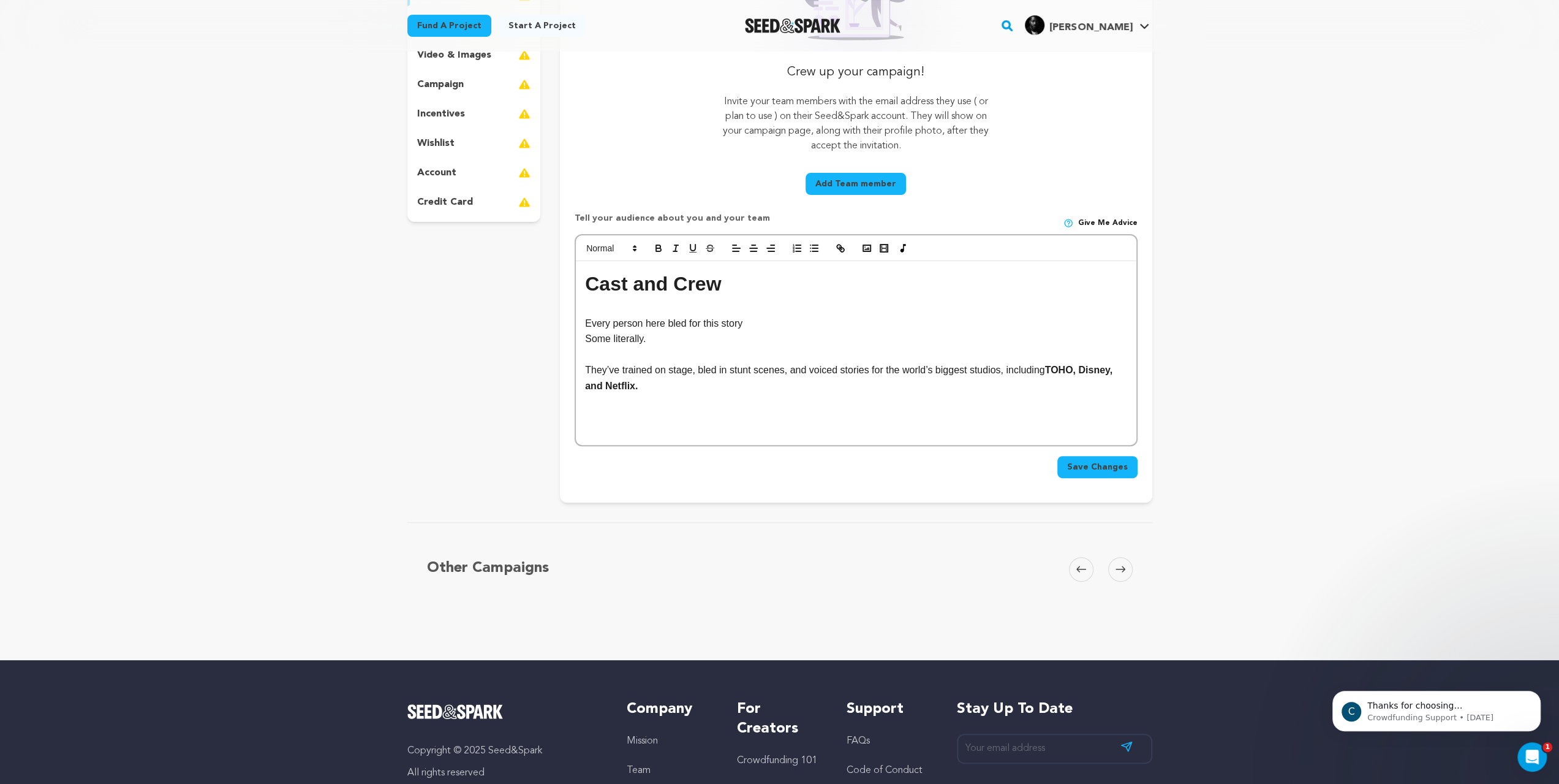
scroll to position [245, 0]
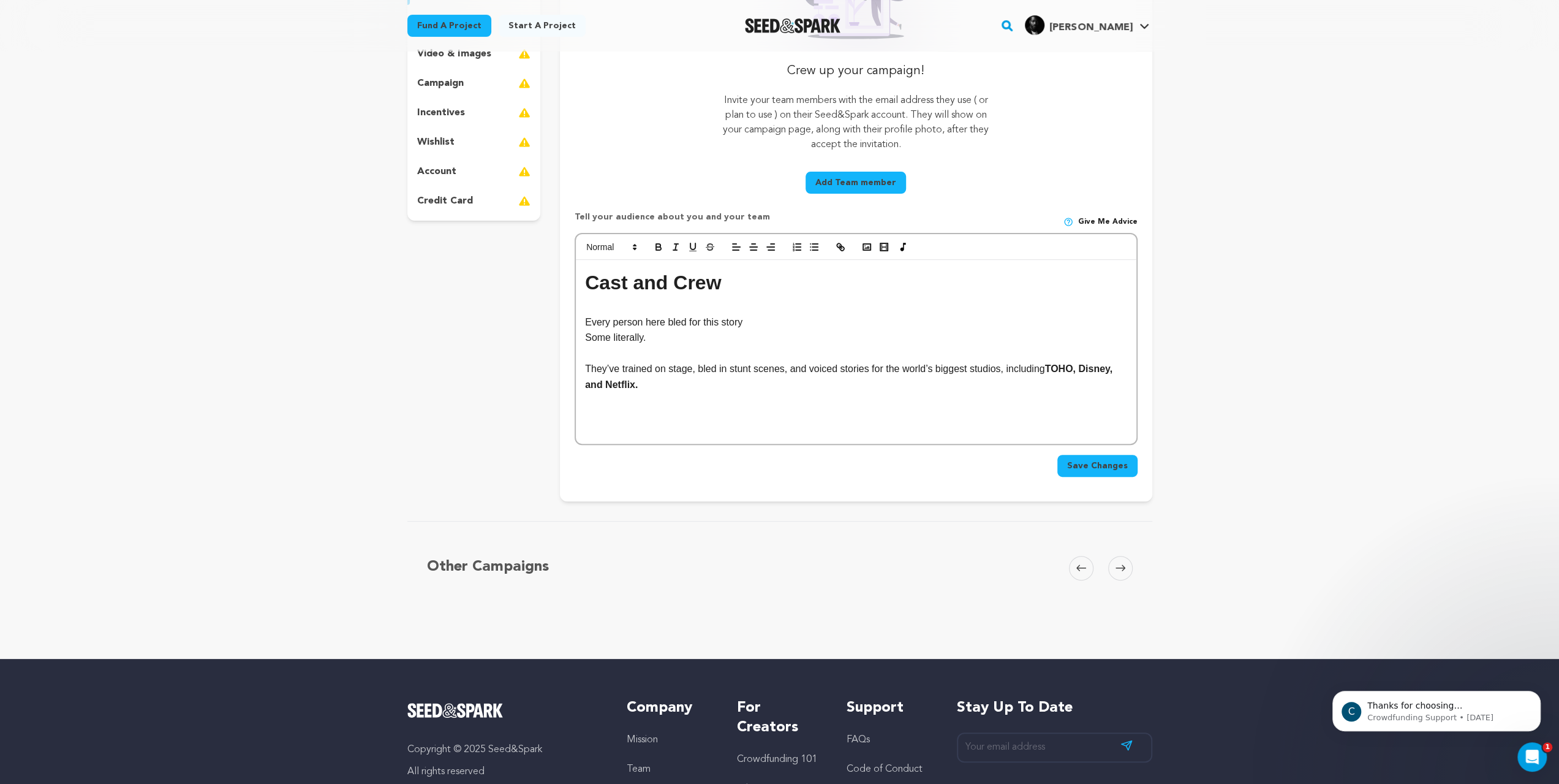
click at [1128, 472] on span "Save Changes" at bounding box center [1097, 466] width 60 height 13
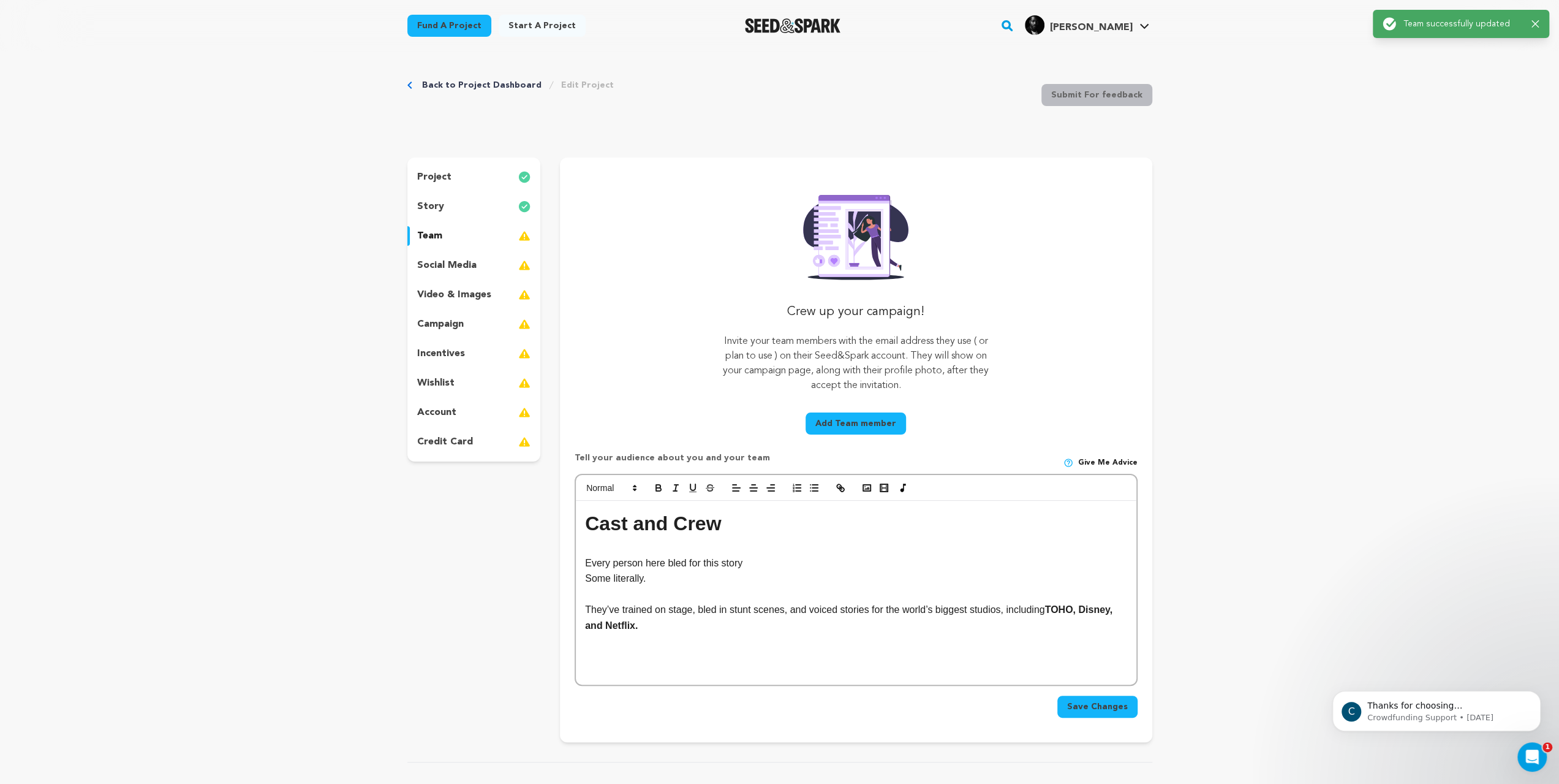
scroll to position [0, 0]
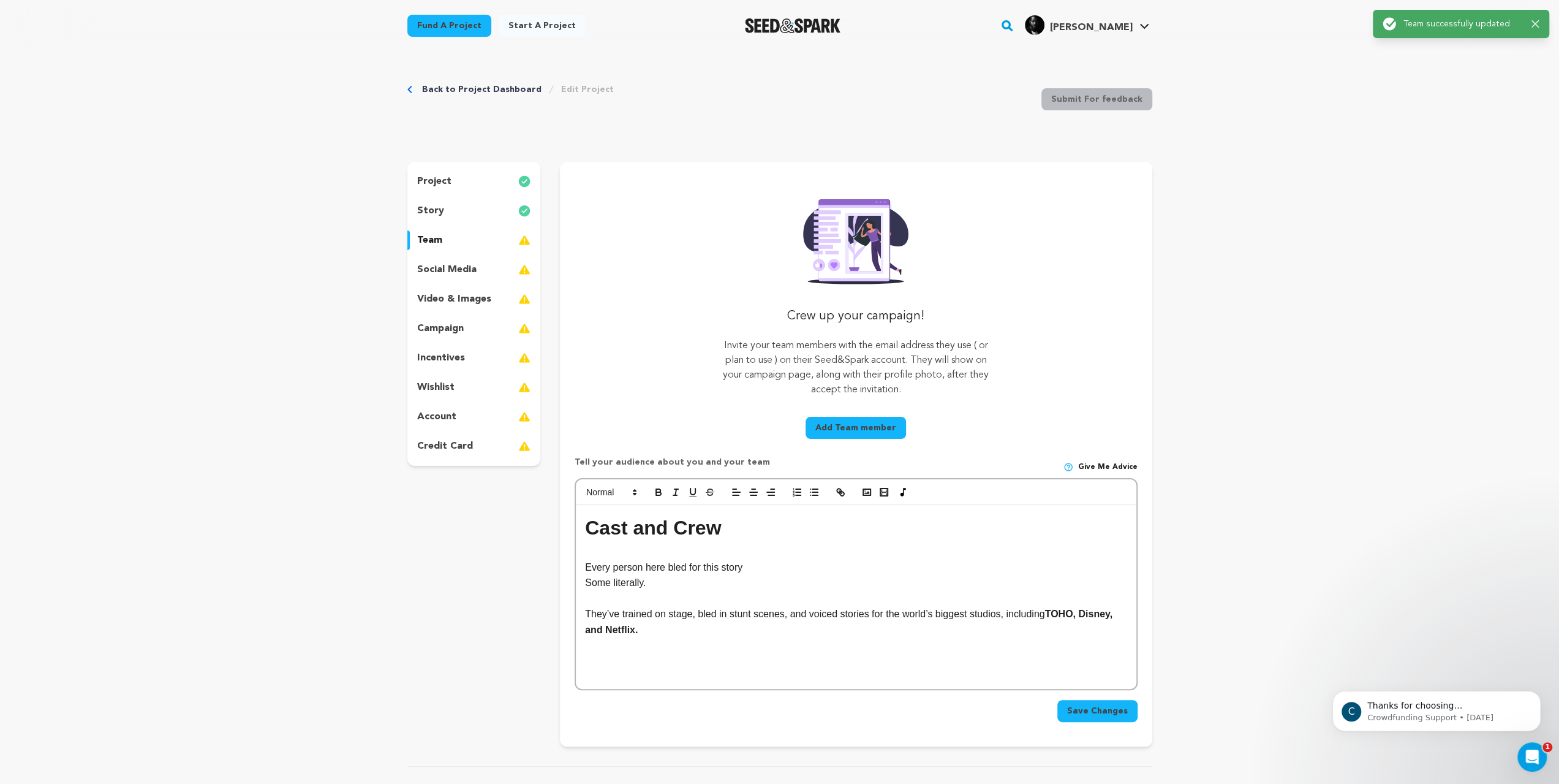
click at [415, 279] on div "social media" at bounding box center [474, 270] width 133 height 20
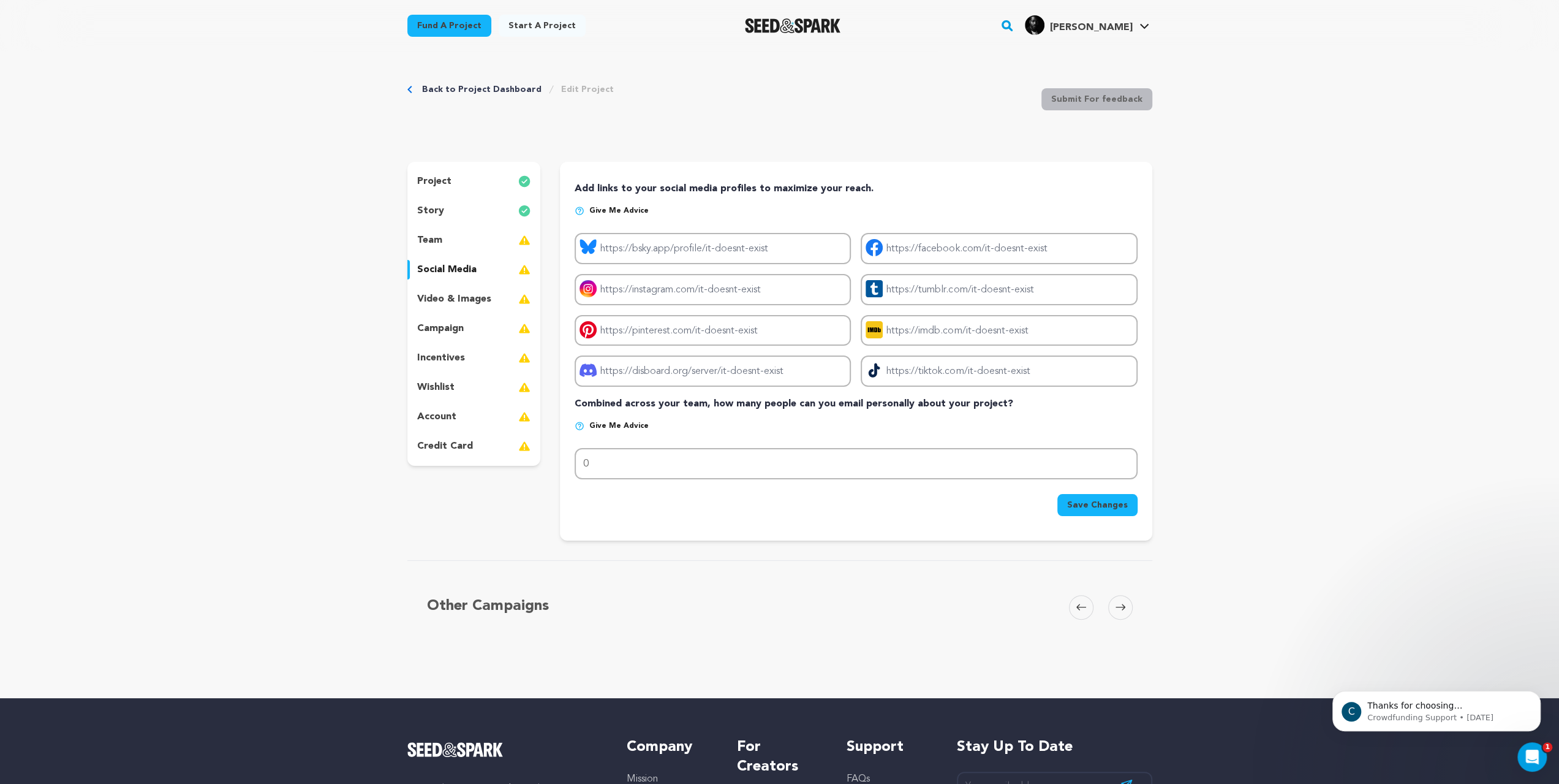
click at [418, 306] on p "video & images" at bounding box center [455, 299] width 74 height 14
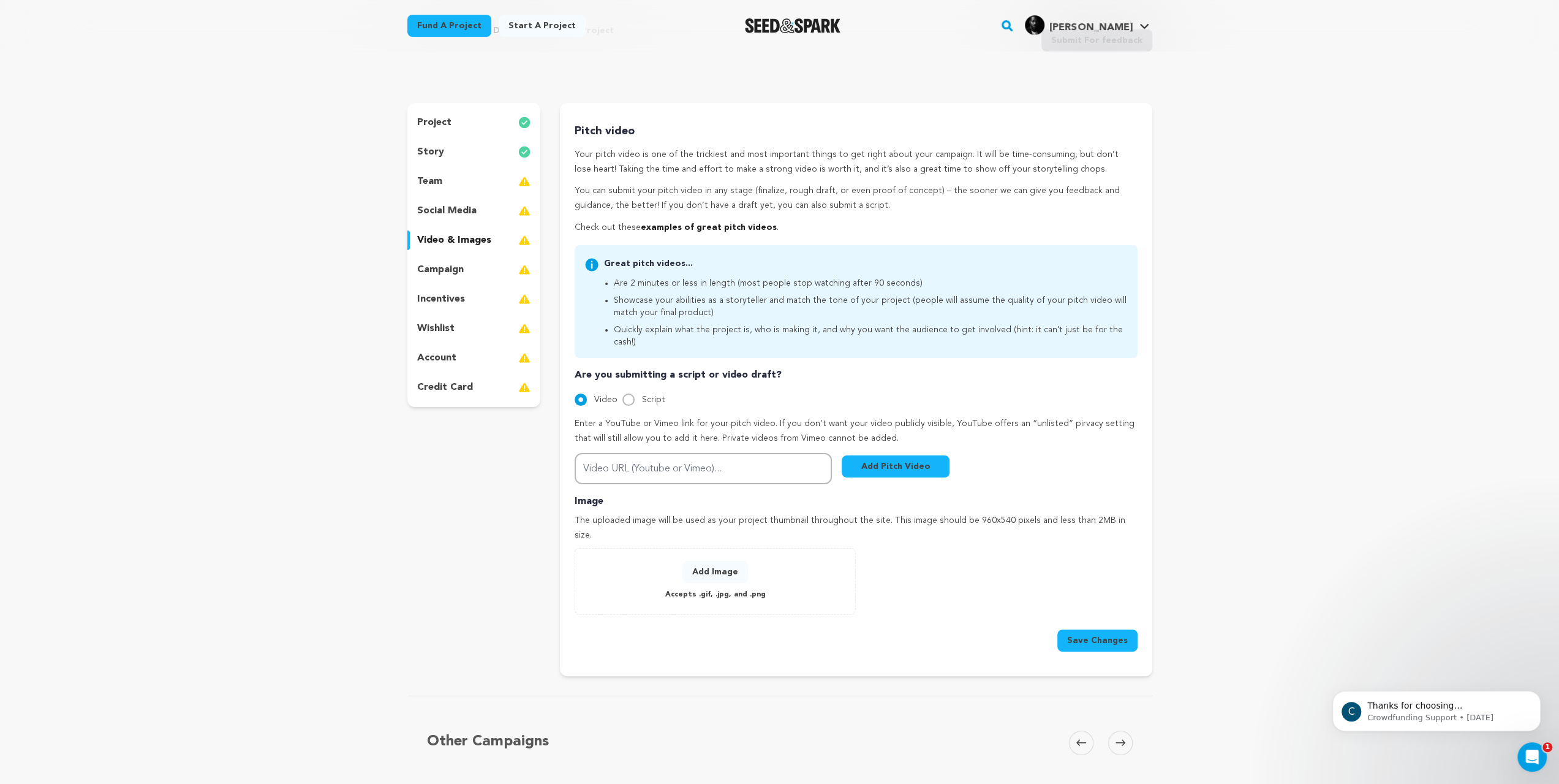
scroll to position [184, 0]
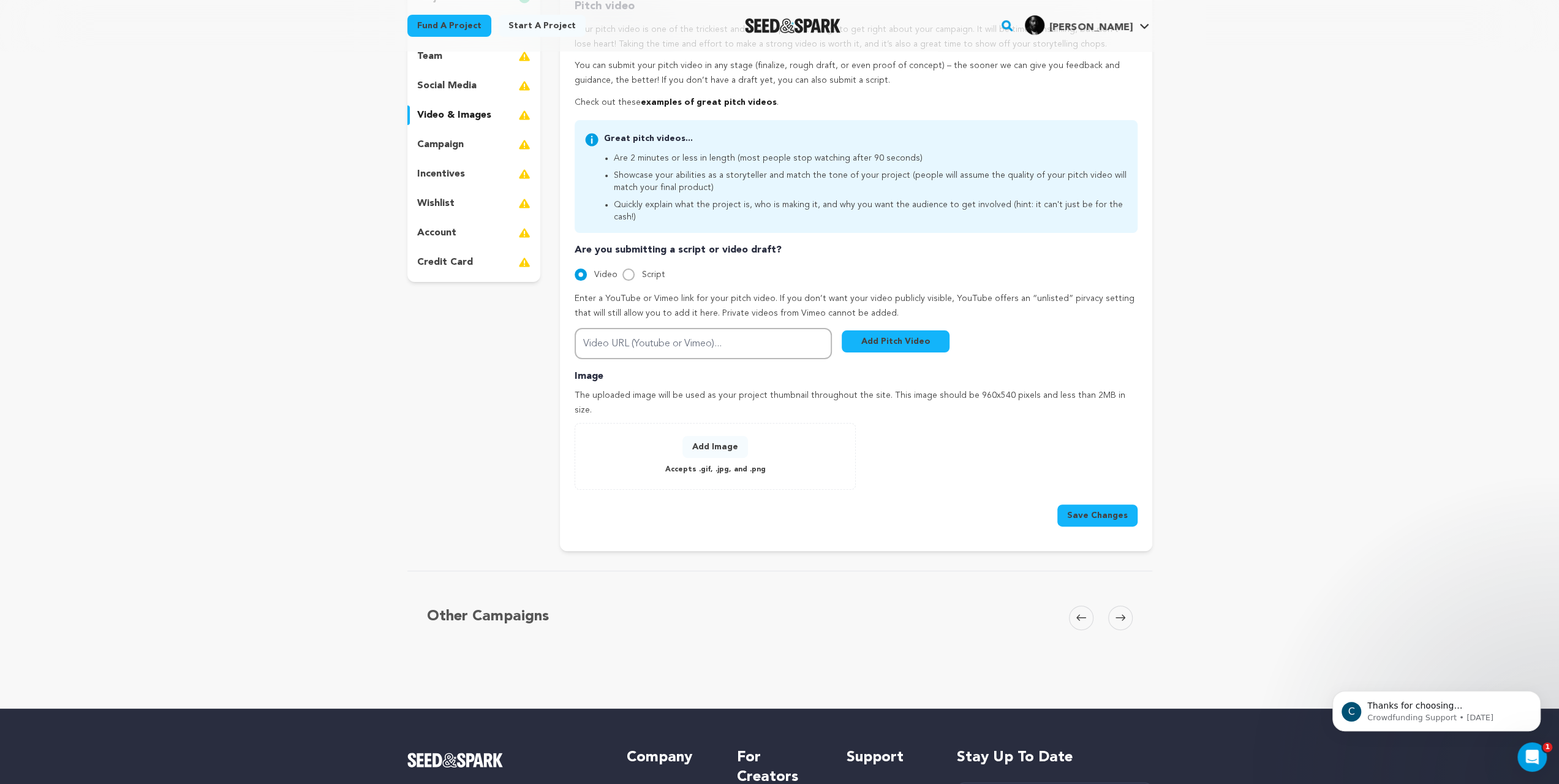
click at [418, 152] on p "campaign" at bounding box center [441, 144] width 47 height 14
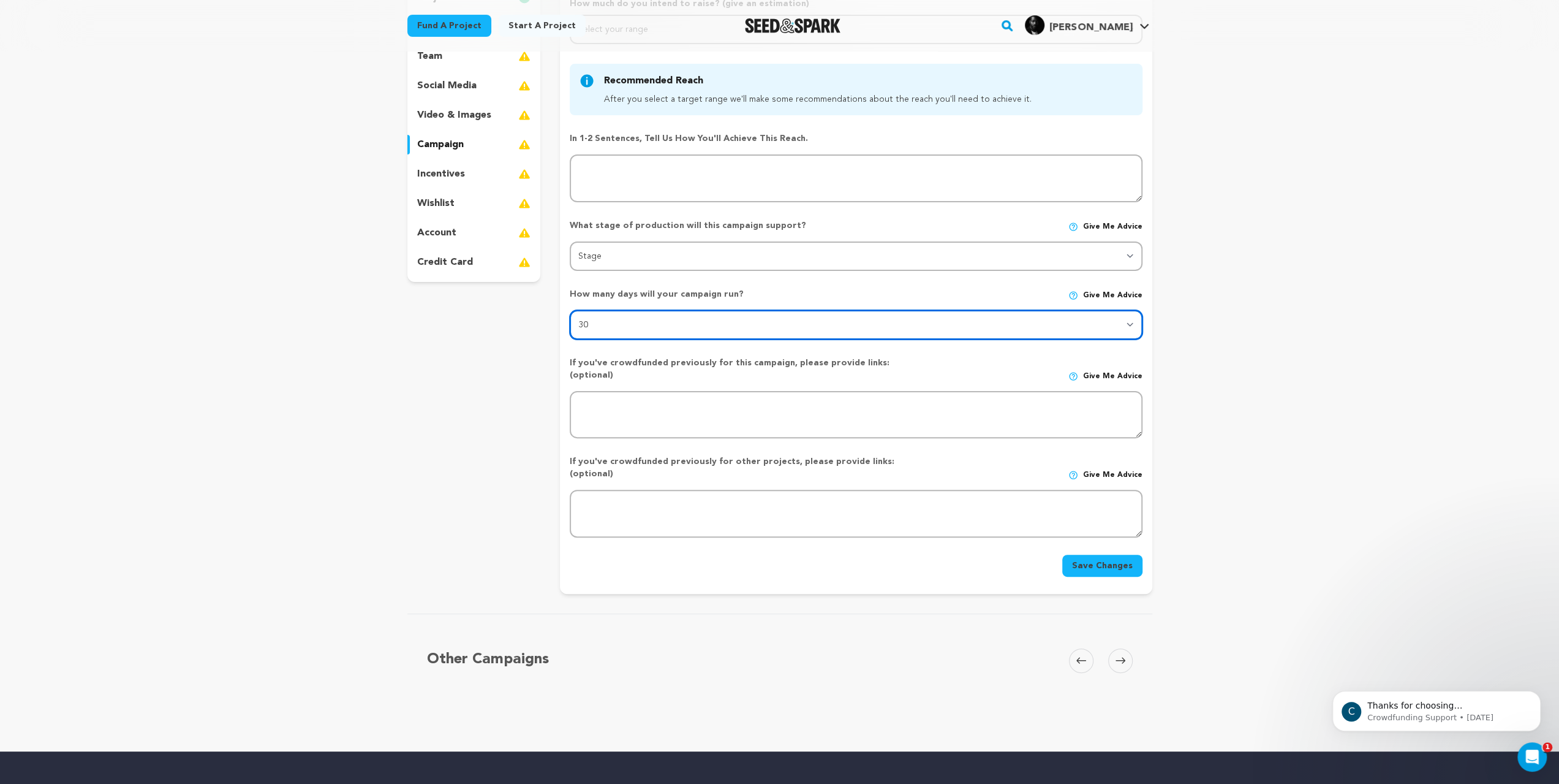
click at [624, 339] on select "30 45 60" at bounding box center [856, 324] width 572 height 30
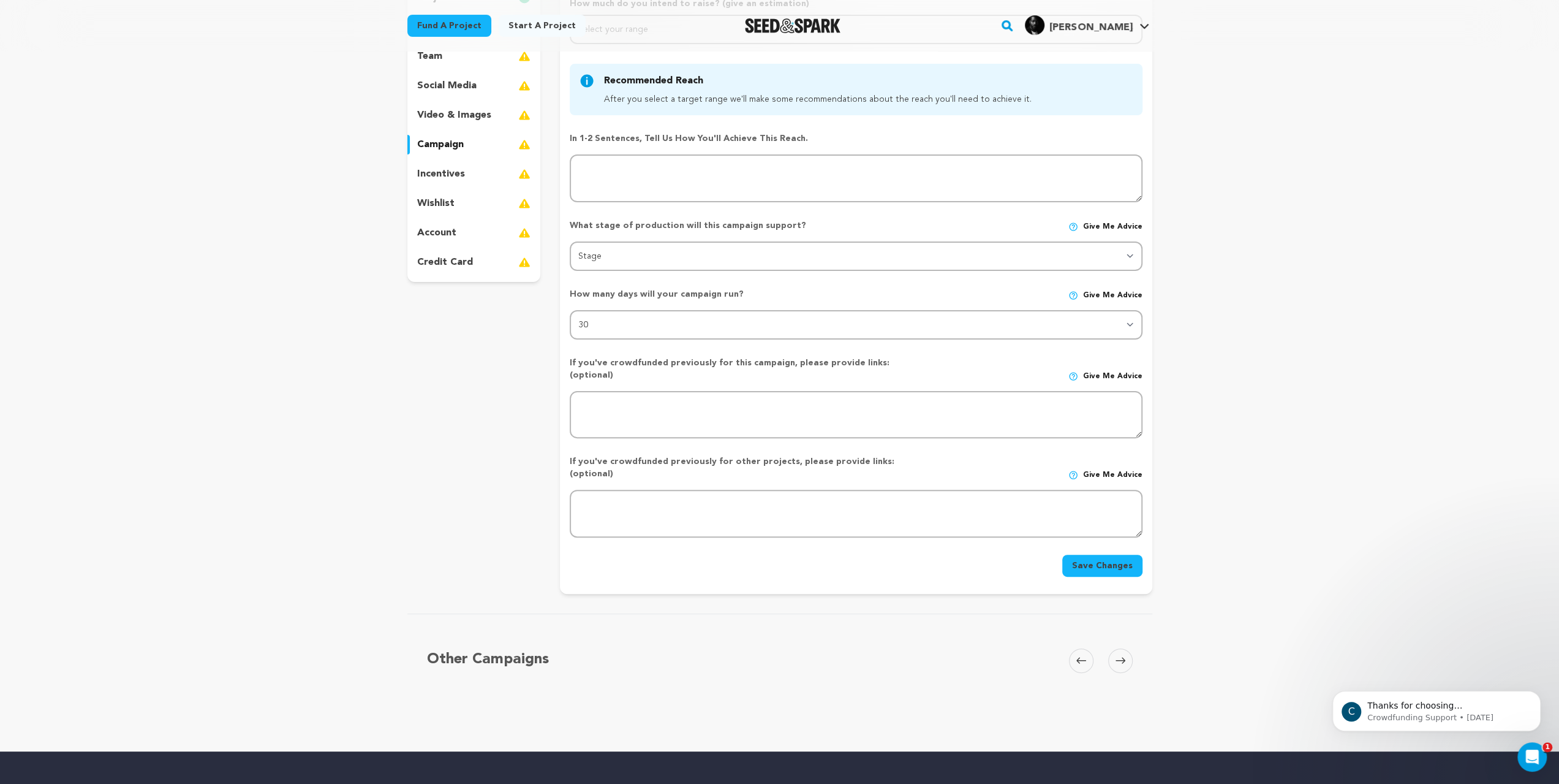
click at [500, 402] on div "project story team social media video & images campaign incentives wishlist" at bounding box center [780, 285] width 745 height 616
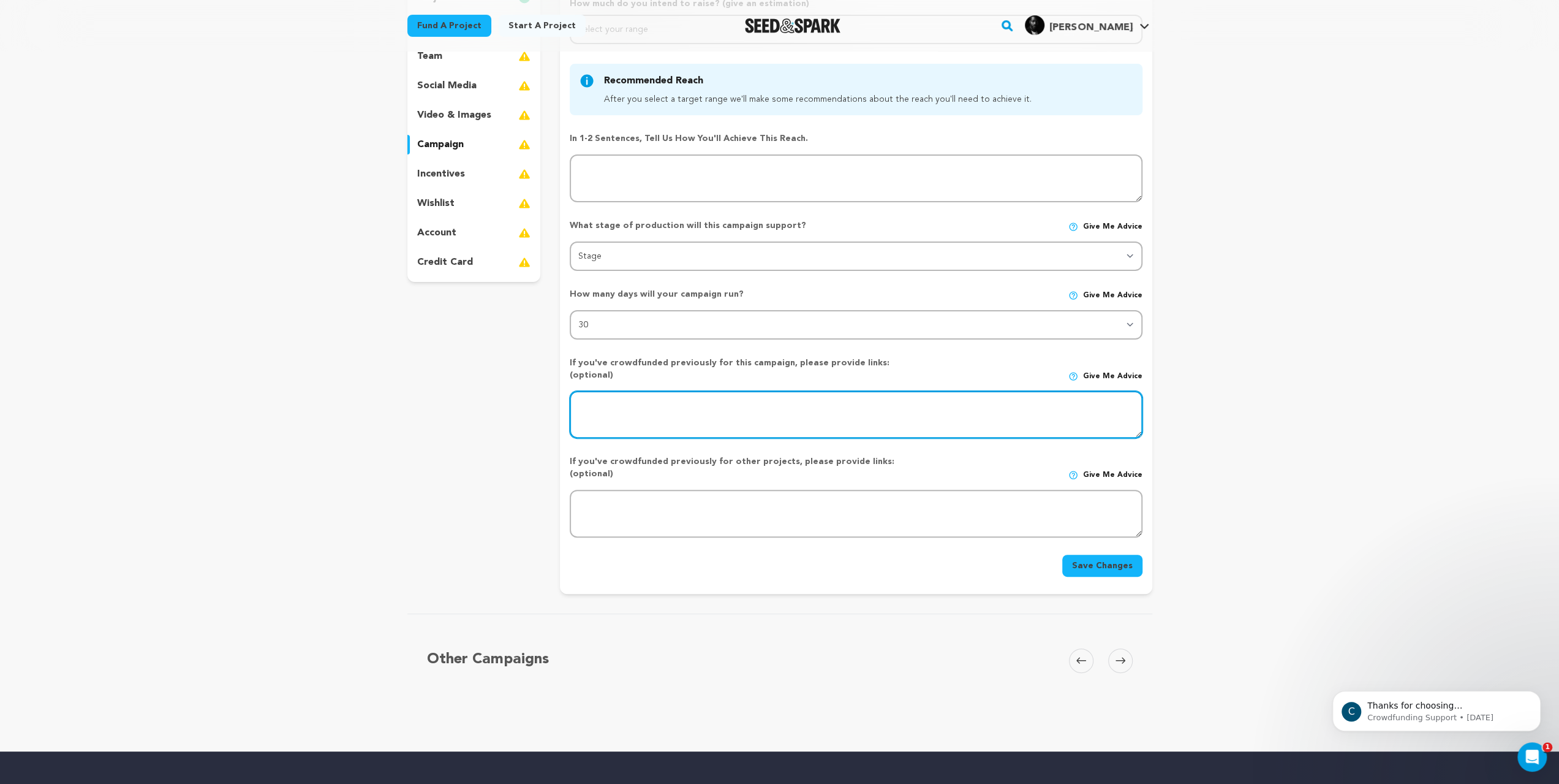
click at [577, 438] on textarea at bounding box center [856, 414] width 572 height 48
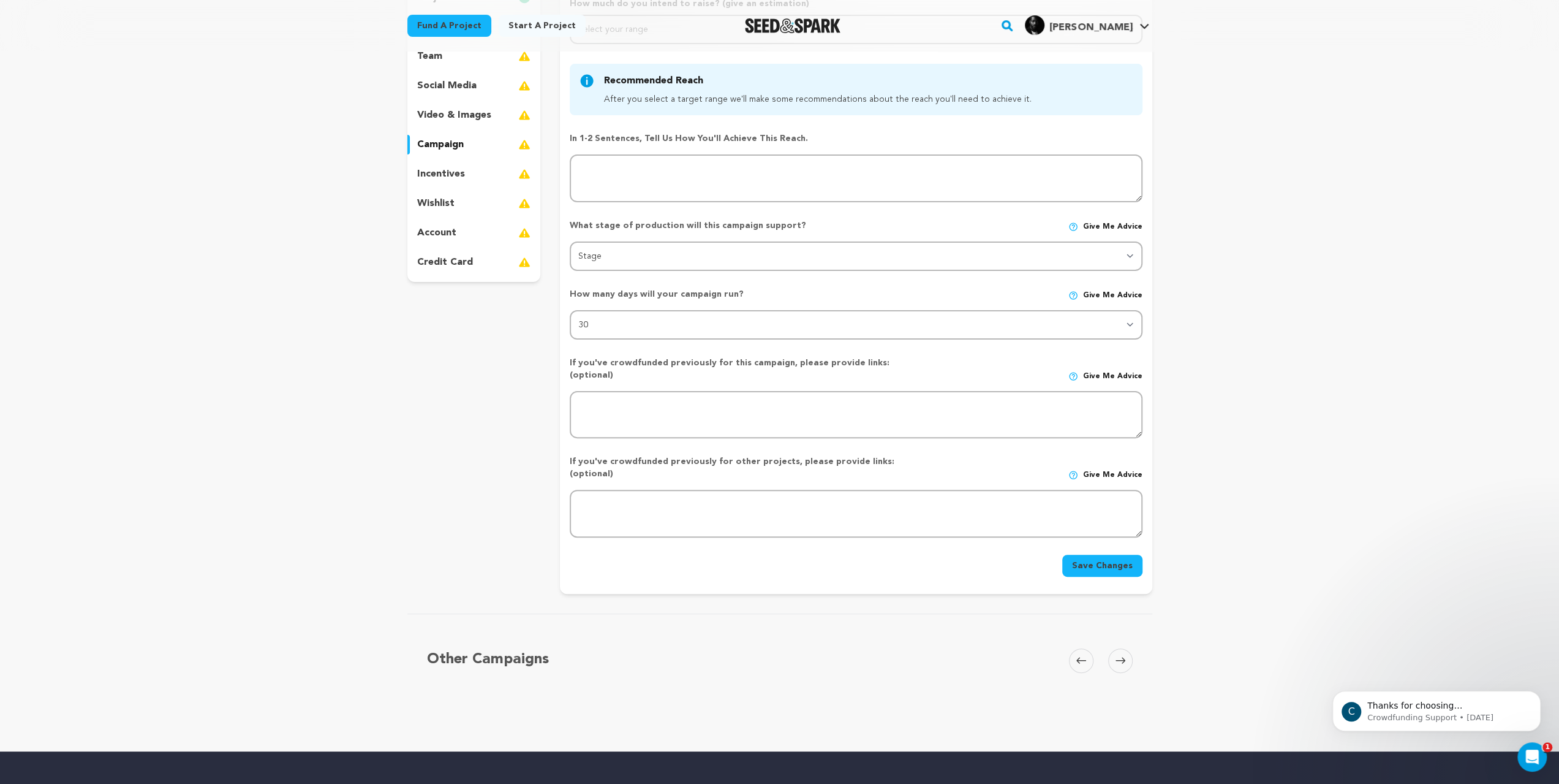
click at [418, 181] on p "incentives" at bounding box center [441, 174] width 48 height 14
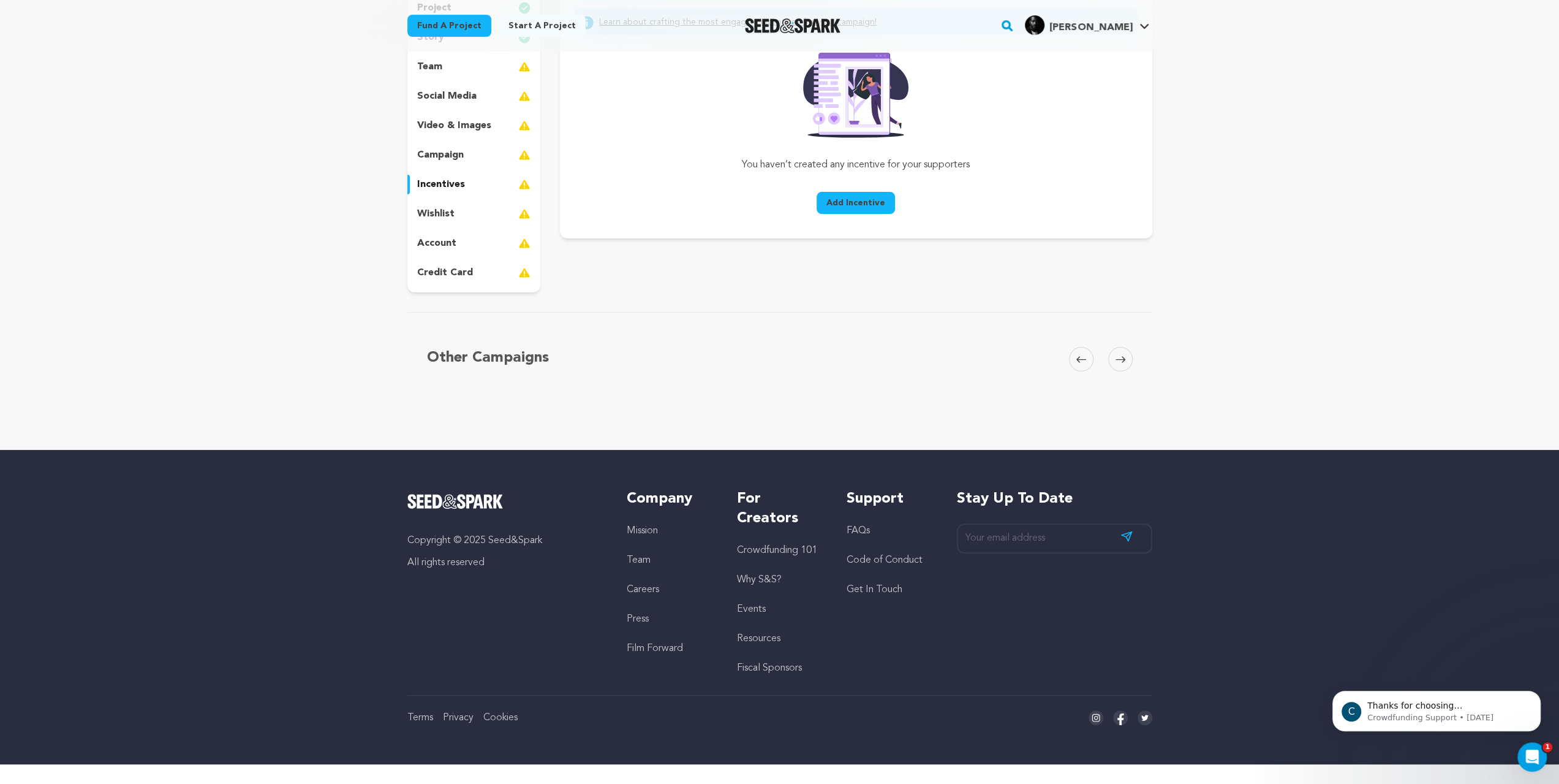
click at [418, 221] on p "wishlist" at bounding box center [437, 213] width 38 height 14
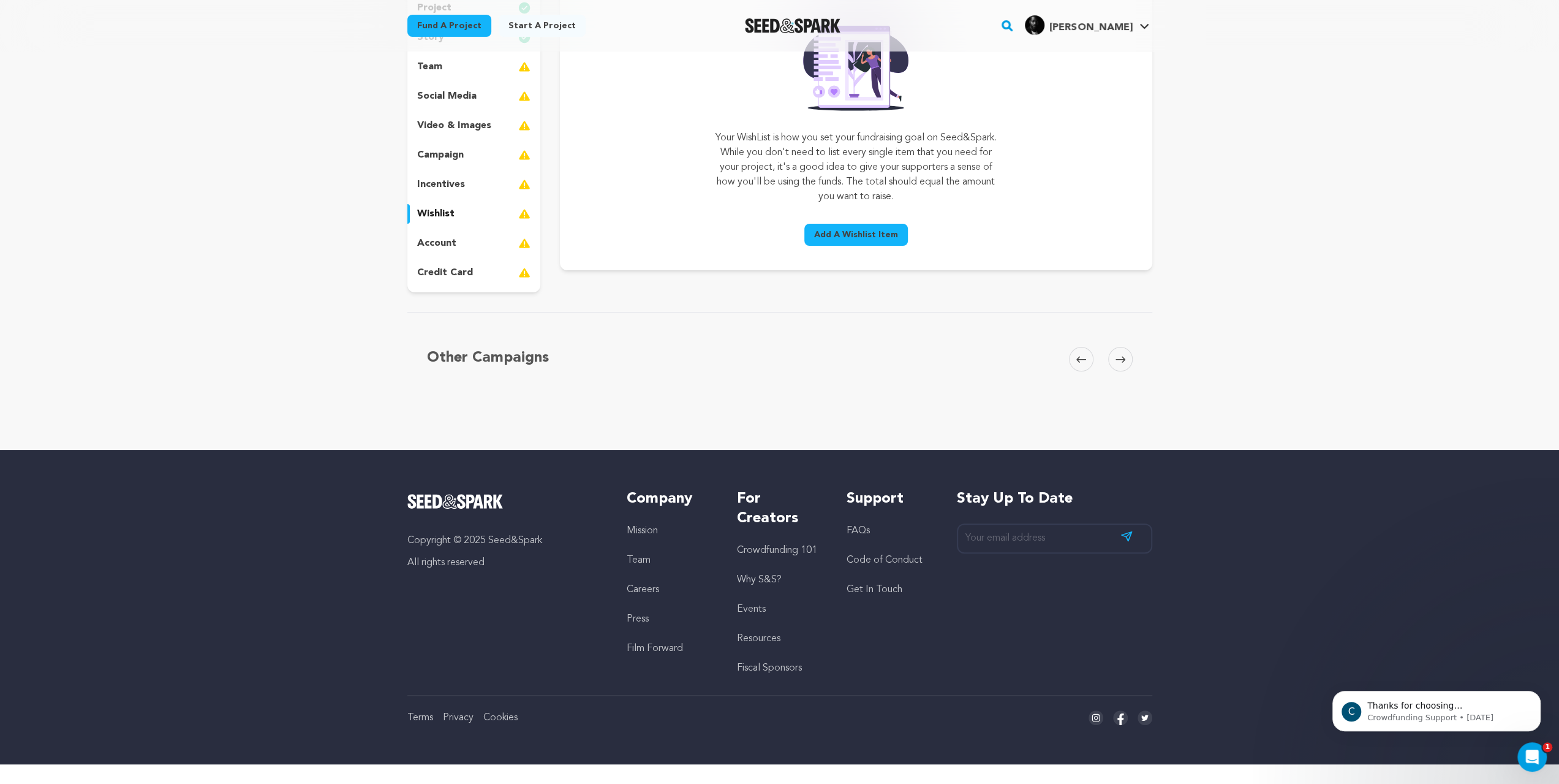
click at [418, 250] on p "account" at bounding box center [437, 243] width 40 height 14
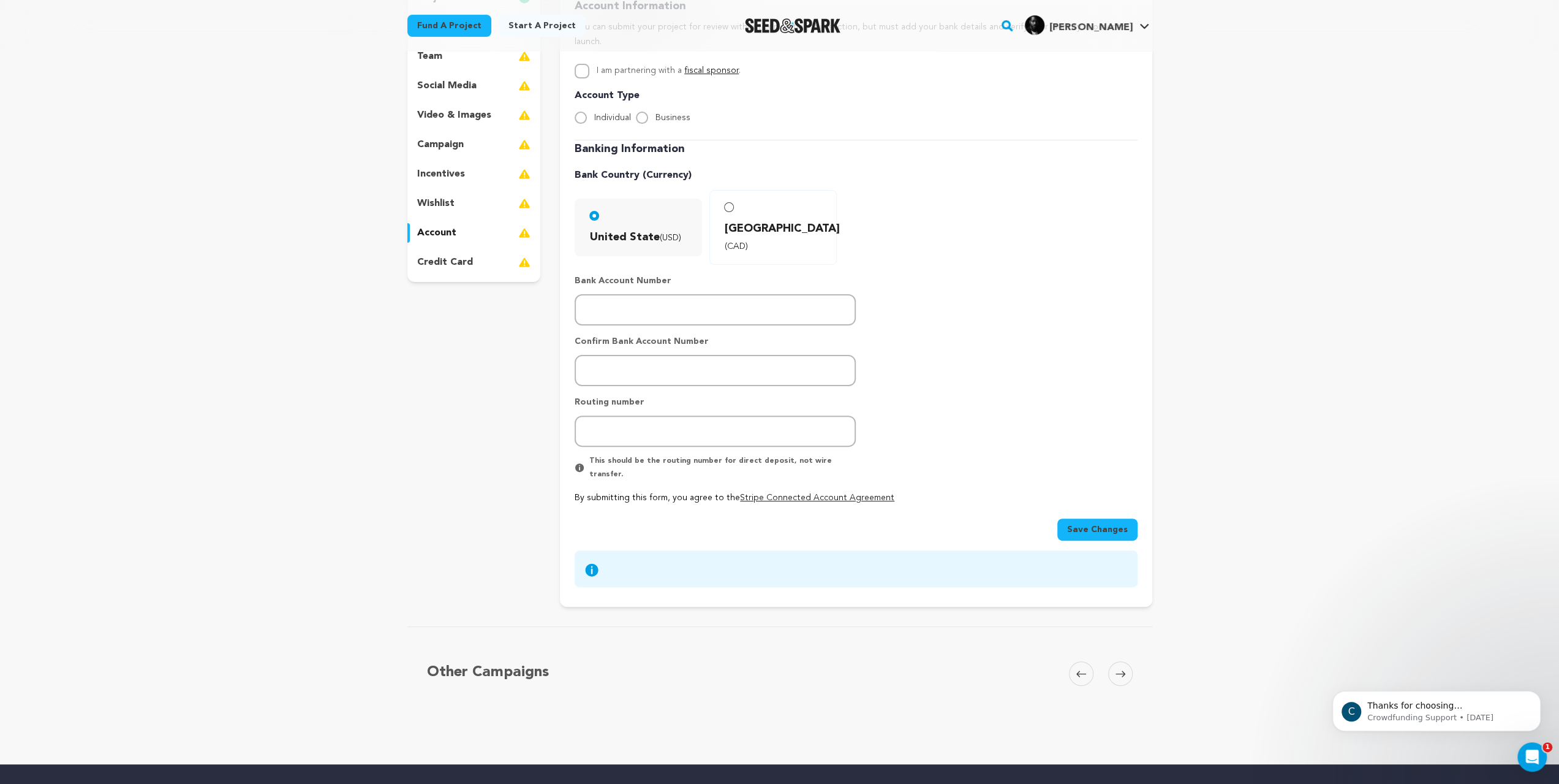
click at [418, 269] on p "credit card" at bounding box center [446, 262] width 56 height 14
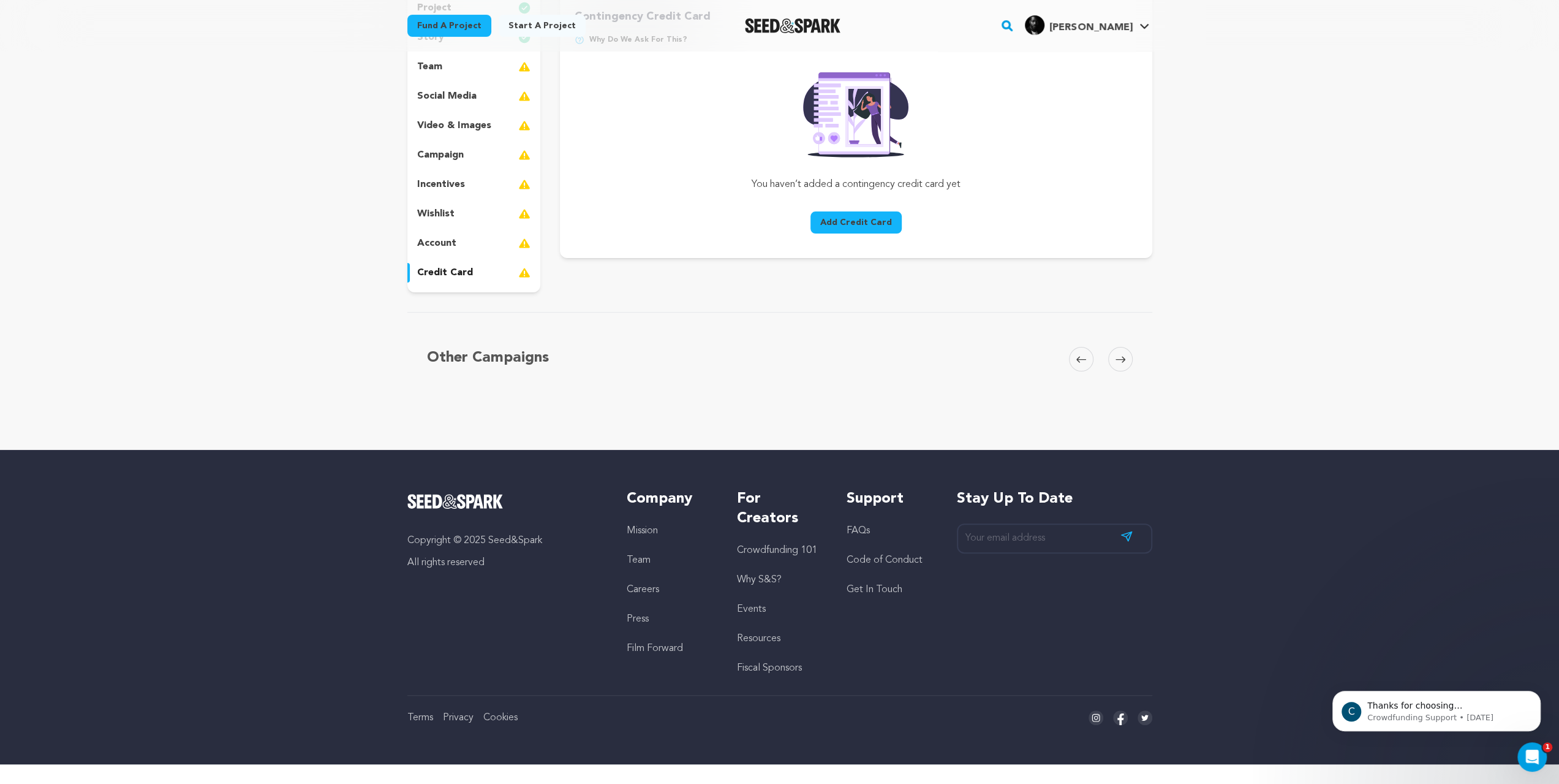
click at [418, 192] on p "incentives" at bounding box center [441, 185] width 48 height 14
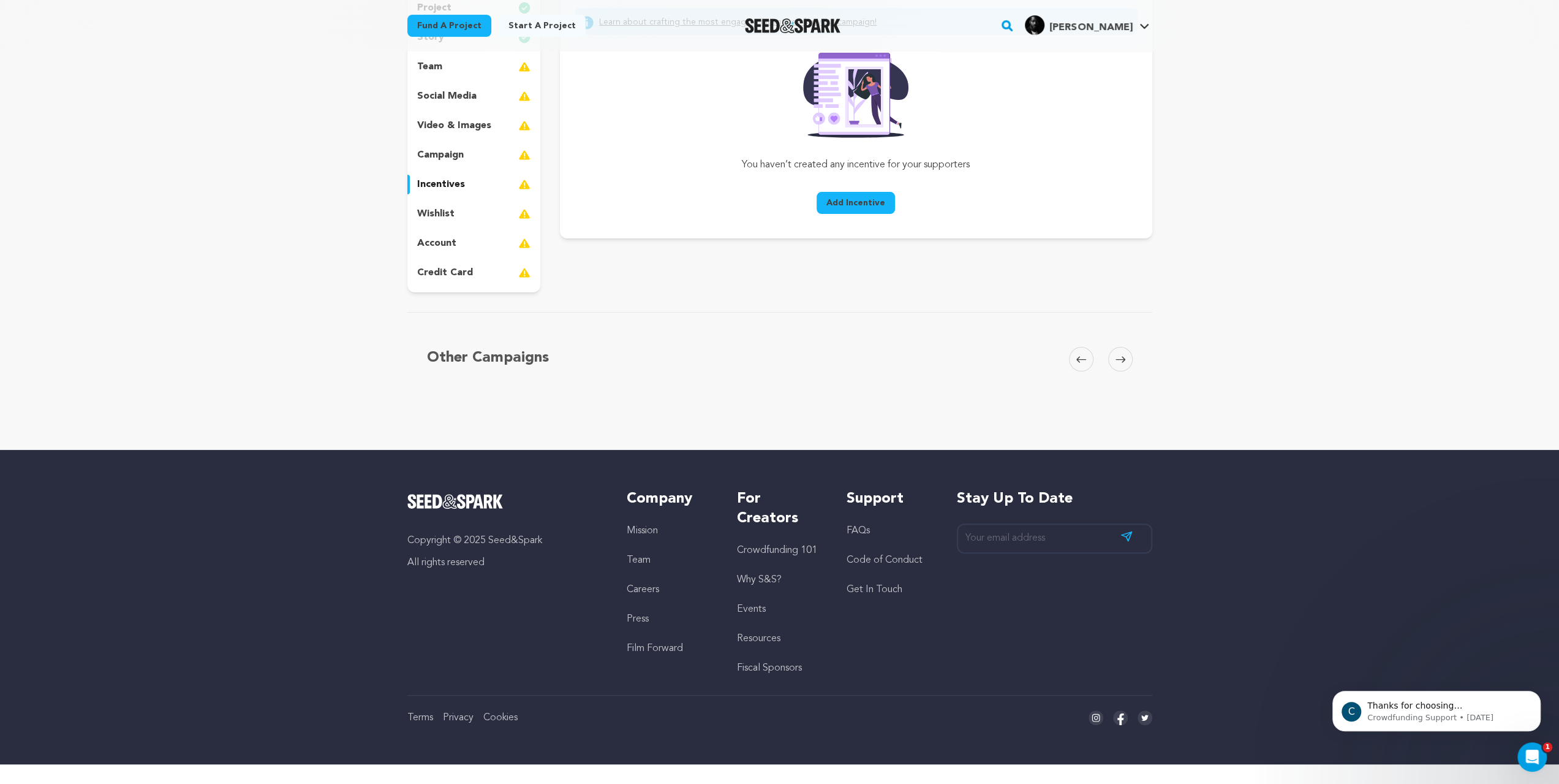
click at [418, 133] on p "video & images" at bounding box center [455, 125] width 74 height 14
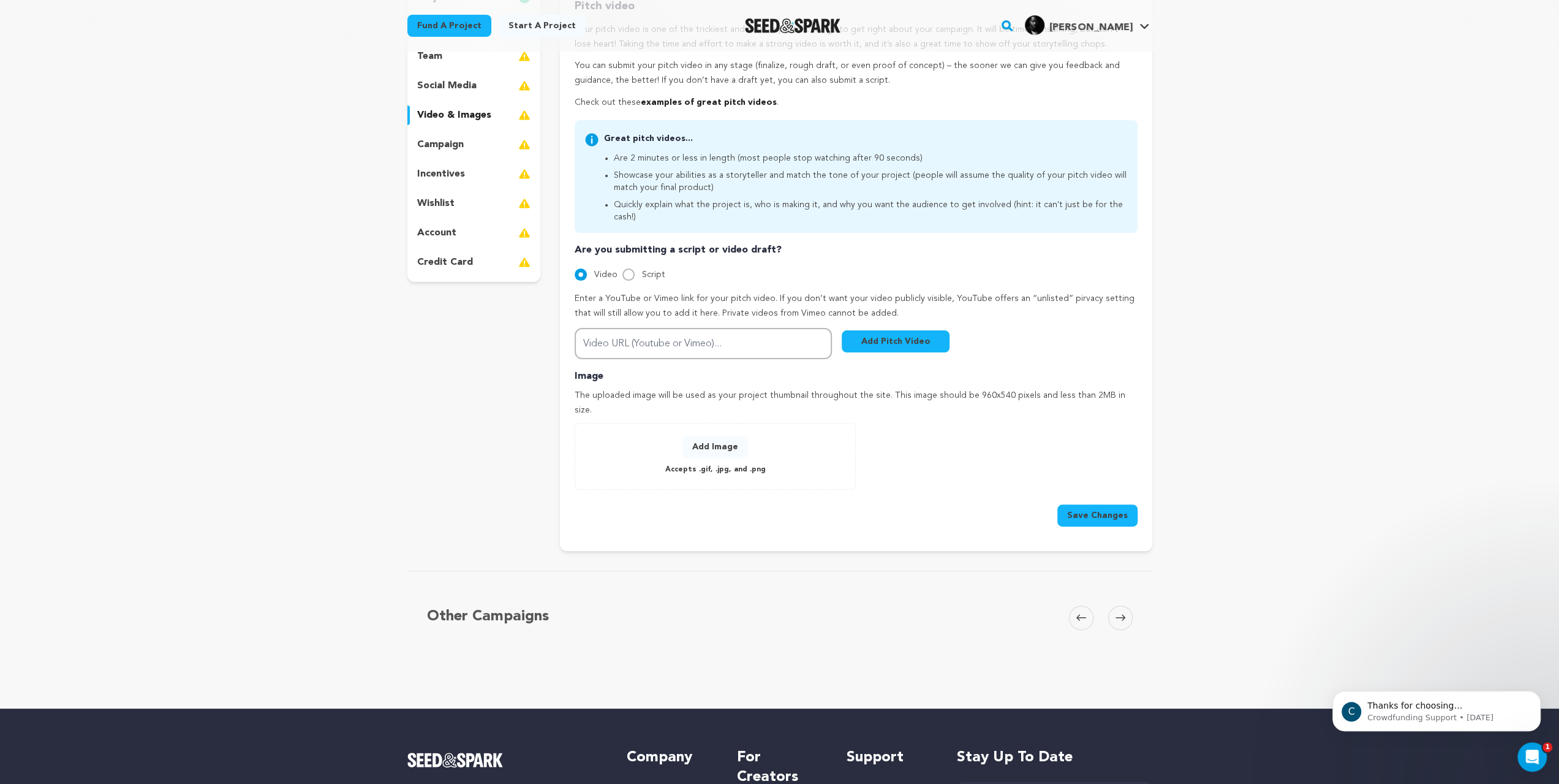
click at [418, 93] on p "social media" at bounding box center [447, 86] width 59 height 14
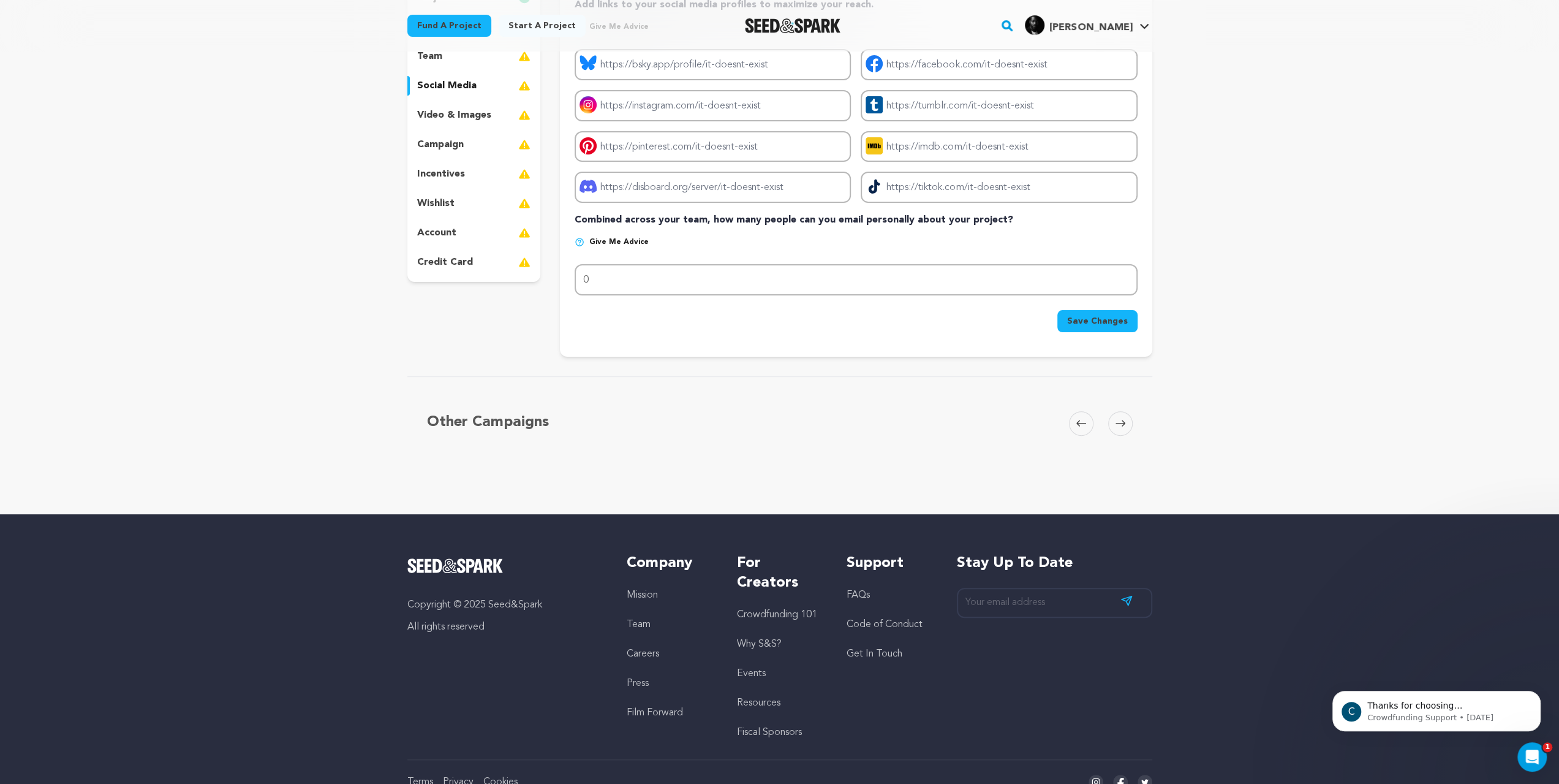
click at [418, 64] on p "team" at bounding box center [430, 56] width 25 height 14
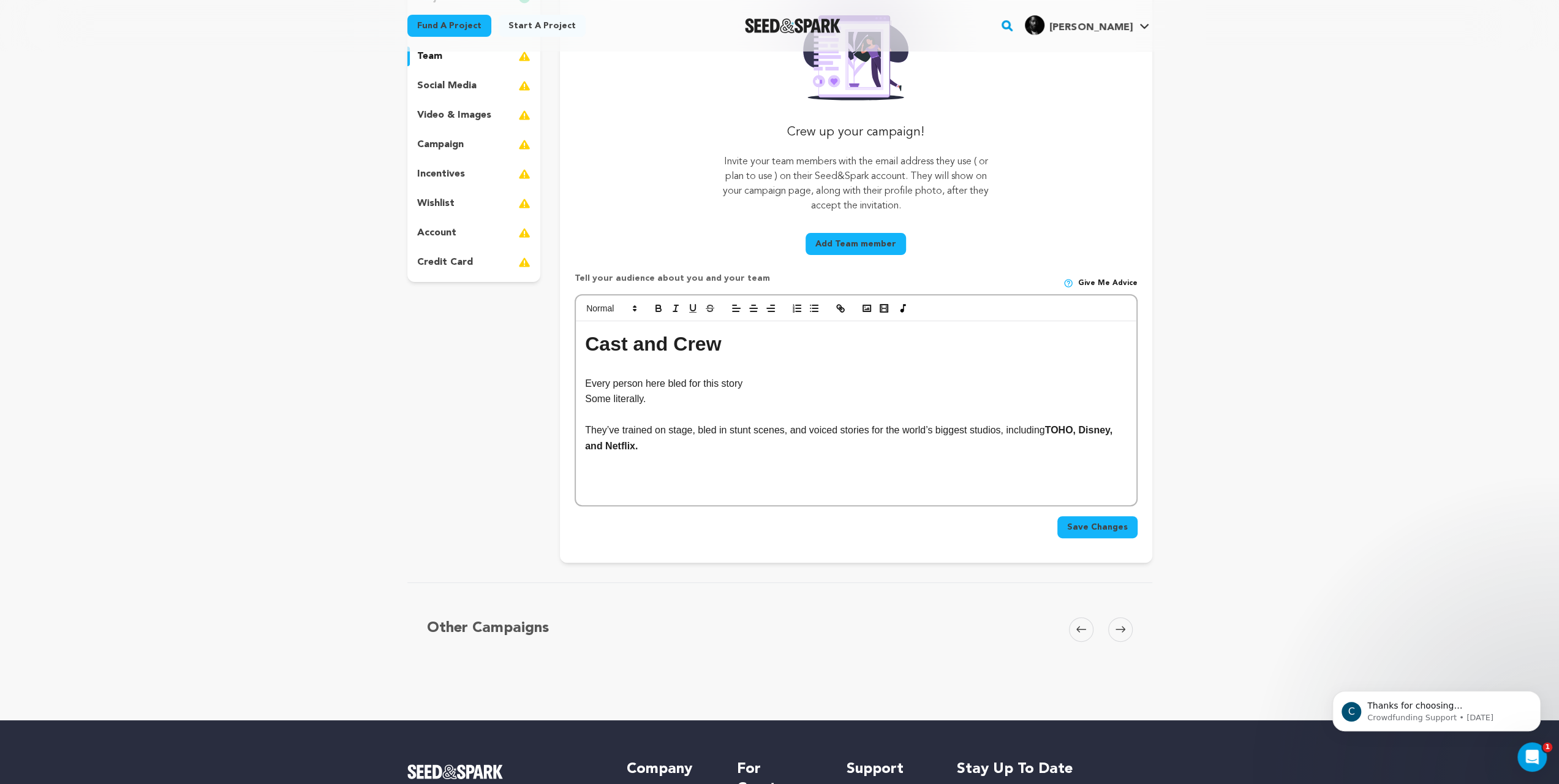
click at [418, 34] on p "story" at bounding box center [431, 27] width 27 height 14
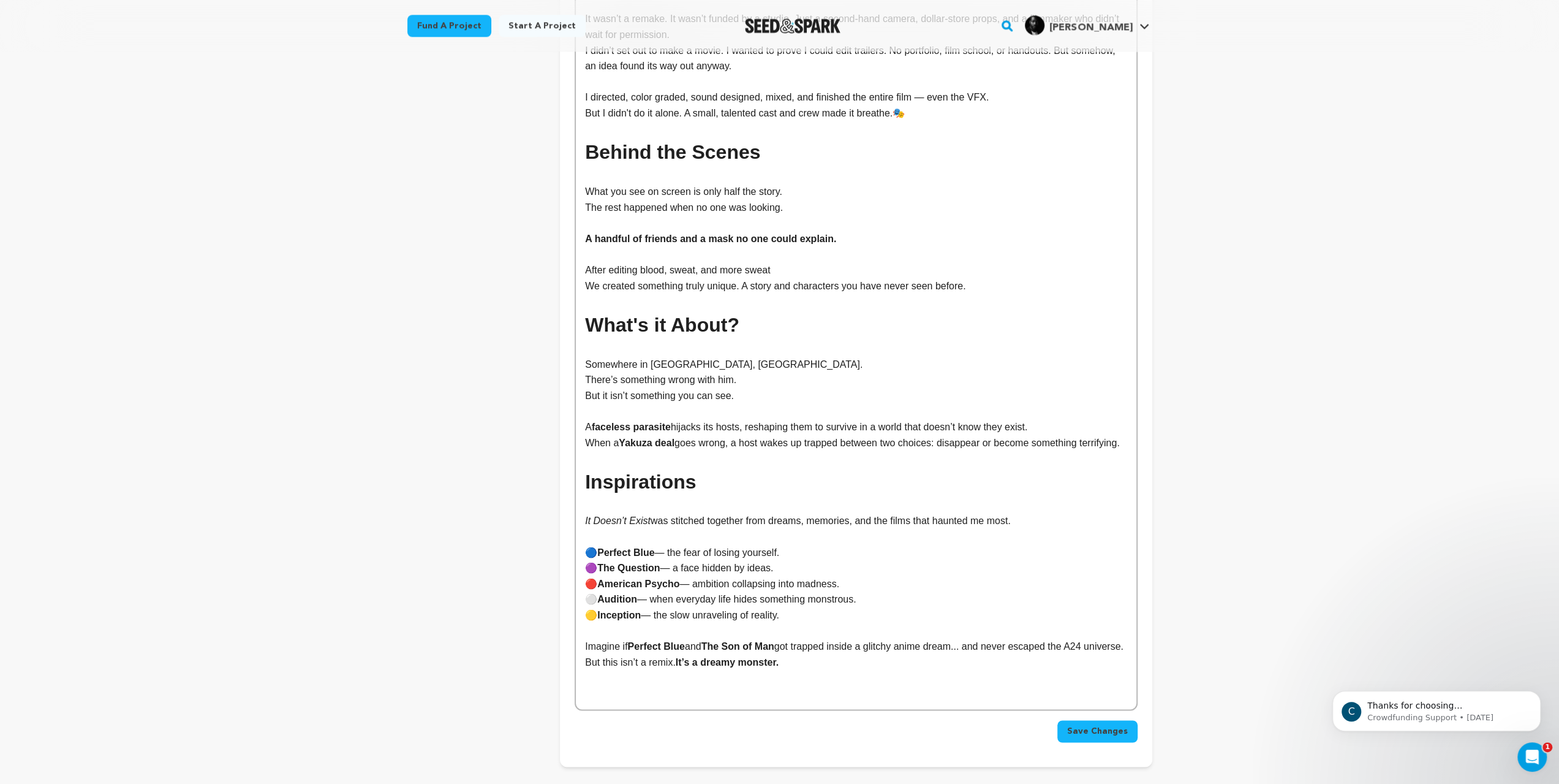
scroll to position [1507, 0]
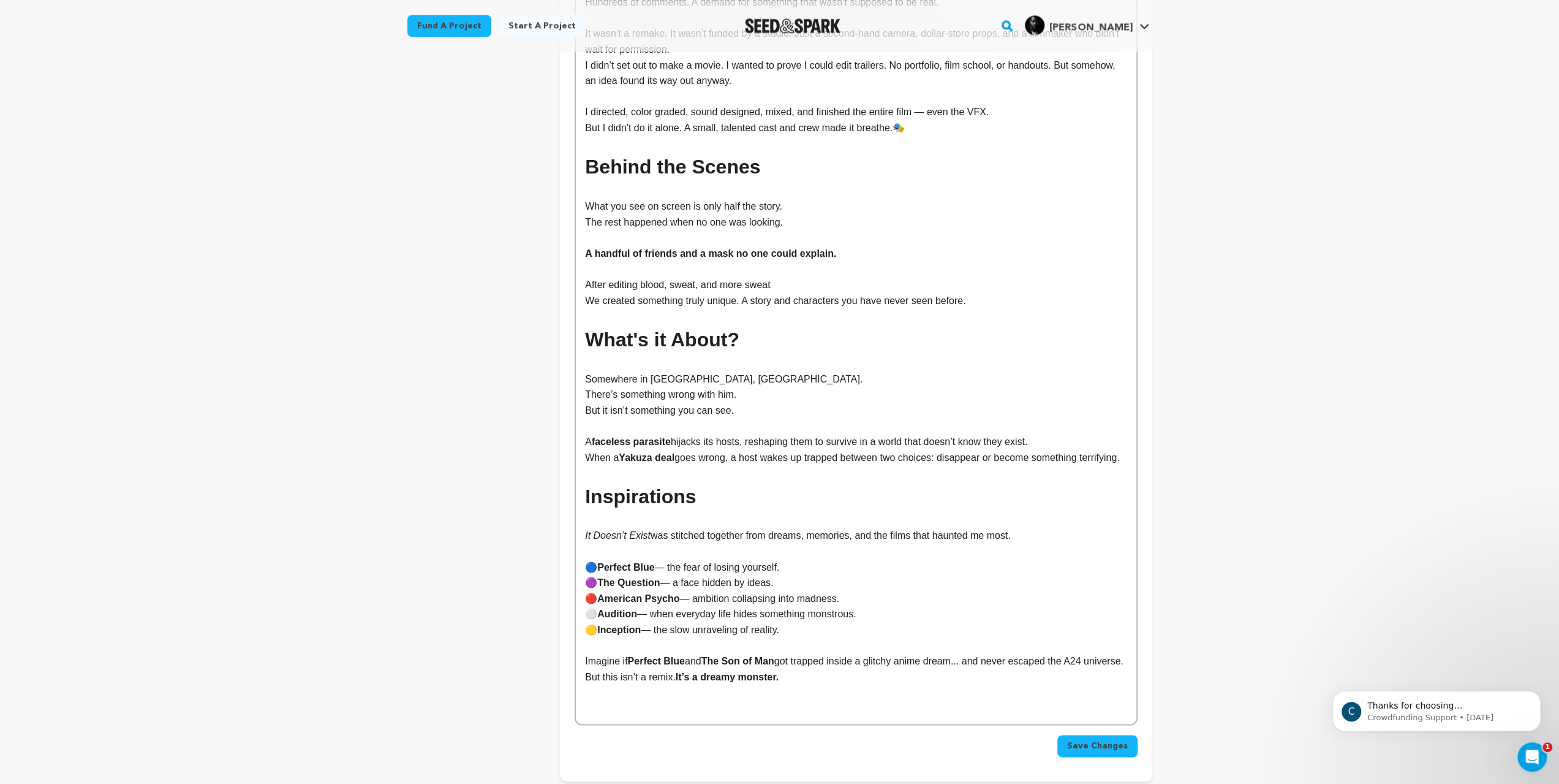
click at [585, 89] on p "I didn’t set out to make a movie. I wanted to prove I could edit trailers. No p…" at bounding box center [856, 73] width 542 height 32
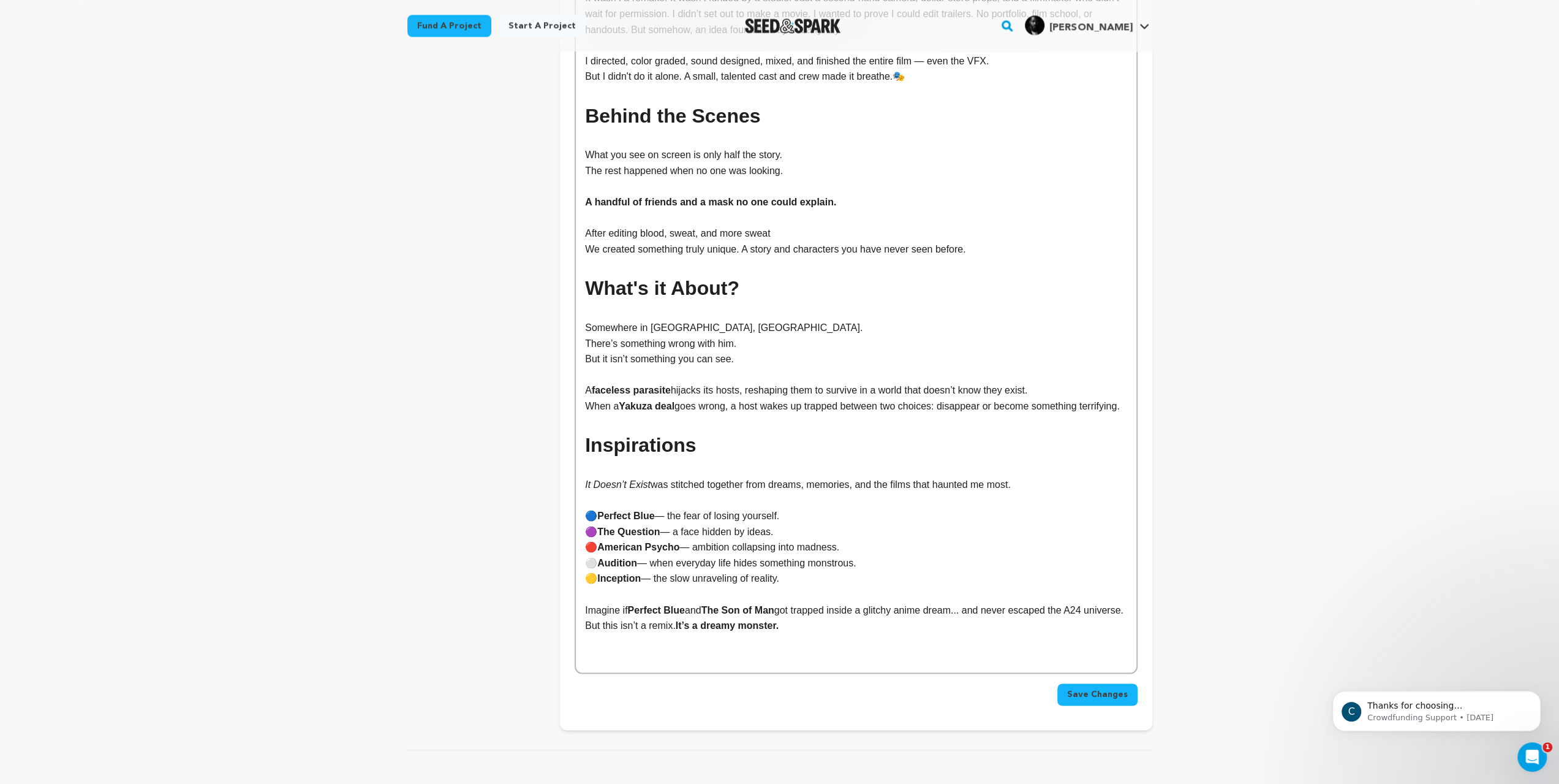
scroll to position [1630, 0]
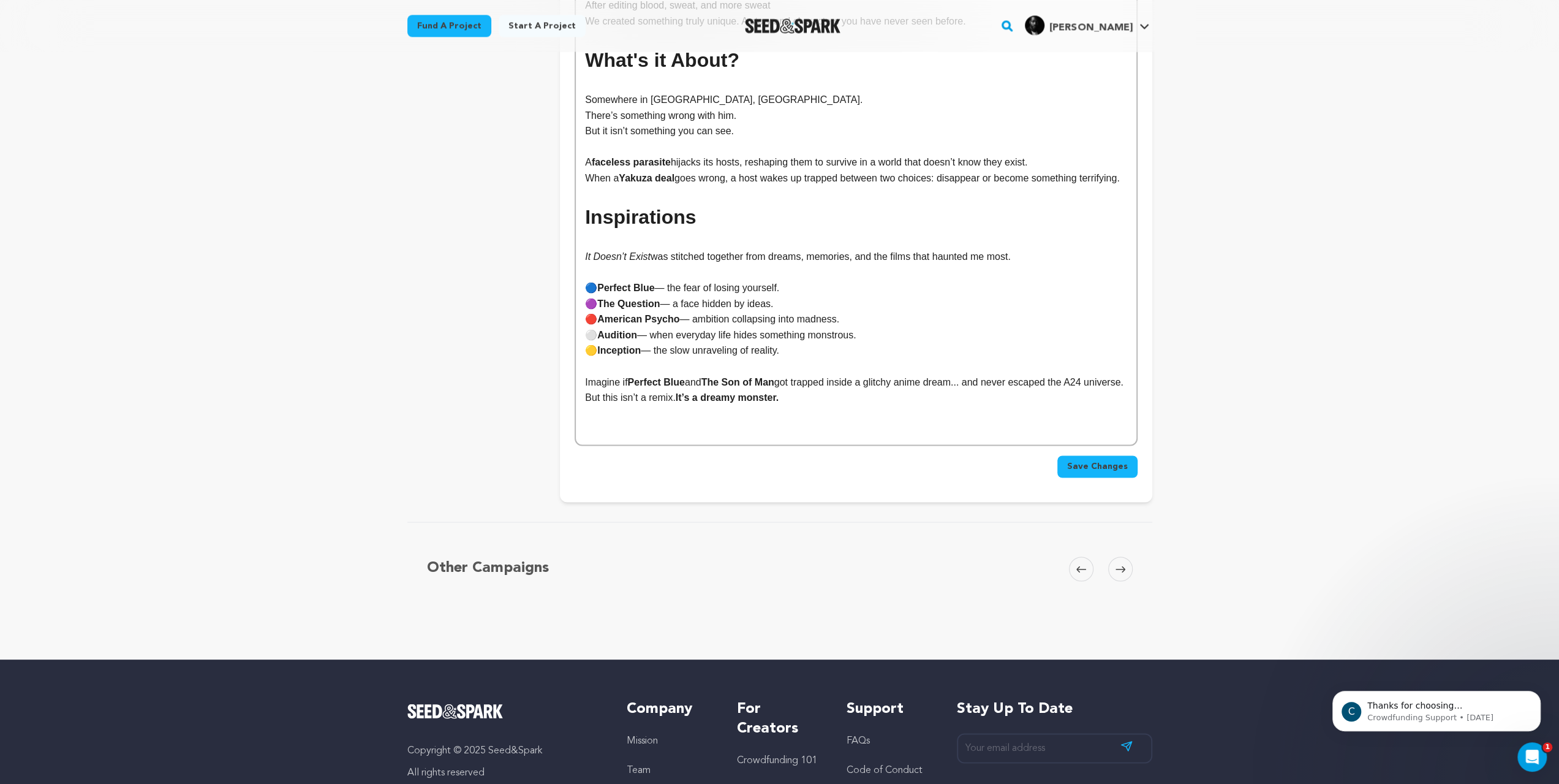
scroll to position [1814, 0]
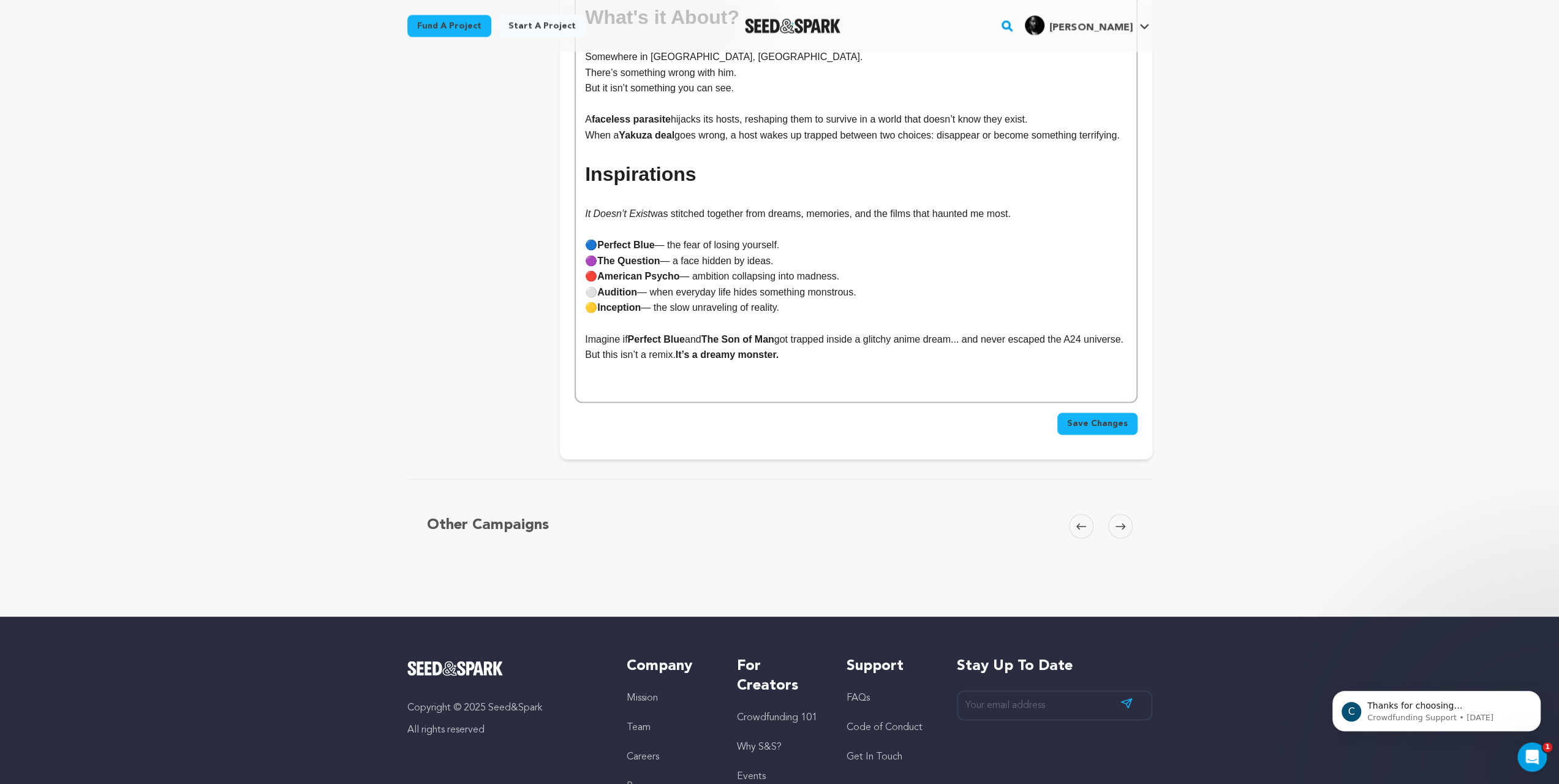
click at [585, 143] on p "When a Yakuza deal goes wrong, a host wakes up trapped between two choices: dis…" at bounding box center [856, 136] width 542 height 16
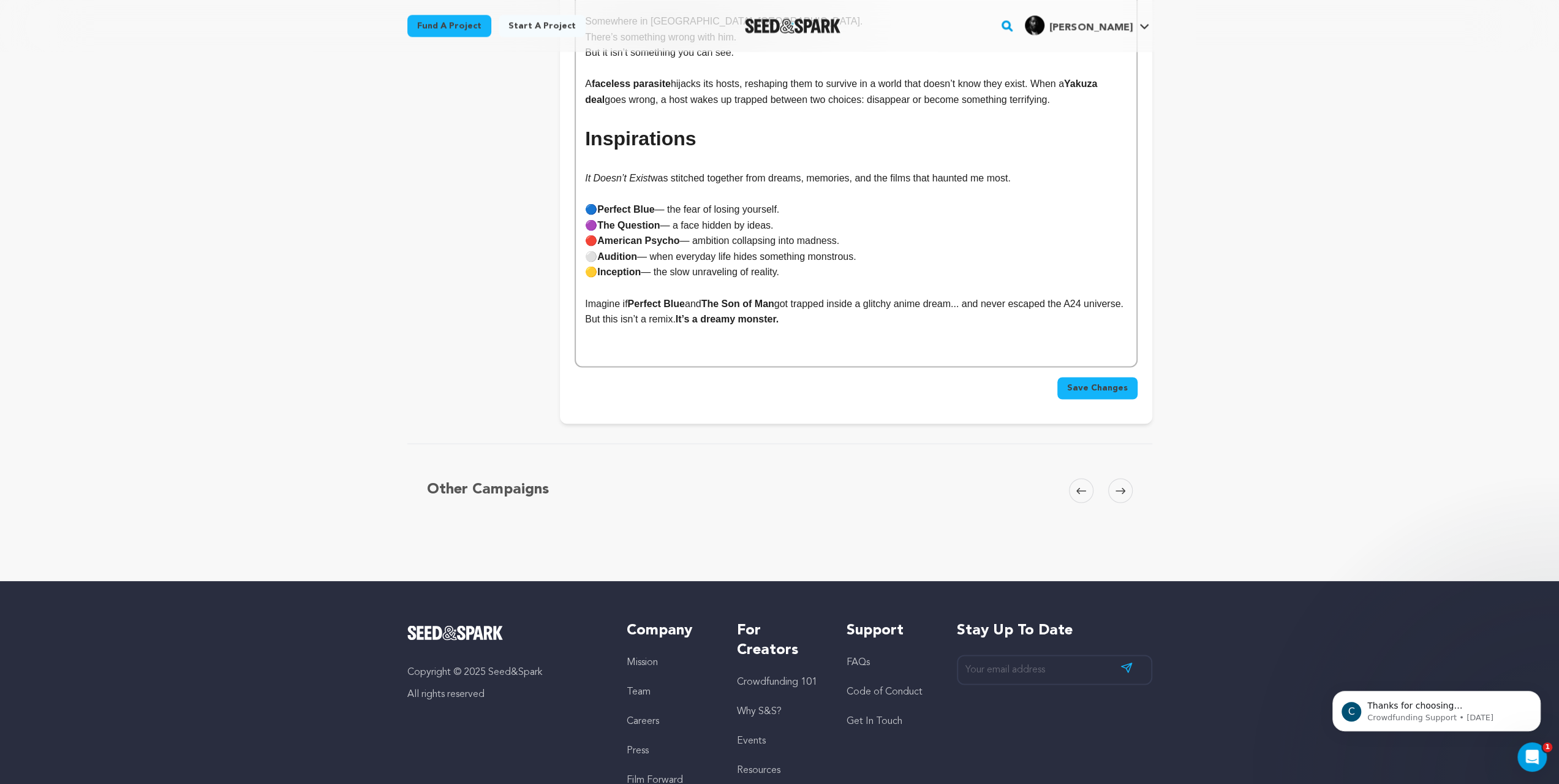
scroll to position [1936, 0]
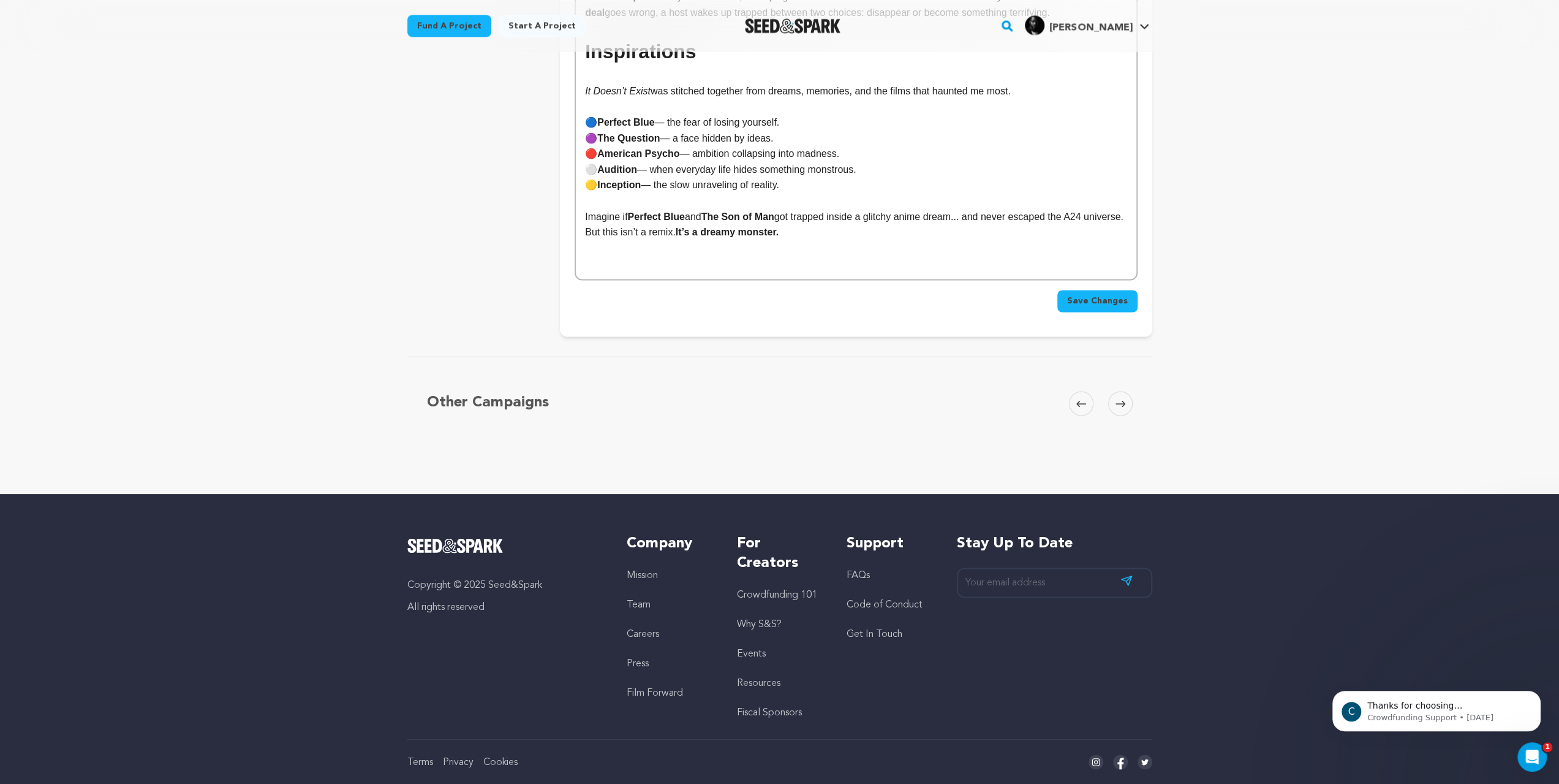
click at [598, 190] on strong "Inception" at bounding box center [619, 185] width 43 height 11
click at [598, 175] on strong "Audition" at bounding box center [617, 169] width 40 height 11
click at [598, 158] on strong "American Psycho" at bounding box center [638, 154] width 82 height 11
click at [598, 143] on strong "The Question" at bounding box center [628, 139] width 62 height 11
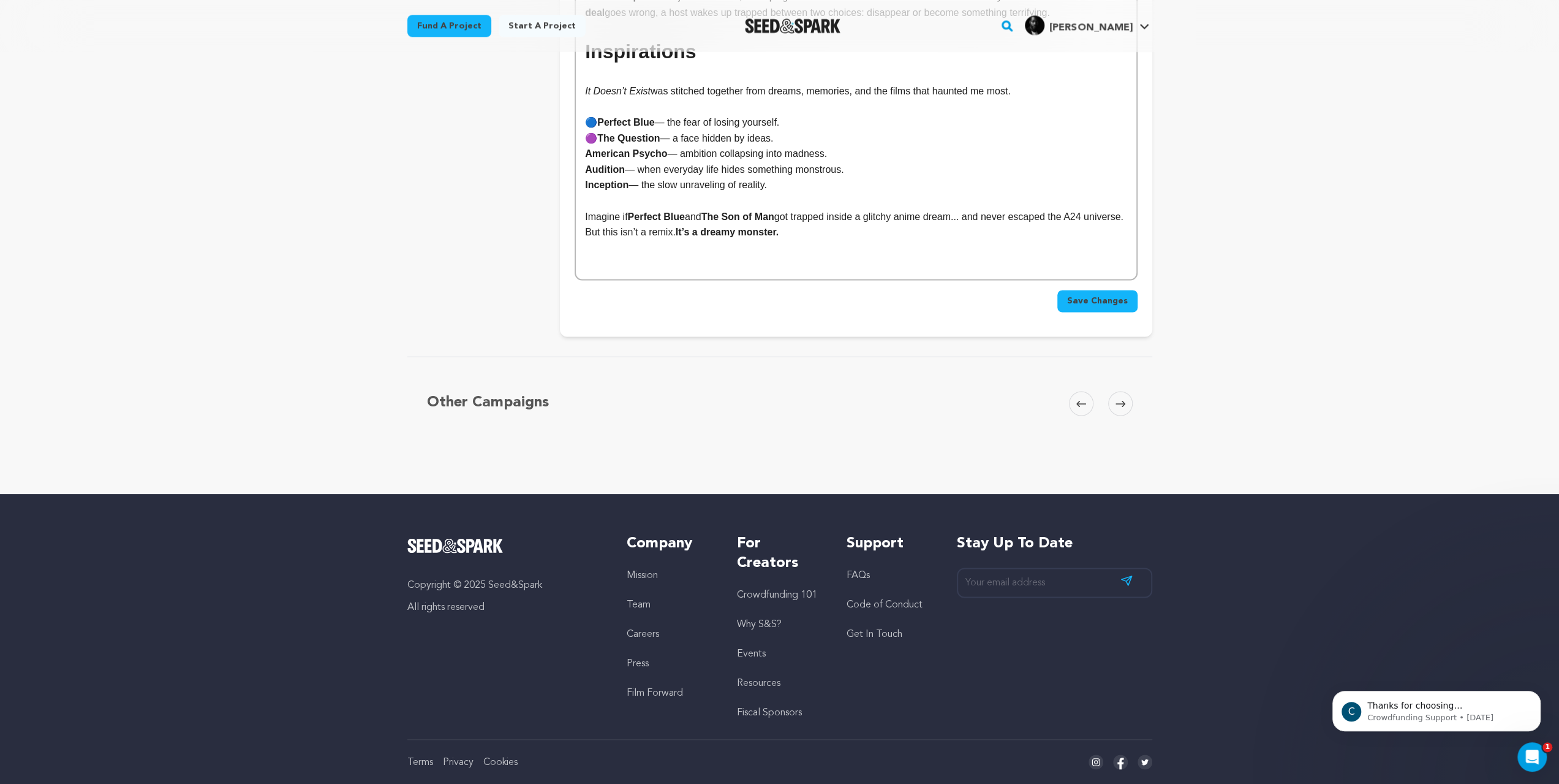
click at [585, 147] on p "🟣 The Question — a face hidden by ideas." at bounding box center [856, 139] width 542 height 16
click at [598, 143] on strong "The Question" at bounding box center [628, 139] width 62 height 11
click at [585, 131] on p "🔵 Perfect Blue — the fear of losing yourself." at bounding box center [856, 122] width 542 height 16
drag, startPoint x: 1185, startPoint y: 613, endPoint x: 1194, endPoint y: 621, distance: 12.0
click at [1128, 307] on span "Save Changes" at bounding box center [1097, 301] width 60 height 13
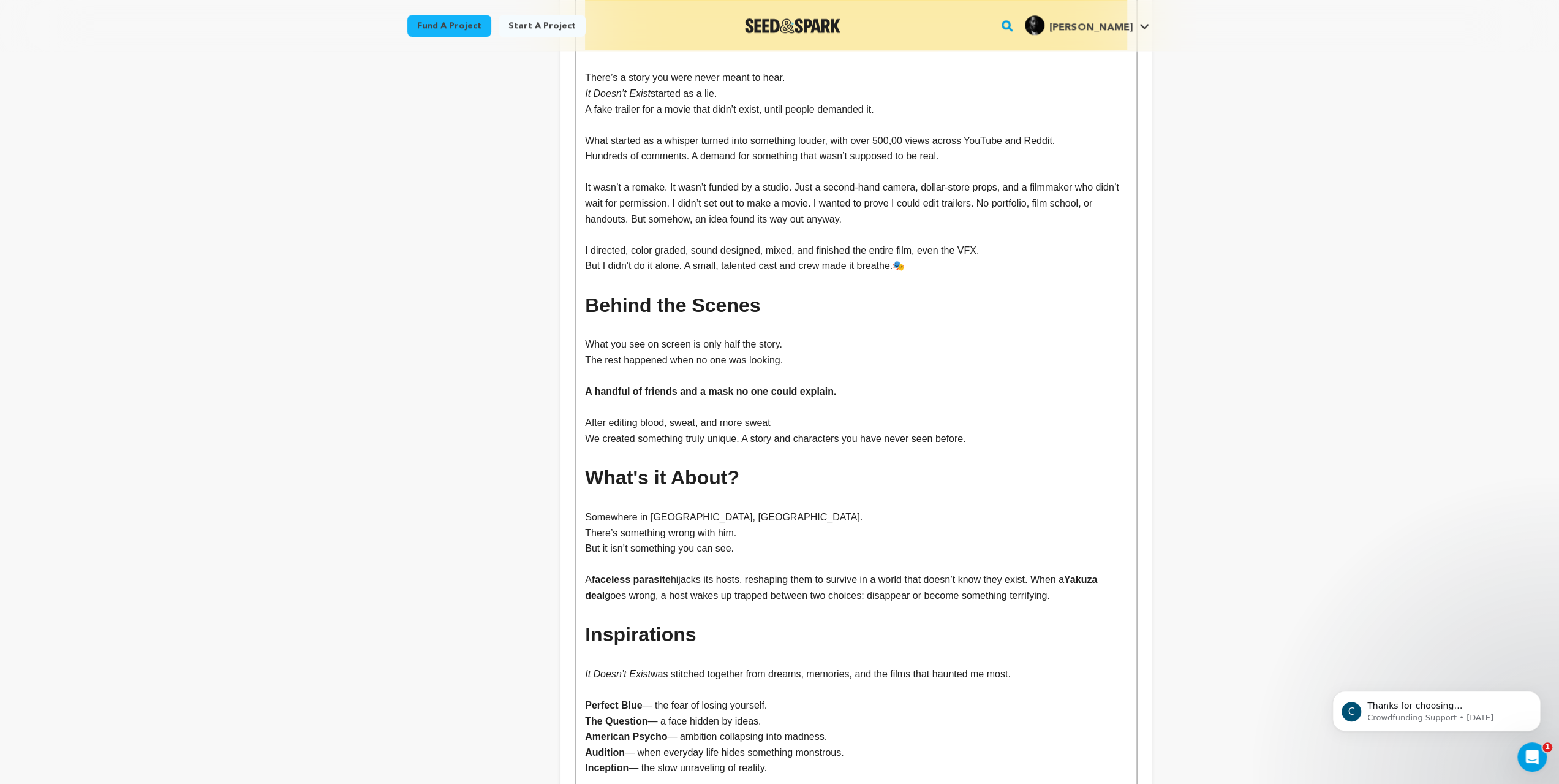
scroll to position [1471, 0]
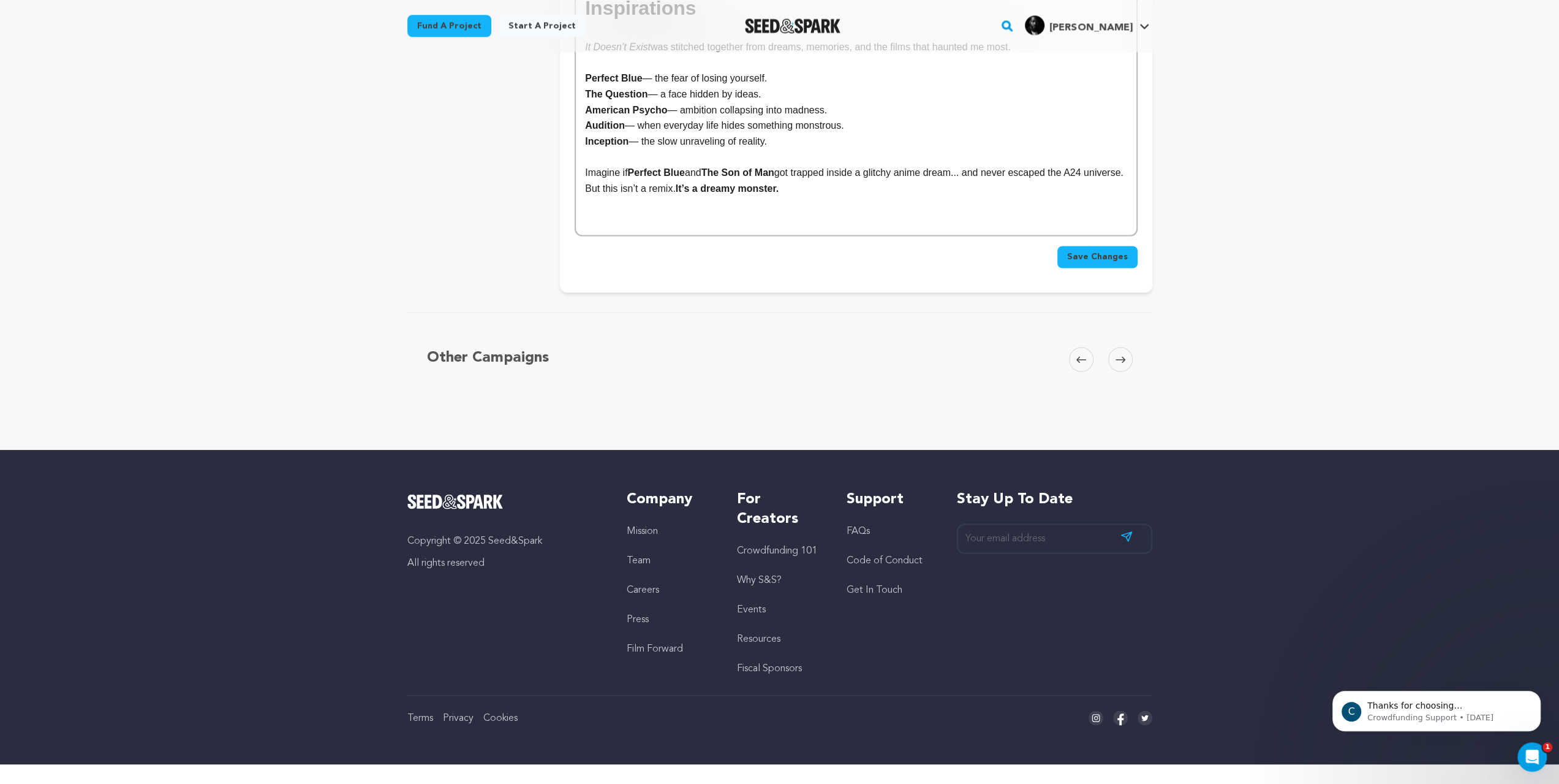
scroll to position [2205, 0]
click at [1128, 263] on span "Save Changes" at bounding box center [1097, 257] width 60 height 13
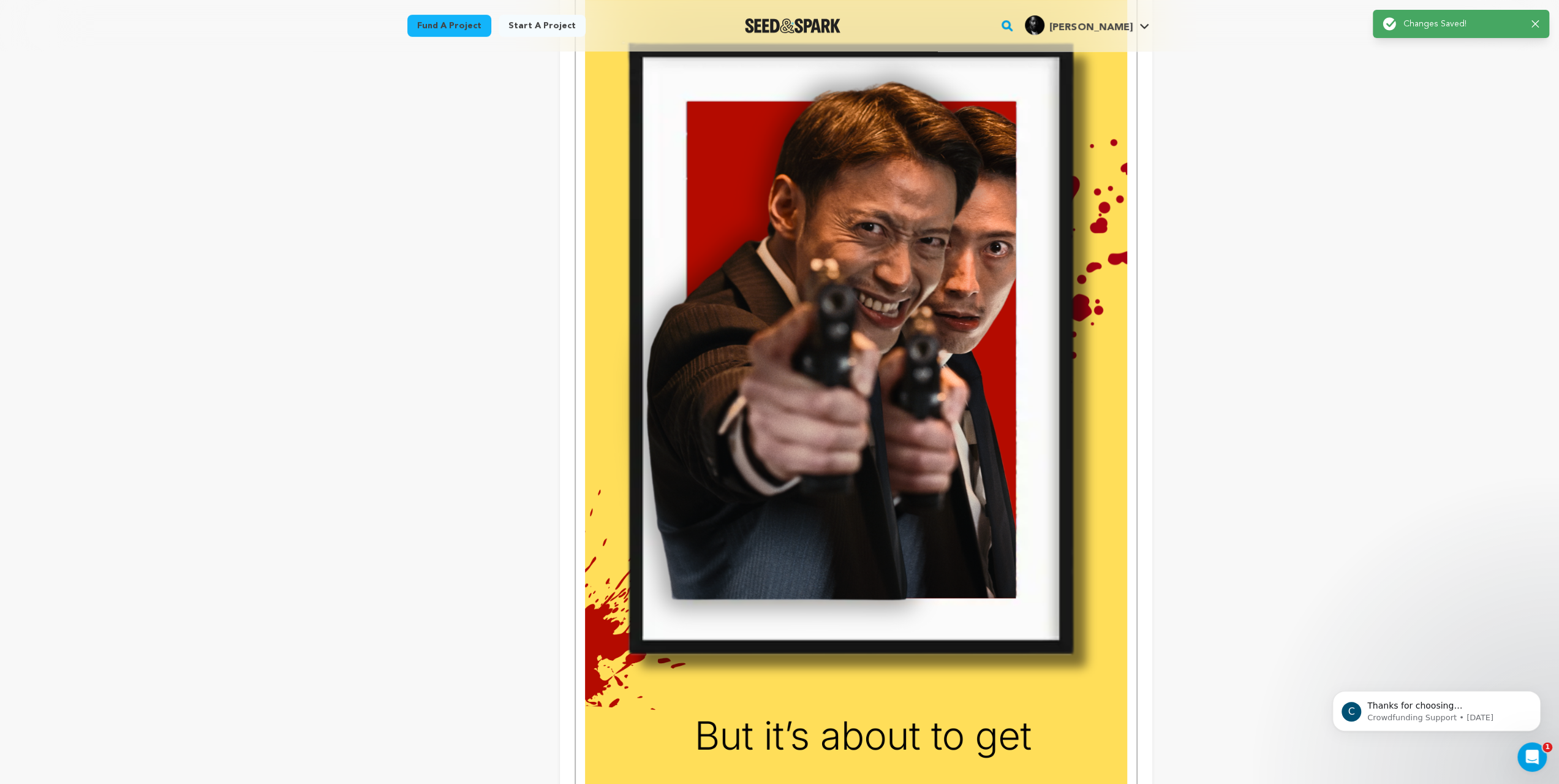
scroll to position [0, 0]
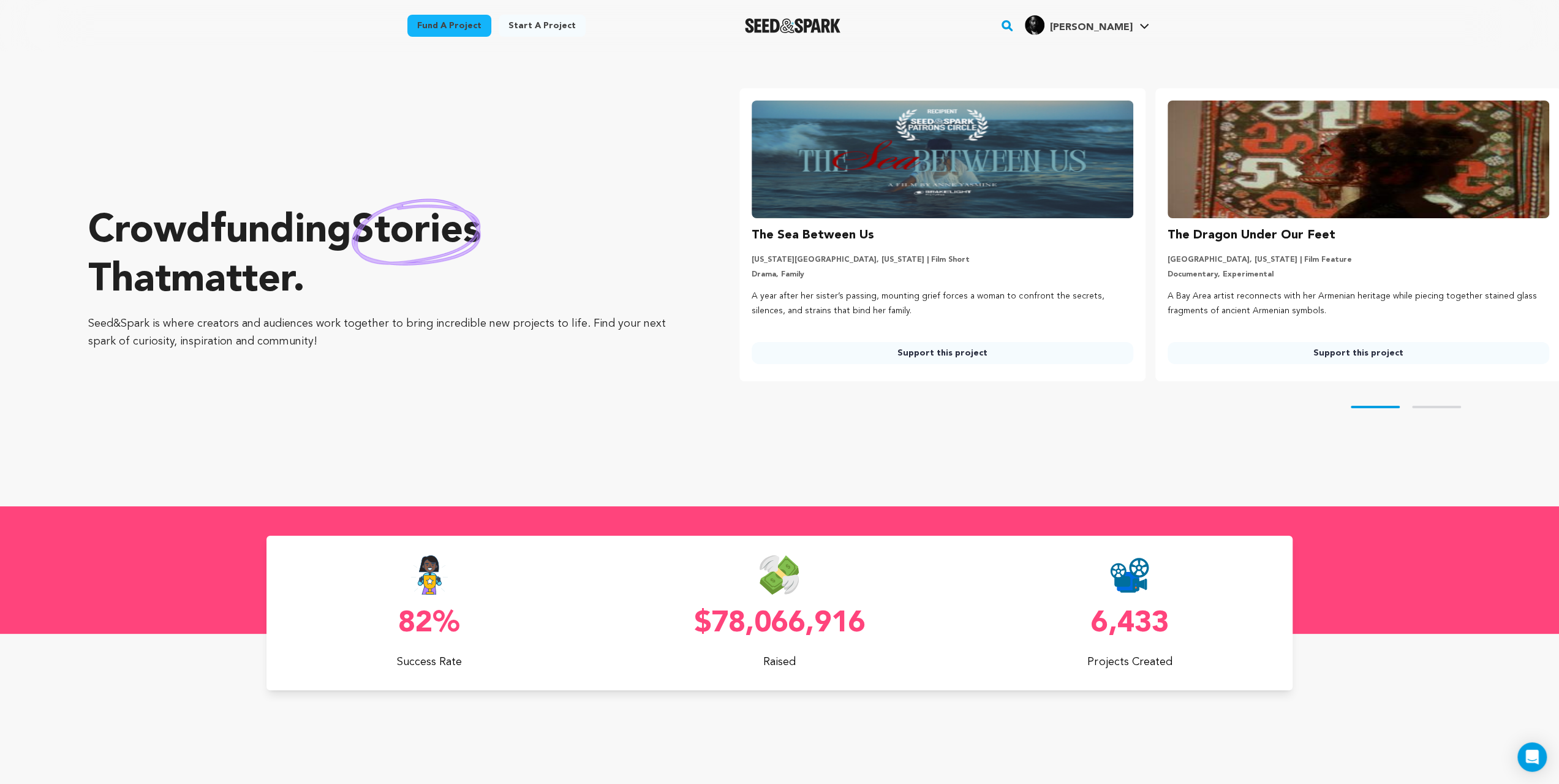
click at [408, 33] on link "Fund a project" at bounding box center [449, 25] width 84 height 23
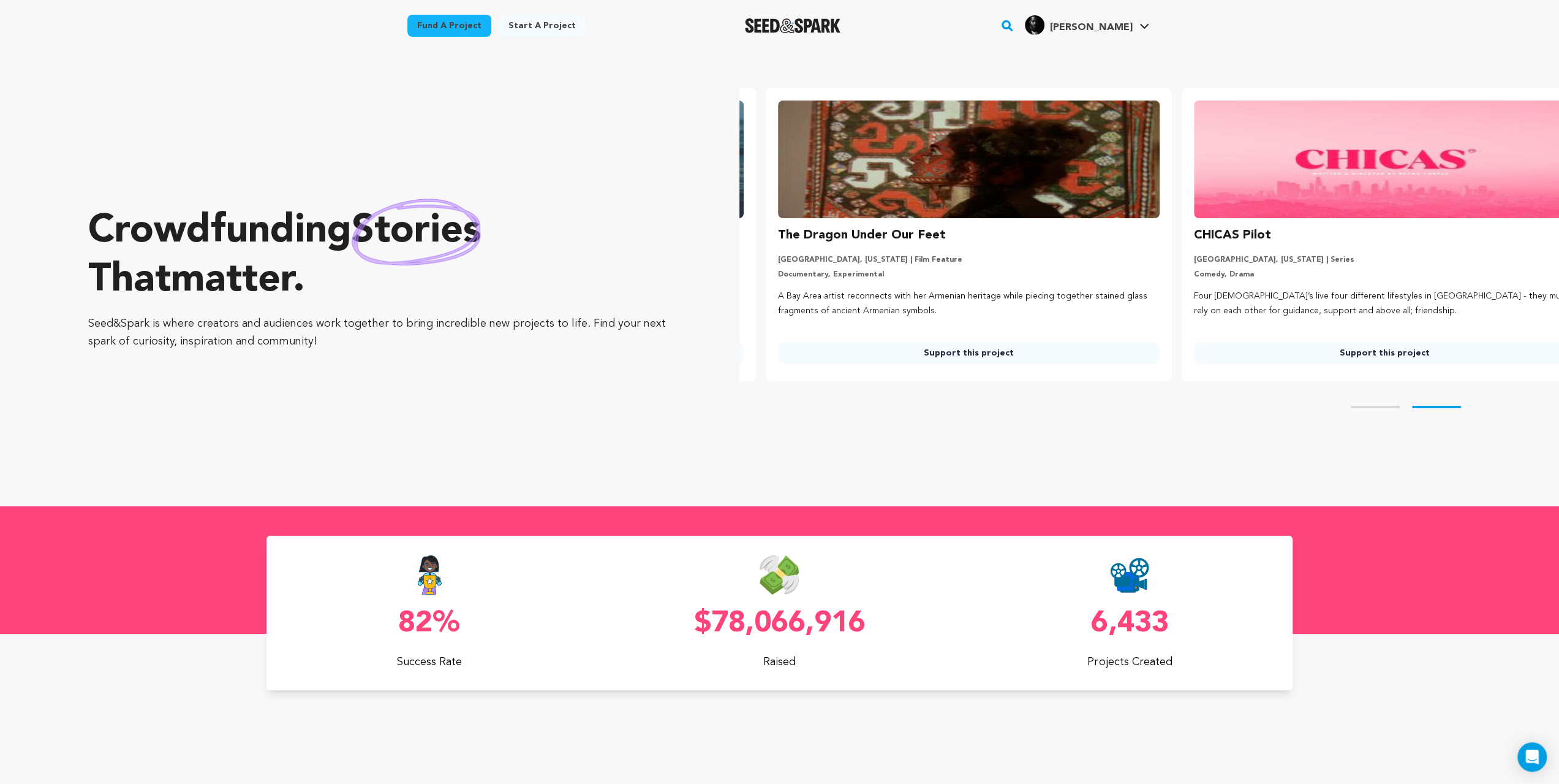
scroll to position [0, 420]
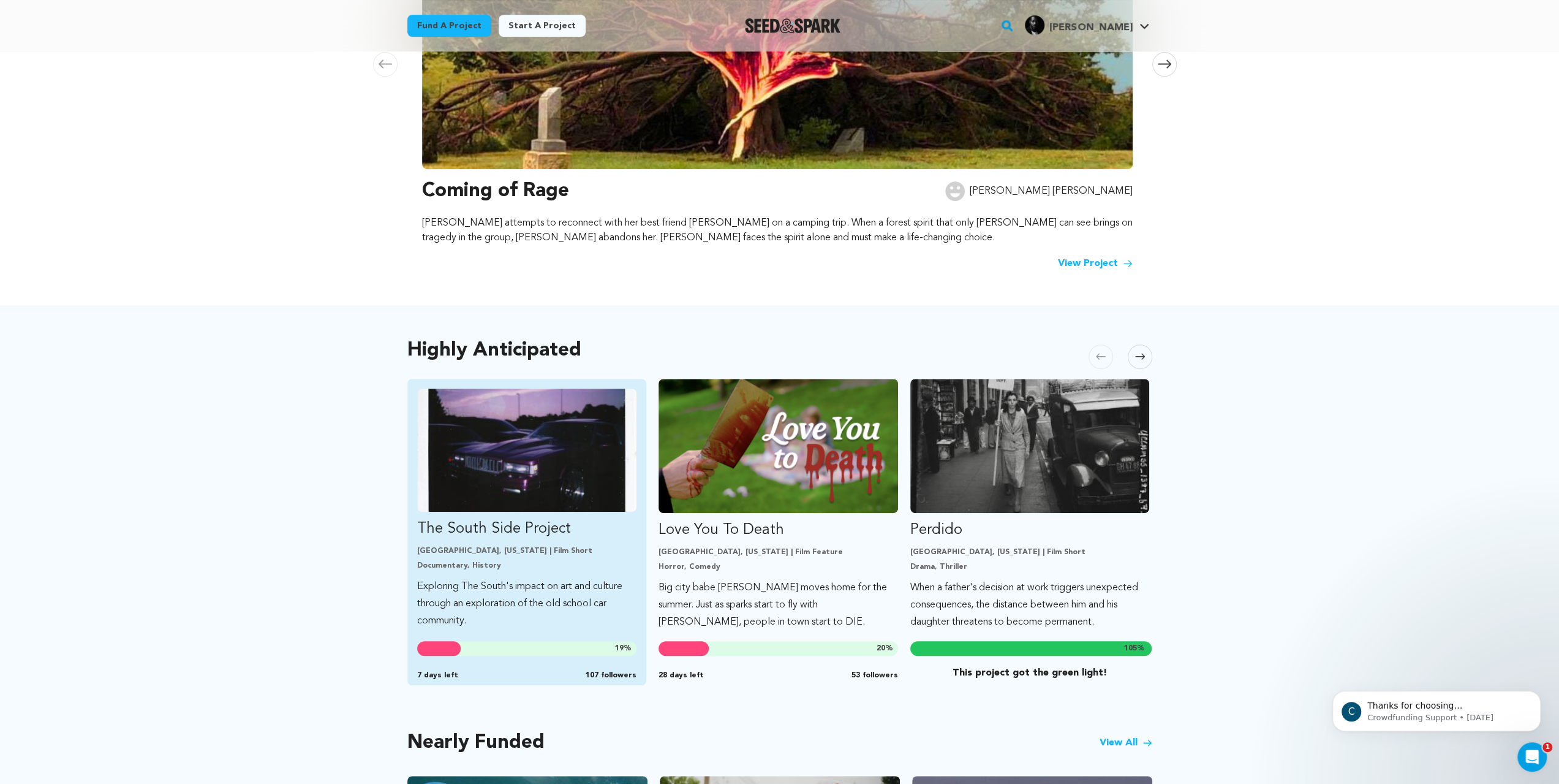
click at [511, 511] on img "Fund The South Side Project" at bounding box center [527, 450] width 220 height 123
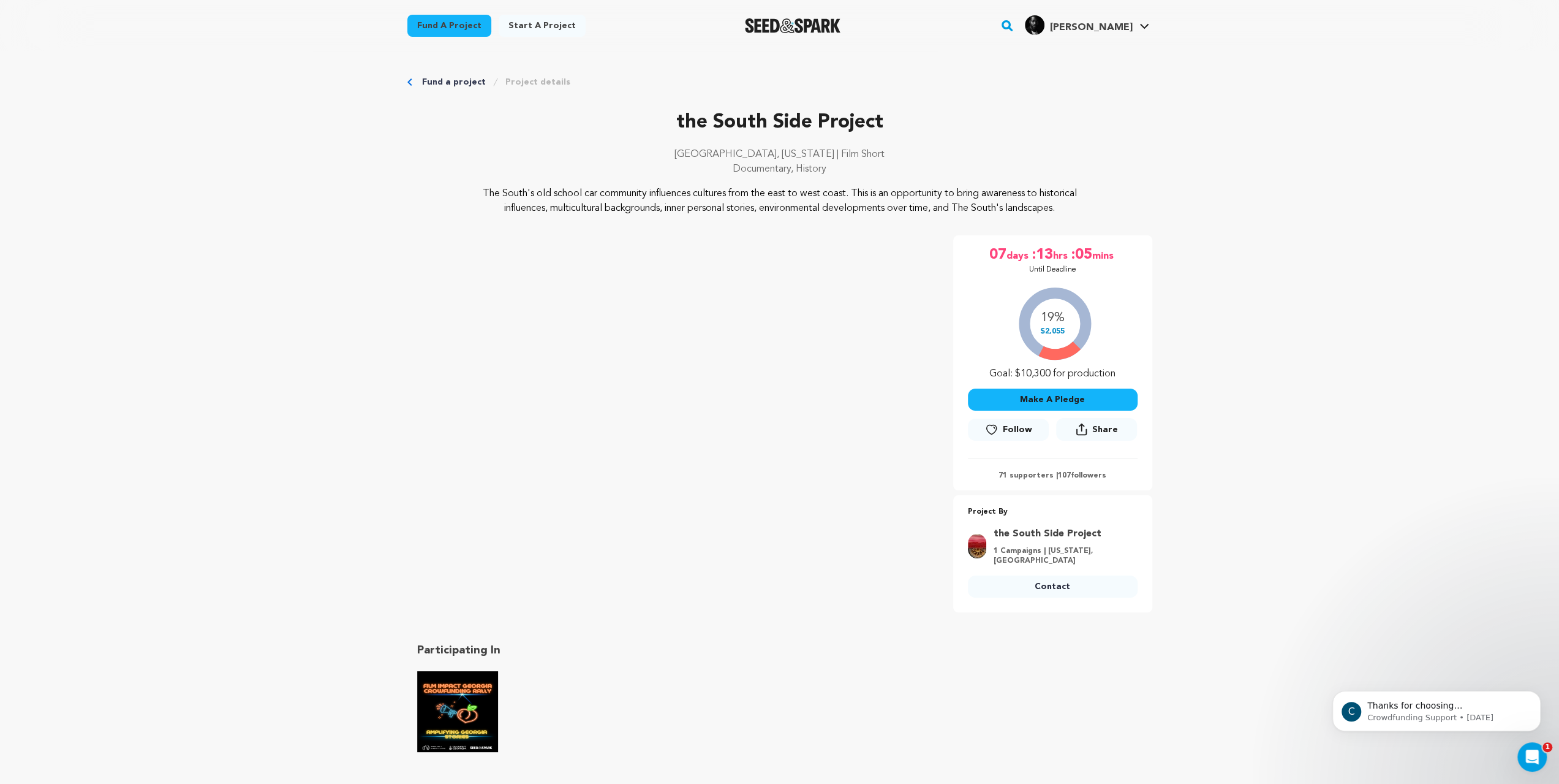
click at [408, 86] on icon "Breadcrumb" at bounding box center [410, 82] width 5 height 7
click at [422, 88] on link "Fund a project" at bounding box center [454, 82] width 64 height 13
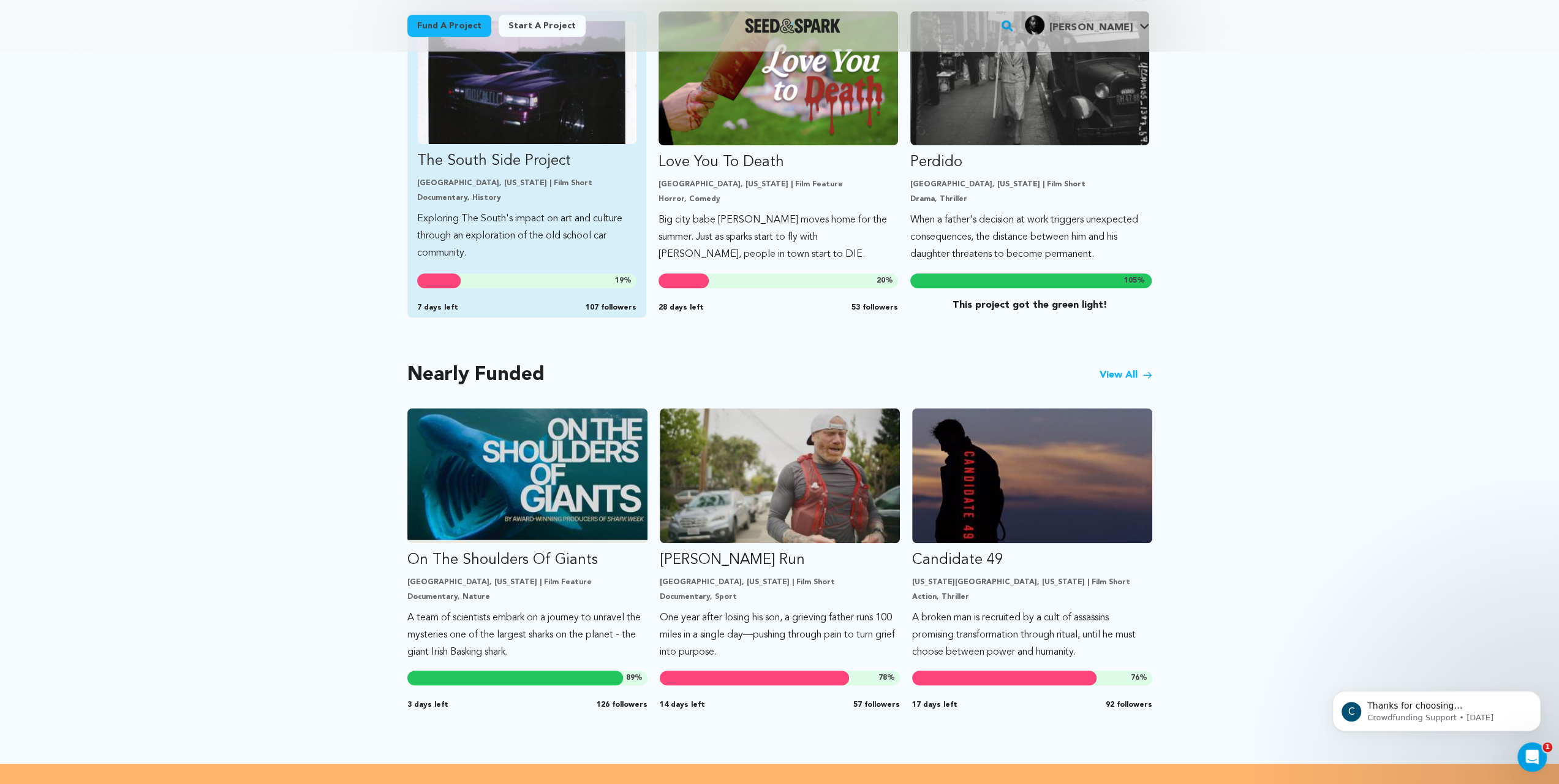
scroll to position [9, 0]
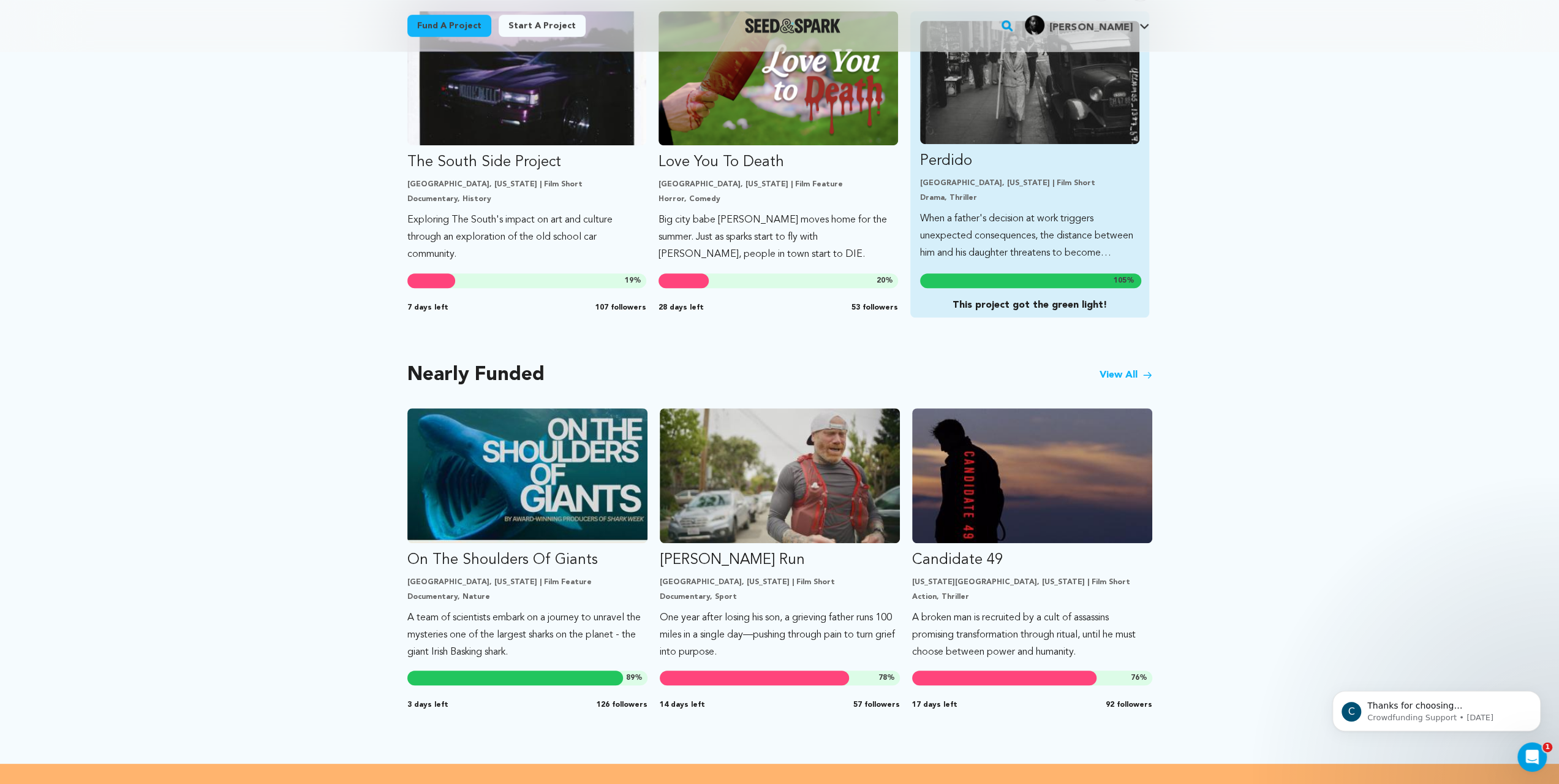
click at [1068, 144] on img "Fund Perdido" at bounding box center [1030, 82] width 220 height 123
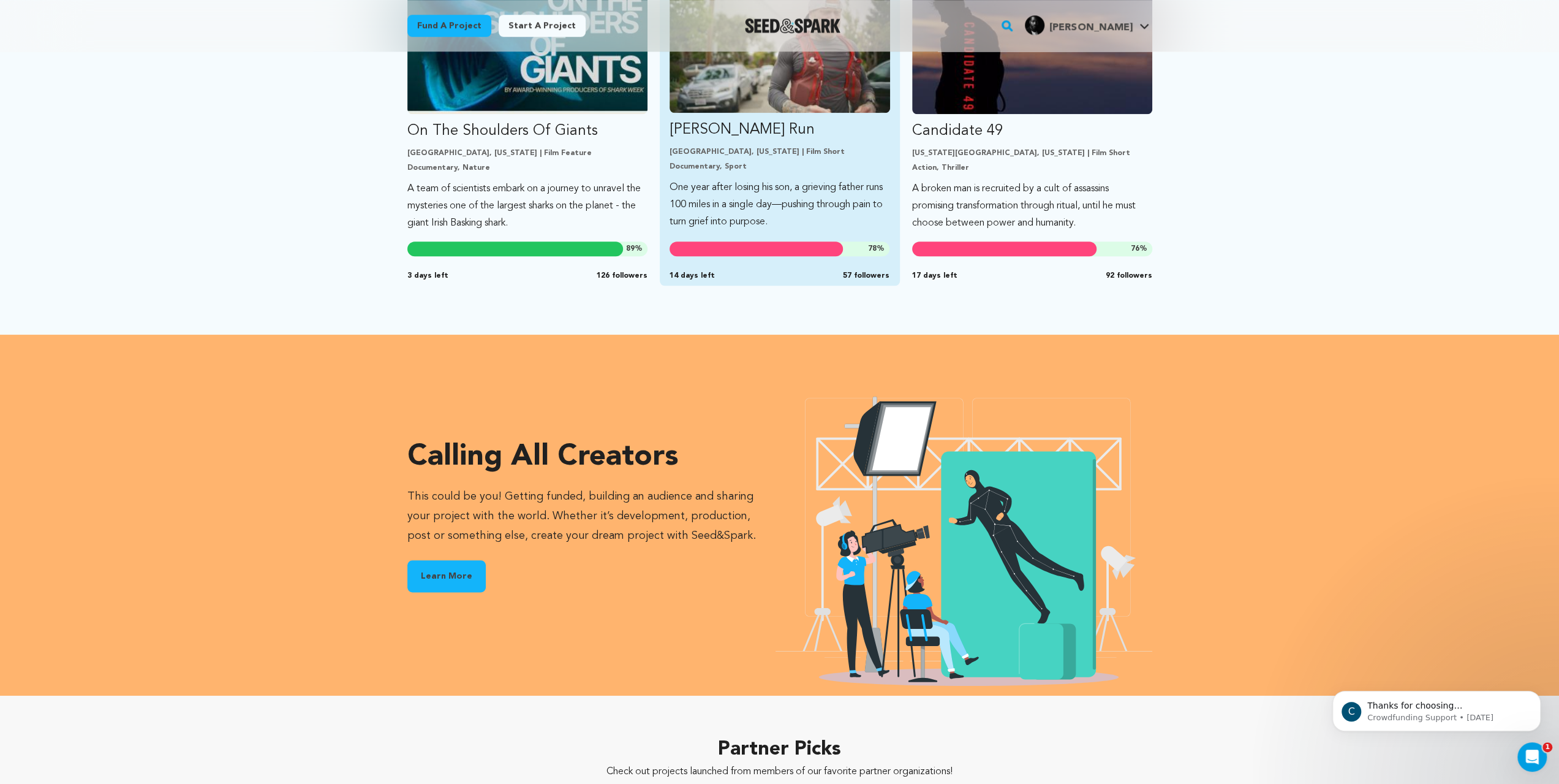
click at [720, 113] on img "Fund Ryan’s Run" at bounding box center [780, 50] width 221 height 123
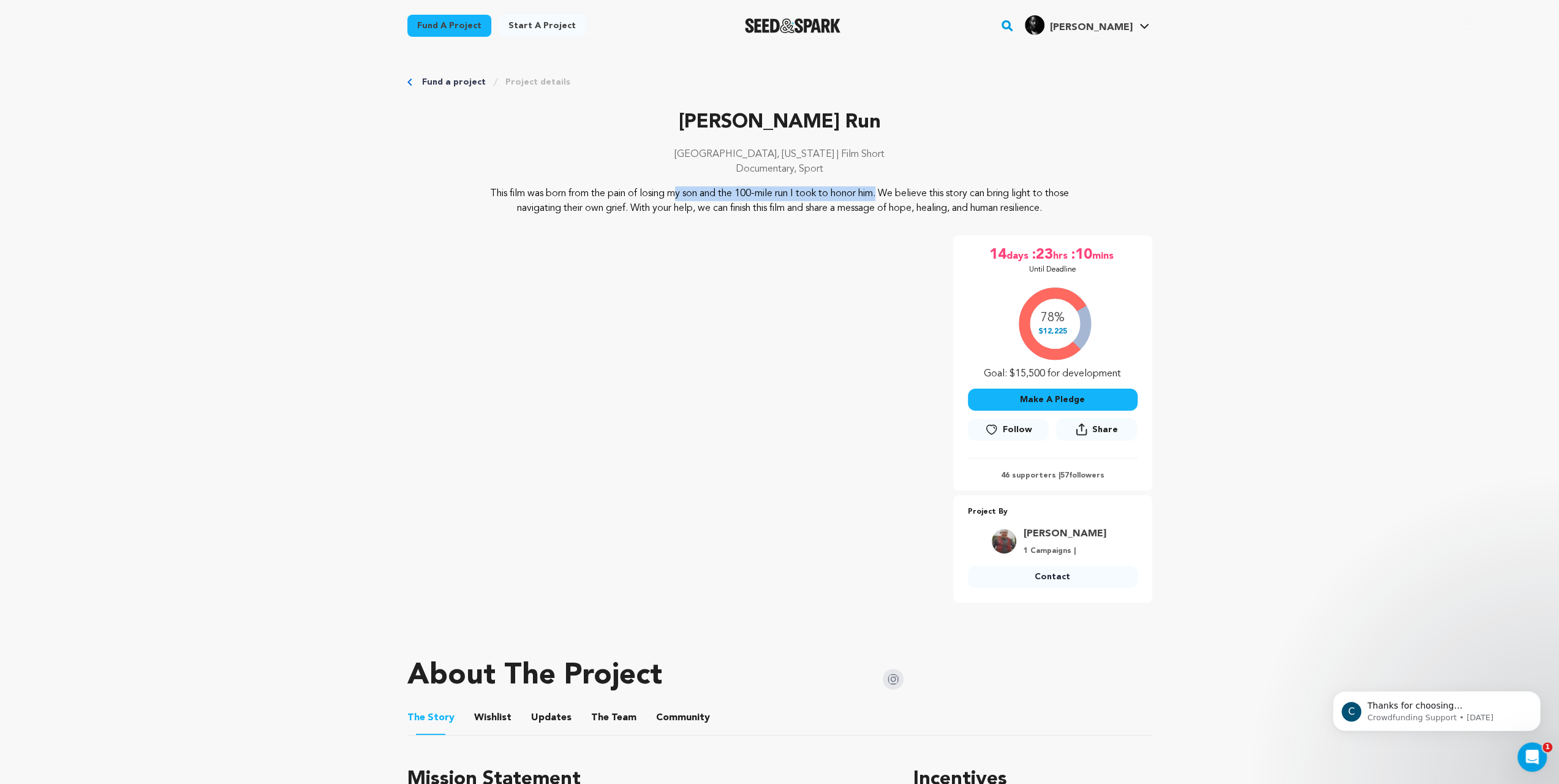
drag, startPoint x: 483, startPoint y: 233, endPoint x: 747, endPoint y: 230, distance: 264.0
click at [747, 216] on p "This film was born from the pain of losing my son and the 100-mile run I took t…" at bounding box center [780, 201] width 596 height 30
click at [819, 216] on p "This film was born from the pain of losing my son and the 100-mile run I took t…" at bounding box center [780, 201] width 596 height 30
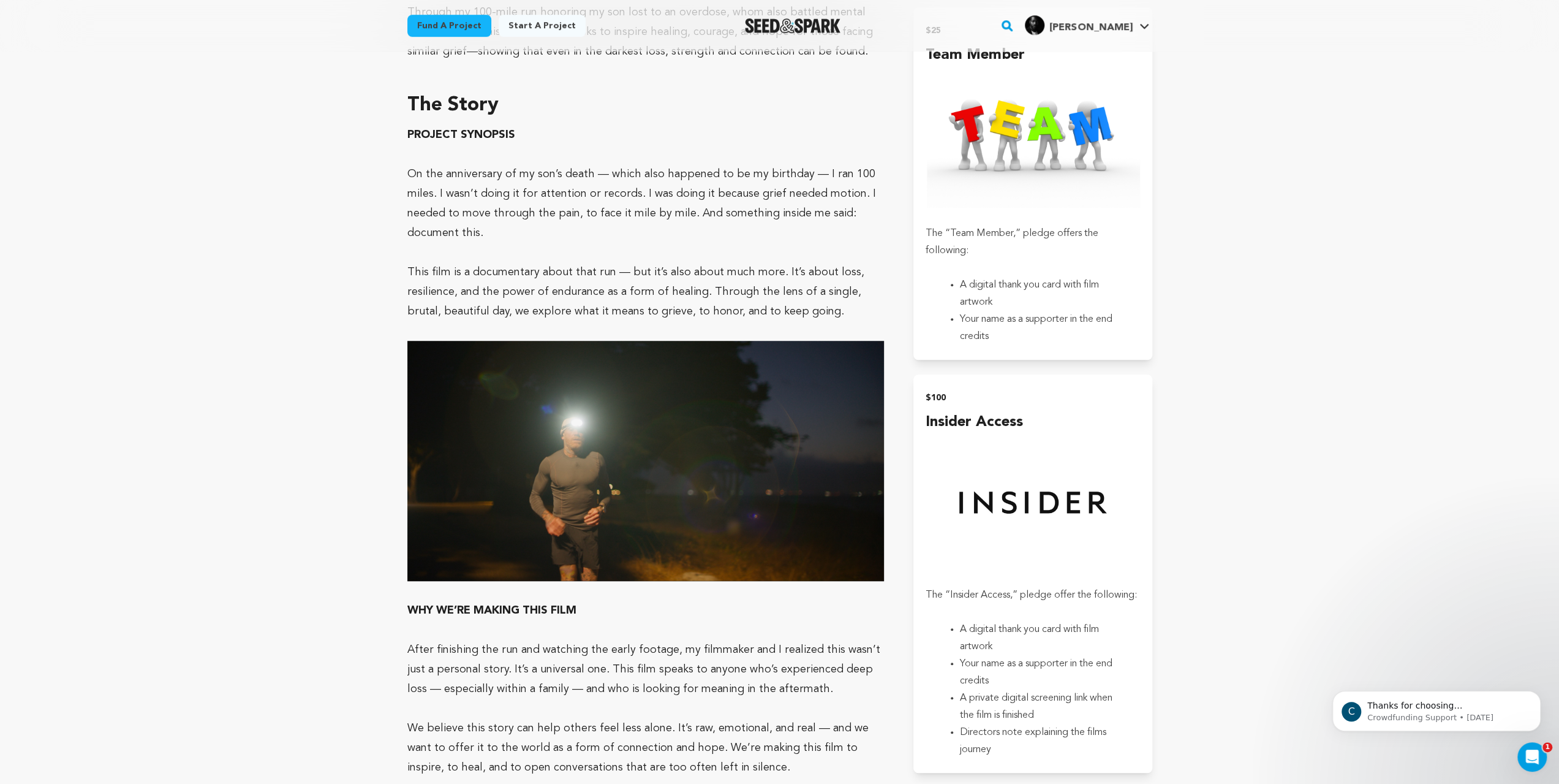
scroll to position [428, 0]
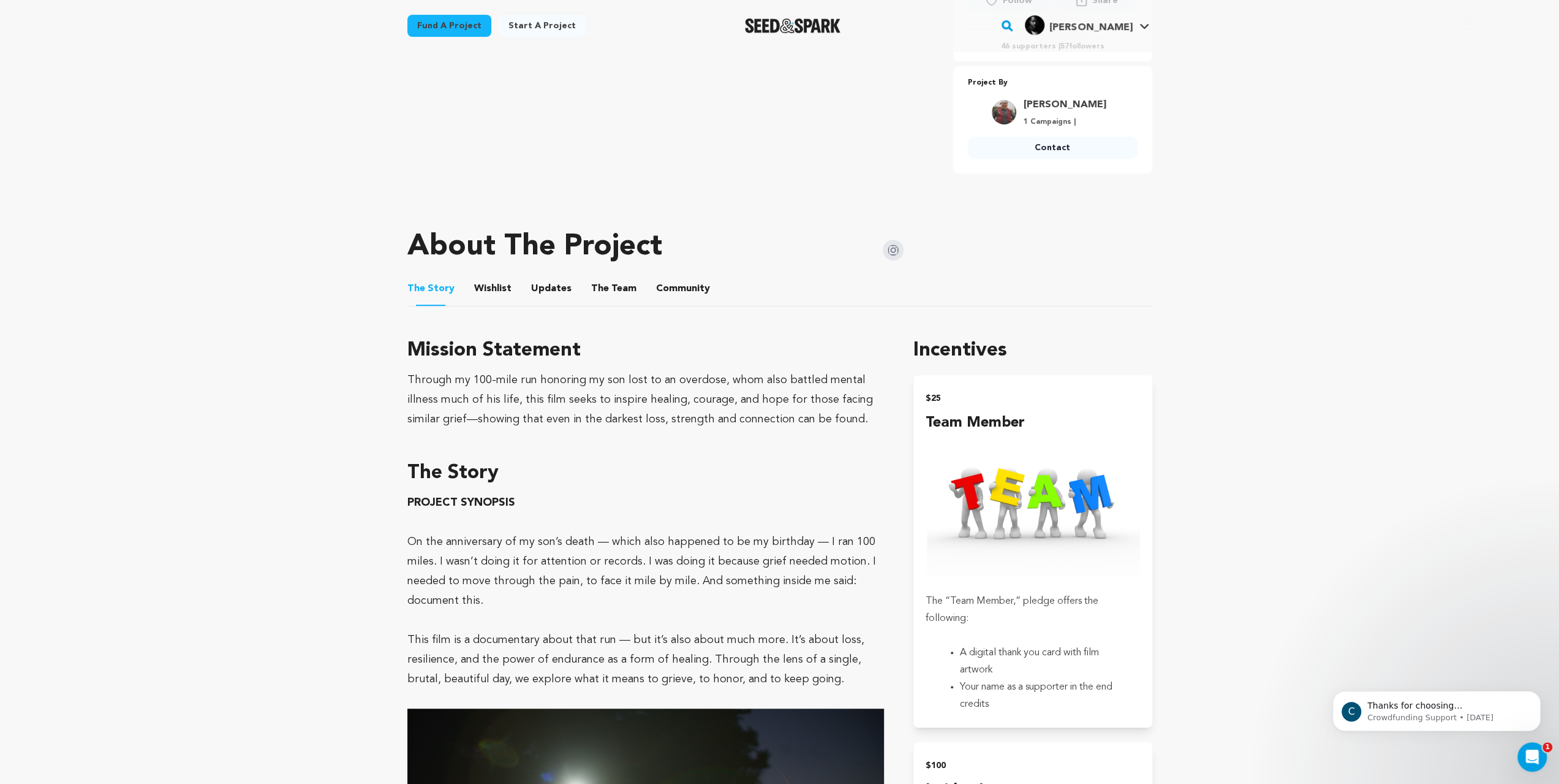
click at [478, 306] on button "Wishlist" at bounding box center [492, 291] width 30 height 30
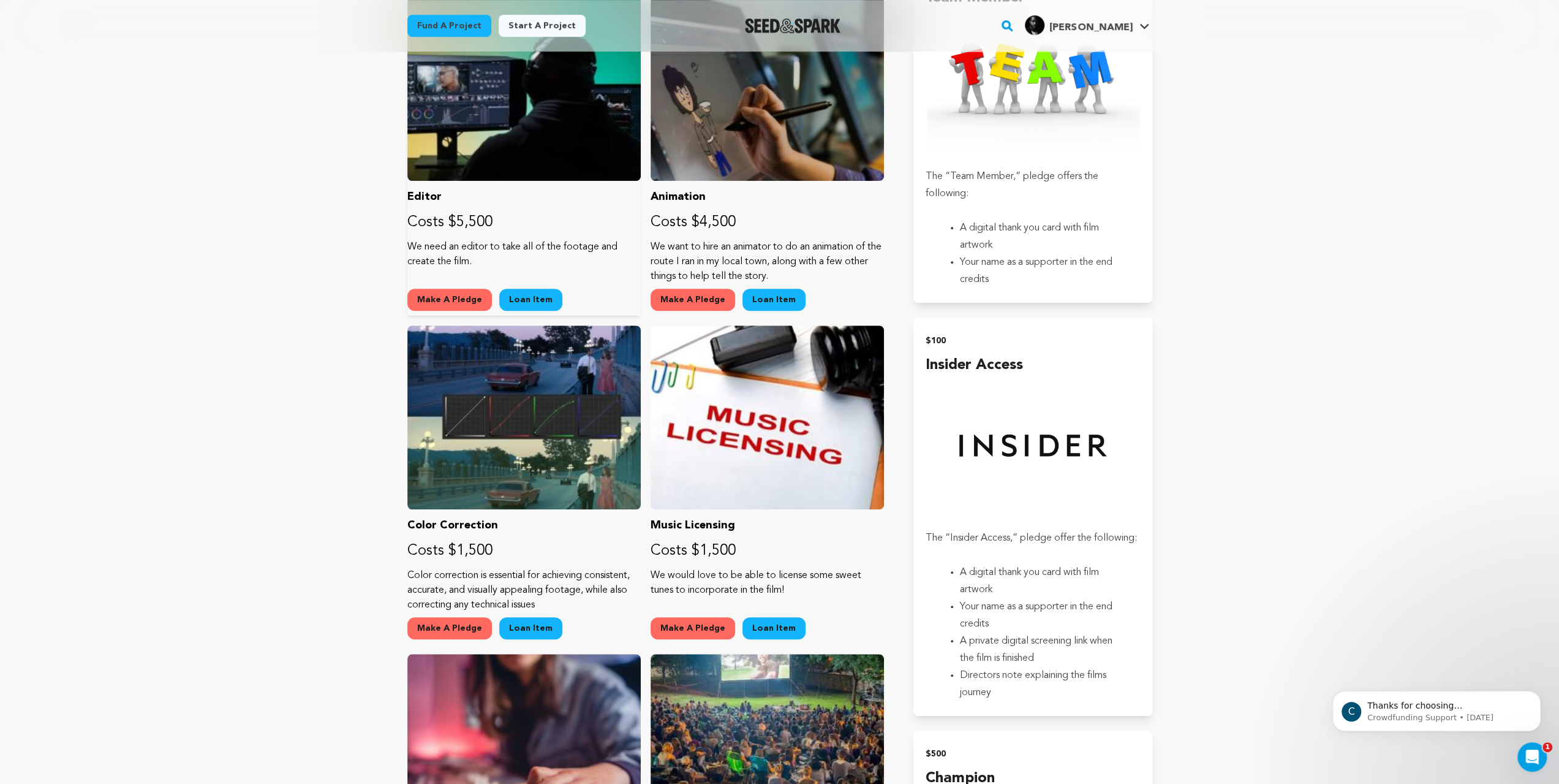
scroll to position [613, 0]
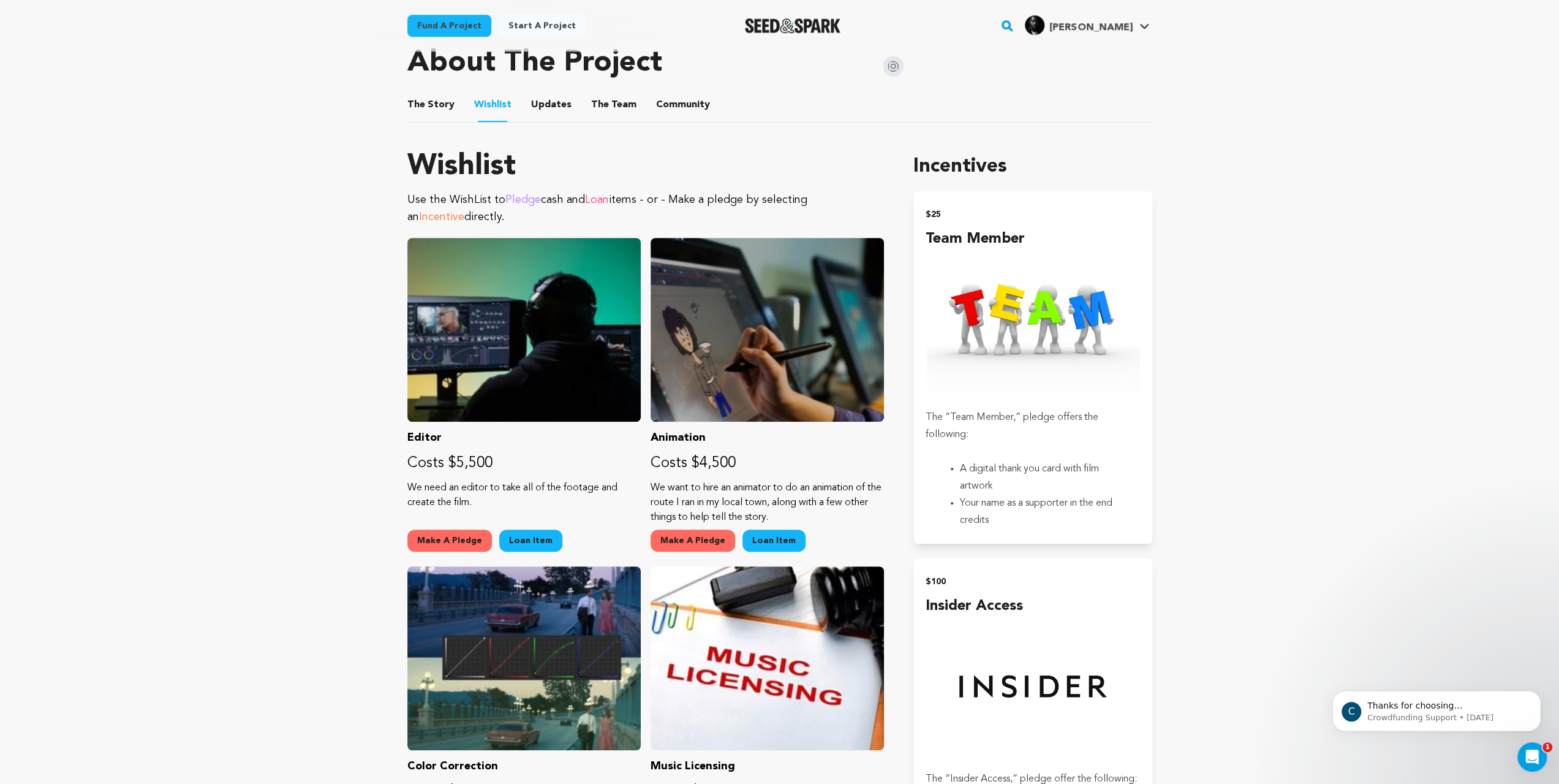
click at [536, 122] on button "Updates" at bounding box center [551, 107] width 30 height 30
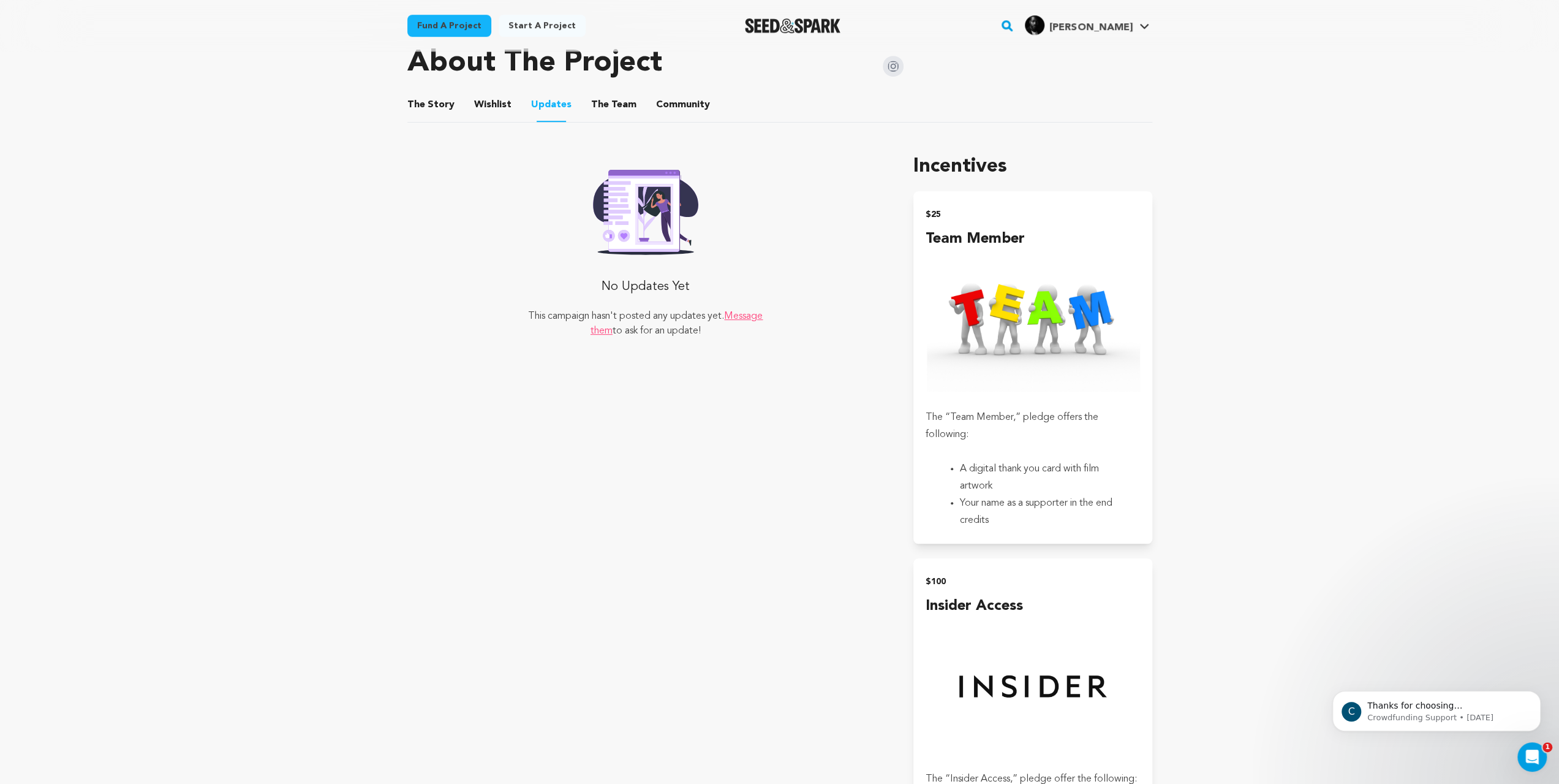
click at [599, 122] on button "The Team" at bounding box center [614, 107] width 30 height 30
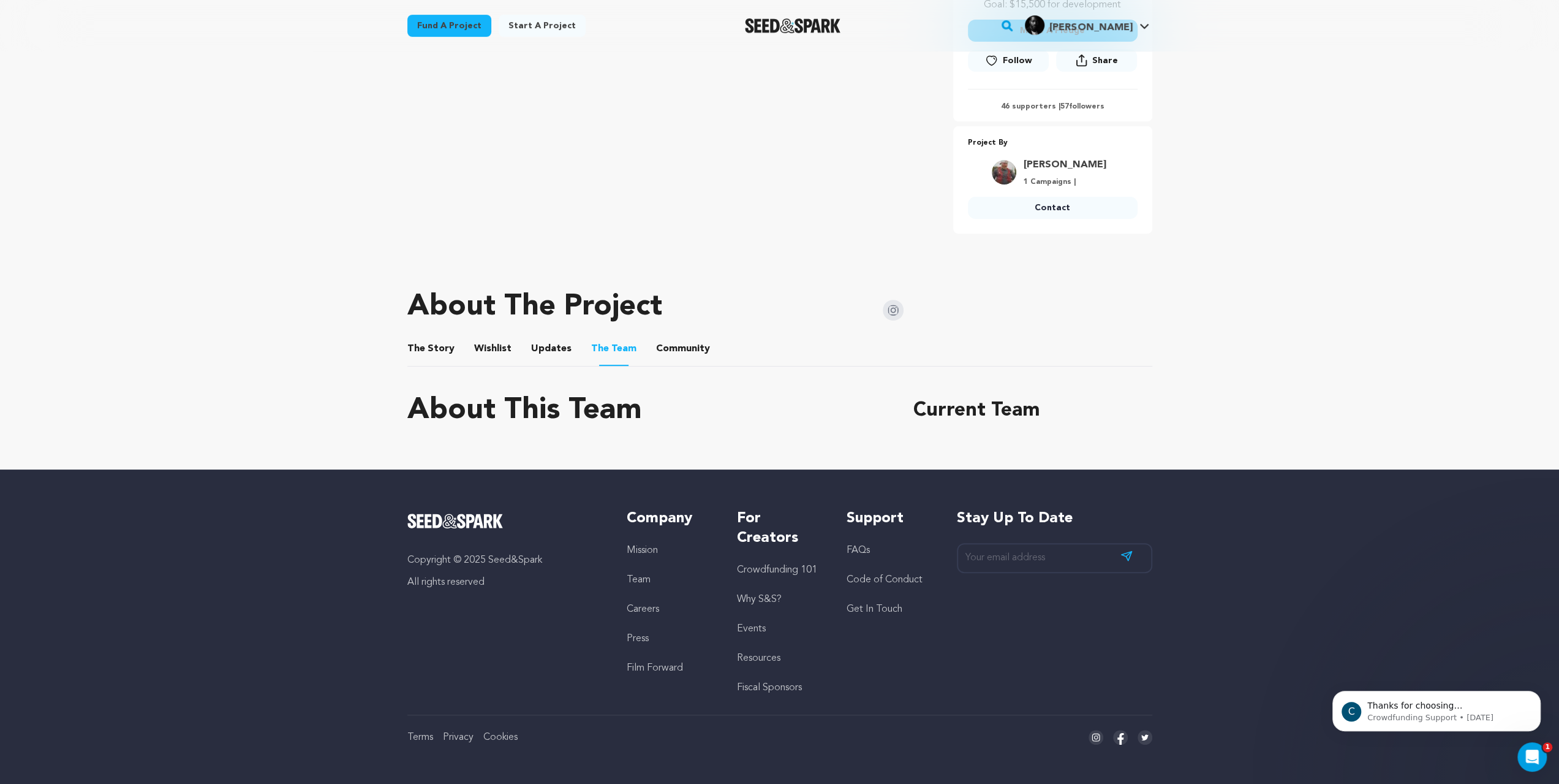
click at [669, 337] on button "Community" at bounding box center [683, 351] width 30 height 30
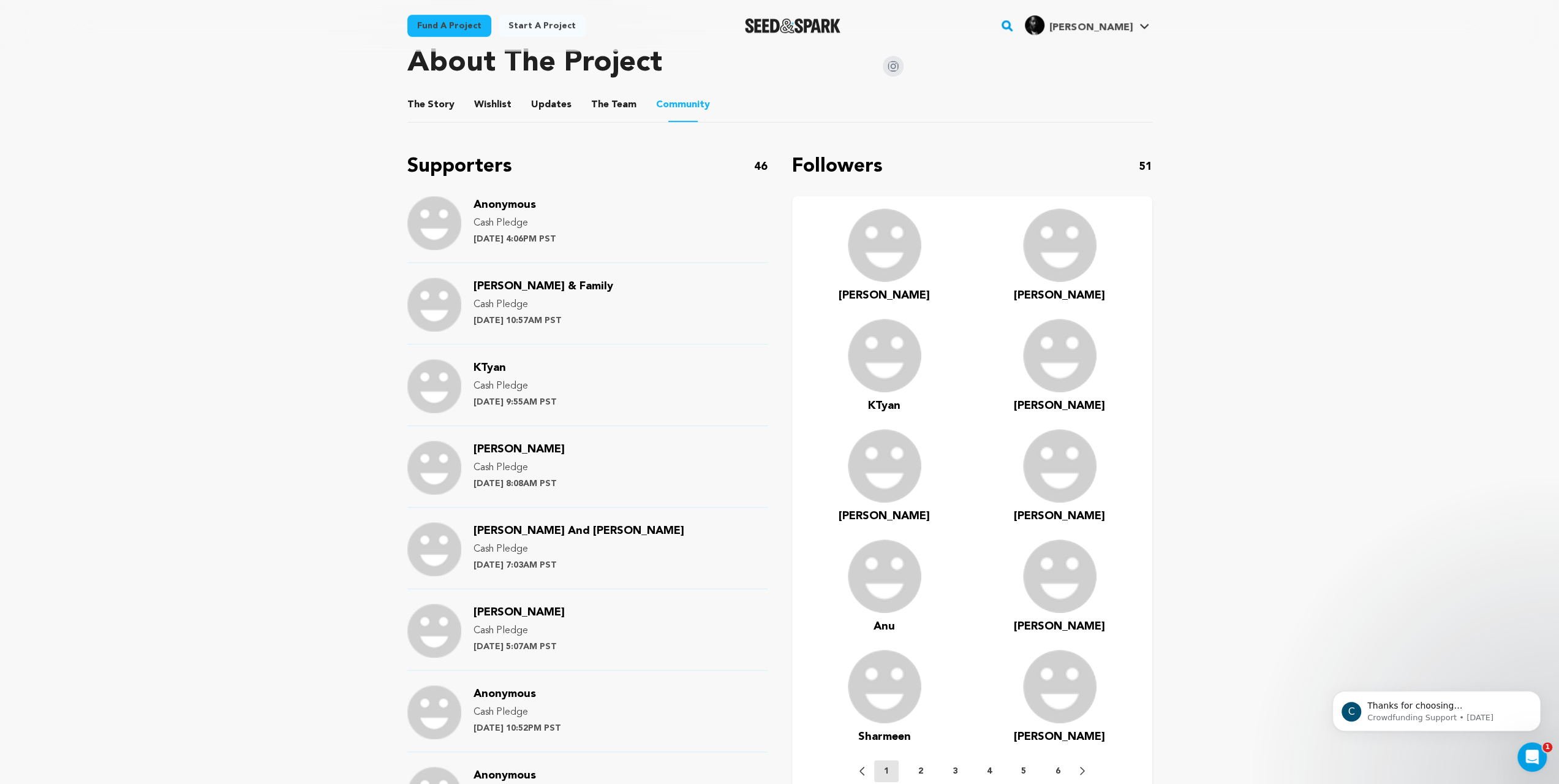
click at [599, 122] on button "The Team" at bounding box center [614, 107] width 30 height 30
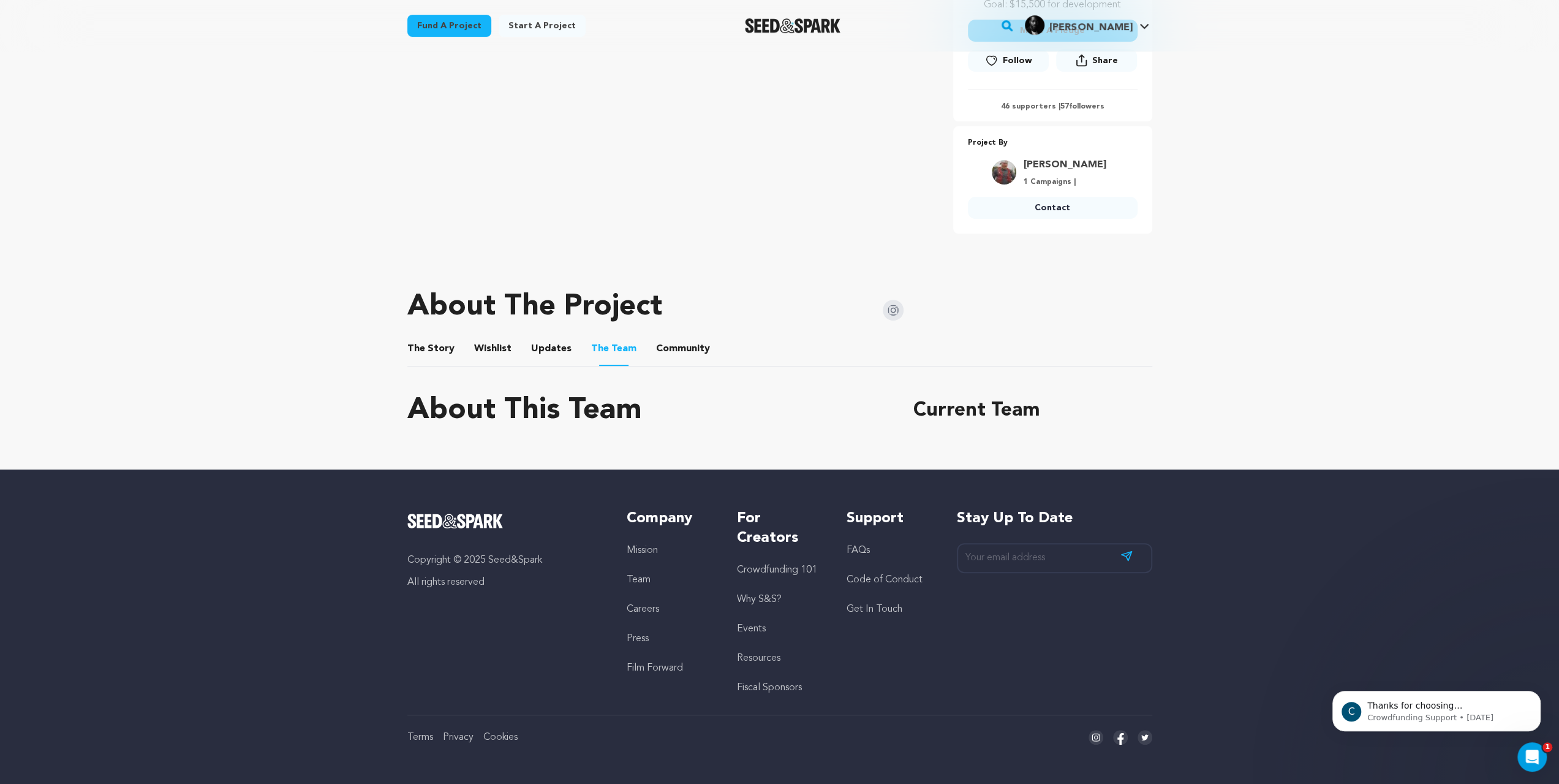
click at [536, 337] on button "Updates" at bounding box center [551, 351] width 30 height 30
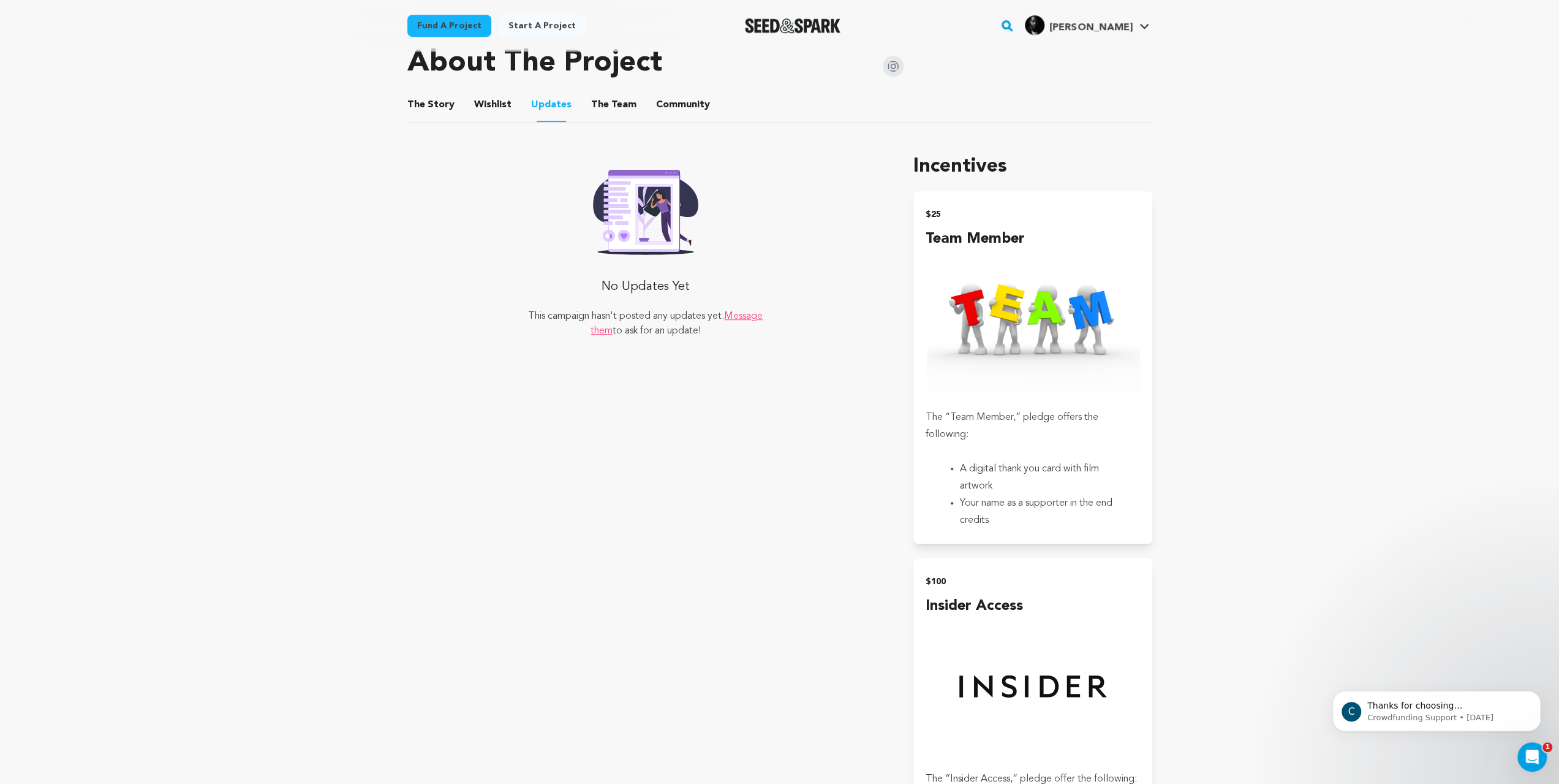
click at [478, 122] on button "Wishlist" at bounding box center [492, 107] width 30 height 30
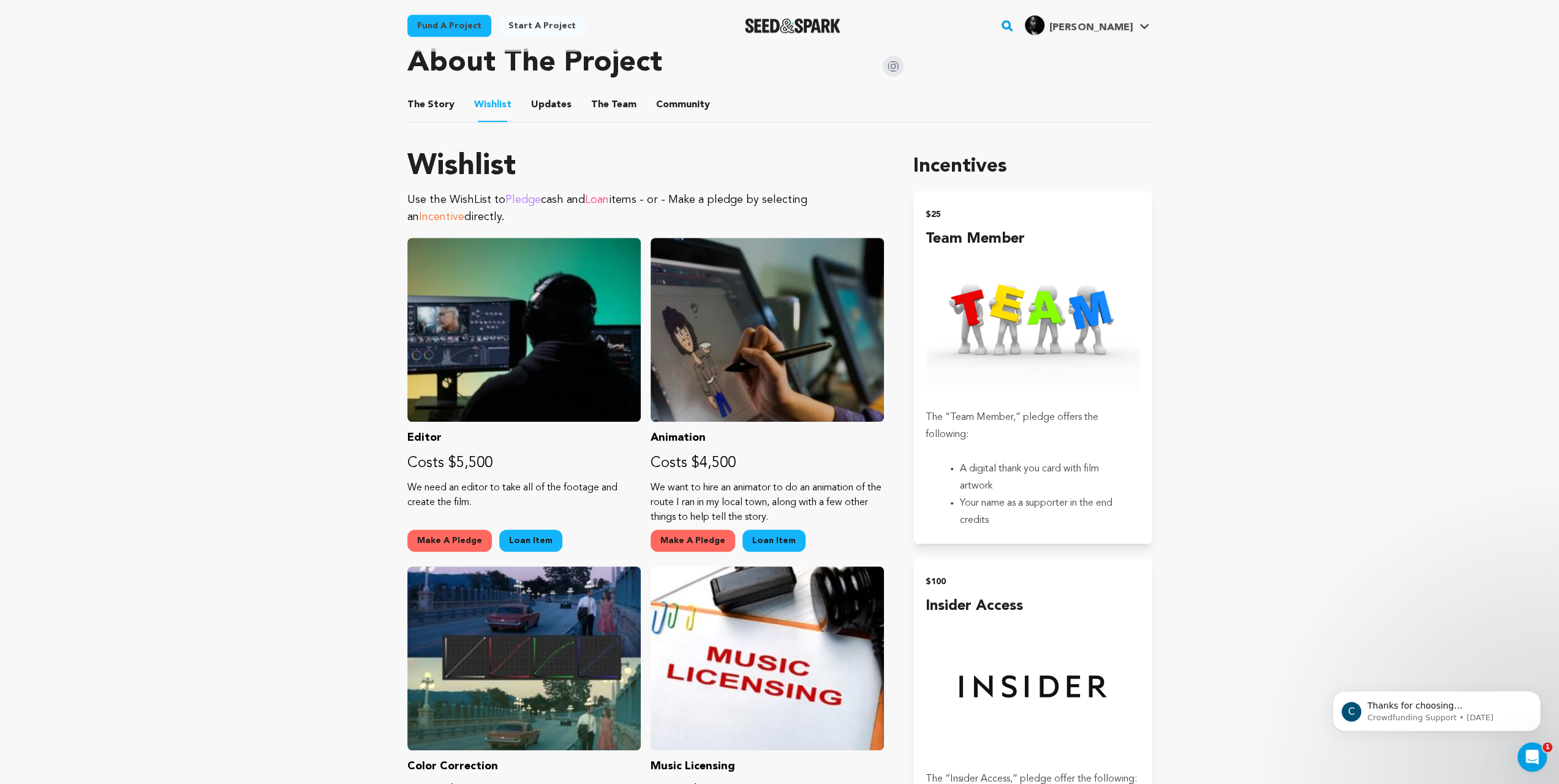
click at [416, 122] on button "The Story" at bounding box center [430, 107] width 30 height 30
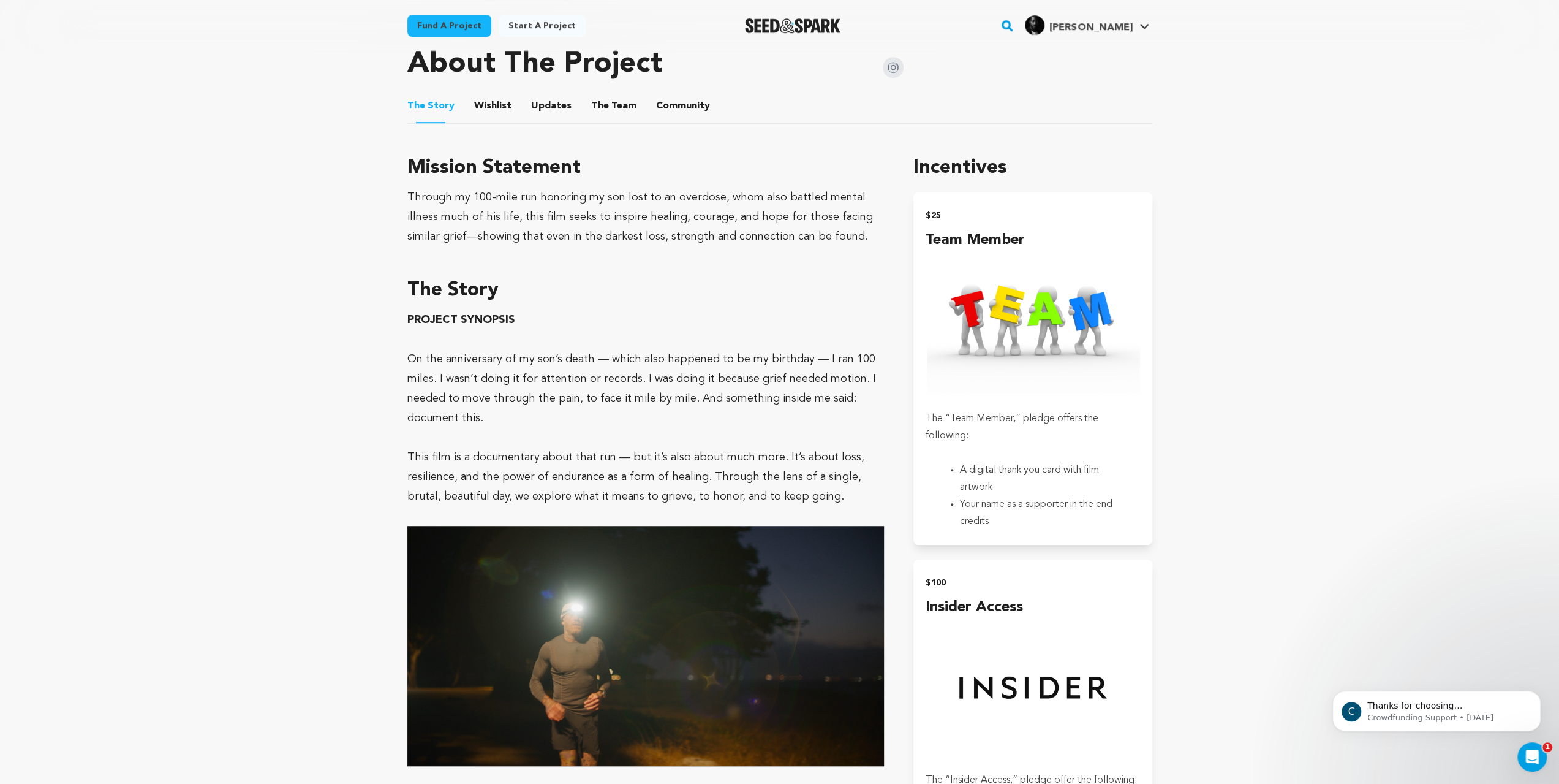
scroll to position [613, 0]
click at [669, 122] on button "Community" at bounding box center [683, 107] width 30 height 30
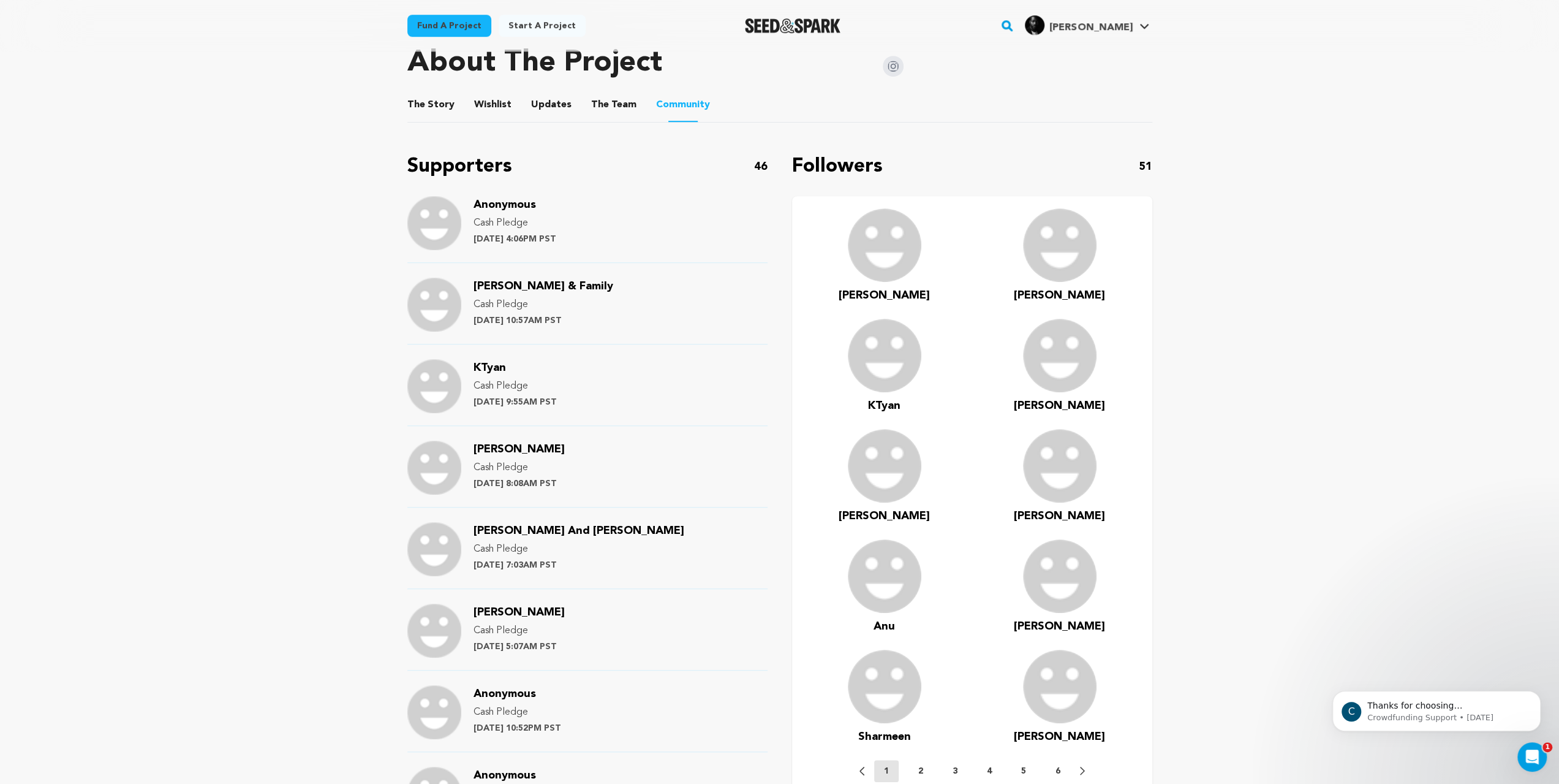
click at [599, 122] on button "The Team" at bounding box center [614, 107] width 30 height 30
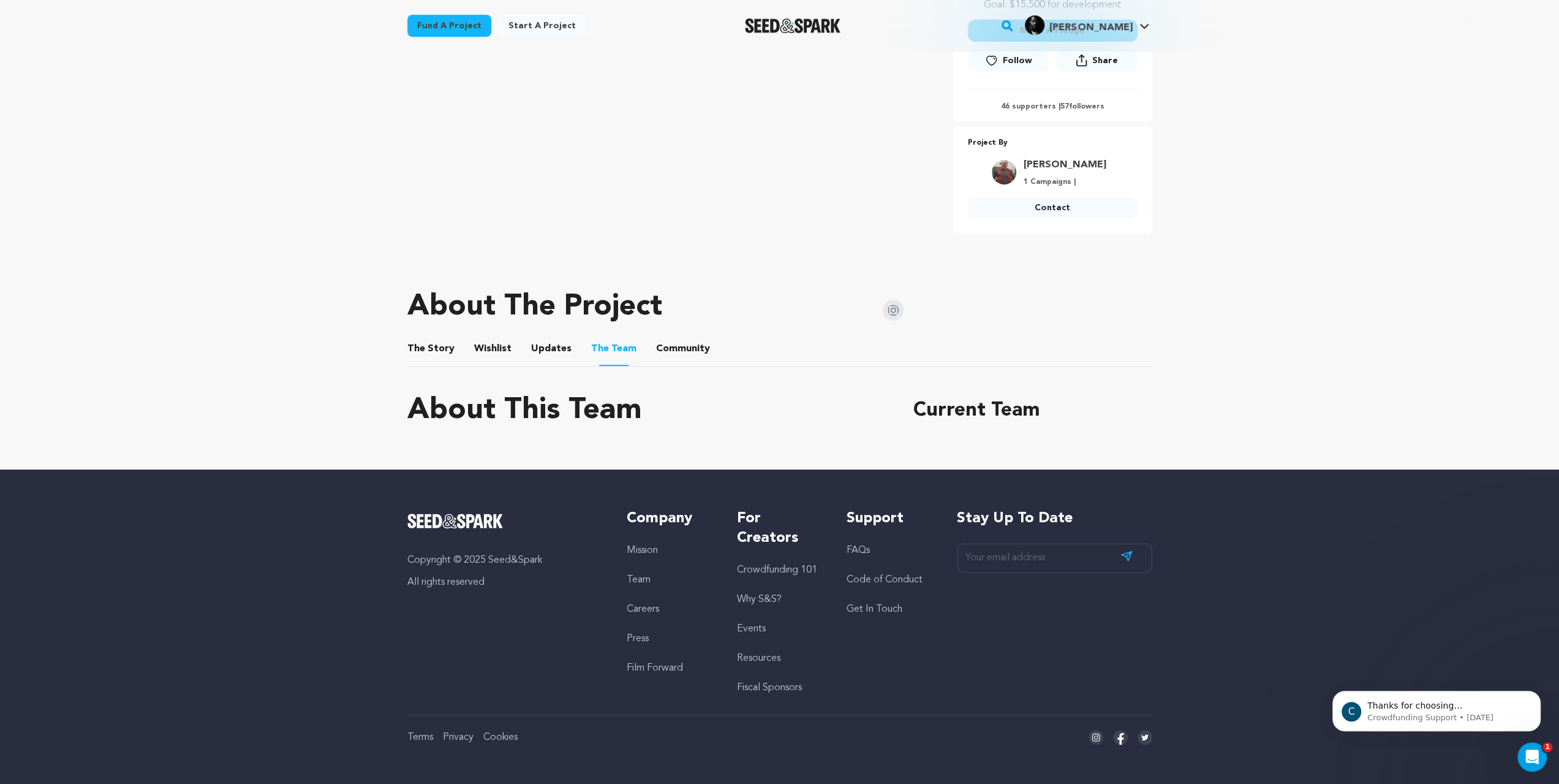
click at [536, 337] on button "Updates" at bounding box center [551, 351] width 30 height 30
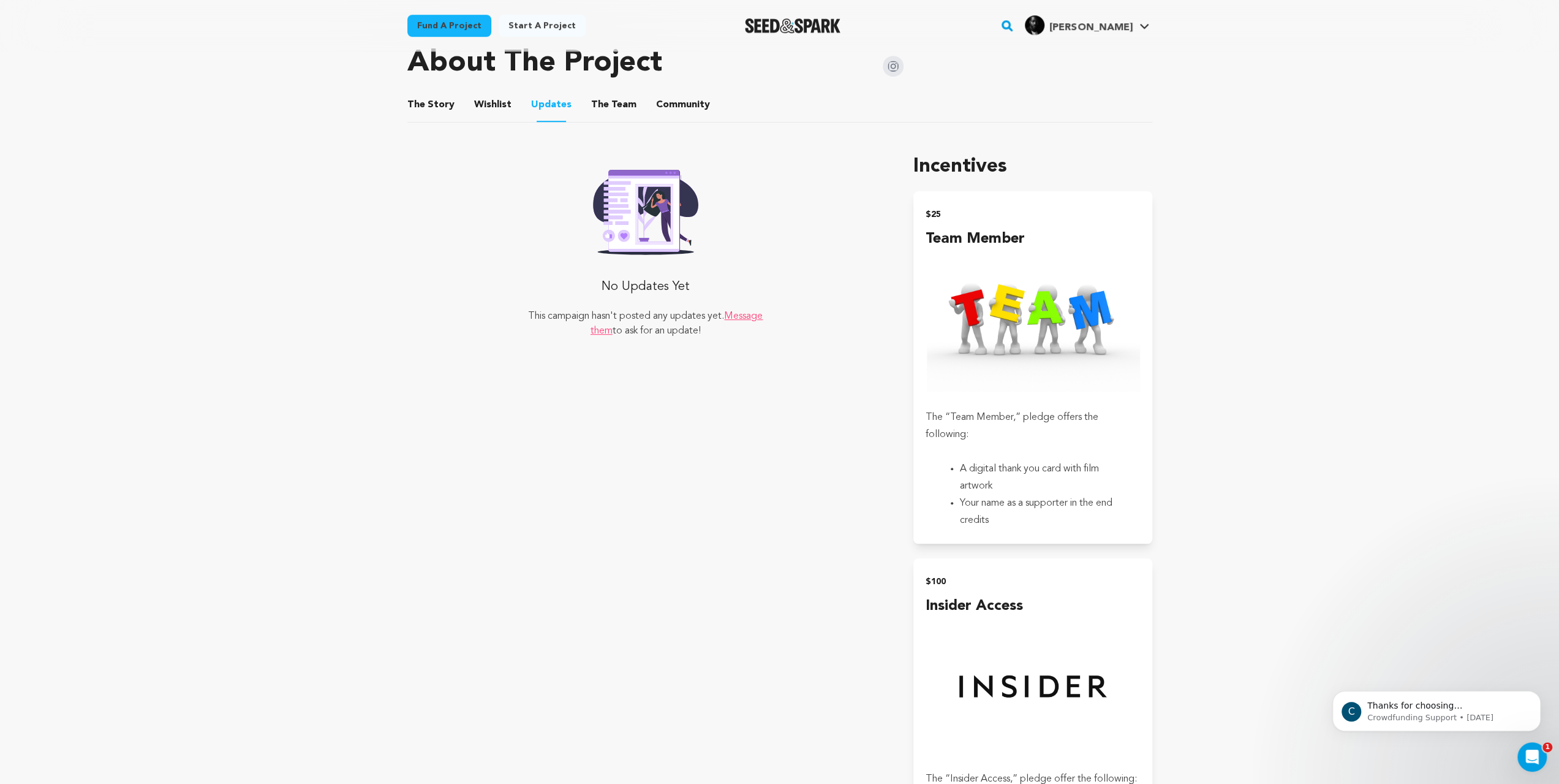
click at [478, 122] on button "Wishlist" at bounding box center [492, 107] width 30 height 30
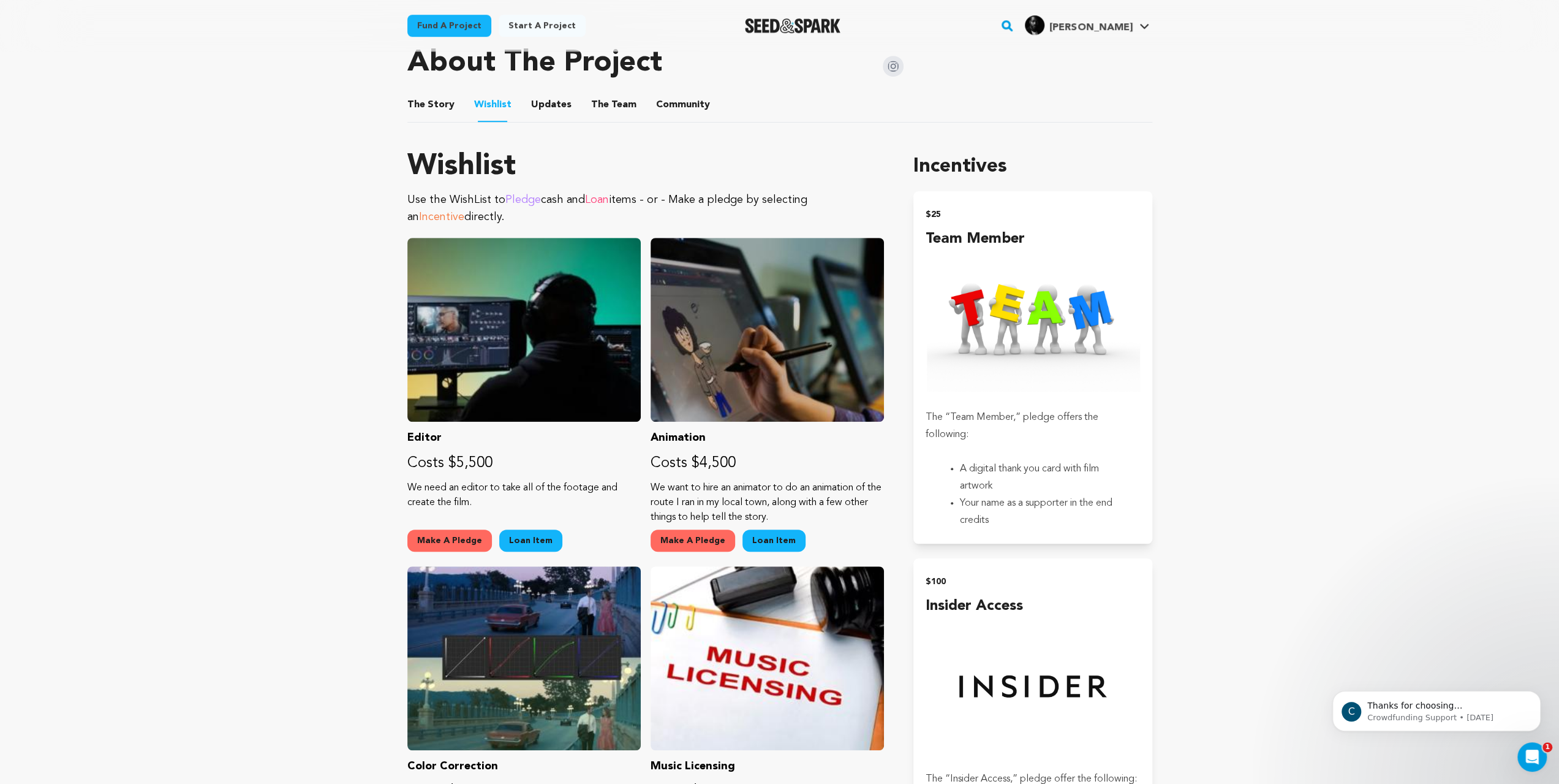
click at [416, 122] on button "The Story" at bounding box center [430, 107] width 30 height 30
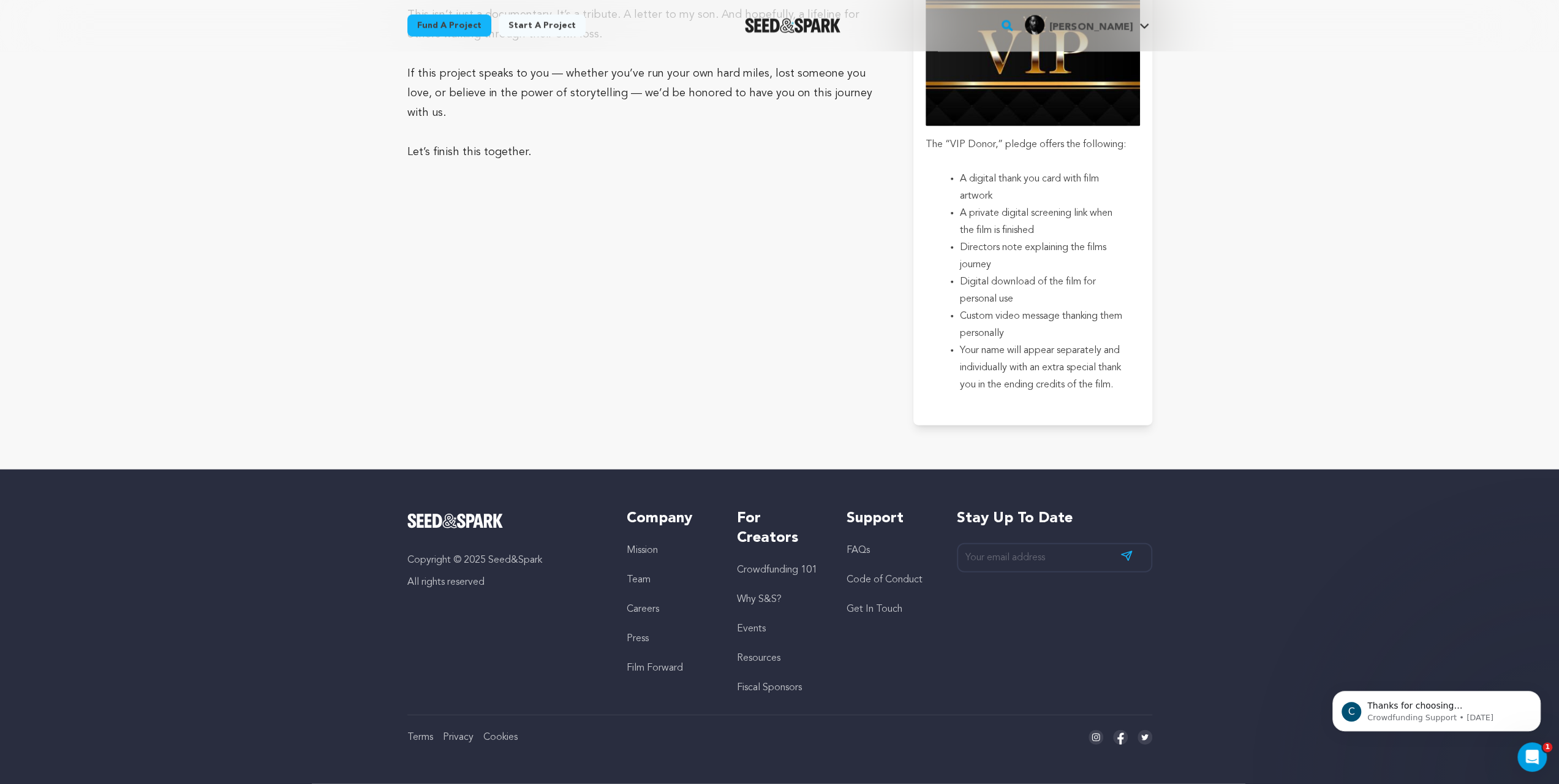
scroll to position [3124, 0]
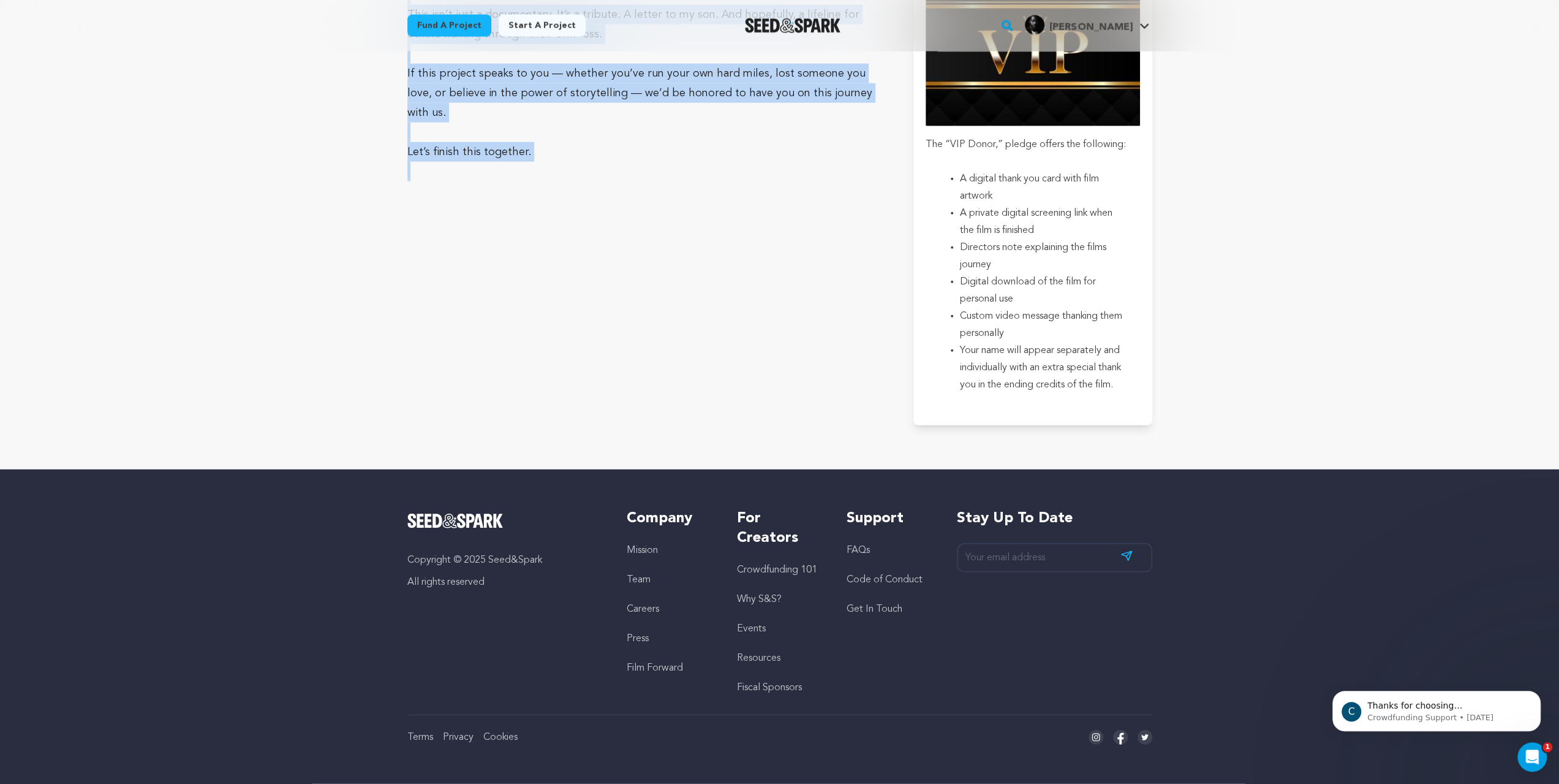
drag, startPoint x: 274, startPoint y: 320, endPoint x: 169, endPoint y: 190, distance: 167.1
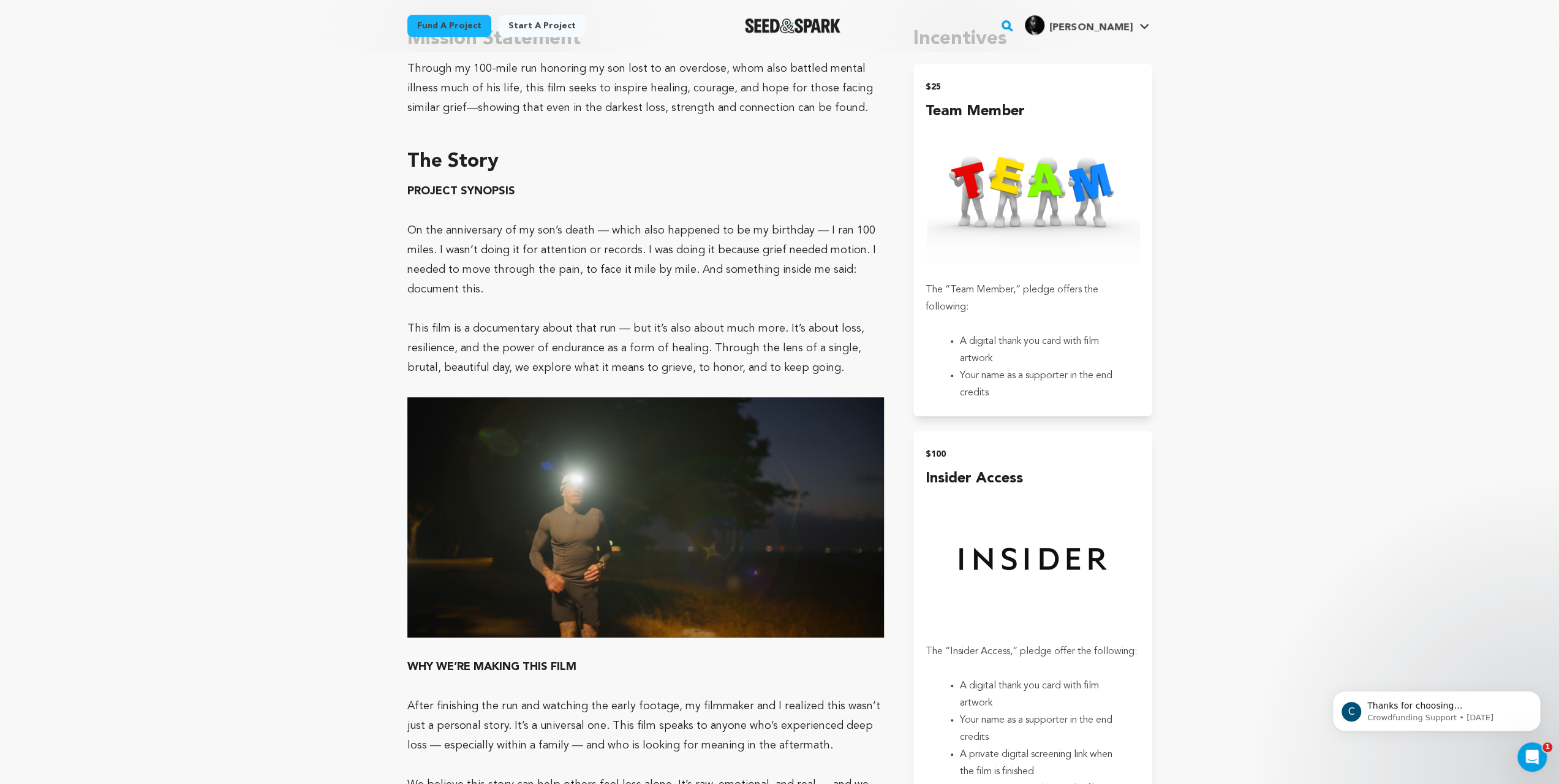
scroll to position [674, 0]
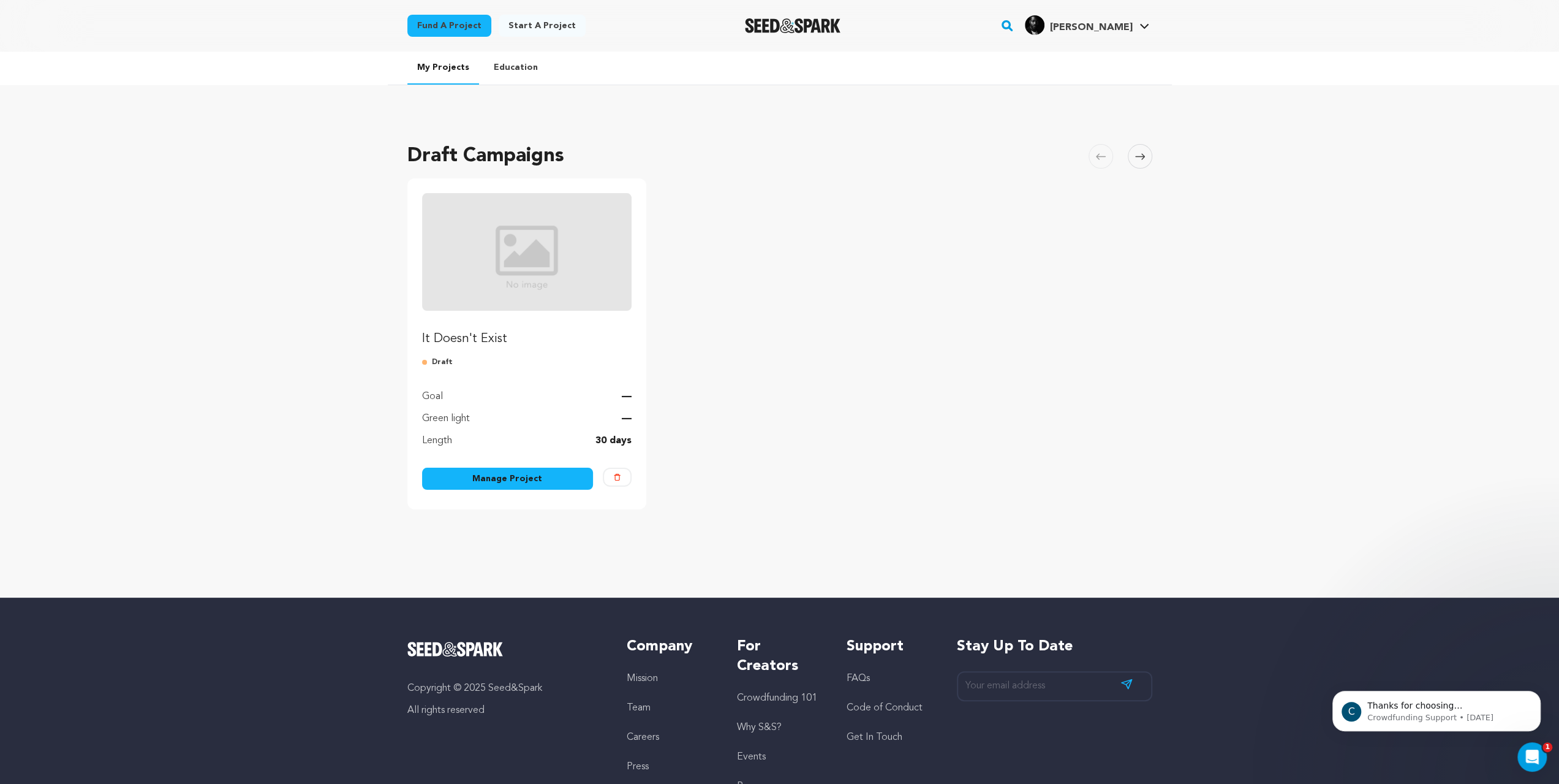
click at [528, 311] on img "Fund It Doesn't Exist" at bounding box center [527, 251] width 210 height 118
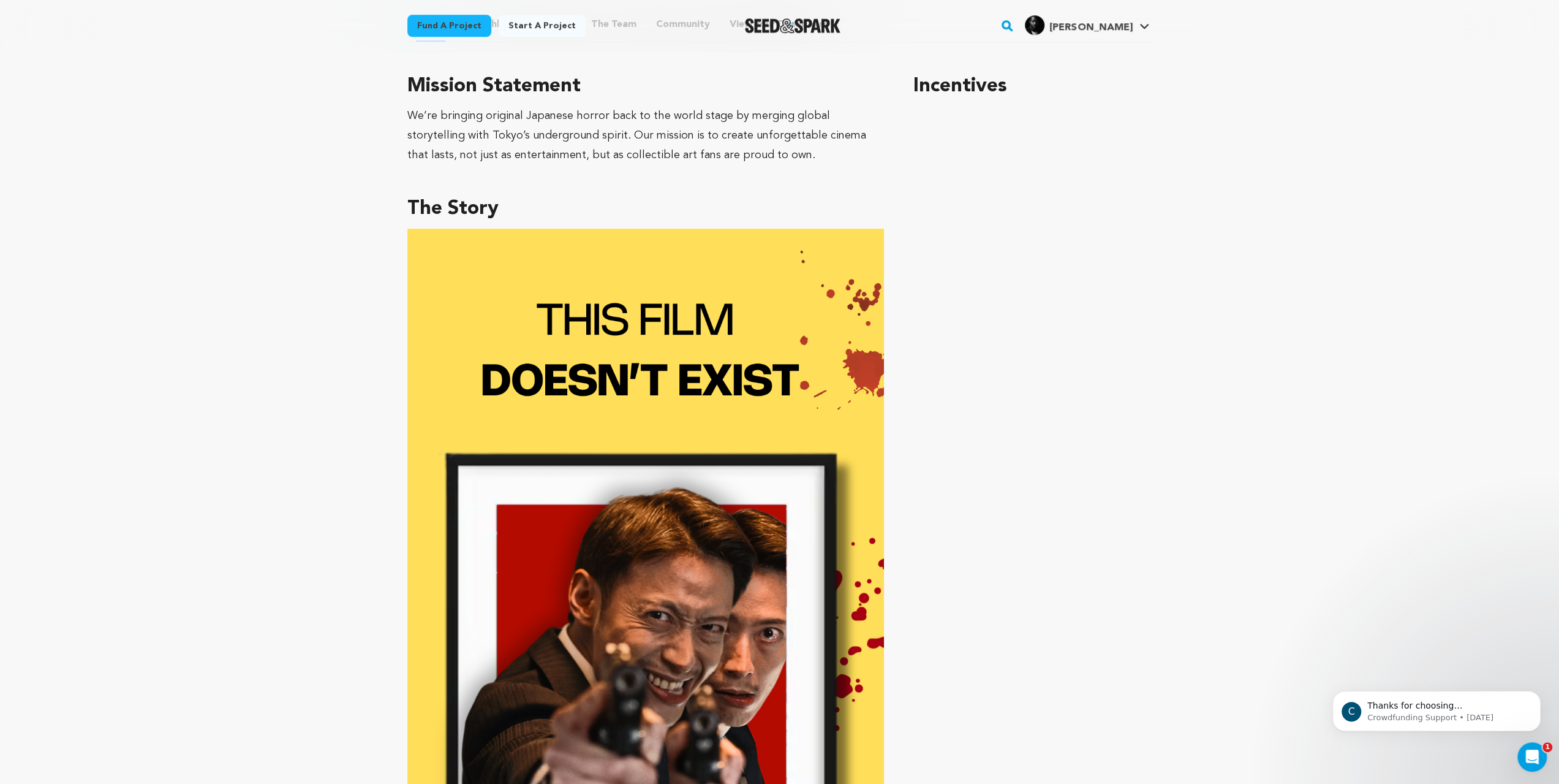
scroll to position [1103, 0]
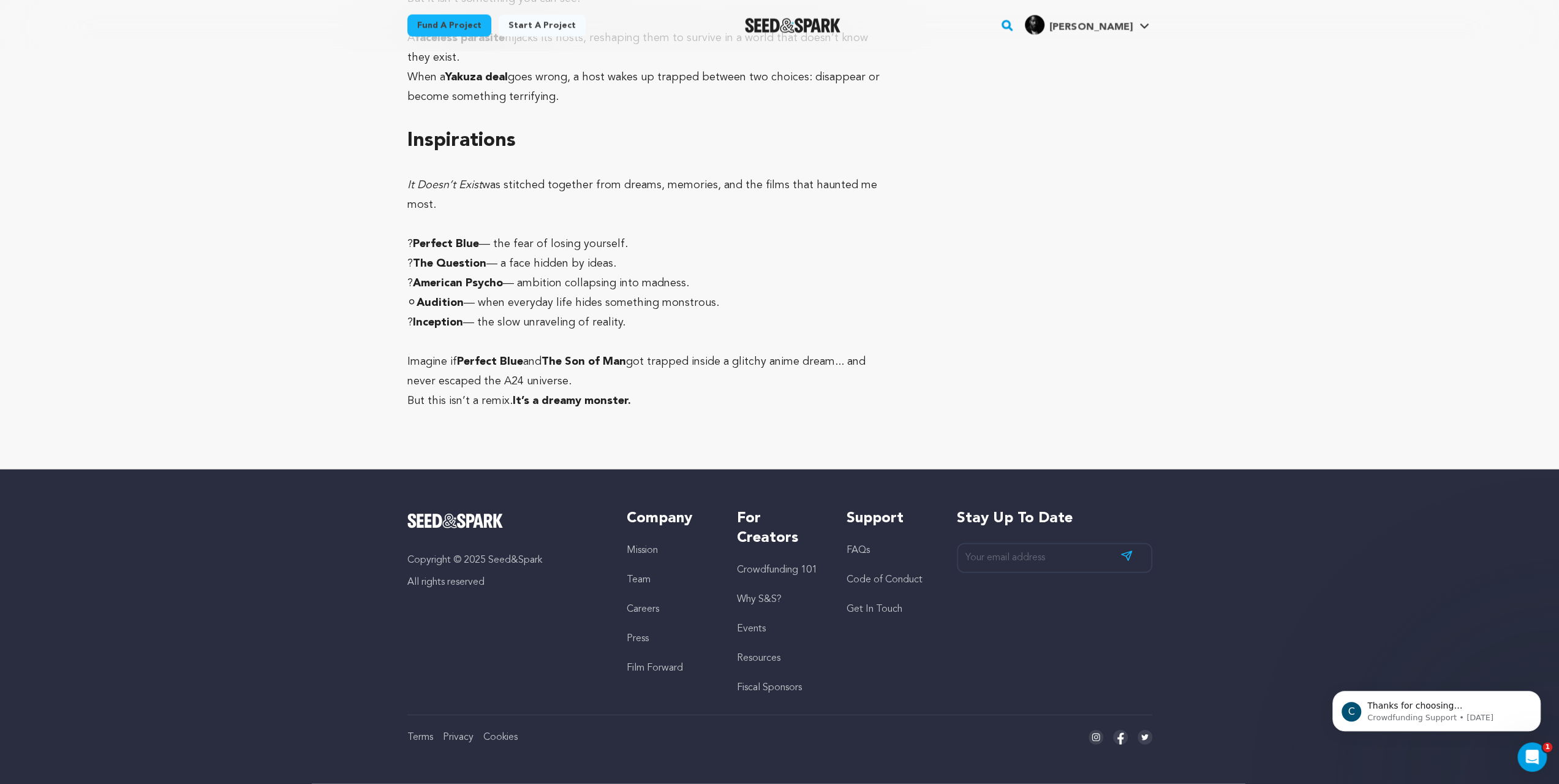
scroll to position [3124, 0]
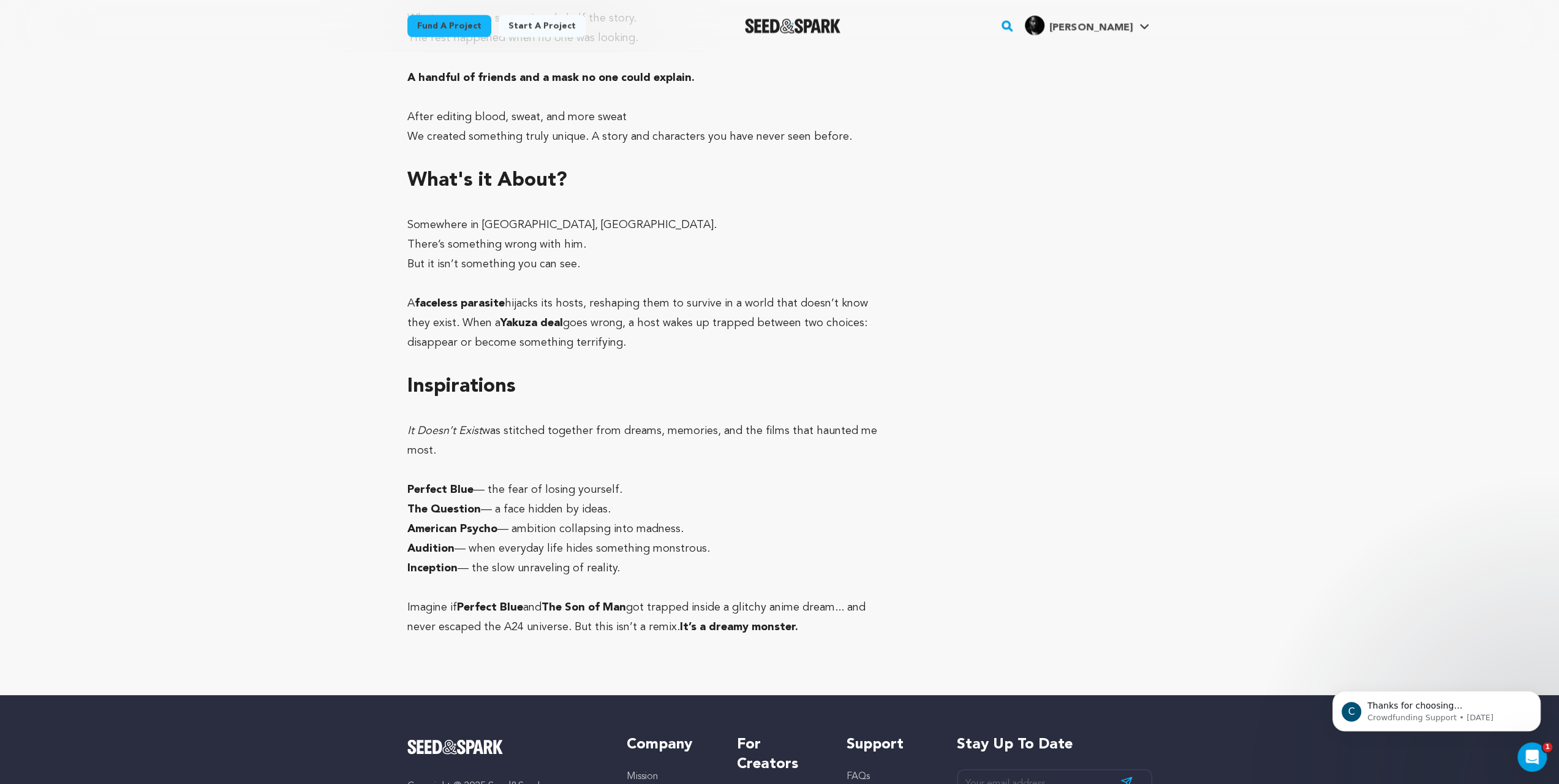
scroll to position [2205, 0]
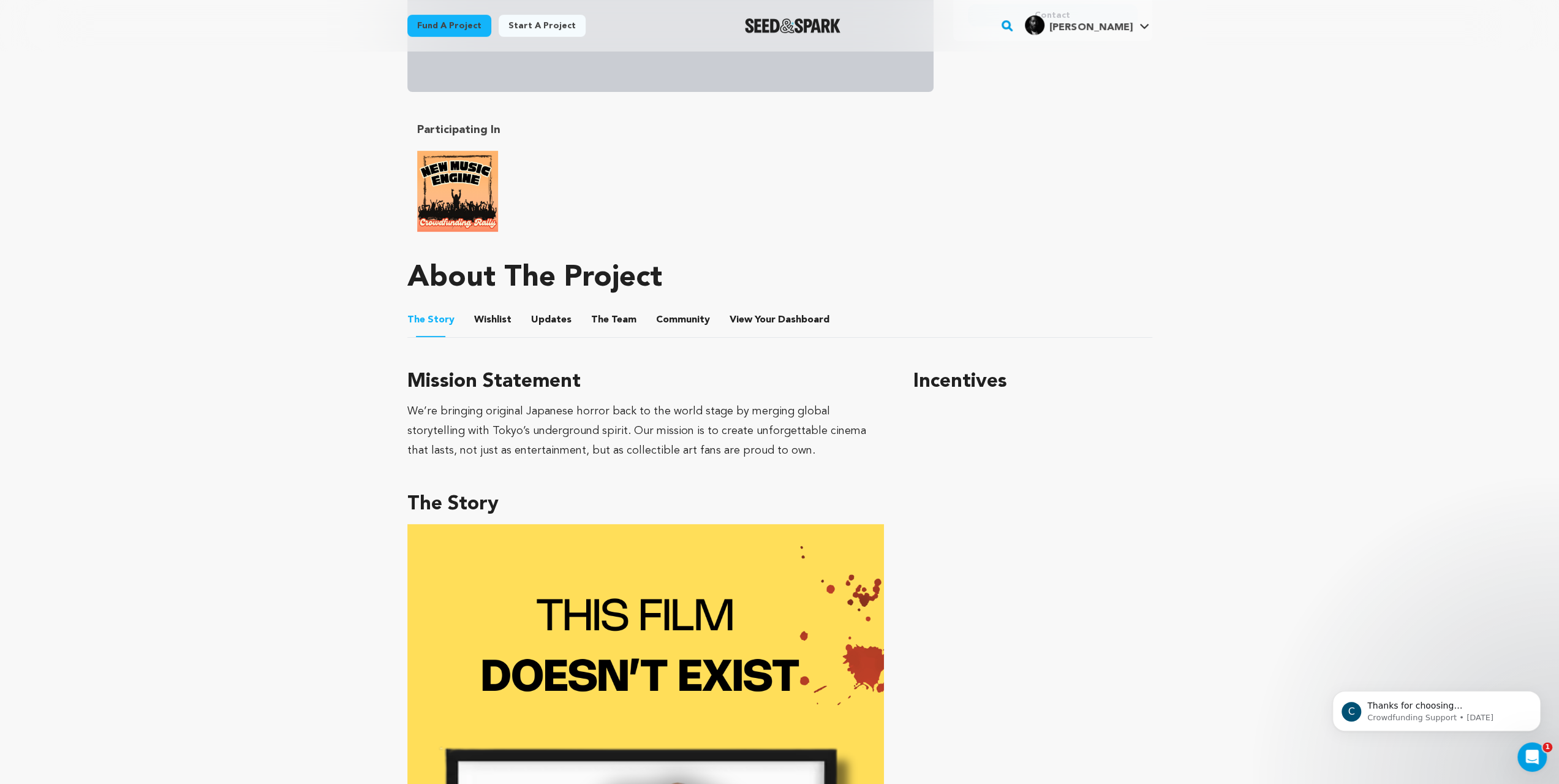
scroll to position [306, 0]
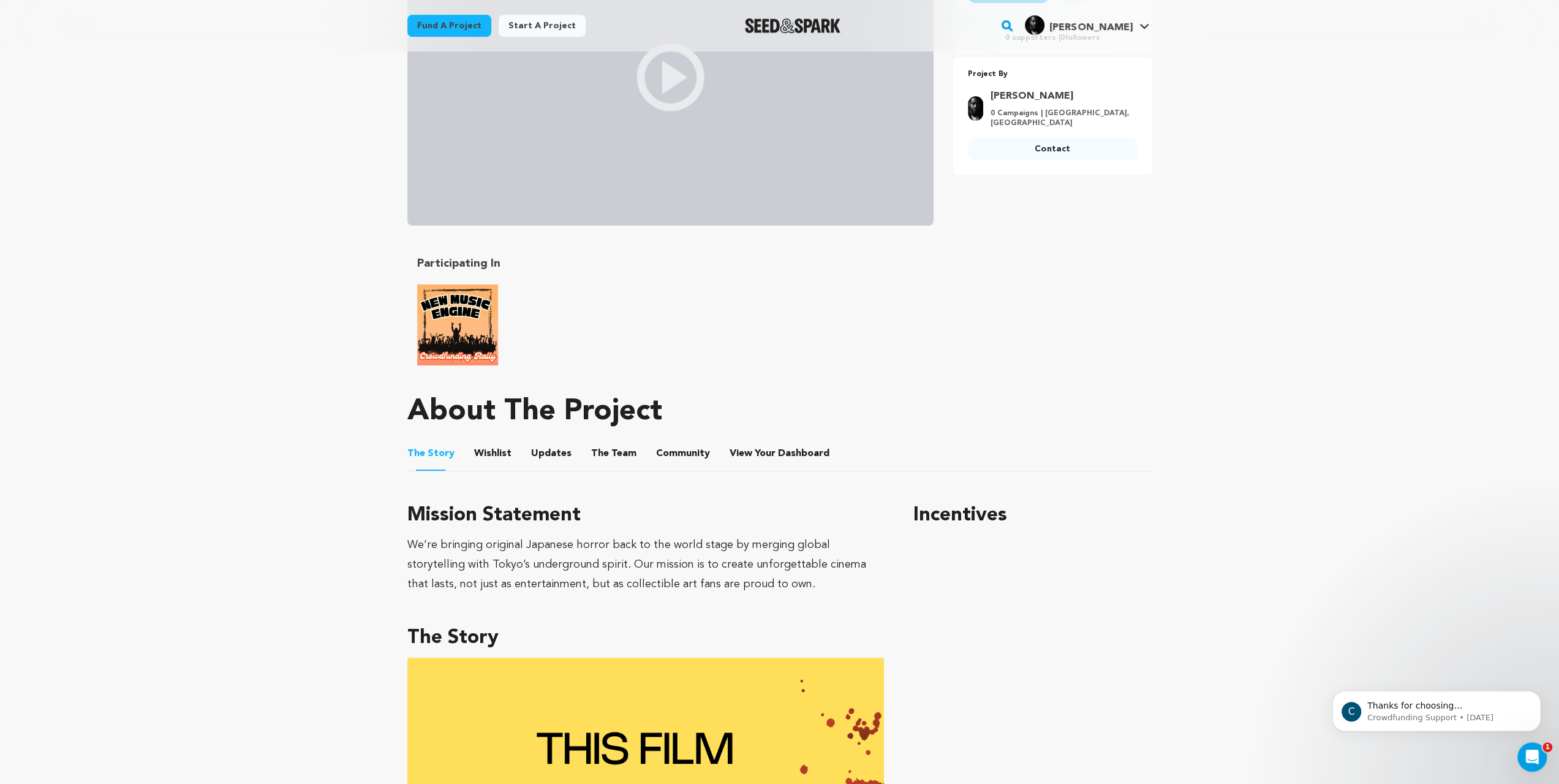
click at [478, 471] on button "Wishlist" at bounding box center [492, 455] width 30 height 30
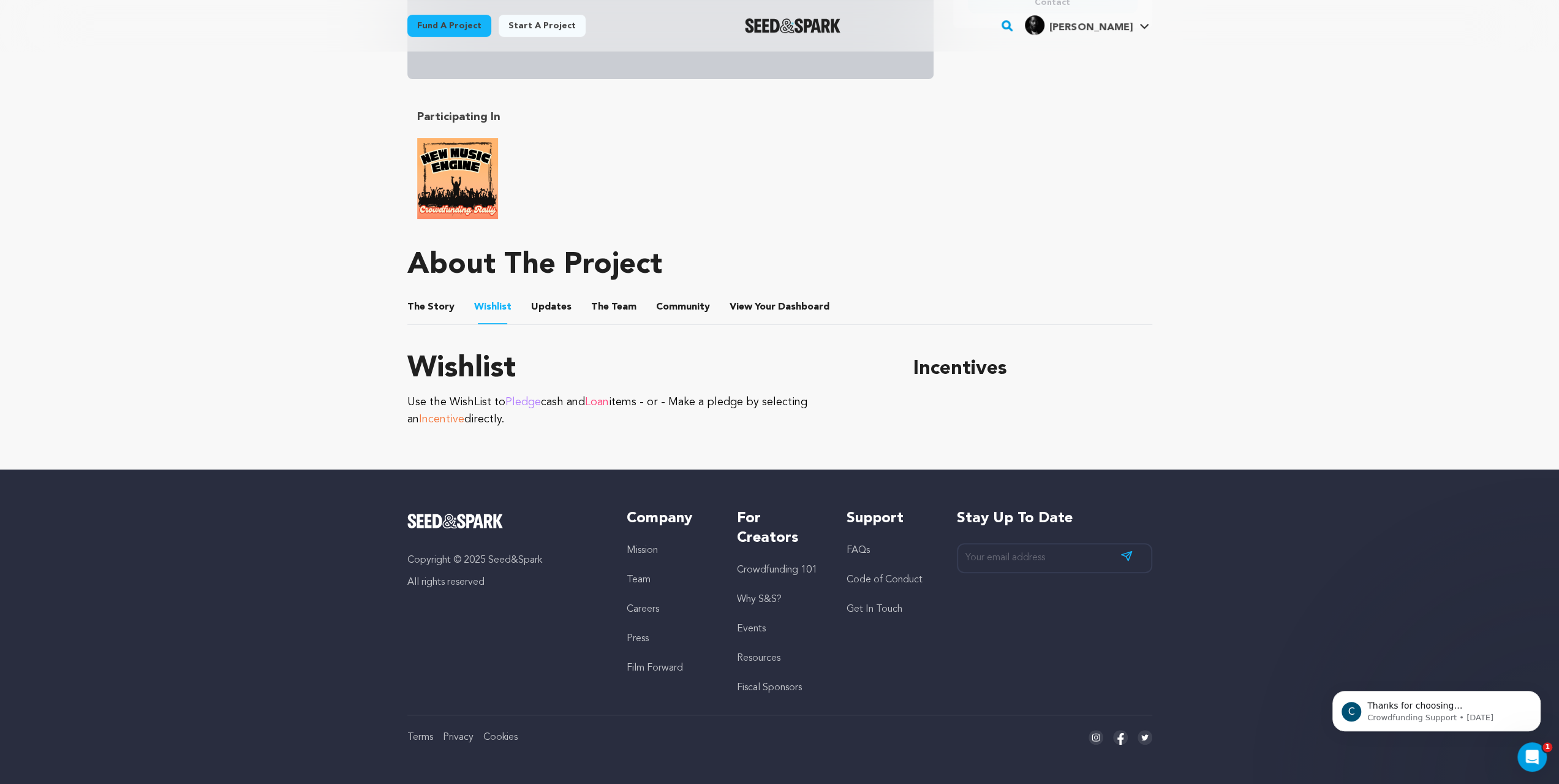
scroll to position [674, 0]
click at [536, 294] on button "Updates" at bounding box center [551, 309] width 30 height 30
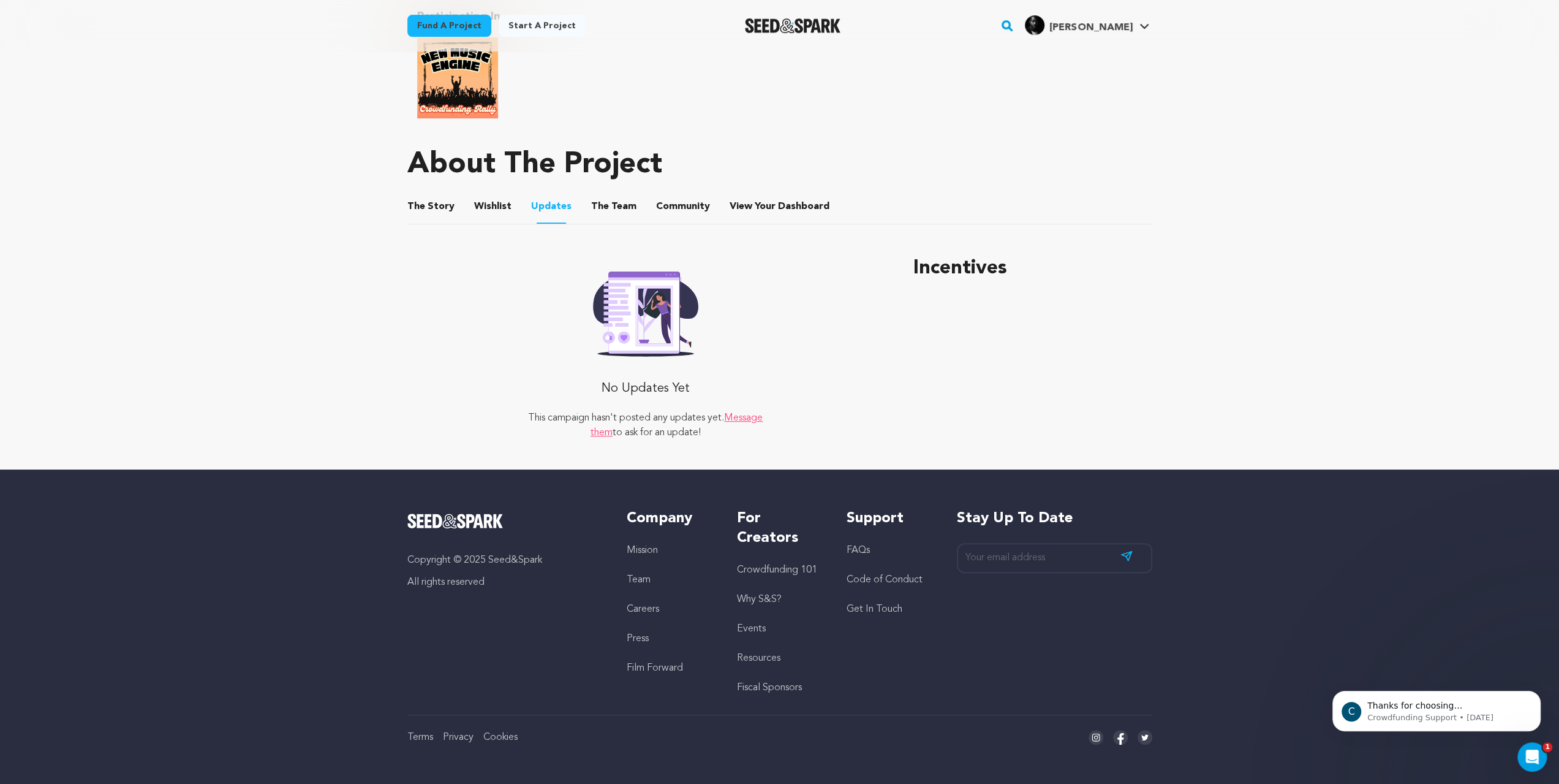
click at [599, 223] on button "The Team" at bounding box center [614, 209] width 30 height 30
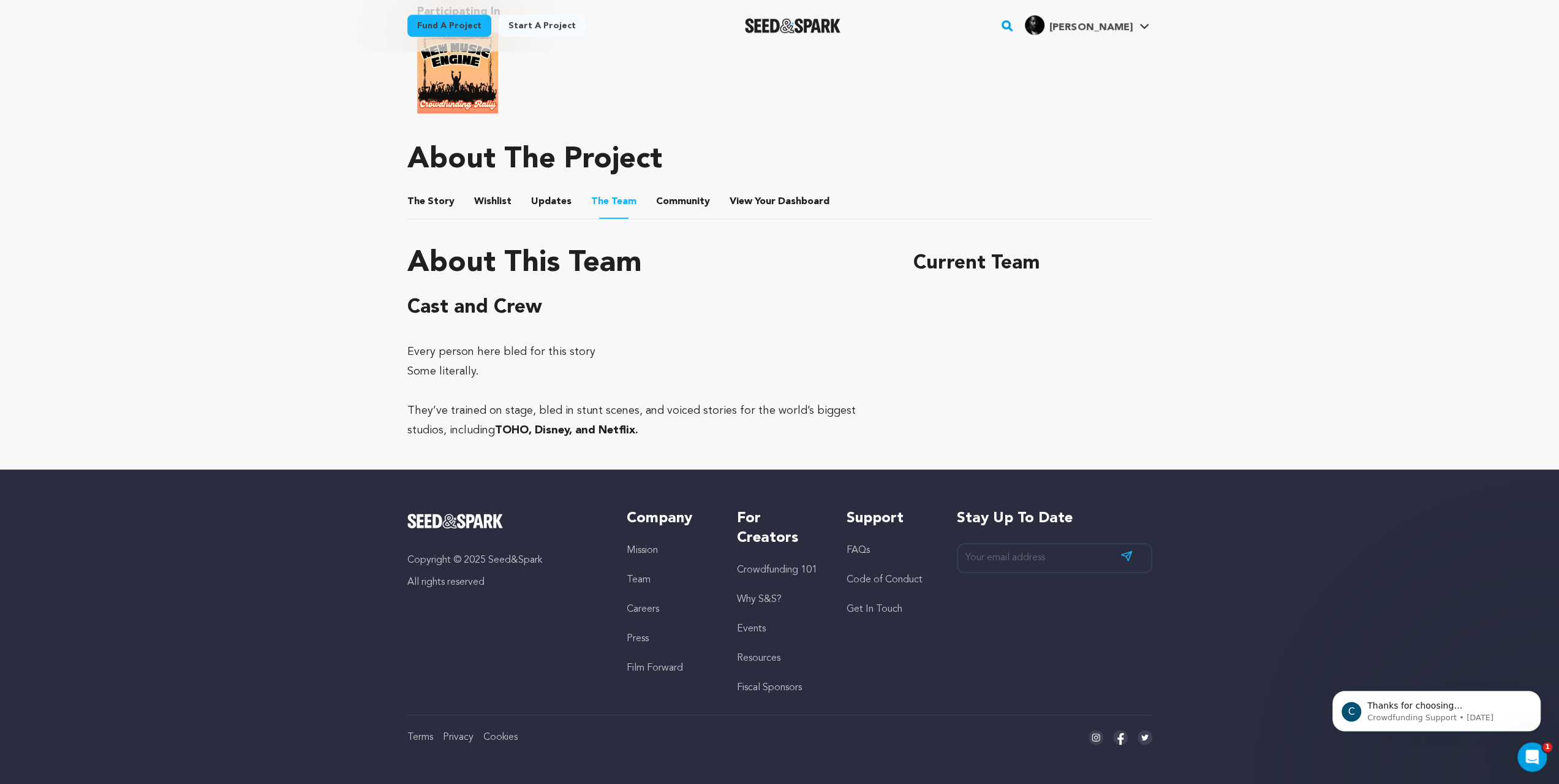
click at [416, 219] on button "The Story" at bounding box center [430, 203] width 30 height 30
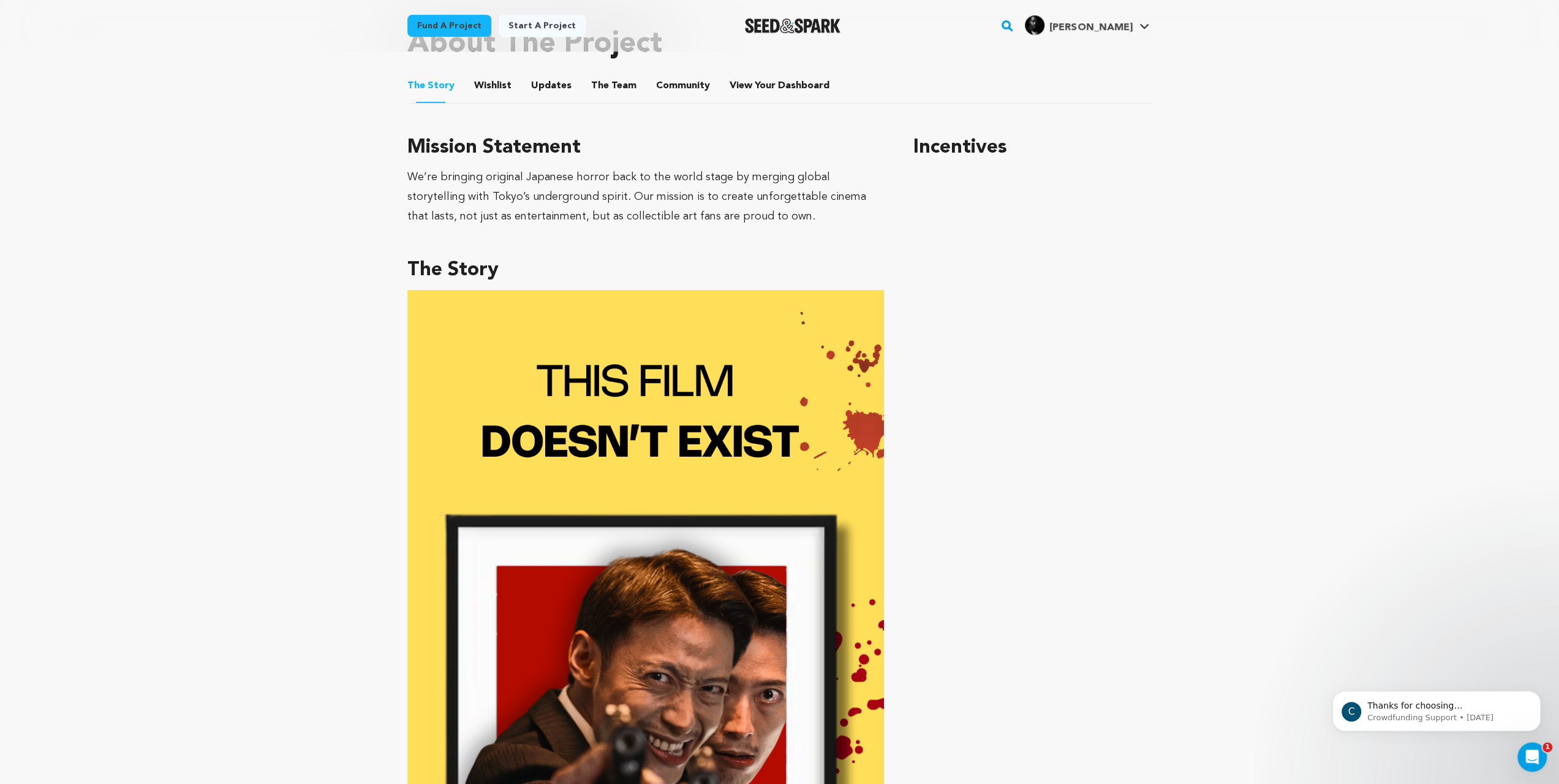
click at [599, 103] on button "The Team" at bounding box center [614, 88] width 30 height 30
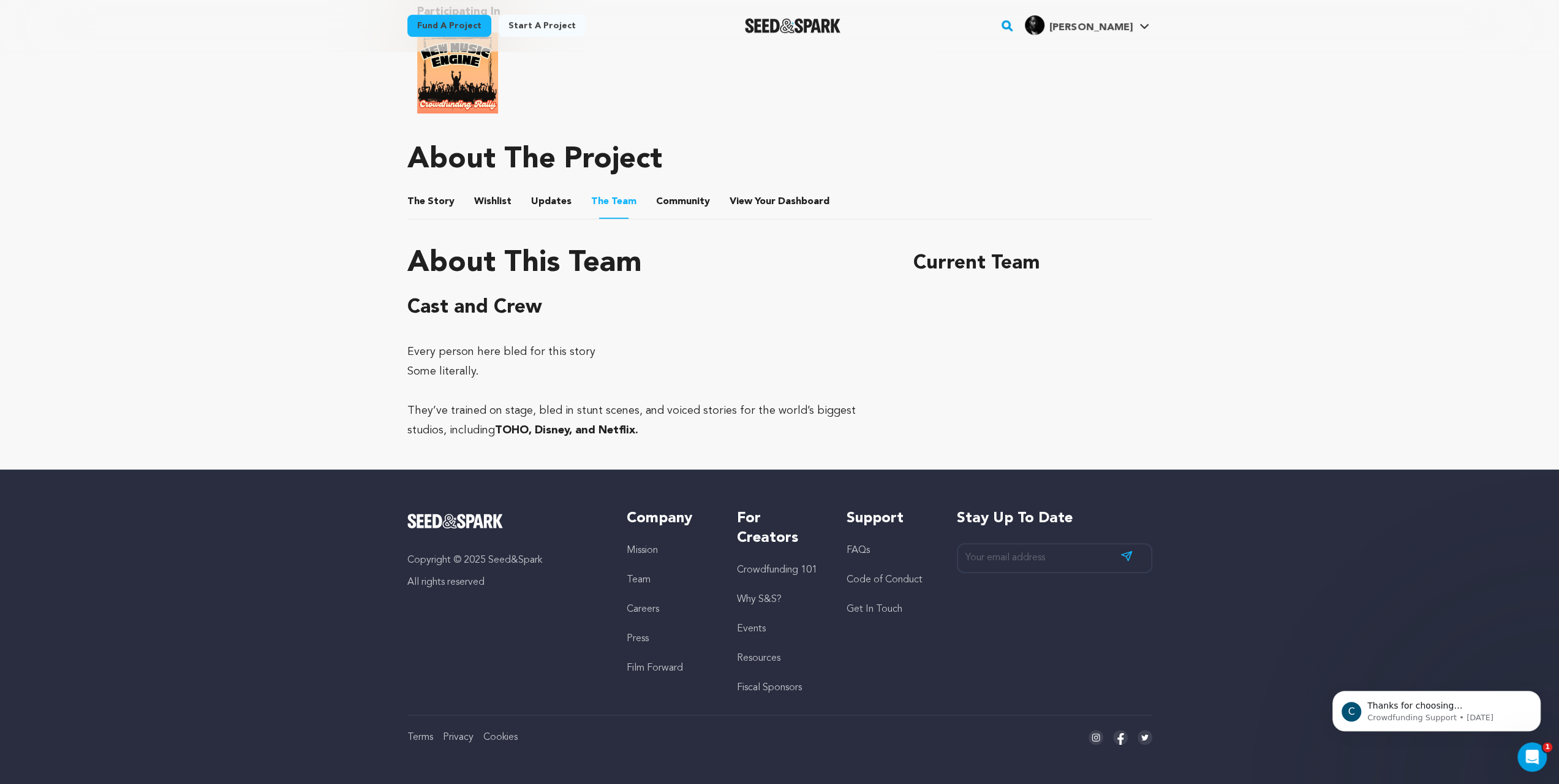
click at [669, 219] on button "Community" at bounding box center [683, 203] width 30 height 30
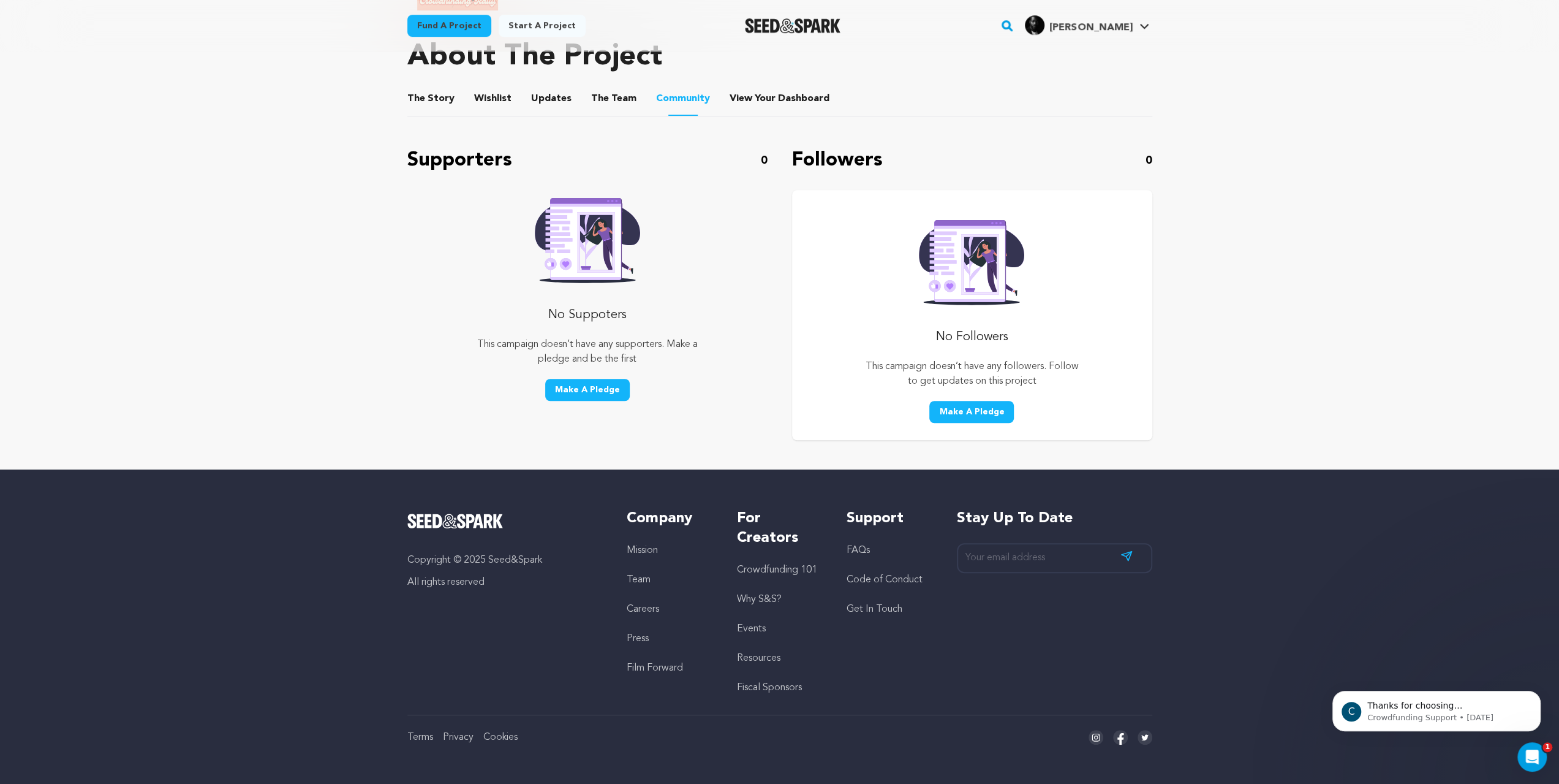
click at [737, 116] on button "View Your Dashboard" at bounding box center [744, 101] width 30 height 30
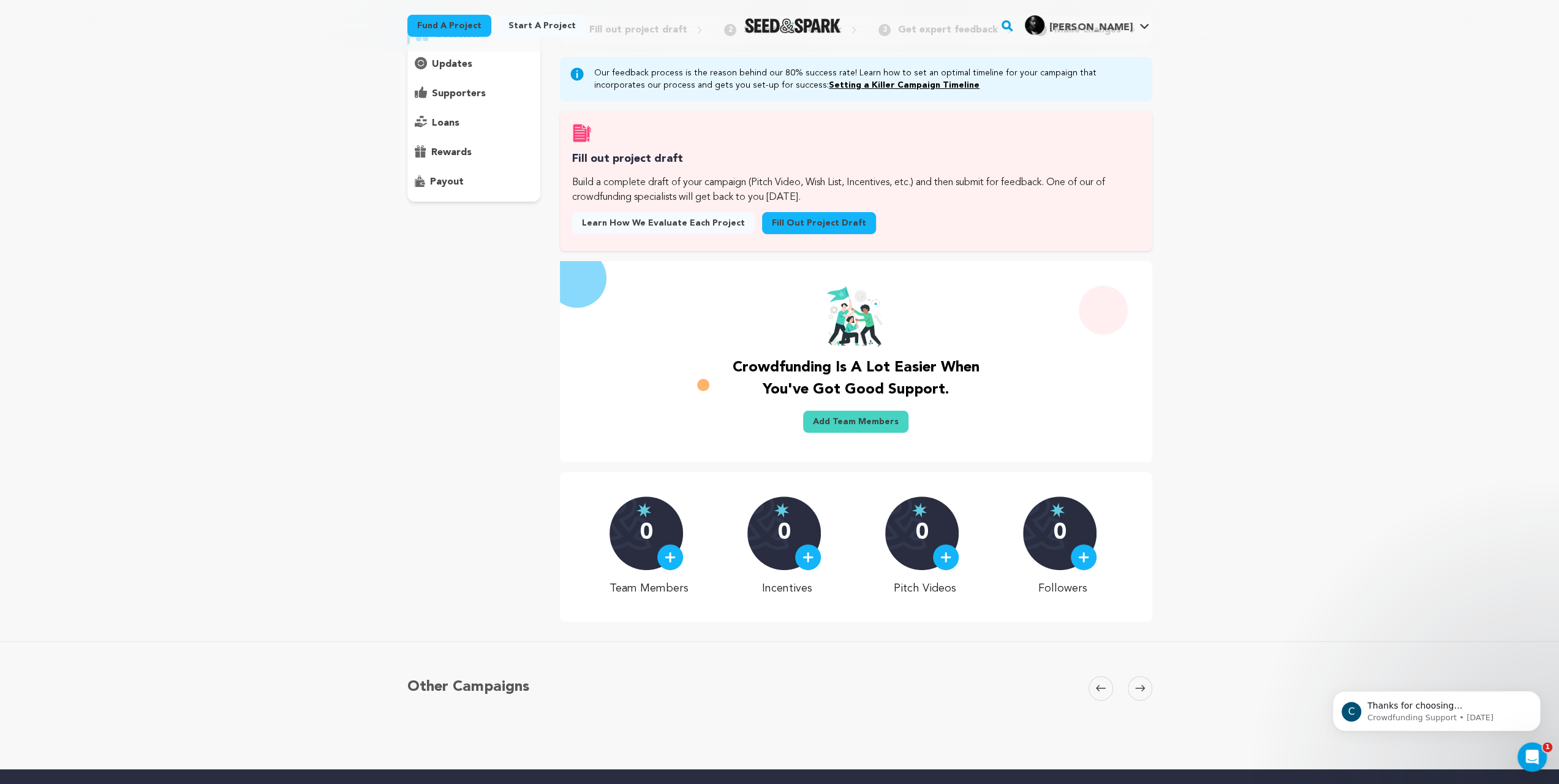
scroll to position [367, 0]
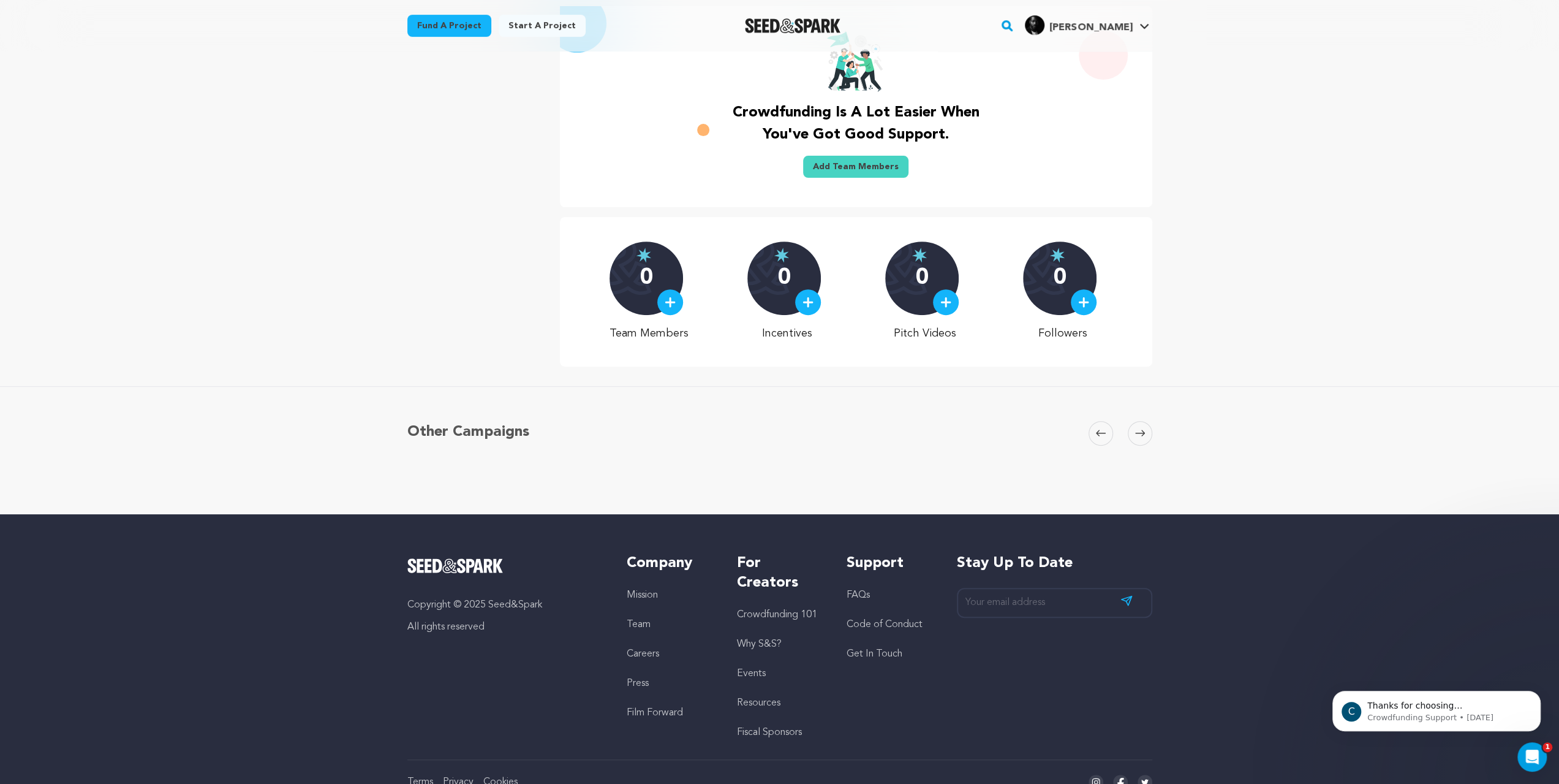
click at [959, 315] on div at bounding box center [946, 302] width 26 height 26
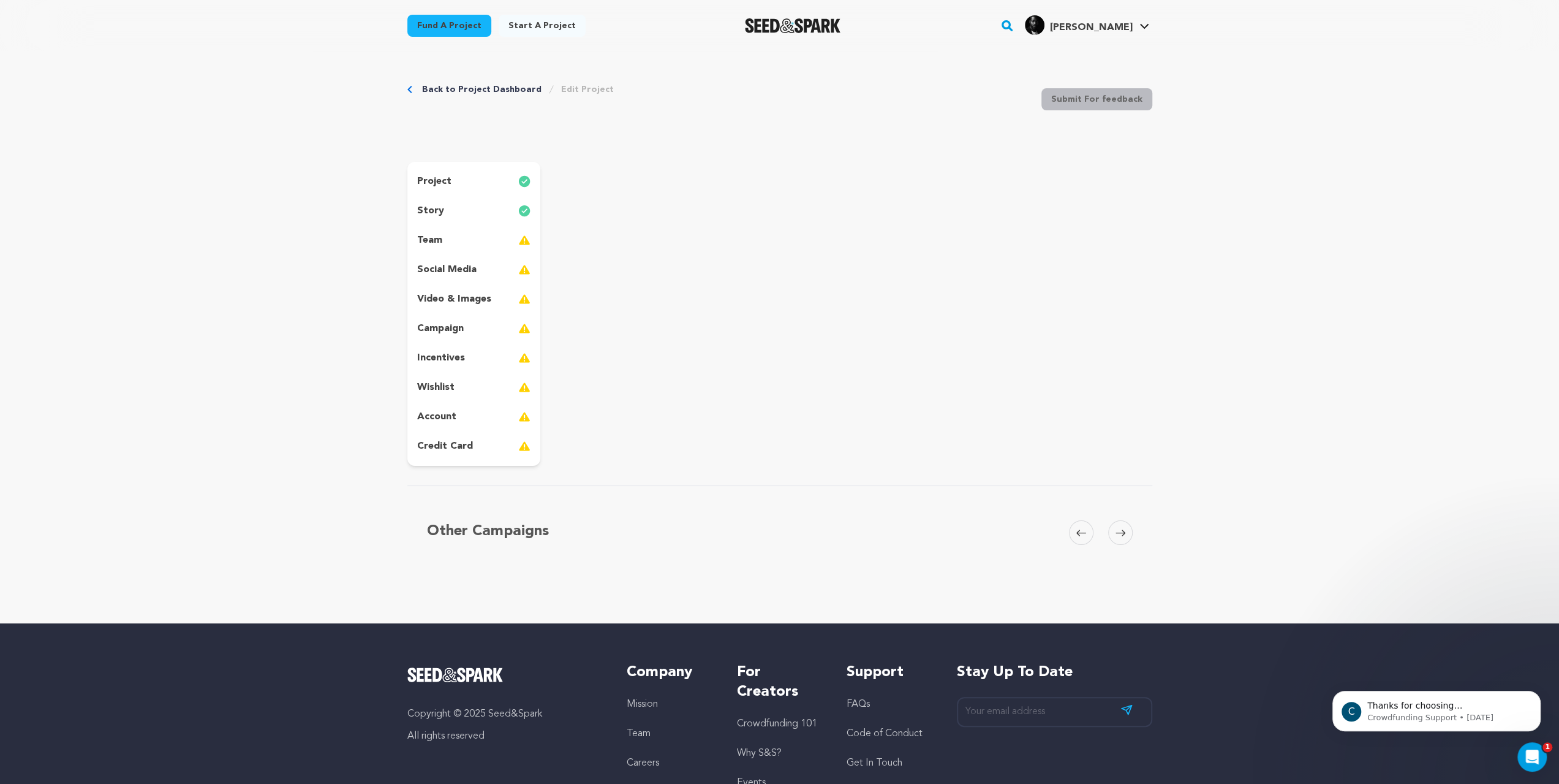
click at [408, 221] on div "story" at bounding box center [474, 211] width 133 height 20
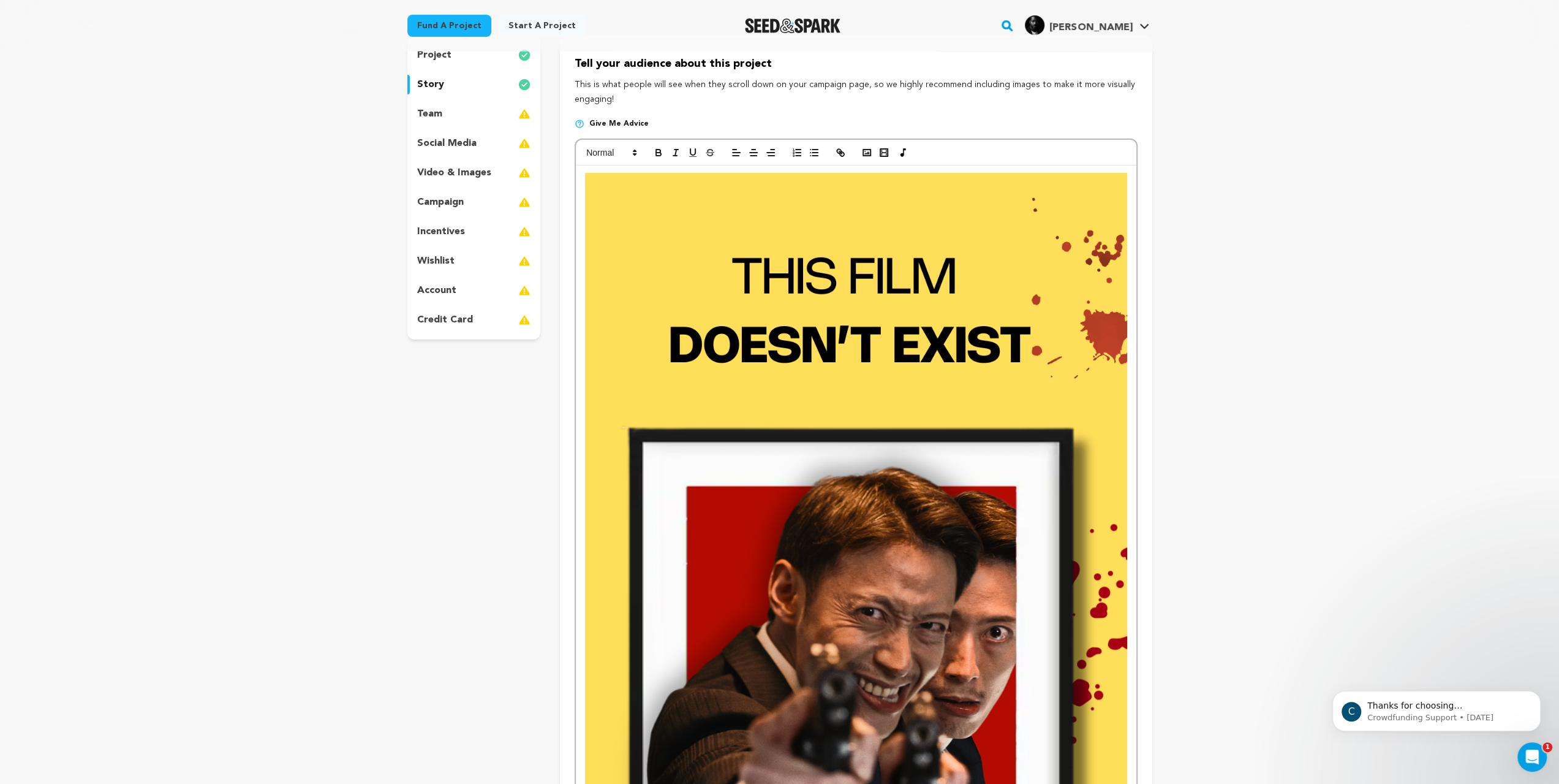
scroll to position [122, 0]
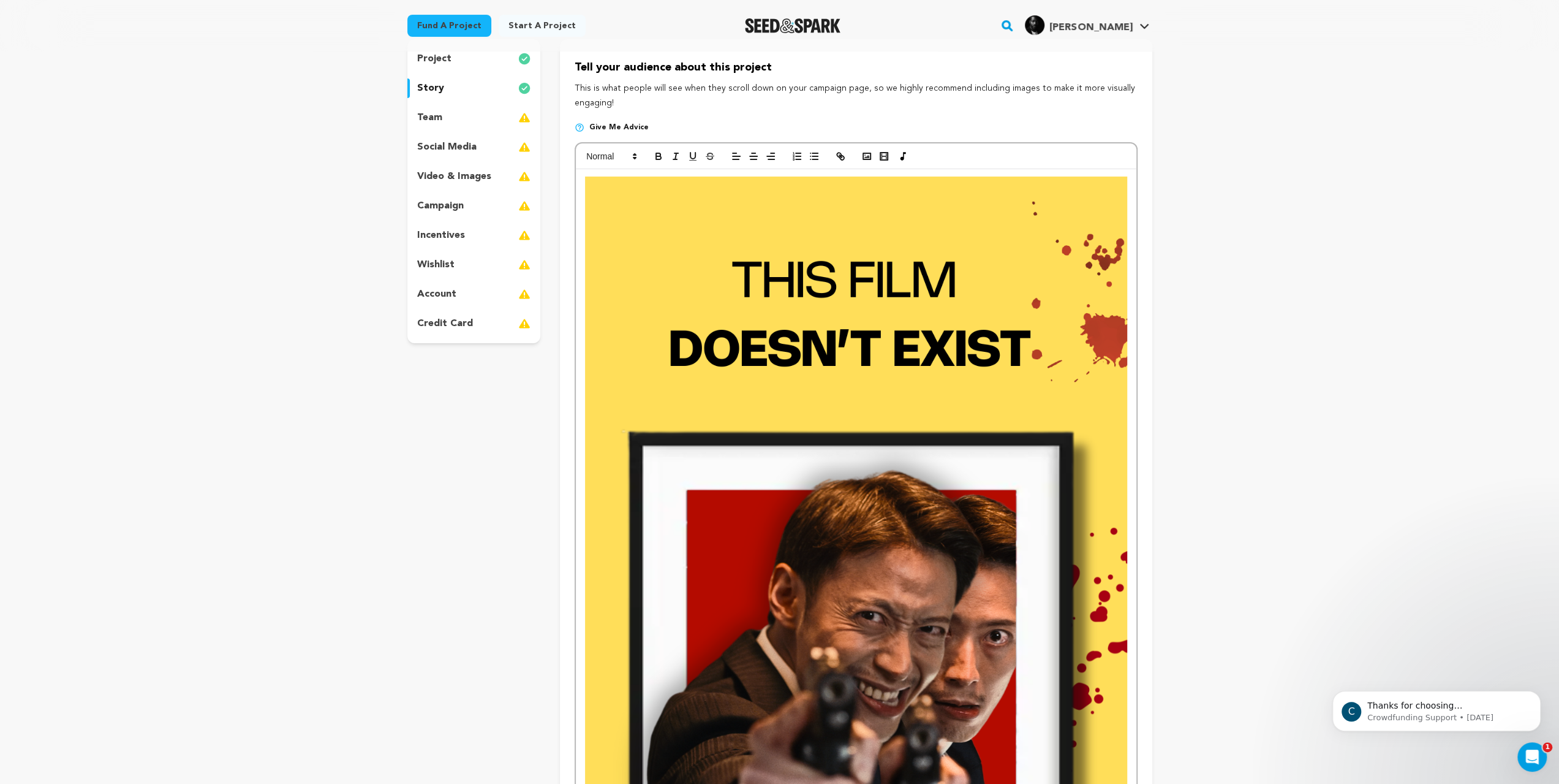
click at [418, 213] on p "campaign" at bounding box center [441, 206] width 47 height 14
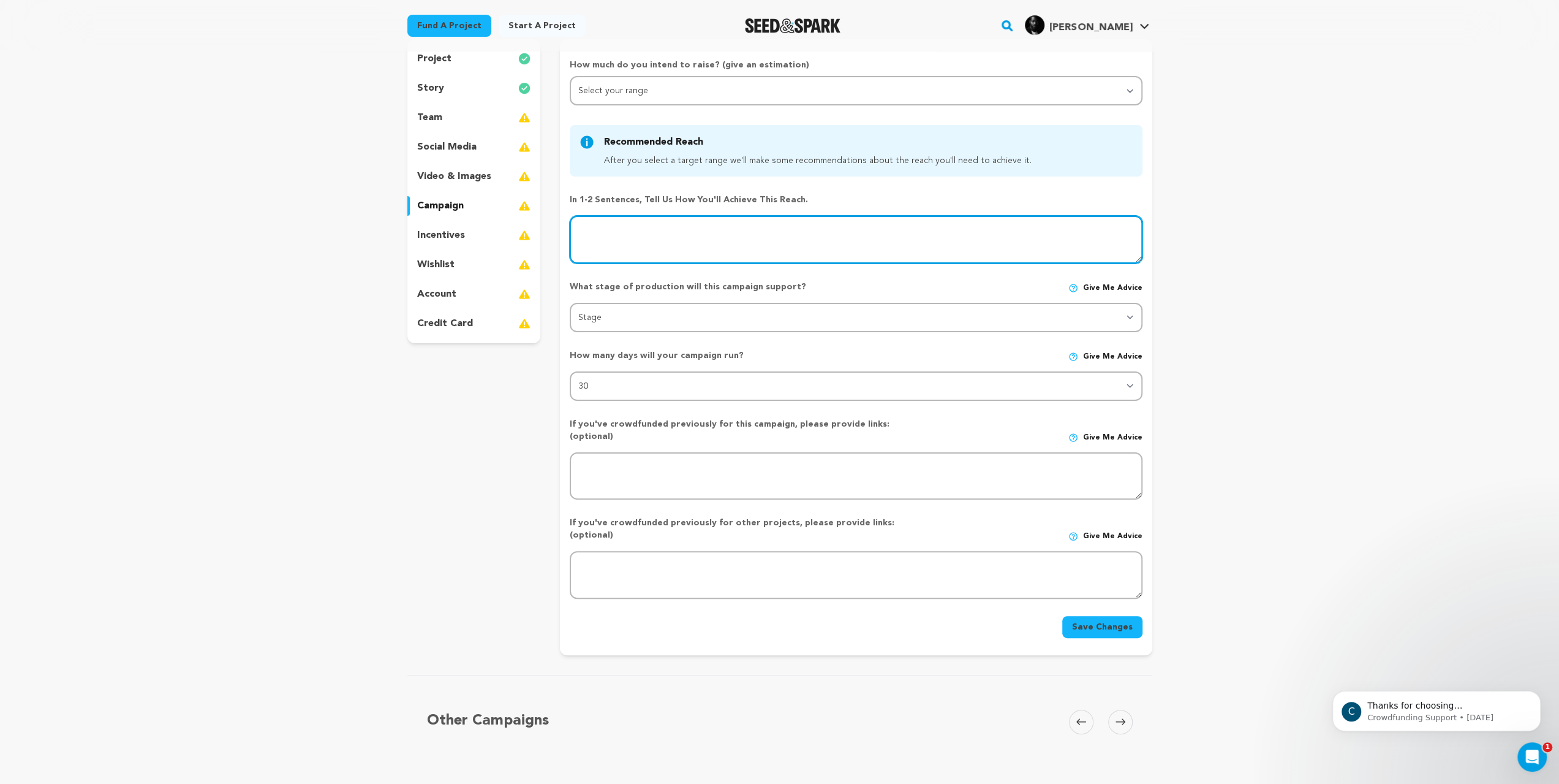
click at [617, 264] on textarea at bounding box center [856, 239] width 572 height 48
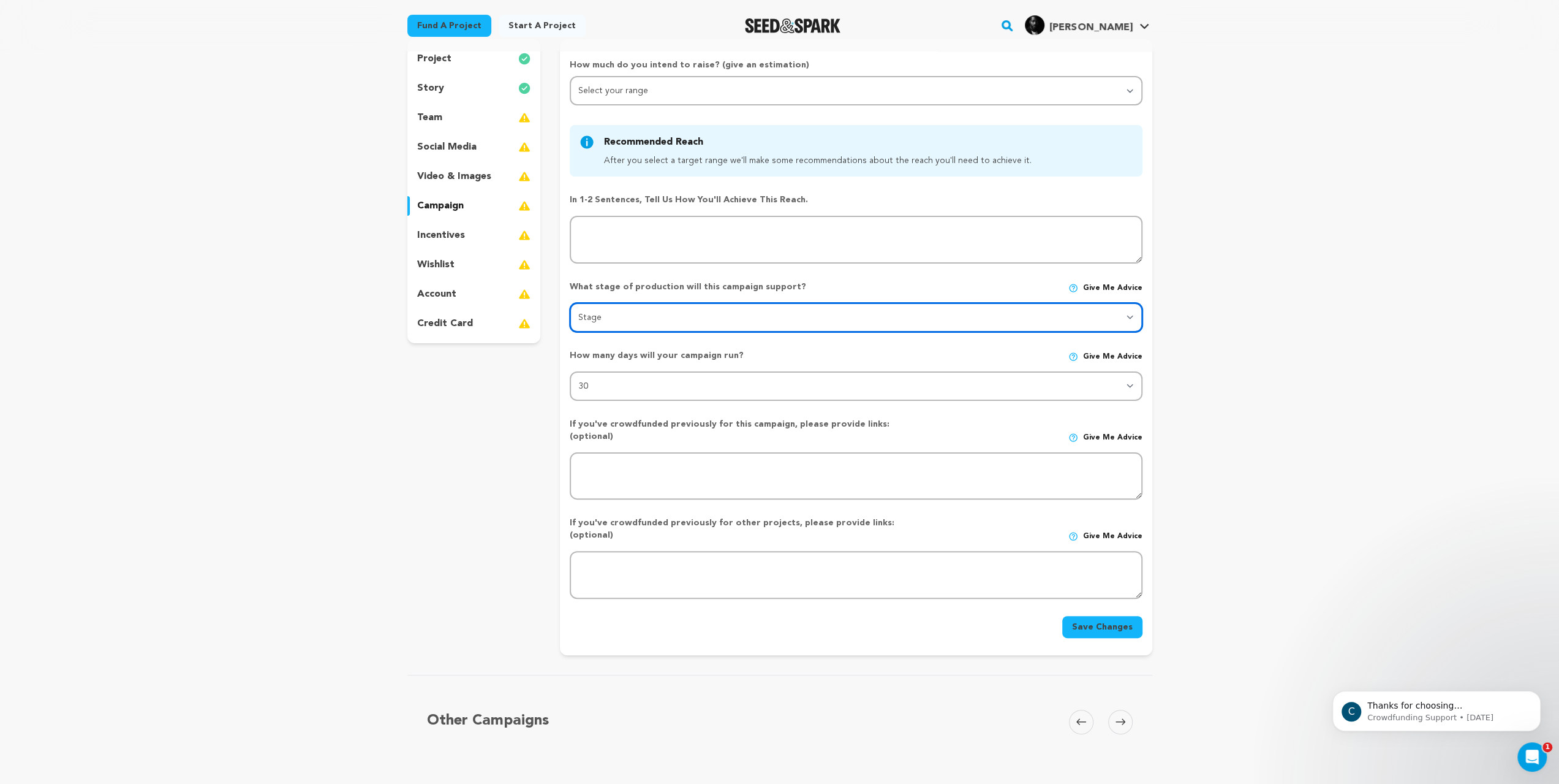
click at [667, 332] on select "Stage DEVELOPMENT PRODUCTION POST-PRODUCTION DISTRIBUTION PRE-PRODUCTION ENHANC…" at bounding box center [856, 317] width 572 height 30
select select "1406"
click at [570, 332] on select "Stage DEVELOPMENT PRODUCTION POST-PRODUCTION DISTRIBUTION PRE-PRODUCTION ENHANC…" at bounding box center [856, 317] width 572 height 30
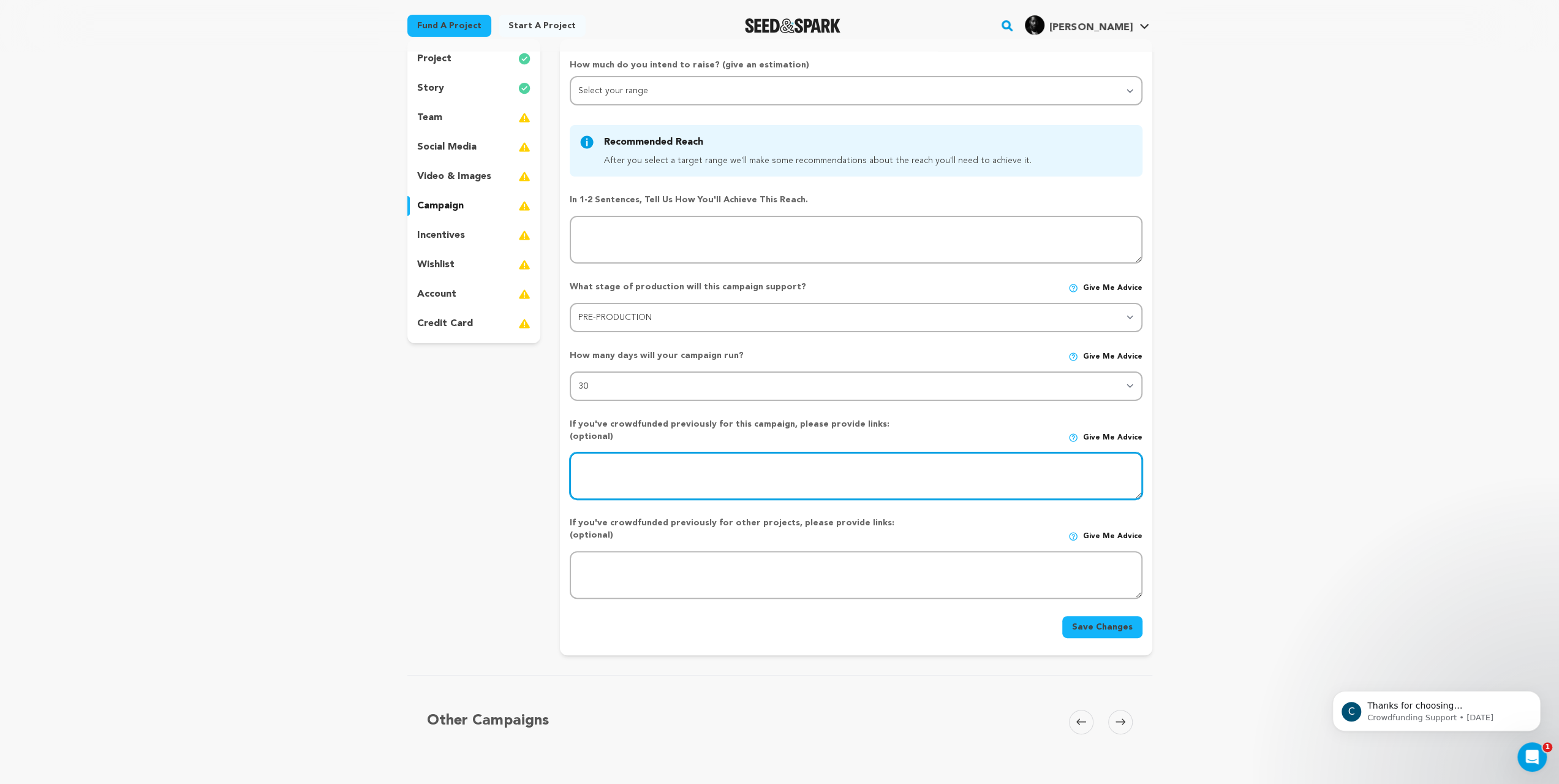
click at [636, 500] on textarea at bounding box center [856, 475] width 572 height 48
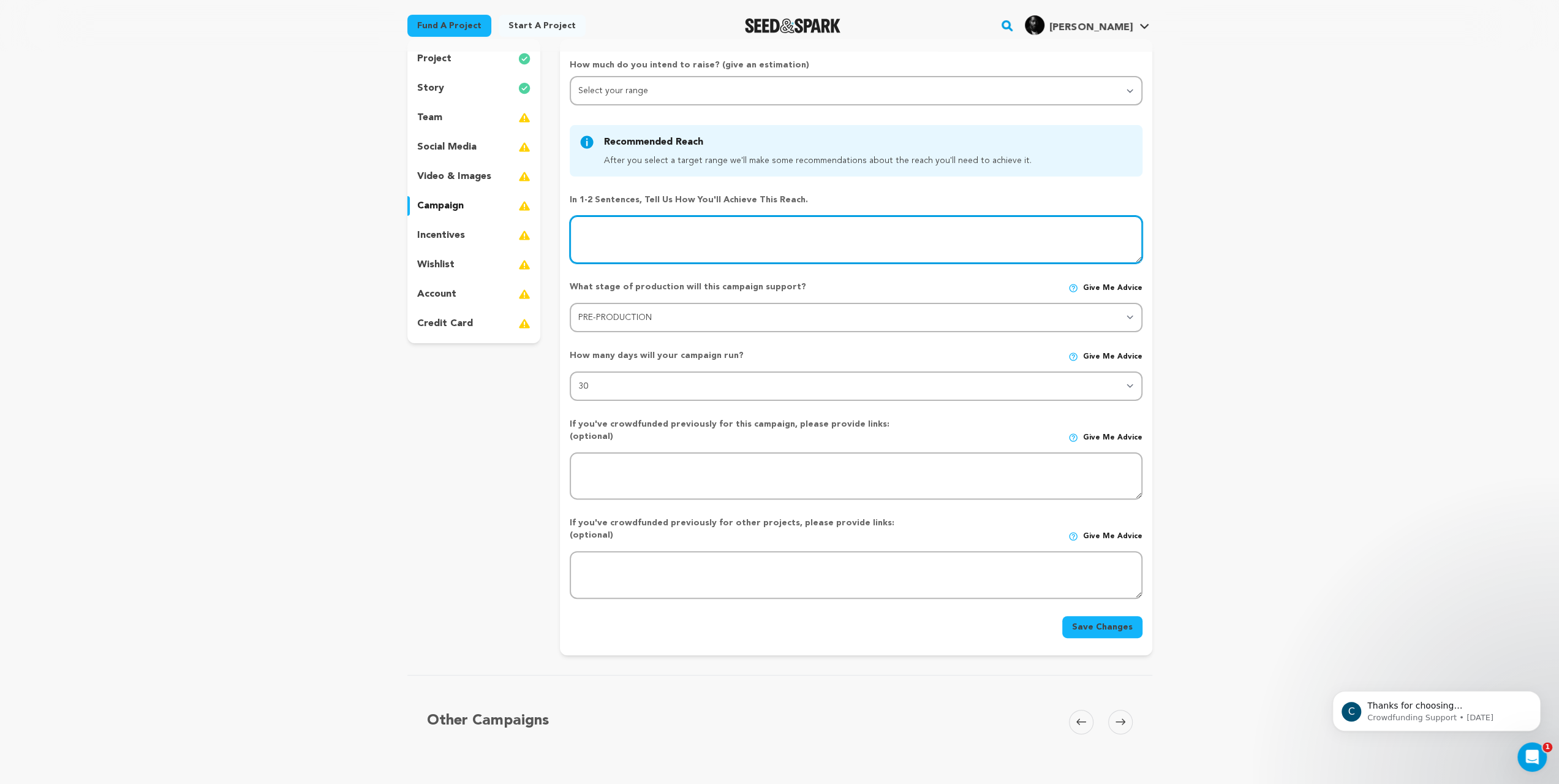
click at [636, 264] on textarea at bounding box center [856, 239] width 572 height 48
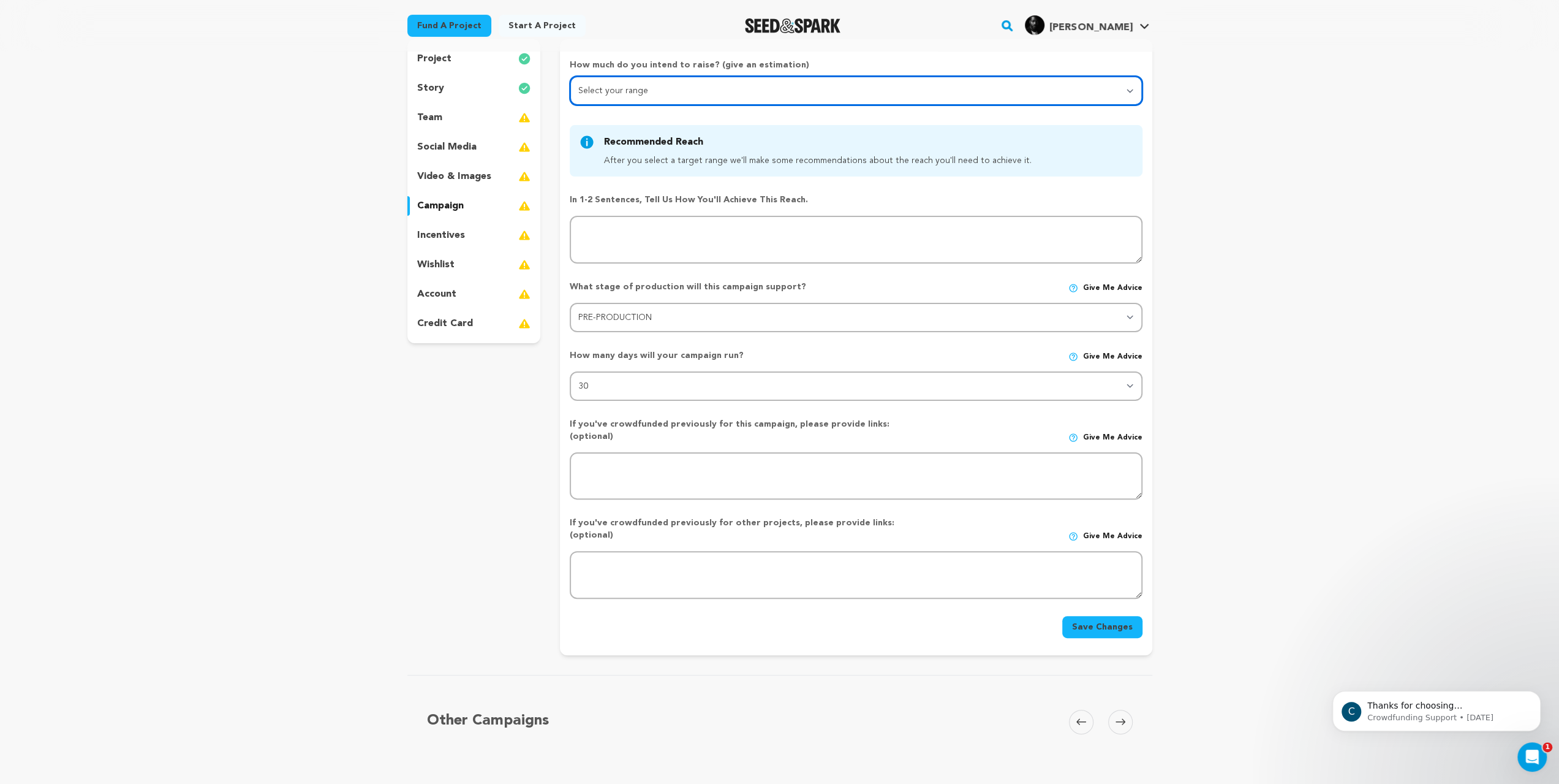
click at [719, 105] on select "Select your range Less than $10k 10k - $14k 15k - $24k 25k - $49k 50k or more" at bounding box center [856, 90] width 572 height 30
select select "1"
click at [570, 105] on select "Select your range Less than $10k 10k - $14k 15k - $24k 25k - $49k 50k or more" at bounding box center [856, 90] width 572 height 30
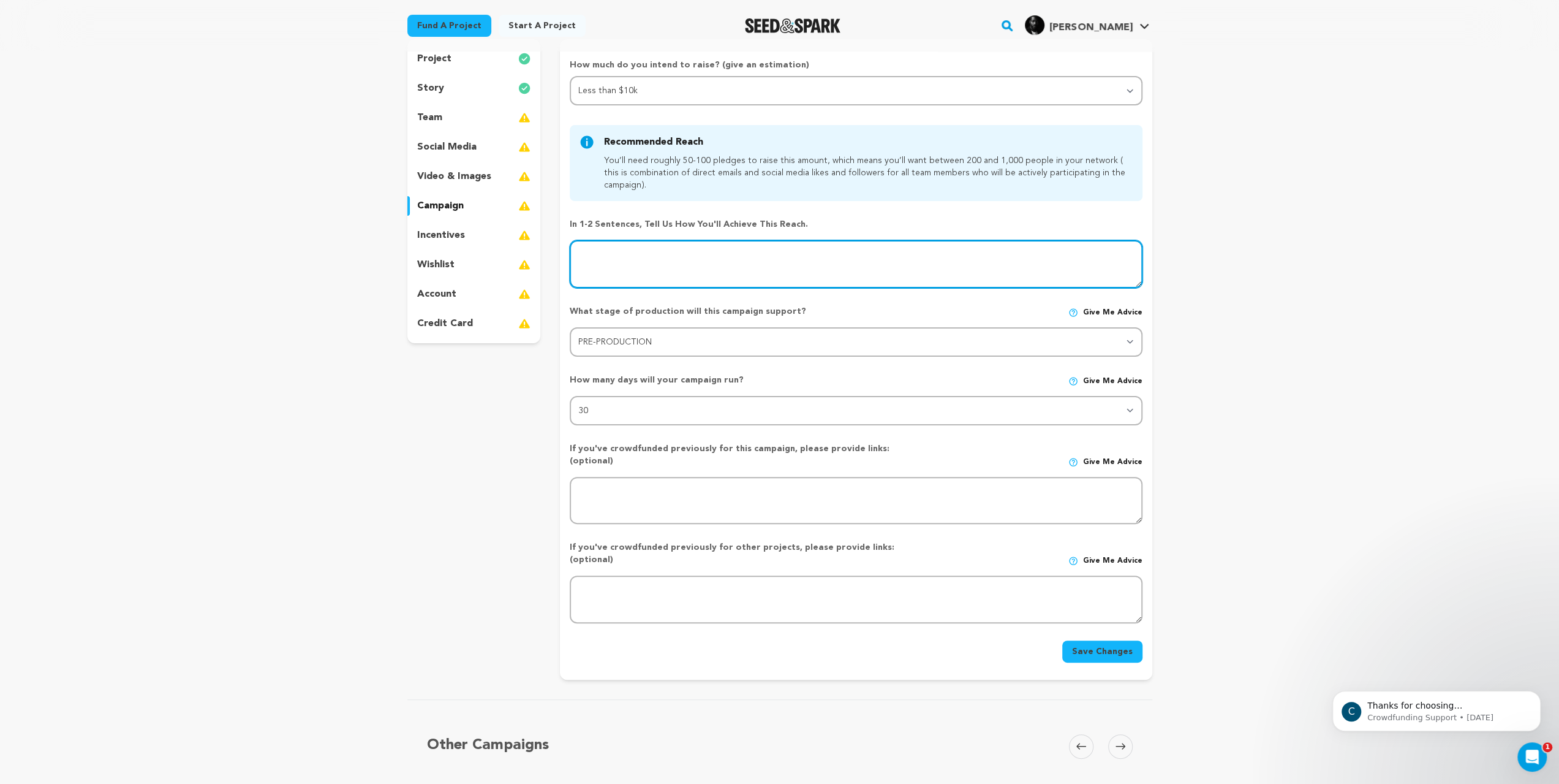
click at [723, 288] on textarea at bounding box center [856, 264] width 572 height 48
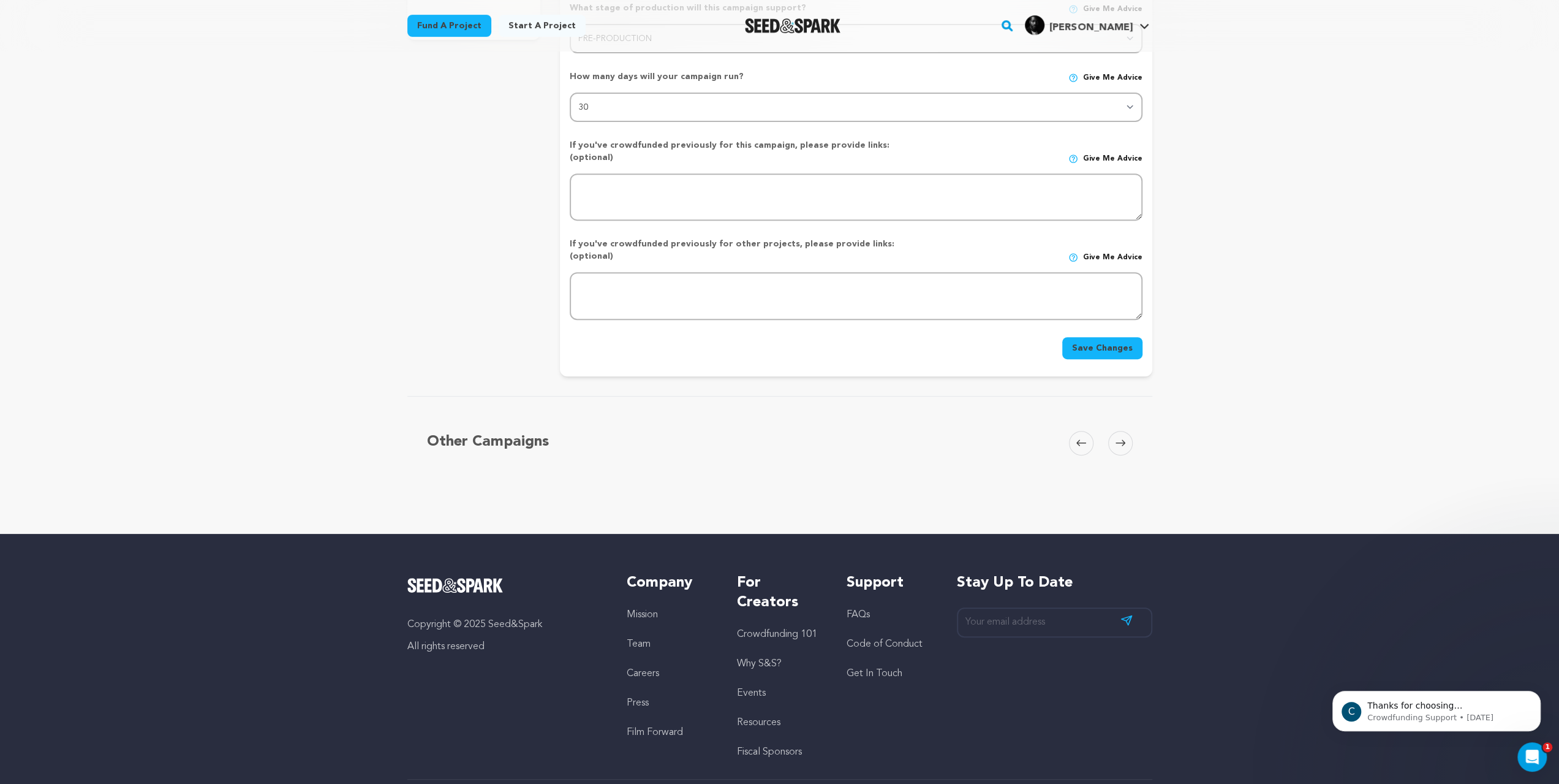
scroll to position [428, 0]
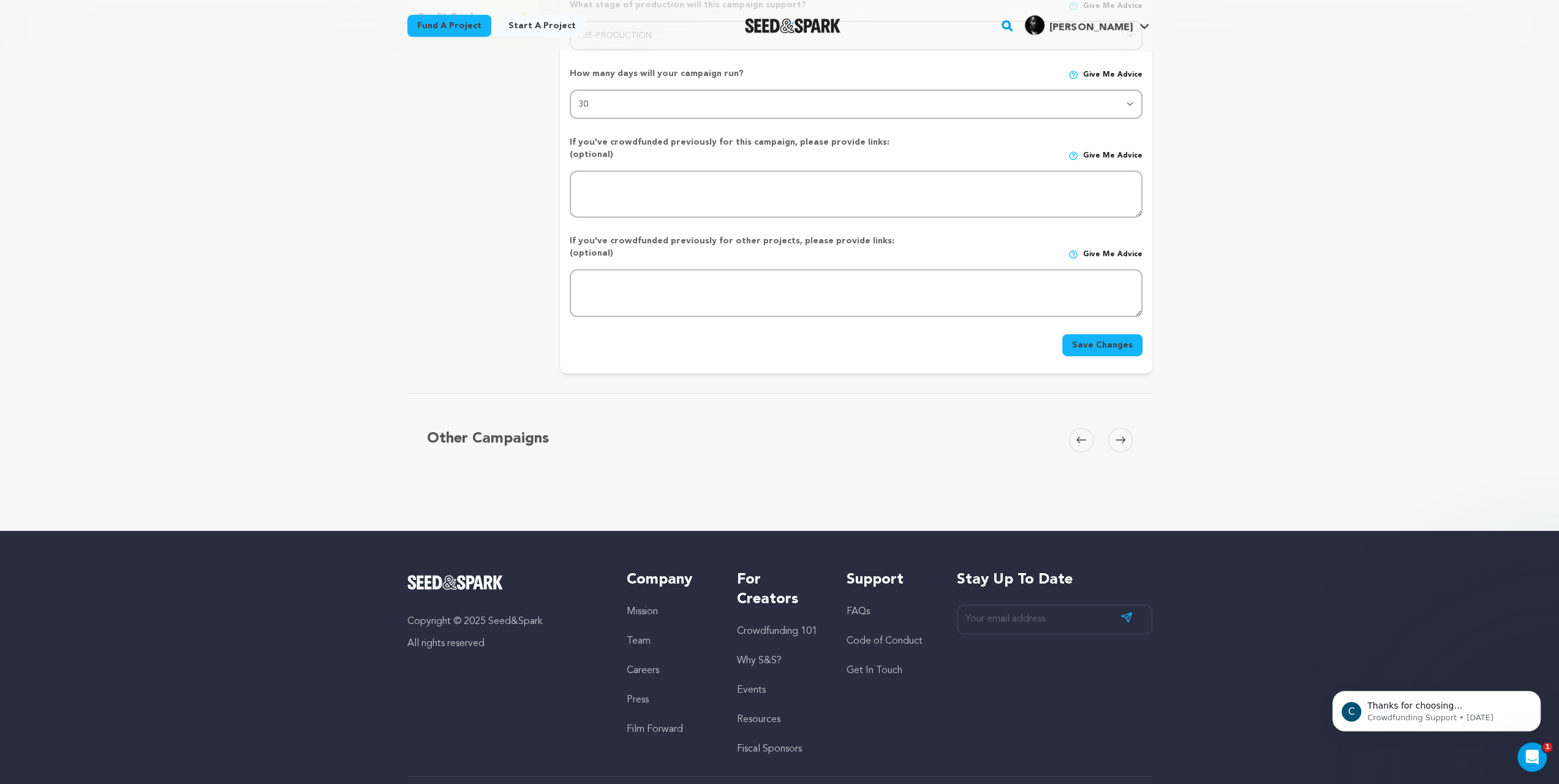
type textarea "A combination of Facebook followers and seed, and sparts traffic."
drag, startPoint x: 1198, startPoint y: 477, endPoint x: 1181, endPoint y: 475, distance: 17.1
click at [1142, 356] on button "Save Changes" at bounding box center [1102, 345] width 80 height 23
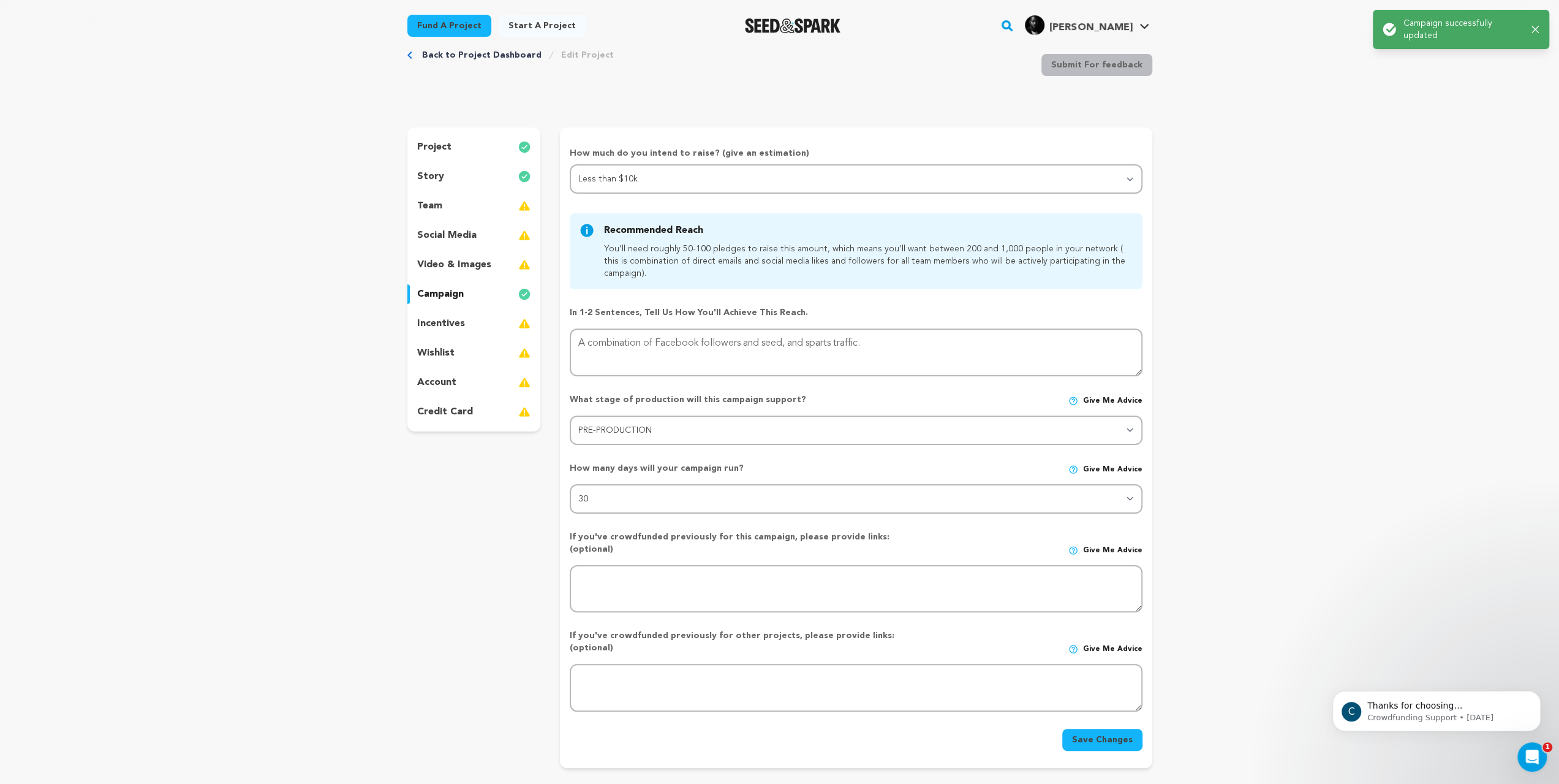
scroll to position [0, 0]
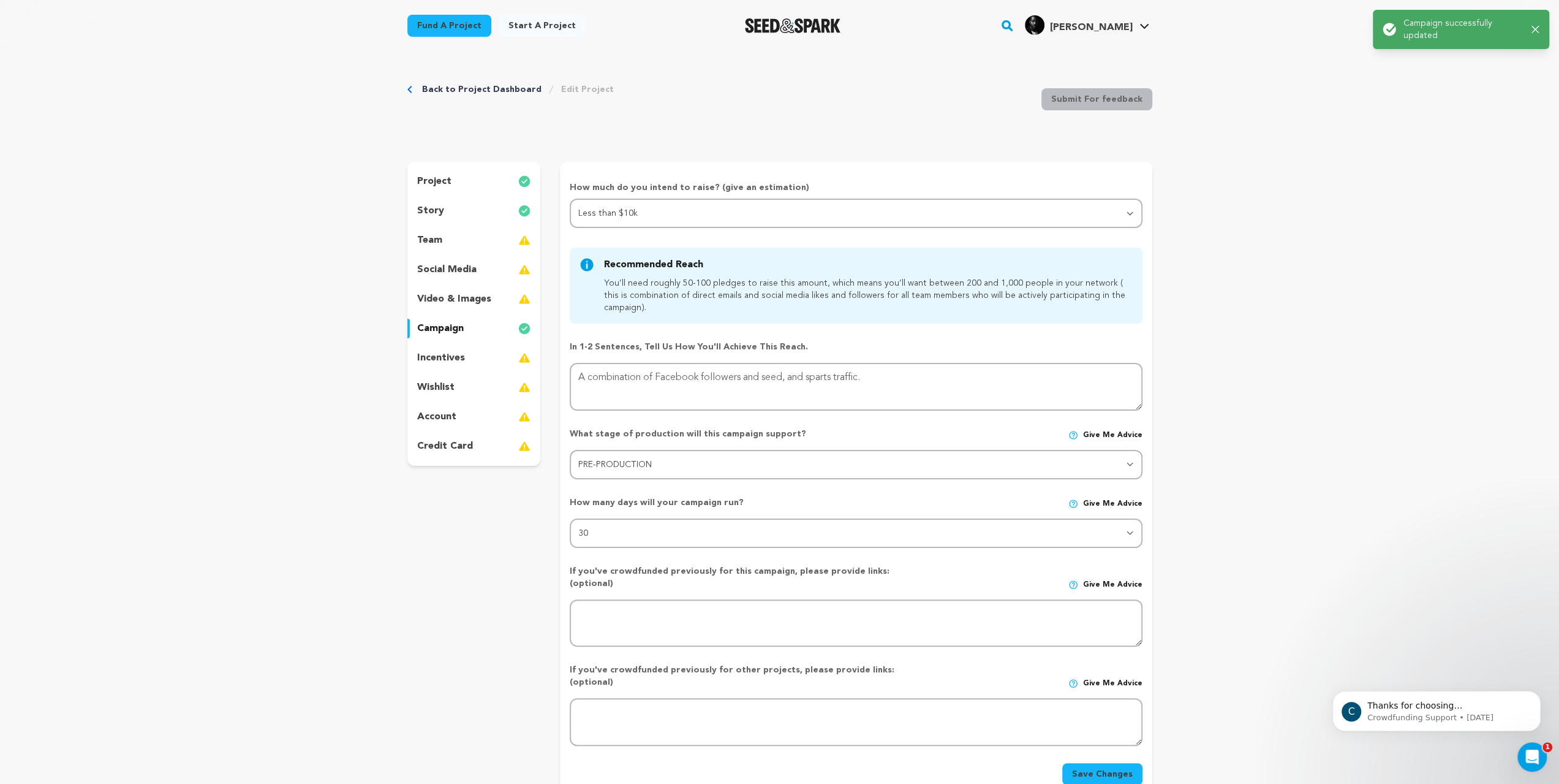
click at [408, 221] on div "story" at bounding box center [474, 211] width 133 height 20
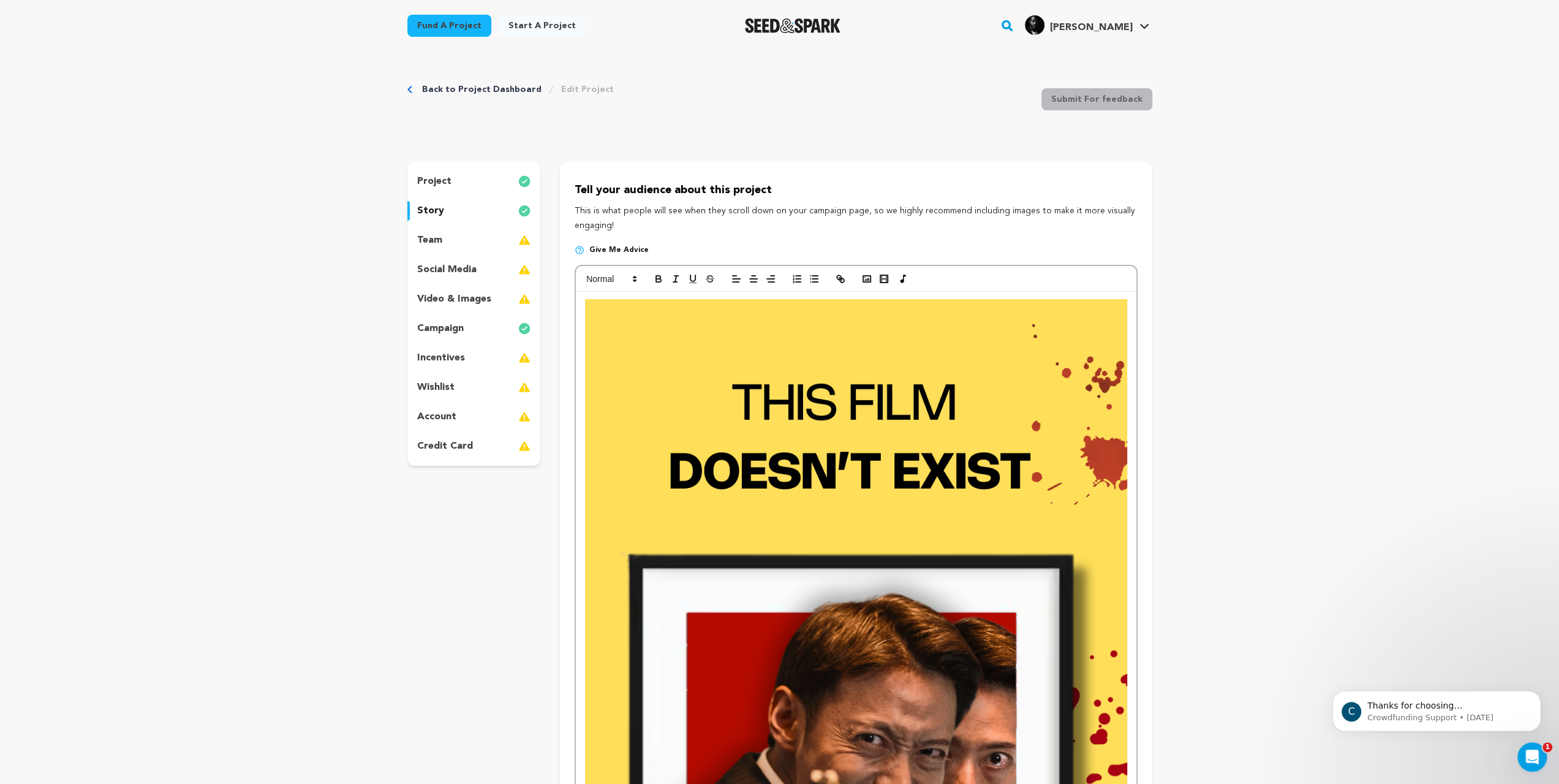
click at [408, 33] on link "Fund a project" at bounding box center [449, 25] width 84 height 23
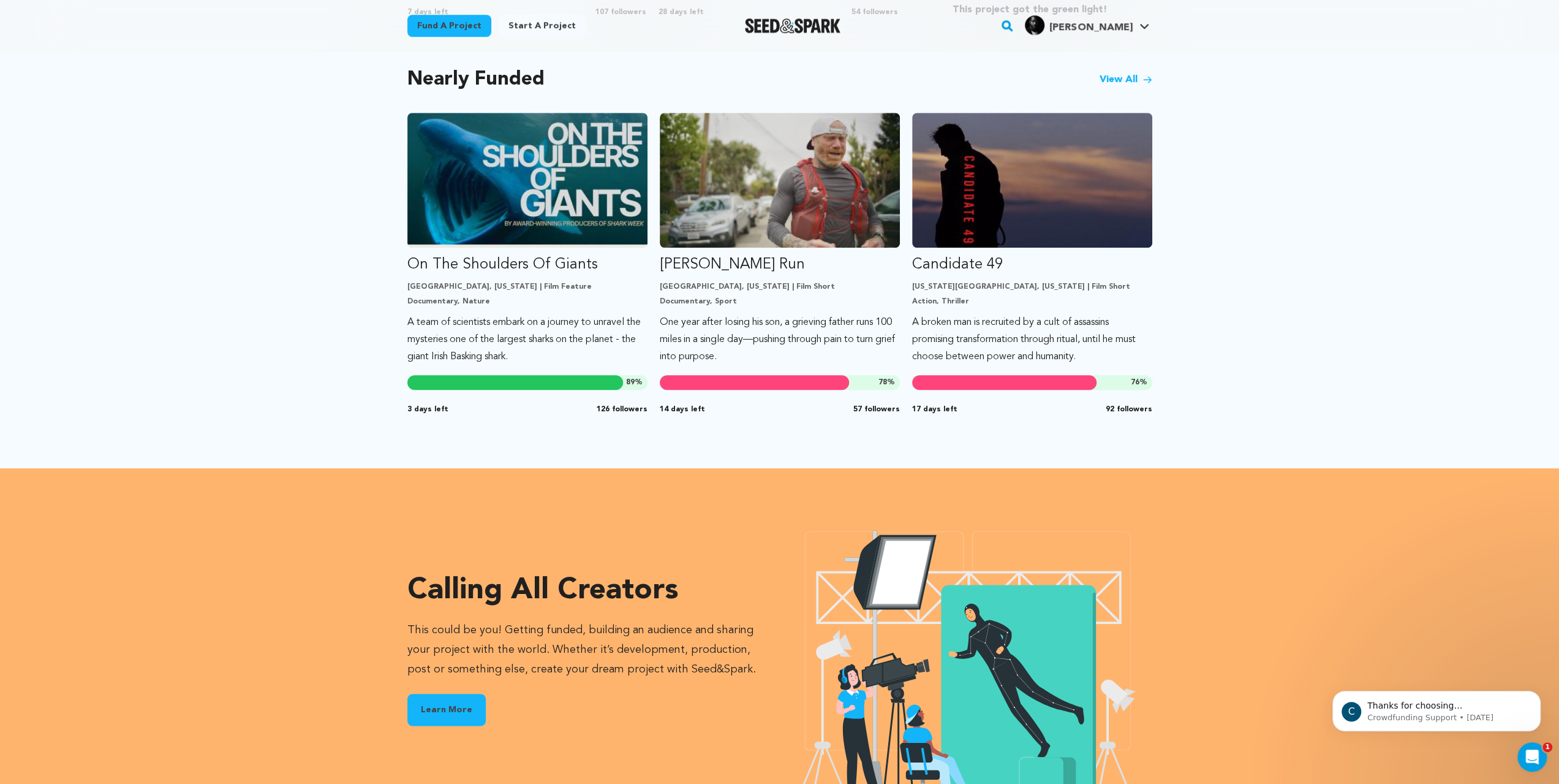
scroll to position [1164, 0]
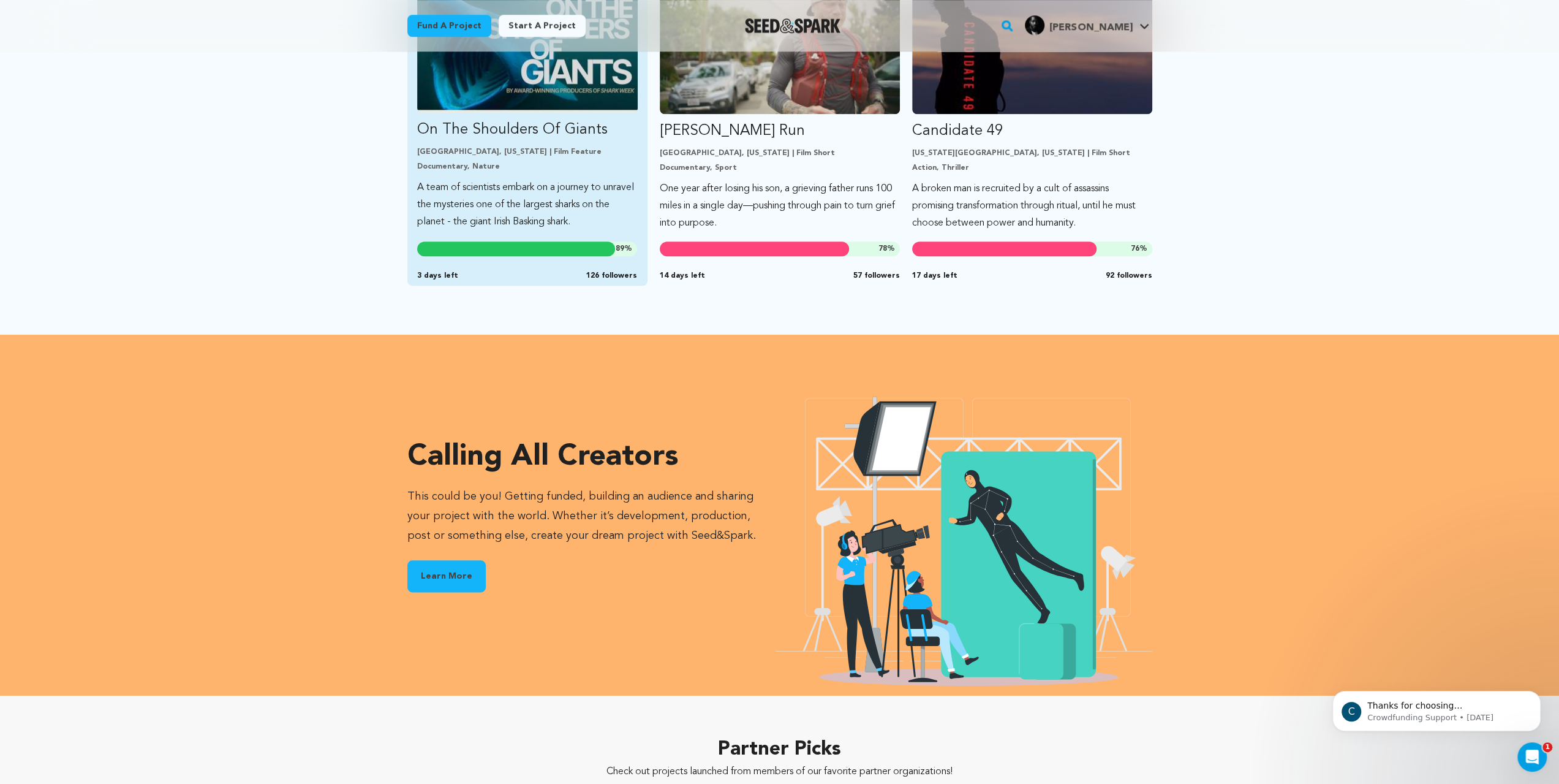
click at [449, 113] on img "Fund On The Shoulders Of Giants" at bounding box center [527, 50] width 221 height 123
